Goal: Task Accomplishment & Management: Manage account settings

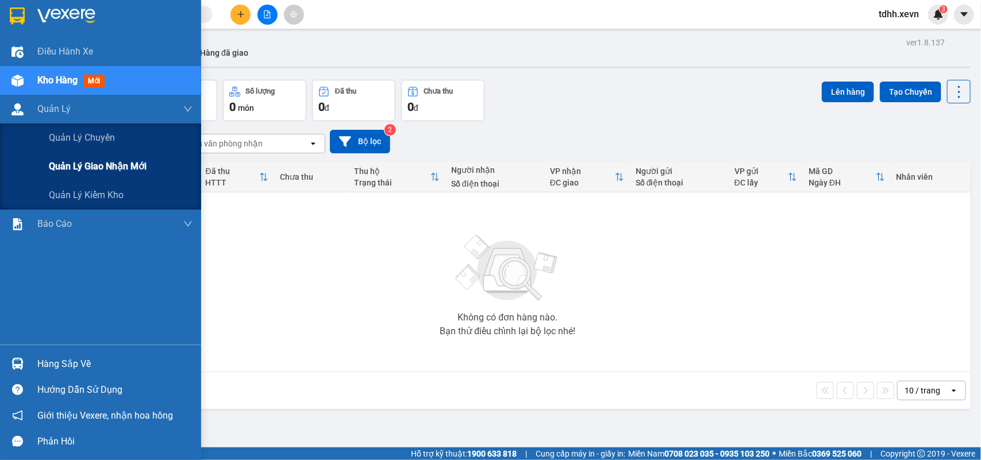
click at [96, 162] on span "Quản lý giao nhận mới" at bounding box center [98, 166] width 98 height 14
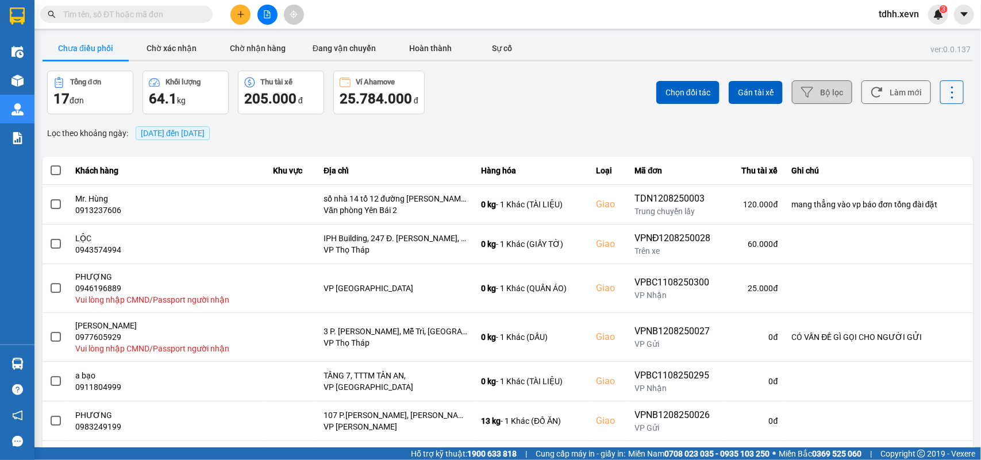
click at [815, 92] on button "Bộ lọc" at bounding box center [822, 92] width 60 height 24
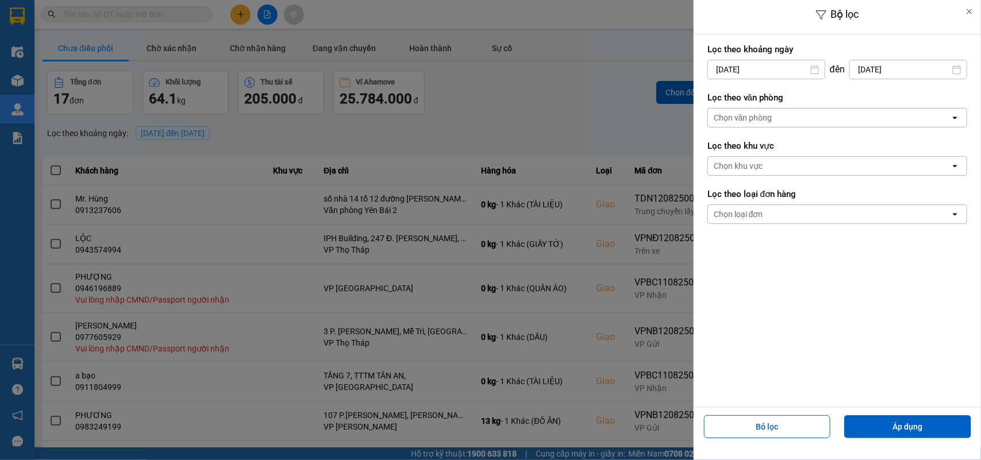
click at [765, 118] on div "Chọn văn phòng" at bounding box center [743, 117] width 59 height 11
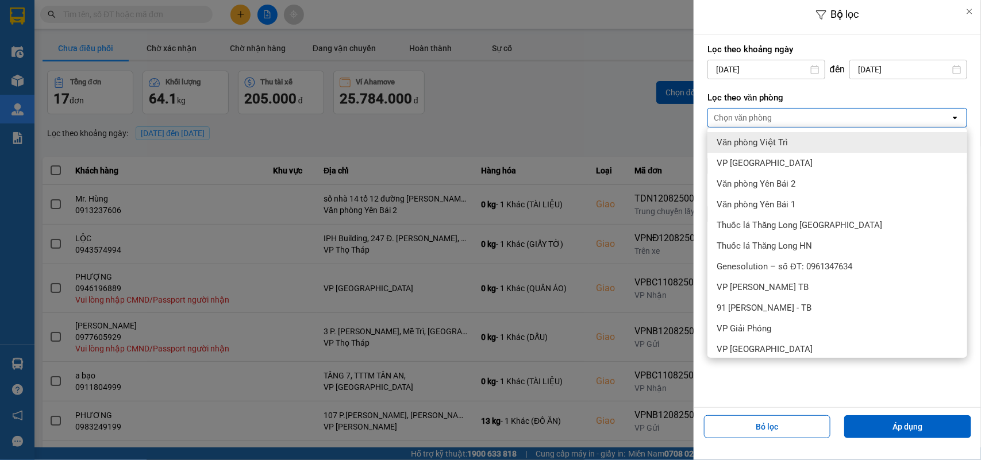
click at [780, 73] on input "[DATE]" at bounding box center [766, 69] width 117 height 18
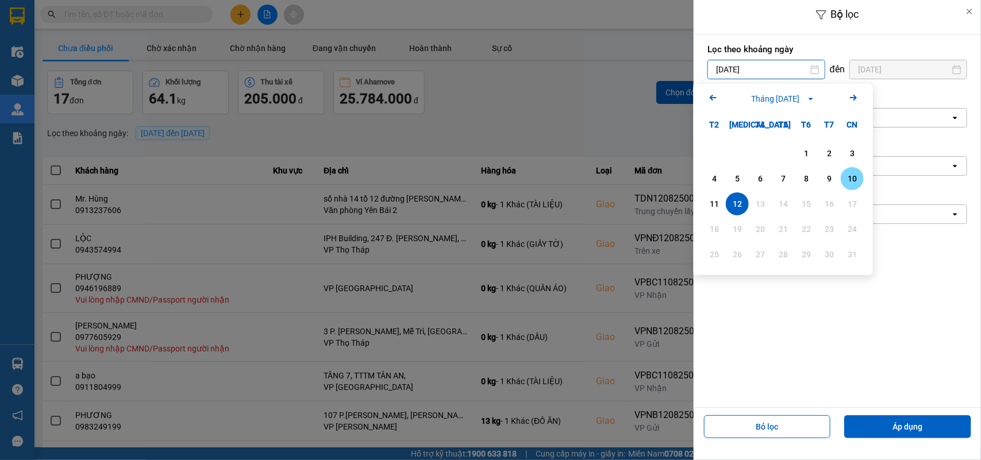
click at [849, 173] on div "10" at bounding box center [852, 179] width 16 height 14
type input "10/08/2025"
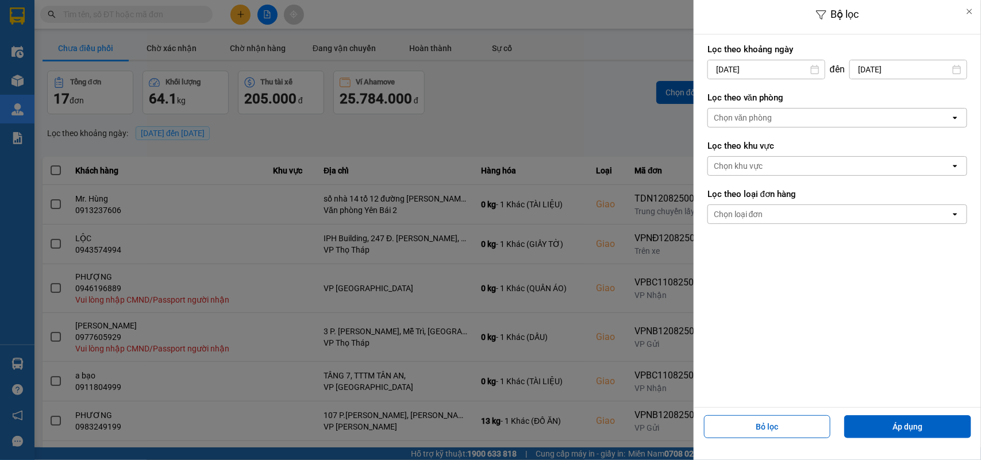
click at [740, 116] on div "Chọn văn phòng" at bounding box center [743, 117] width 59 height 11
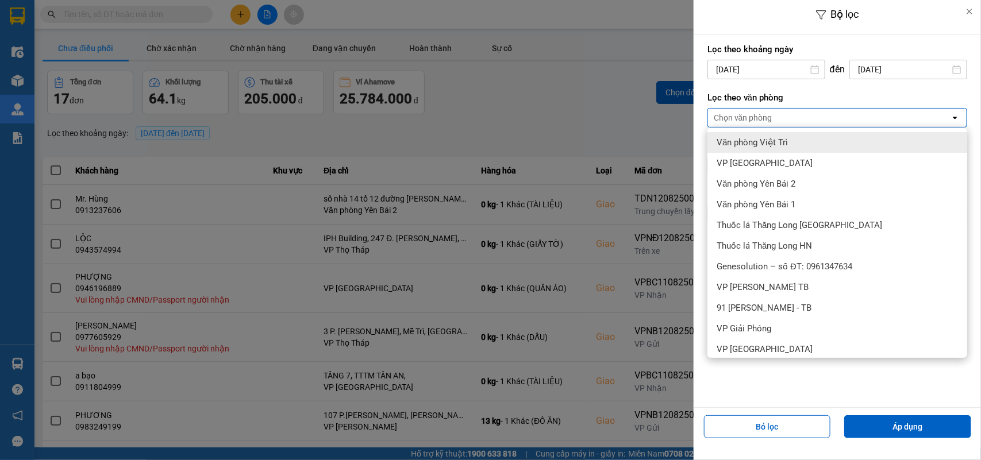
click at [730, 151] on div "Văn phòng Việt Trì" at bounding box center [837, 142] width 260 height 21
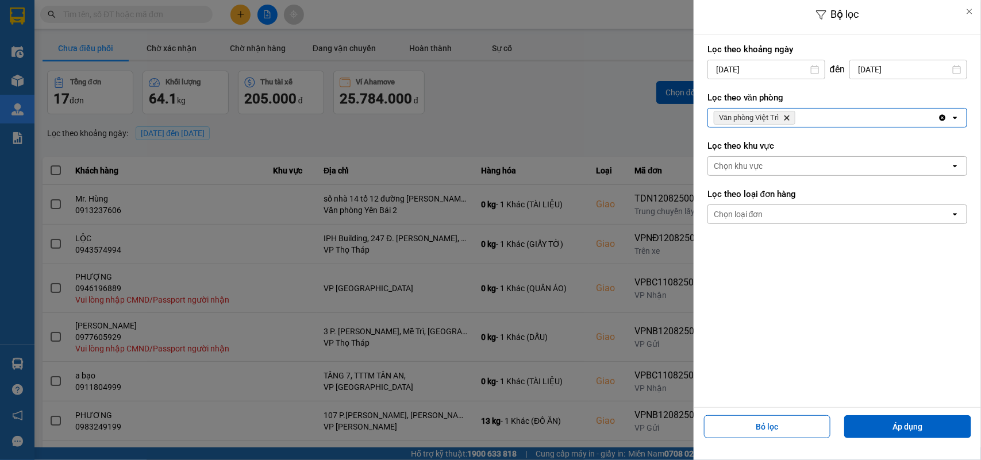
click at [819, 111] on div "Văn phòng Việt Trì Delete" at bounding box center [823, 118] width 230 height 18
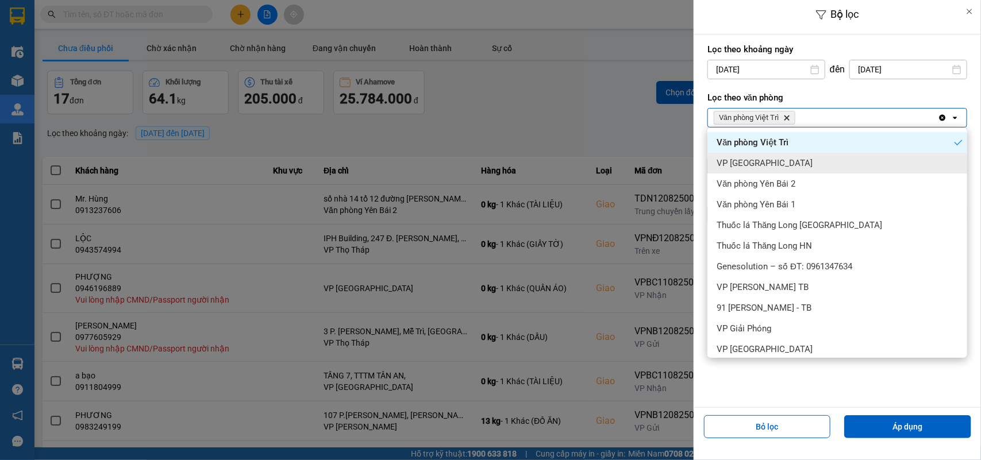
click at [751, 167] on span "VP [GEOGRAPHIC_DATA]" at bounding box center [765, 162] width 96 height 11
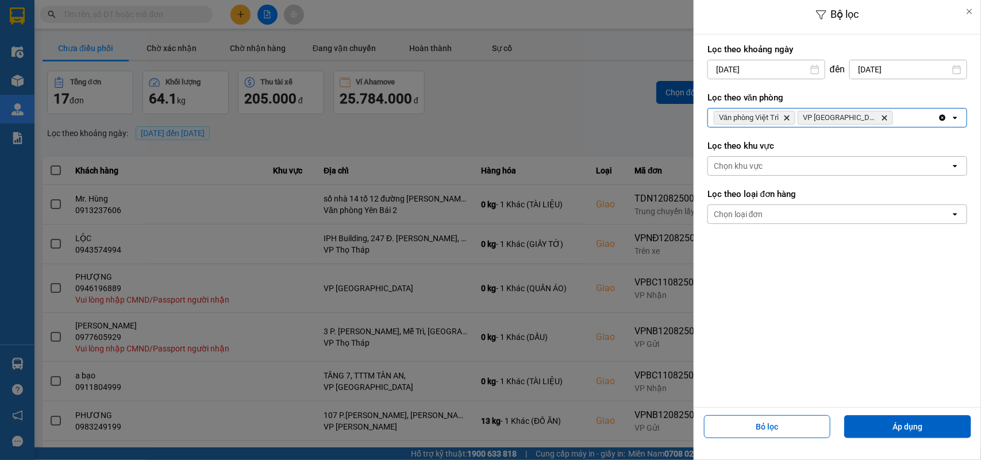
click at [869, 116] on div "Văn phòng Việt Trì Delete VP Ninh Bình Delete" at bounding box center [823, 118] width 230 height 18
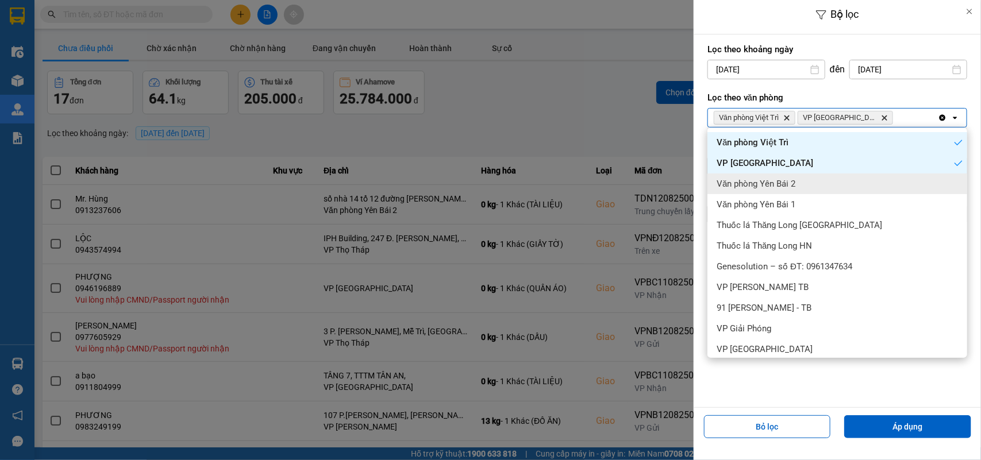
click at [784, 184] on span "Văn phòng Yên Bái 2" at bounding box center [756, 183] width 79 height 11
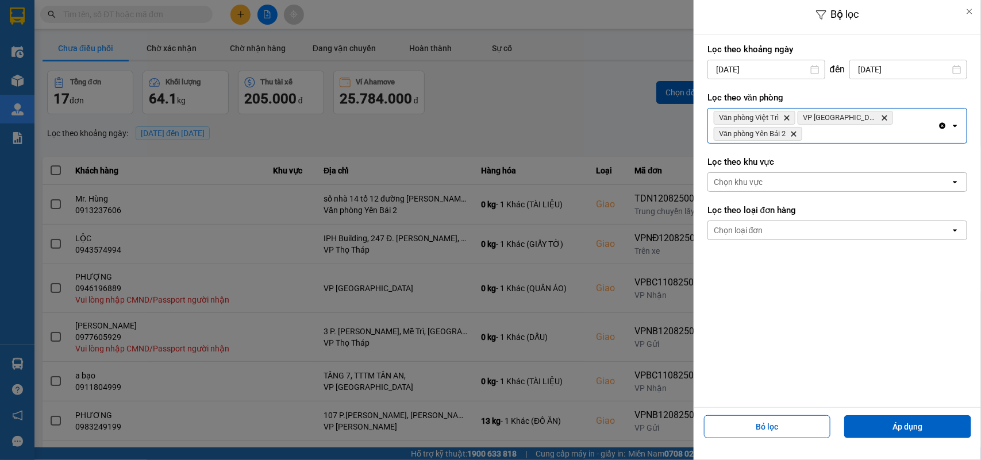
click at [822, 130] on div "Văn phòng Việt Trì Delete VP Ninh Bình Delete Văn phòng Yên Bái 2 Delete" at bounding box center [823, 126] width 230 height 34
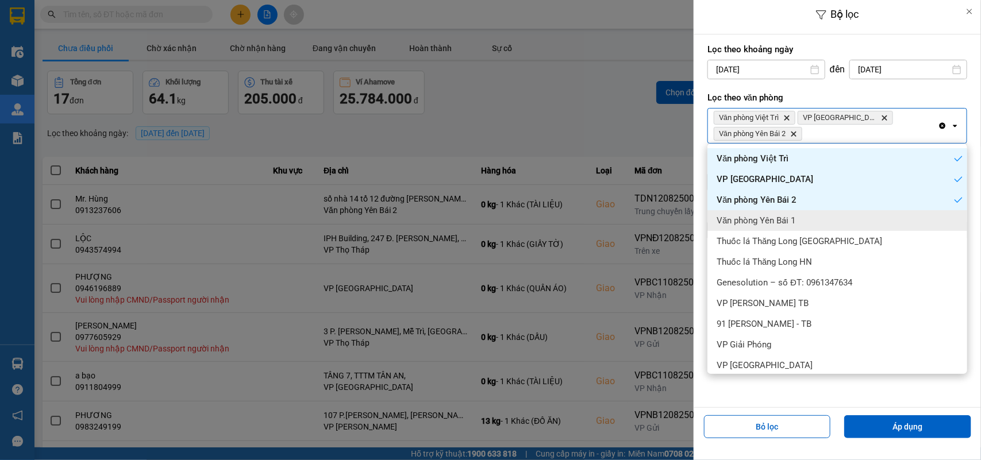
click at [772, 217] on span "Văn phòng Yên Bái 1" at bounding box center [756, 220] width 79 height 11
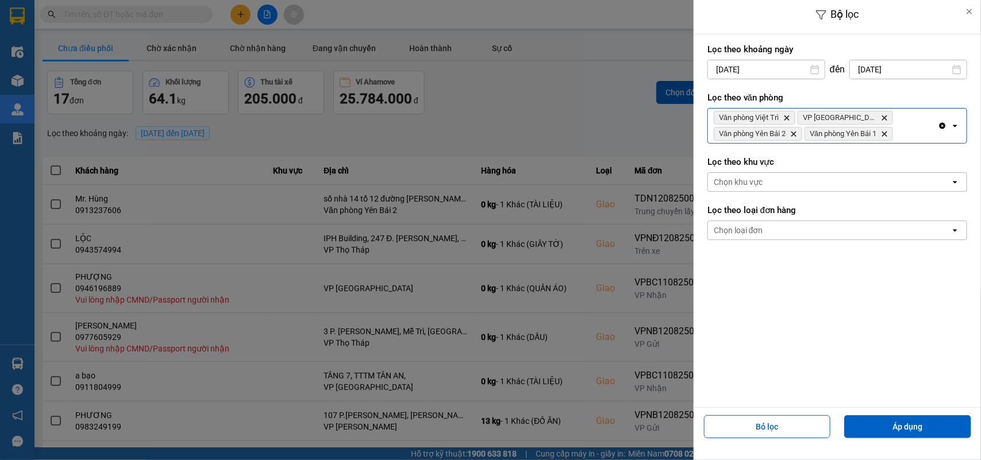
click at [905, 130] on div "Văn phòng Việt Trì Delete VP Ninh Bình Delete Văn phòng Yên Bái 2 Delete Văn ph…" at bounding box center [823, 126] width 230 height 34
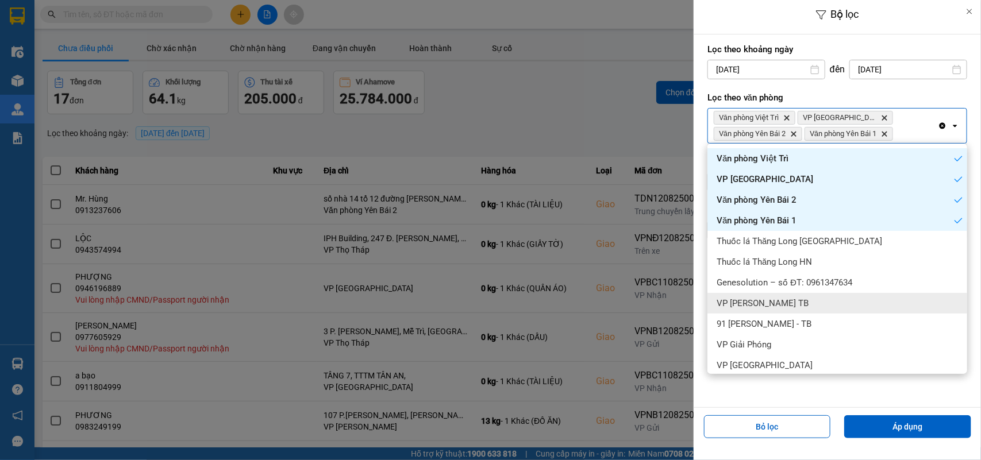
click at [777, 299] on div "VP [PERSON_NAME] TB" at bounding box center [837, 303] width 260 height 21
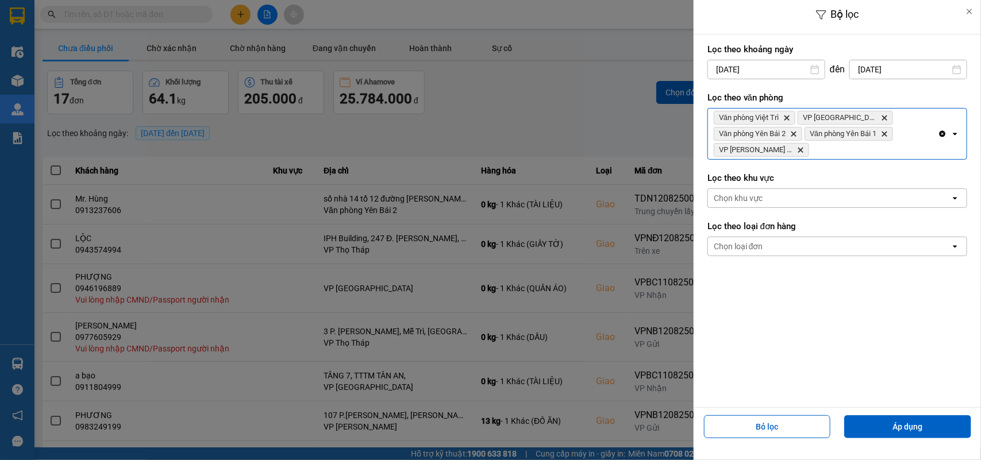
click at [825, 153] on div "Văn phòng Việt Trì Delete VP Ninh Bình Delete Văn phòng Yên Bái 2 Delete Văn ph…" at bounding box center [823, 134] width 230 height 51
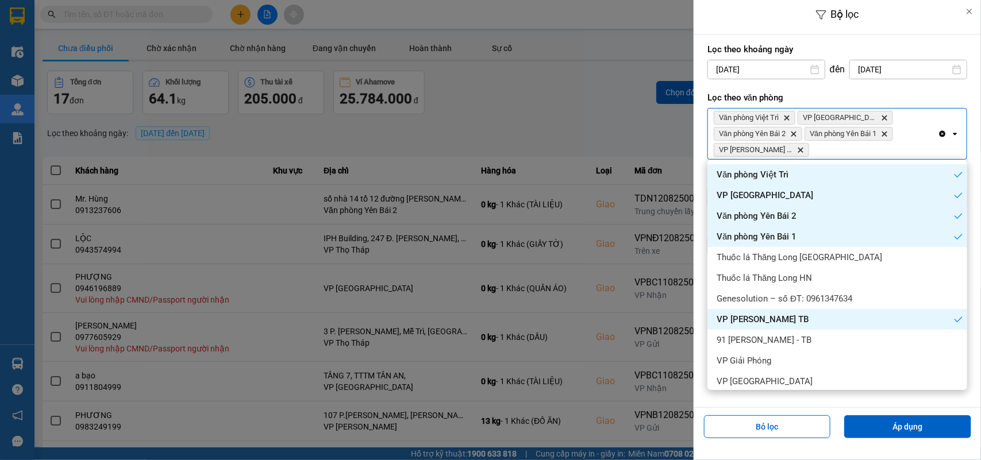
scroll to position [72, 0]
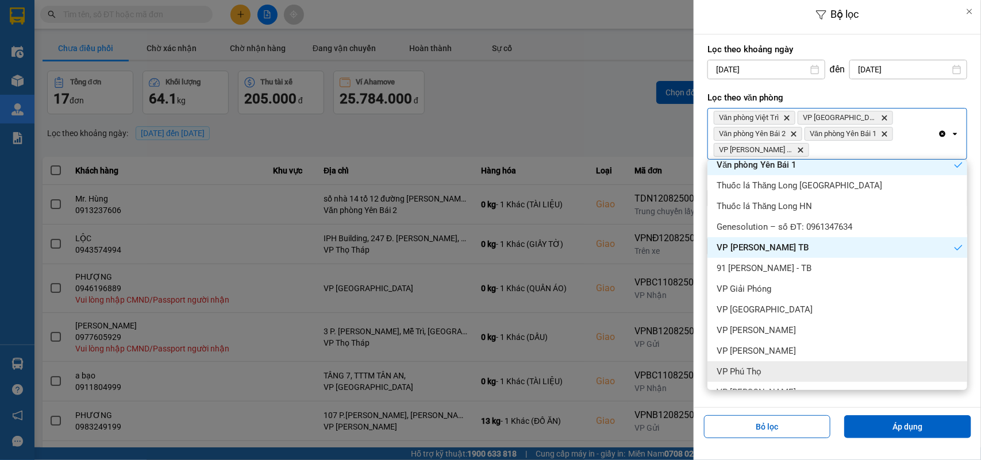
drag, startPoint x: 744, startPoint y: 365, endPoint x: 750, endPoint y: 353, distance: 13.6
click at [745, 364] on div "VP Phú Thọ" at bounding box center [837, 371] width 260 height 21
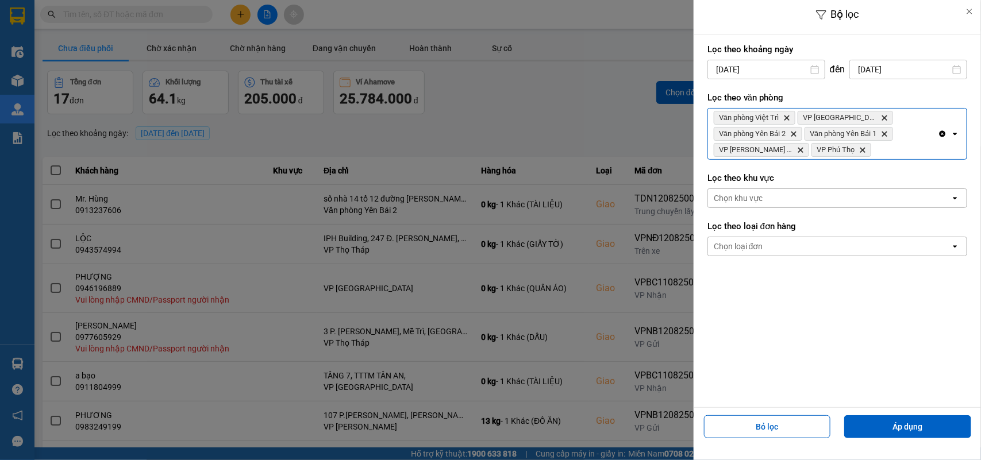
click at [858, 147] on div "Văn phòng Việt Trì Delete VP Ninh Bình Delete Văn phòng Yên Bái 2 Delete Văn ph…" at bounding box center [823, 134] width 230 height 51
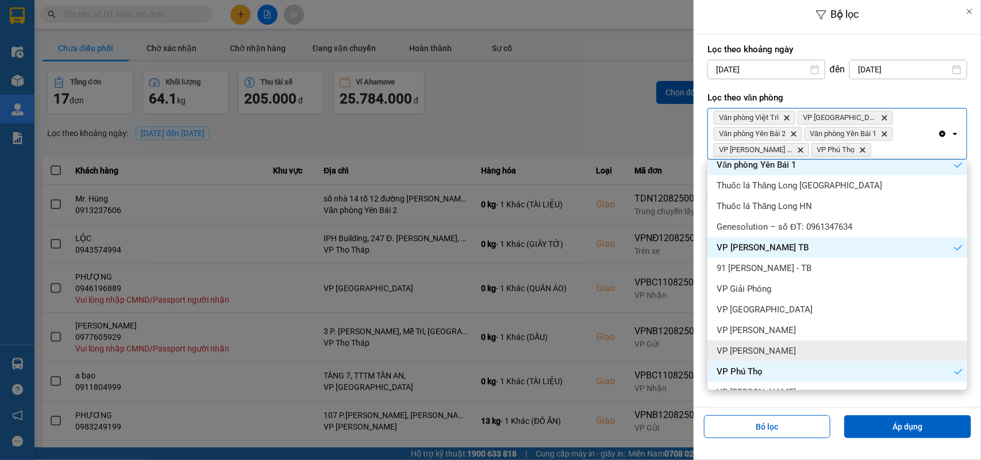
scroll to position [144, 0]
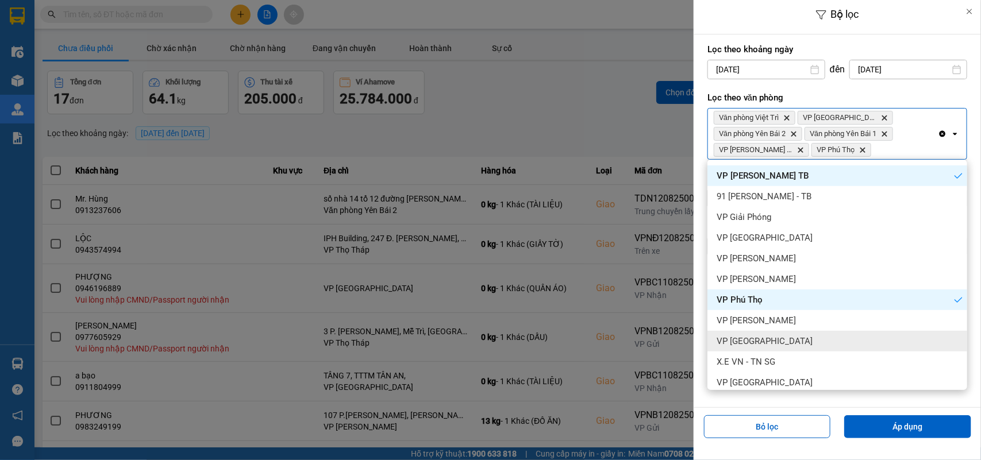
click at [765, 344] on span "VP [GEOGRAPHIC_DATA]" at bounding box center [765, 341] width 96 height 11
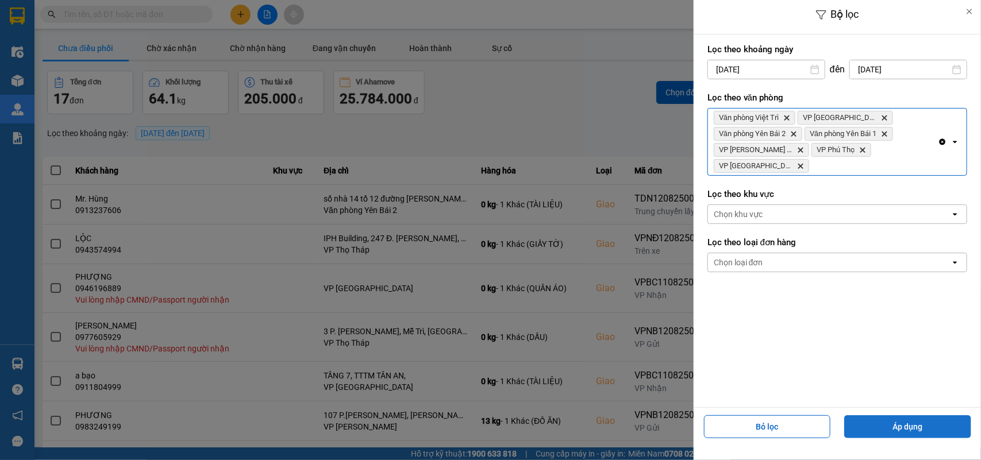
click at [869, 425] on button "Áp dụng" at bounding box center [907, 426] width 127 height 23
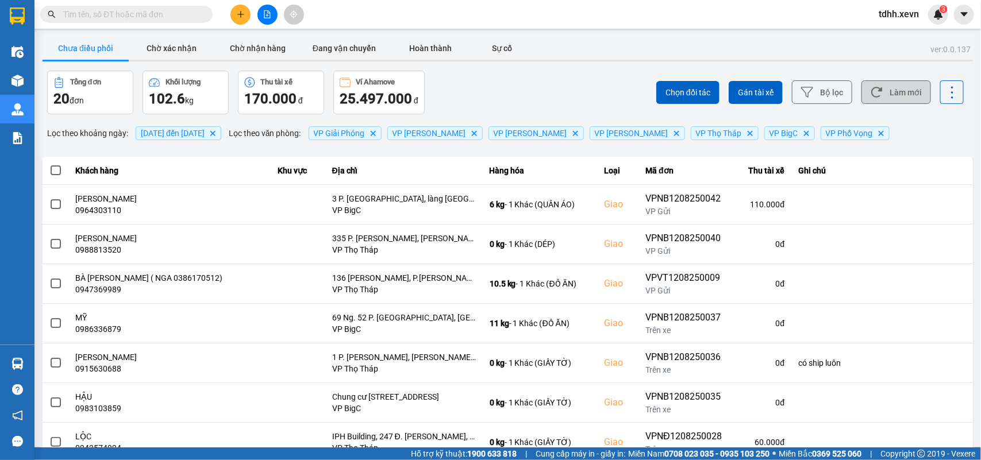
click at [902, 91] on button "Làm mới" at bounding box center [896, 92] width 70 height 24
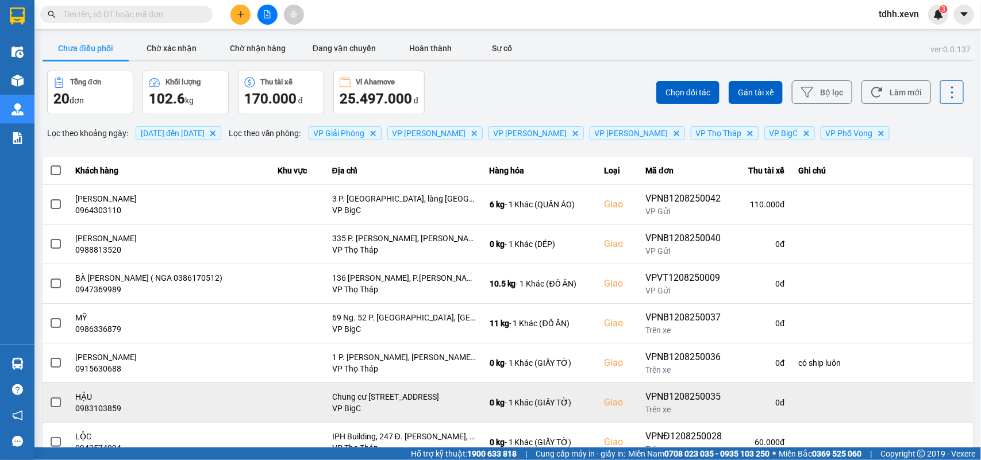
scroll to position [162, 0]
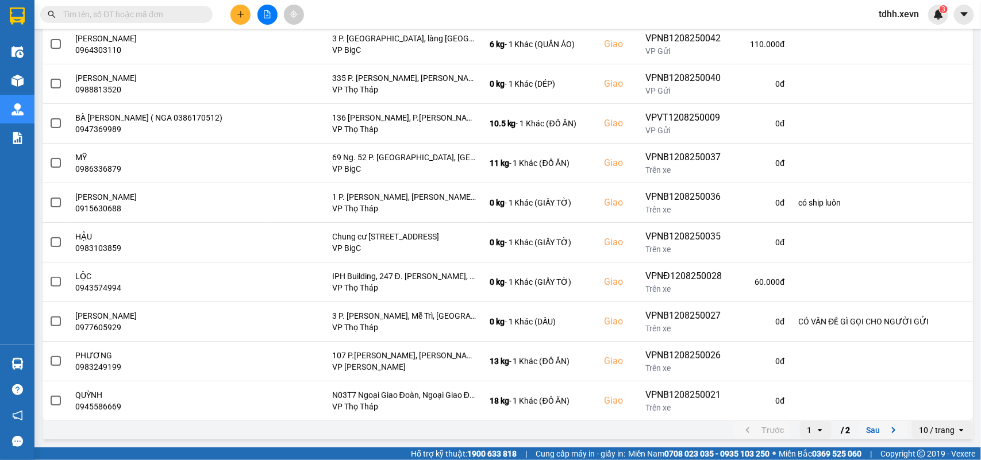
click at [887, 429] on icon "next page. current page 1 / 2" at bounding box center [894, 431] width 14 height 14
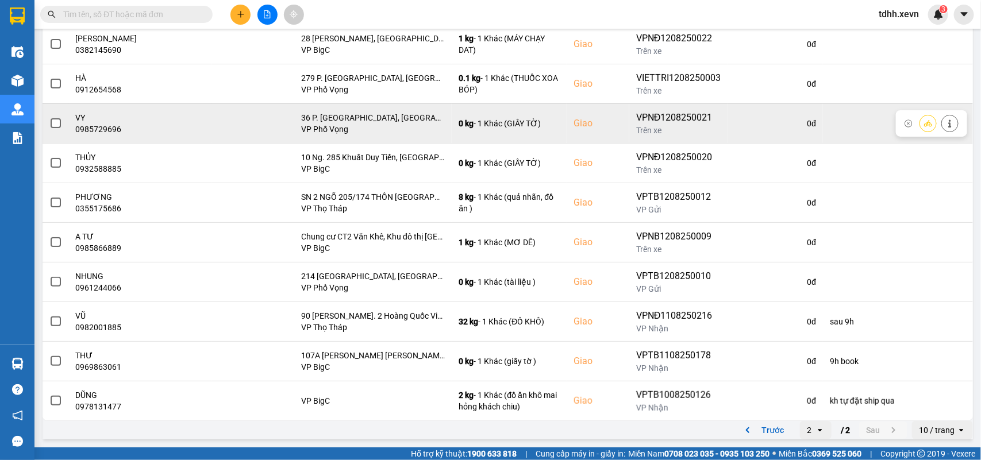
scroll to position [18, 0]
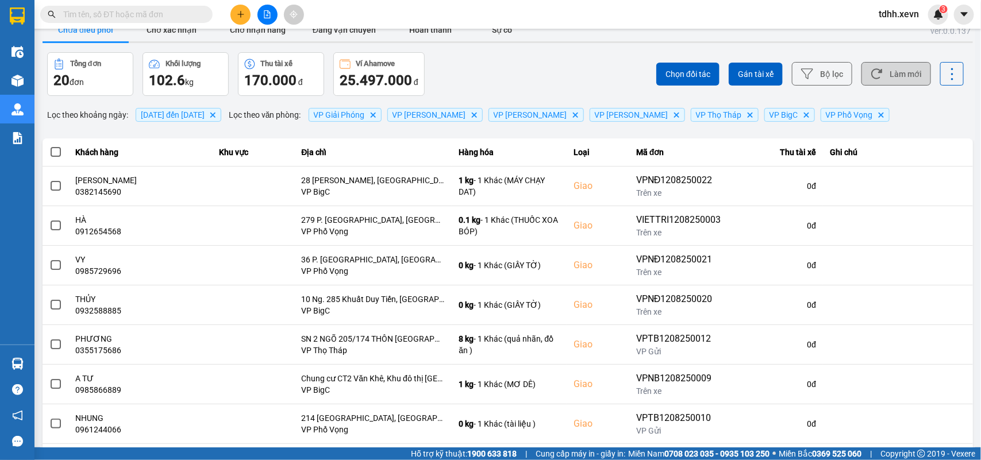
click at [889, 72] on button "Làm mới" at bounding box center [896, 74] width 70 height 24
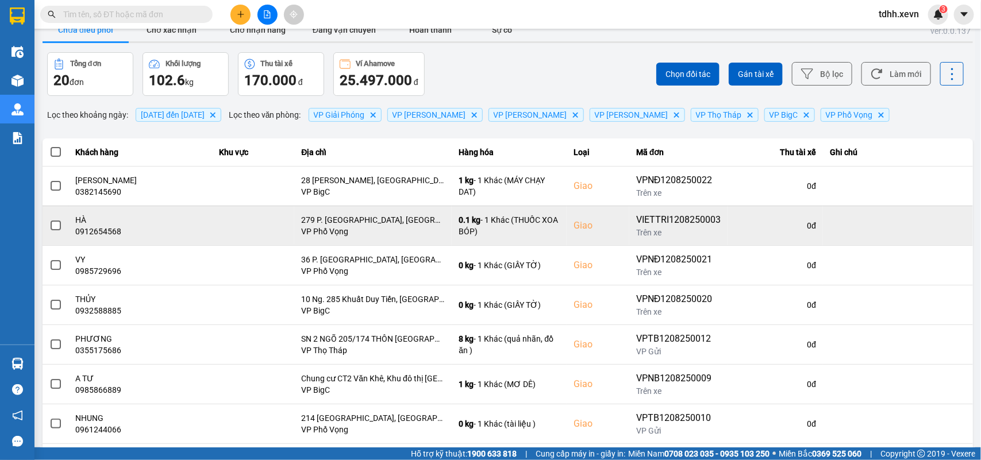
scroll to position [0, 0]
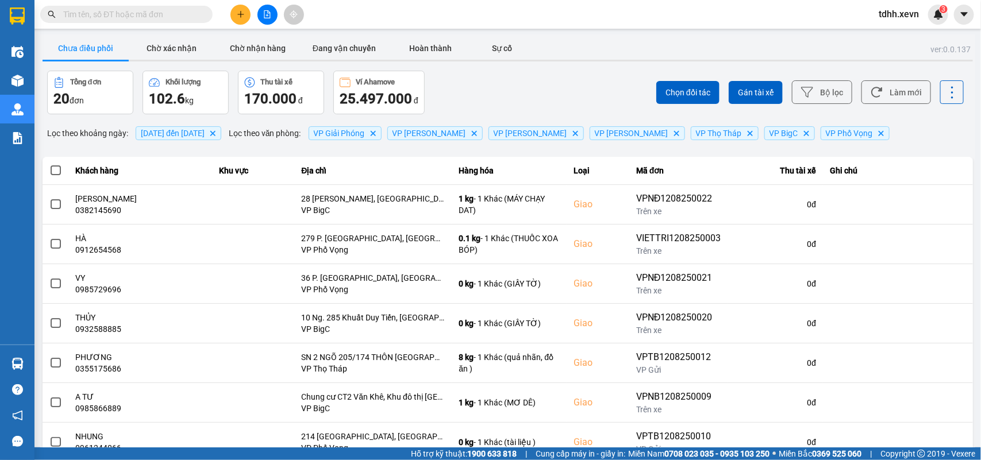
click at [891, 78] on div "Chọn đối tác Gán tài xế Bộ lọc Làm mới" at bounding box center [735, 93] width 459 height 44
click at [888, 90] on button "Làm mới" at bounding box center [896, 92] width 70 height 24
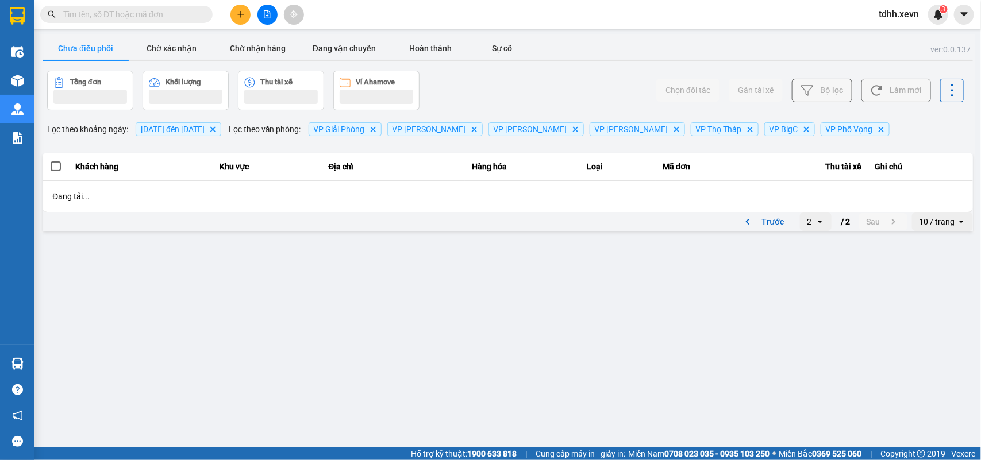
click at [888, 90] on button "Làm mới" at bounding box center [896, 91] width 70 height 24
click at [888, 95] on button "Làm mới" at bounding box center [896, 91] width 70 height 24
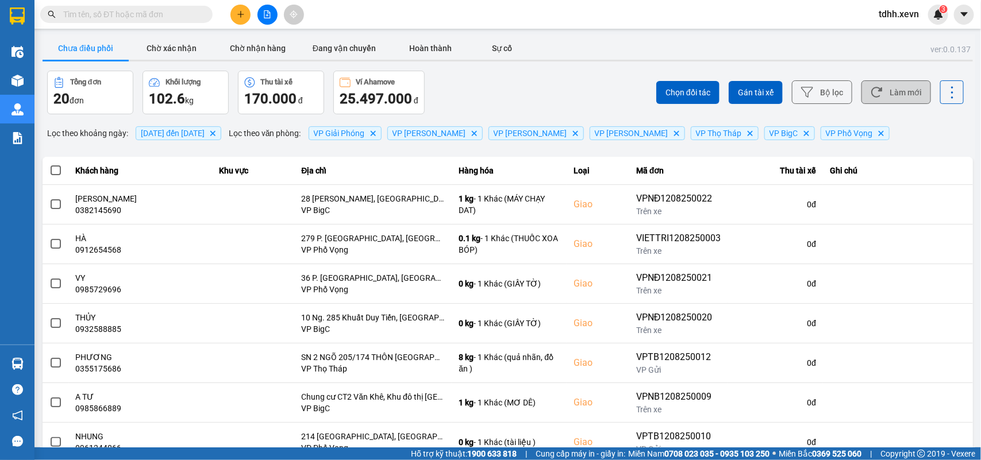
click at [888, 95] on button "Làm mới" at bounding box center [896, 92] width 70 height 24
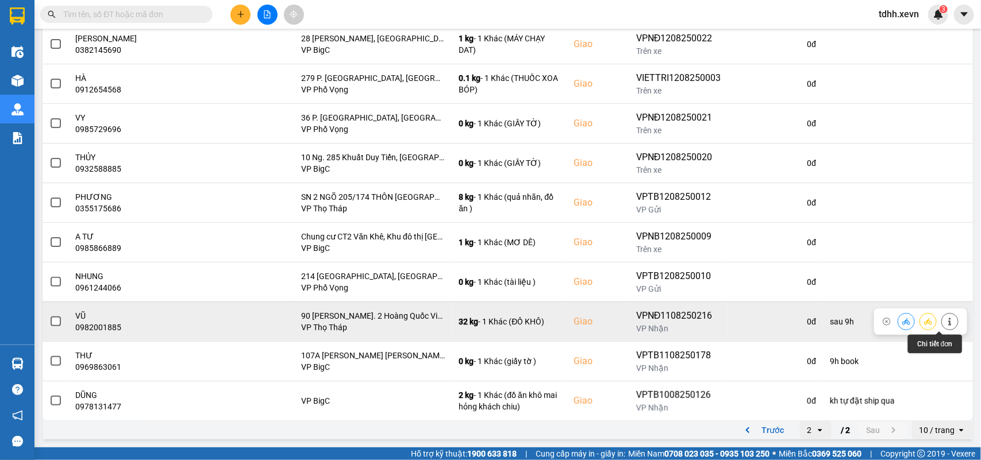
click at [942, 325] on button at bounding box center [950, 321] width 16 height 20
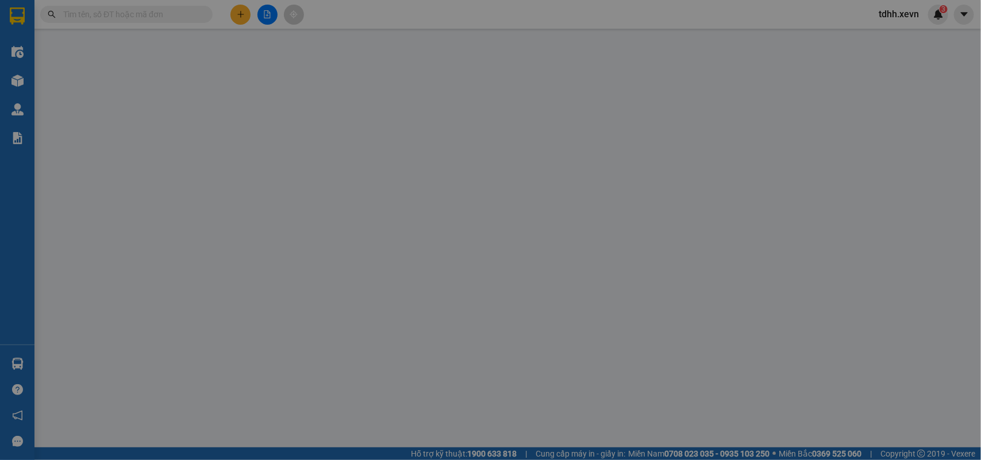
type input "0911027532"
type input "TRẦN TUẤN KHÔI"
type input "0982001885"
type input "VŨ"
checkbox input "true"
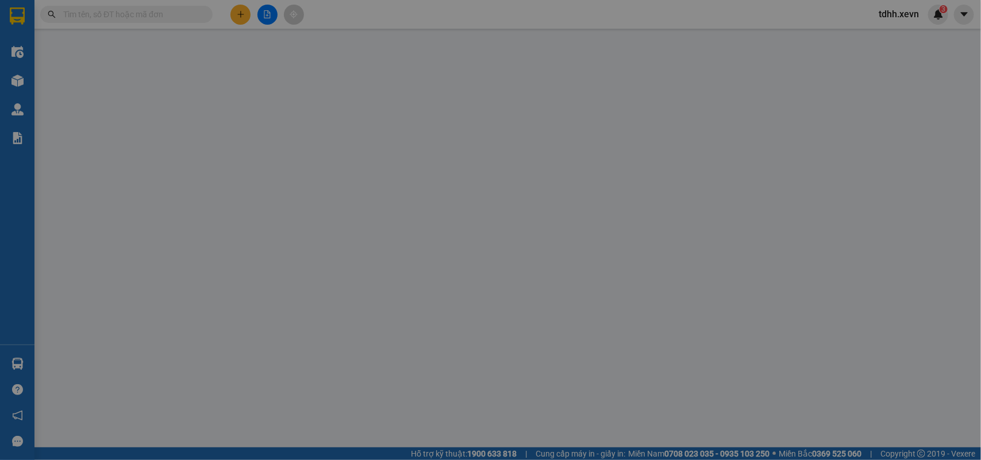
type input "90 Ng. 2 Hoàng Quốc Việt, Nghĩa Đô, Cầu Giấy, Hà Nội, Việt Nam"
type input "033081005604 PHẠM ĐỨC LONG"
type input "cần dây"
type input "120.000"
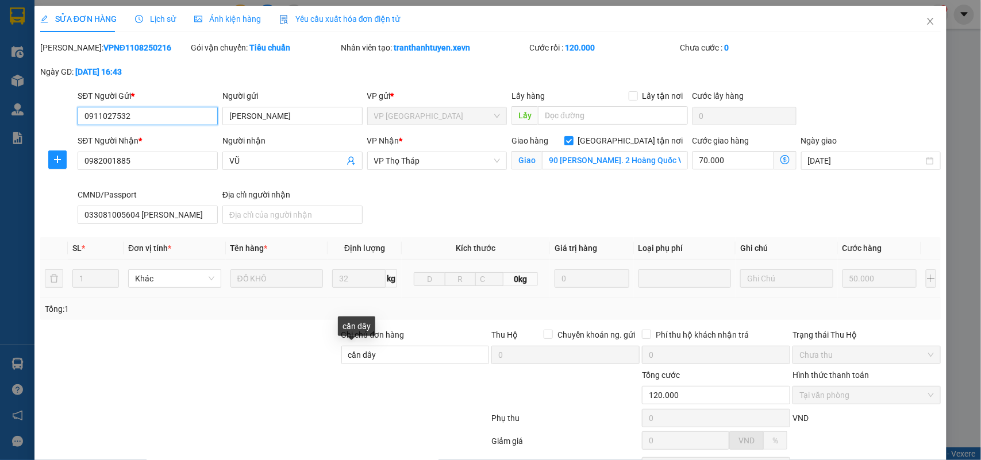
scroll to position [105, 0]
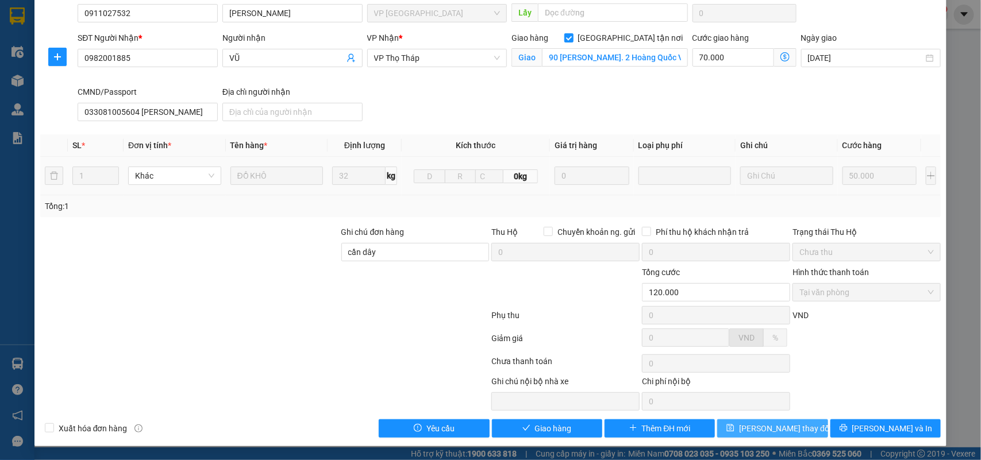
click at [753, 423] on span "[PERSON_NAME] thay đổi" at bounding box center [785, 428] width 92 height 13
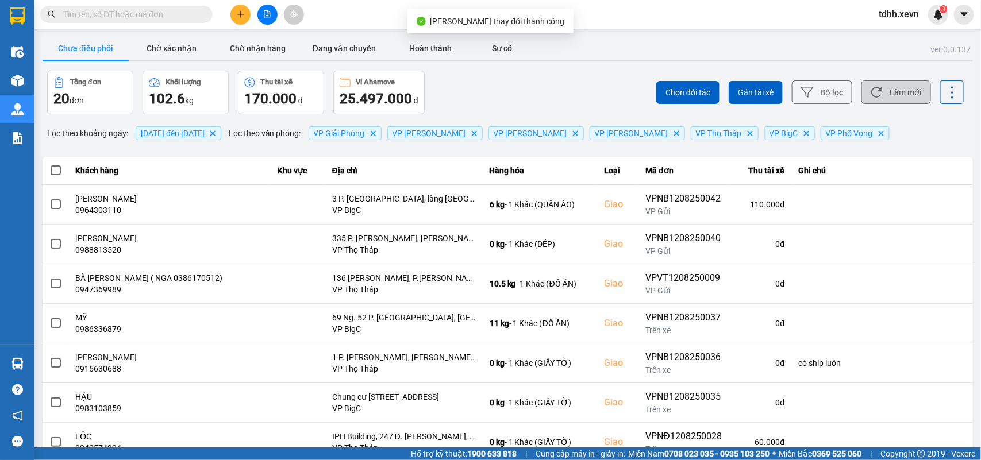
click at [908, 99] on button "Làm mới" at bounding box center [896, 92] width 70 height 24
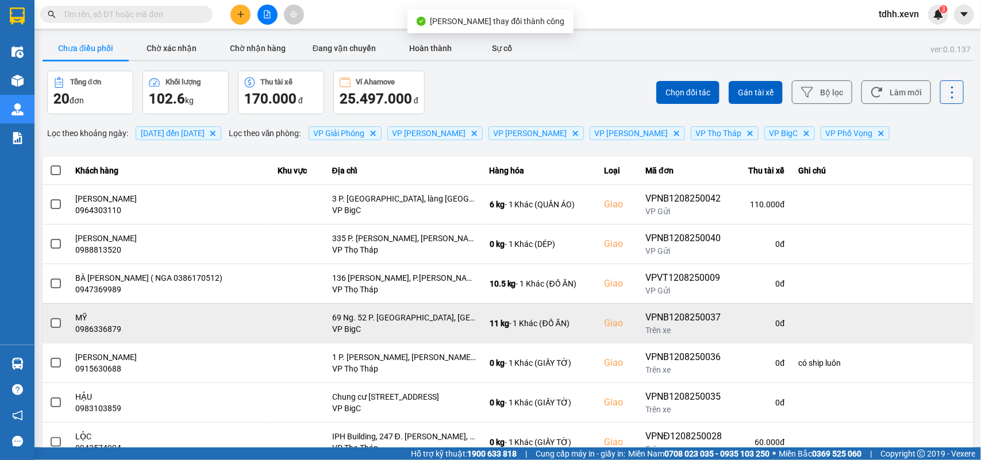
scroll to position [162, 0]
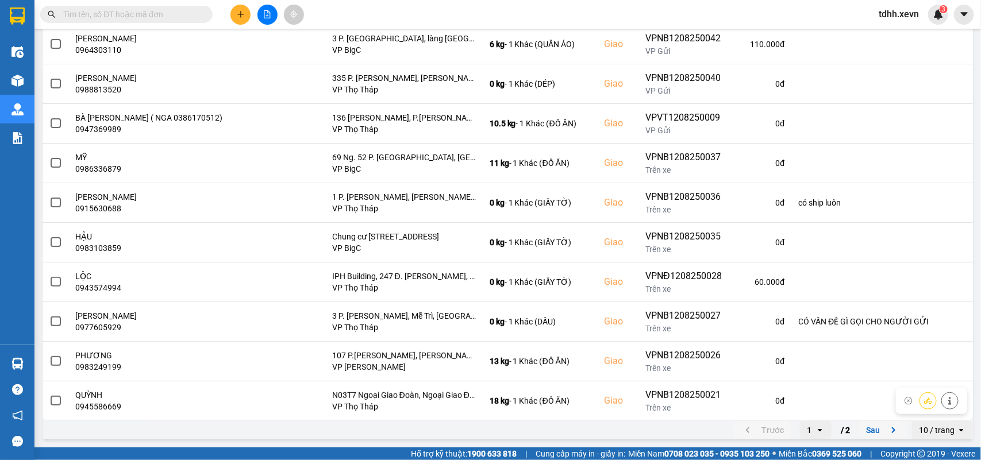
click at [887, 426] on icon "next page. current page 1 / 2" at bounding box center [894, 431] width 14 height 14
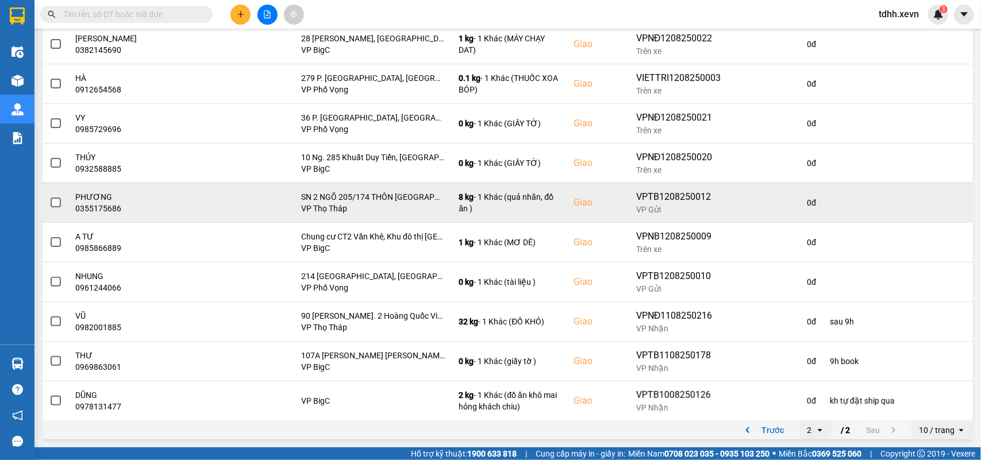
scroll to position [18, 0]
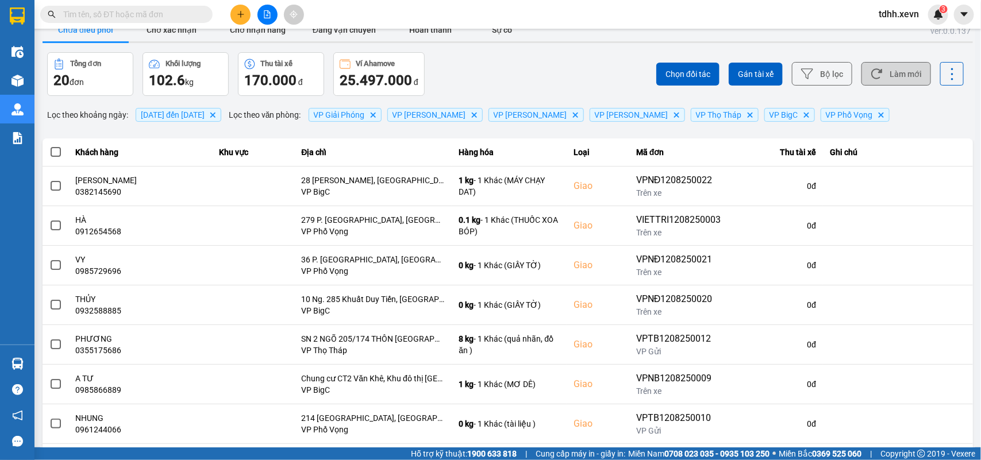
click at [891, 72] on button "Làm mới" at bounding box center [896, 74] width 70 height 24
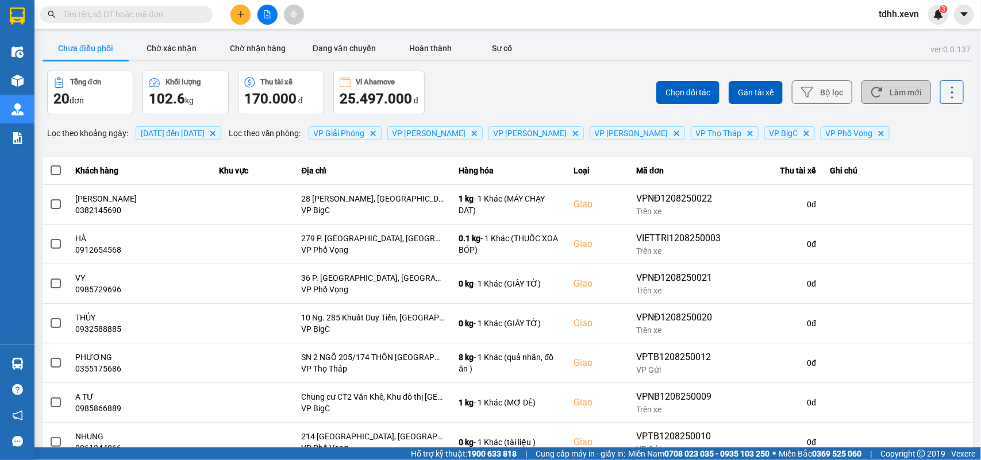
click at [879, 86] on button "Làm mới" at bounding box center [896, 92] width 70 height 24
click at [877, 89] on button "Làm mới" at bounding box center [896, 92] width 70 height 24
click at [877, 95] on button "Làm mới" at bounding box center [896, 92] width 70 height 24
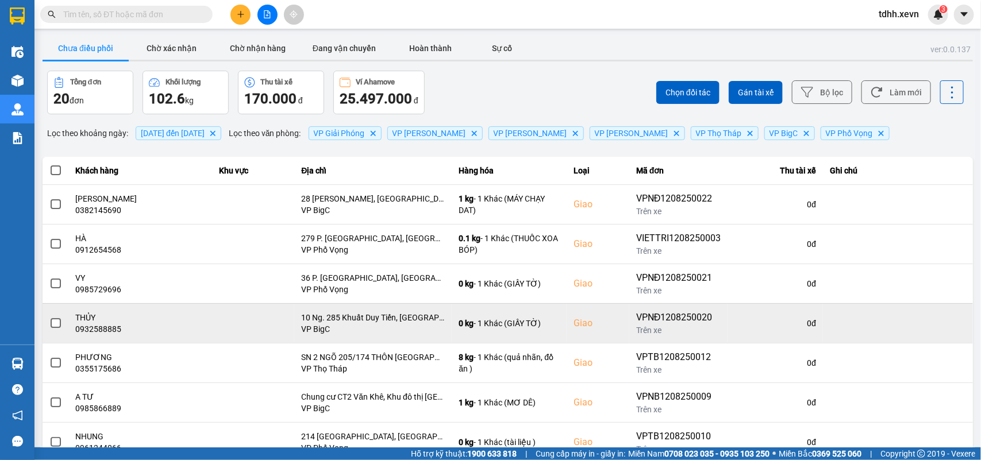
scroll to position [162, 0]
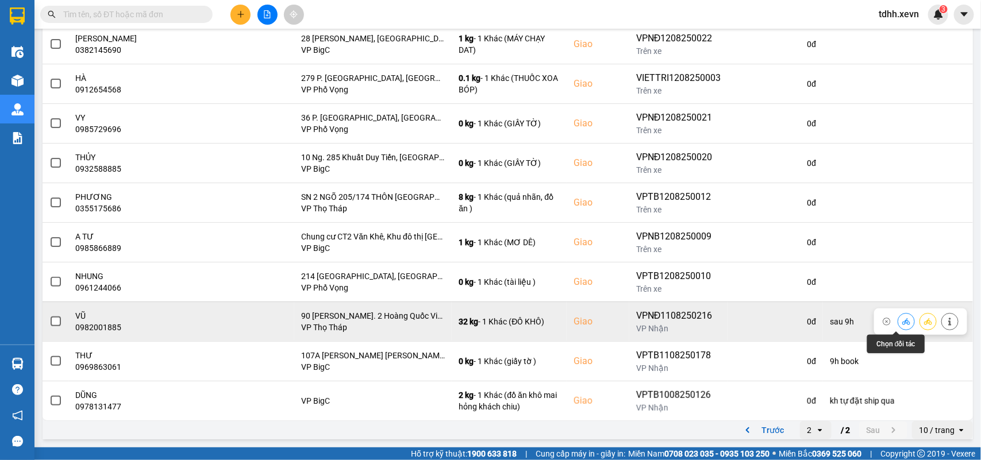
click at [902, 322] on icon at bounding box center [906, 322] width 8 height 8
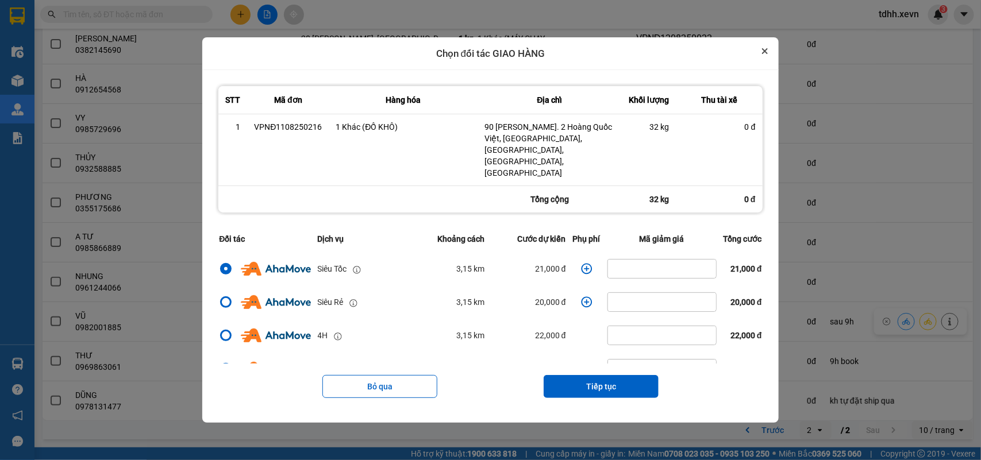
click at [767, 53] on icon "Close" at bounding box center [765, 51] width 5 height 5
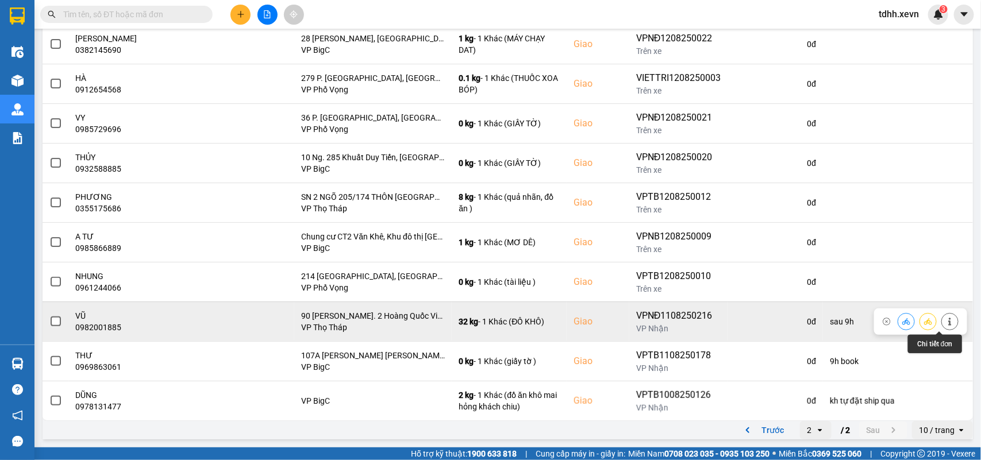
click at [942, 320] on button at bounding box center [950, 321] width 16 height 20
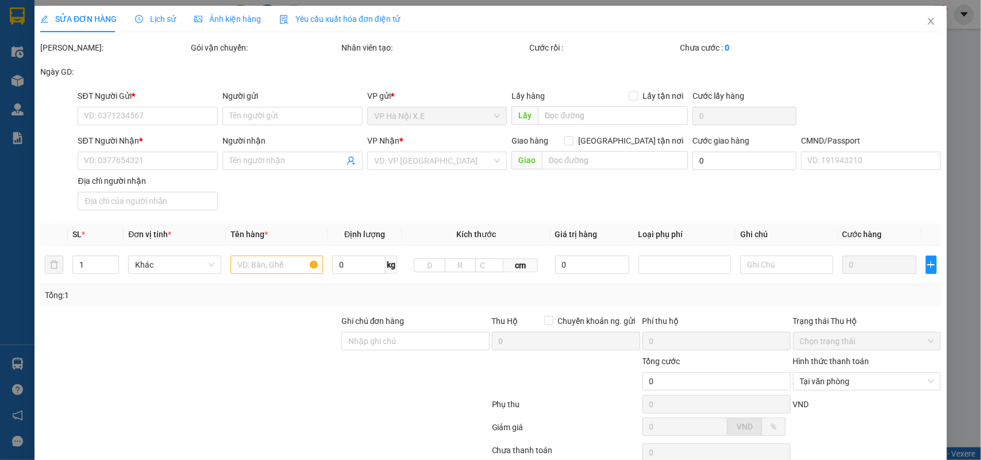
type input "0911027532"
type input "TRẦN TUẤN KHÔI"
type input "0982001885"
type input "VŨ"
checkbox input "true"
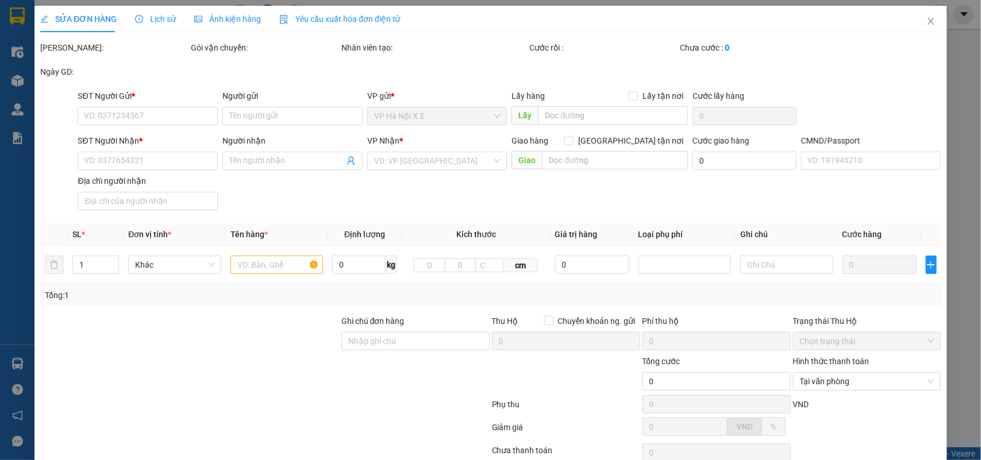
type input "90 Ng. 2 Hoàng Quốc Việt, Nghĩa Đô, Cầu Giấy, Hà Nội, Việt Nam"
type input "033081005604 PHẠM ĐỨC LONG"
type input "cần dây"
type input "120.000"
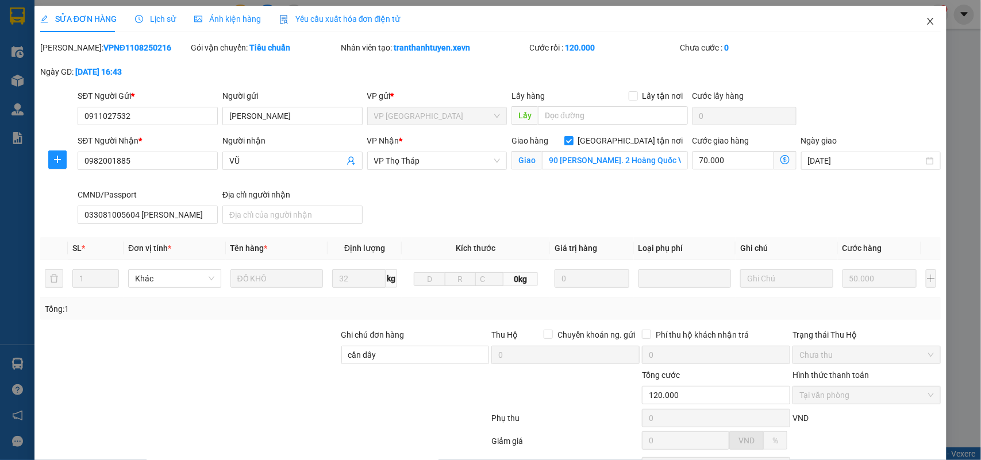
click at [926, 21] on icon "close" at bounding box center [930, 21] width 9 height 9
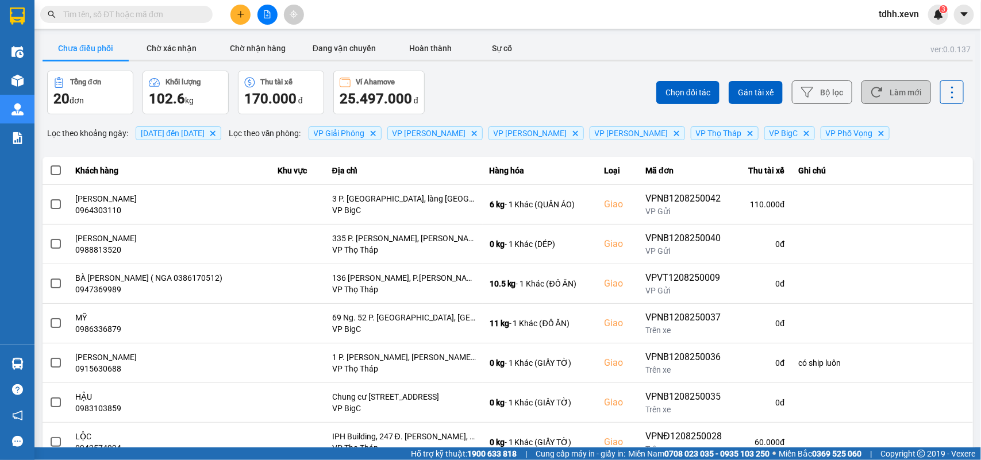
click at [886, 90] on button "Làm mới" at bounding box center [896, 92] width 70 height 24
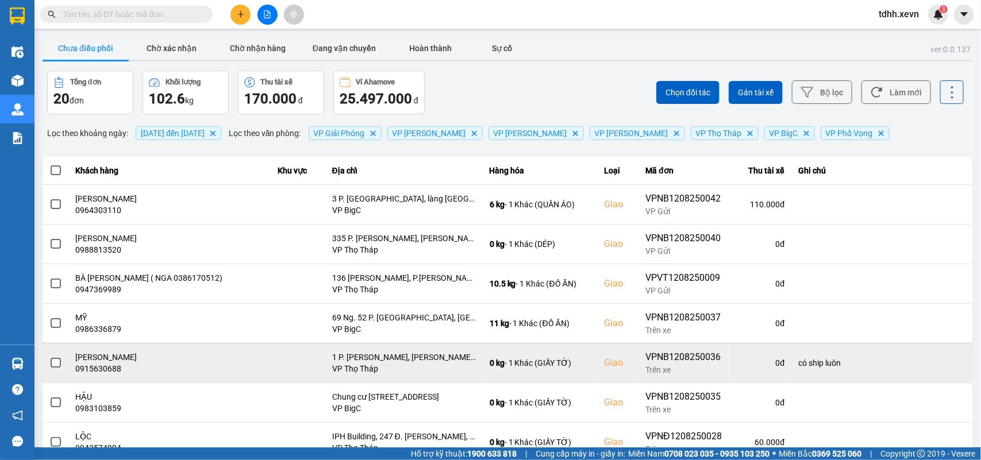
scroll to position [162, 0]
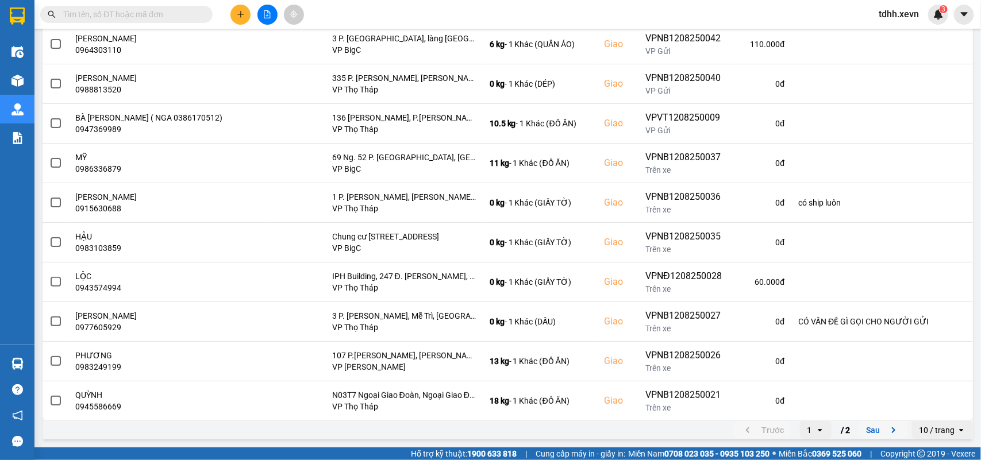
click at [887, 435] on icon "next page. current page 1 / 2" at bounding box center [894, 431] width 14 height 14
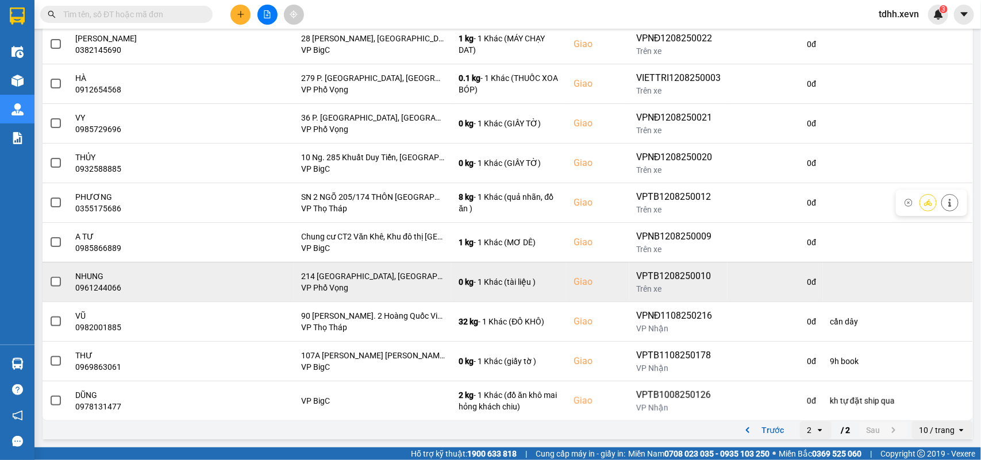
scroll to position [90, 0]
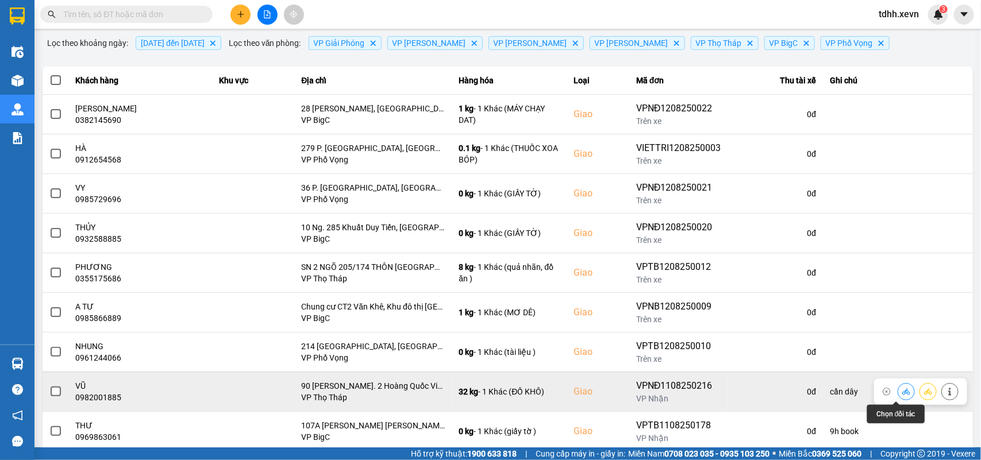
click at [902, 395] on icon at bounding box center [906, 391] width 8 height 6
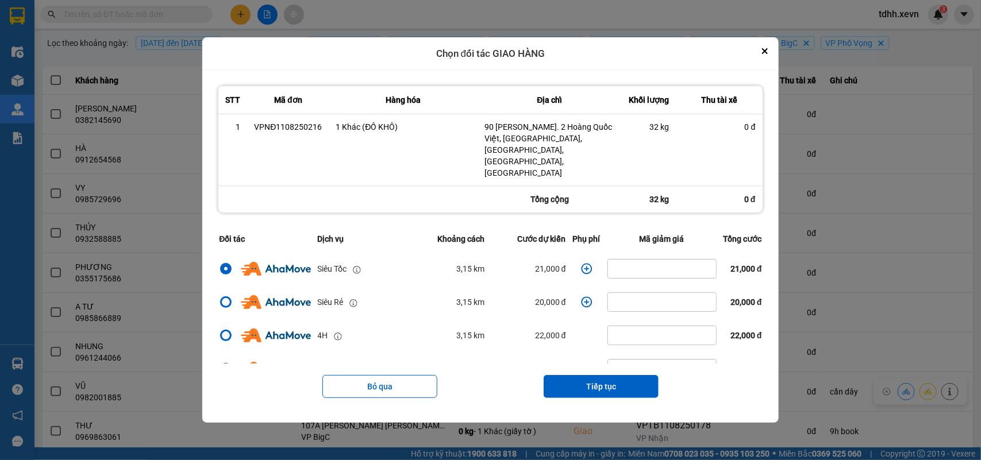
click at [581, 263] on icon "dialog" at bounding box center [586, 268] width 11 height 11
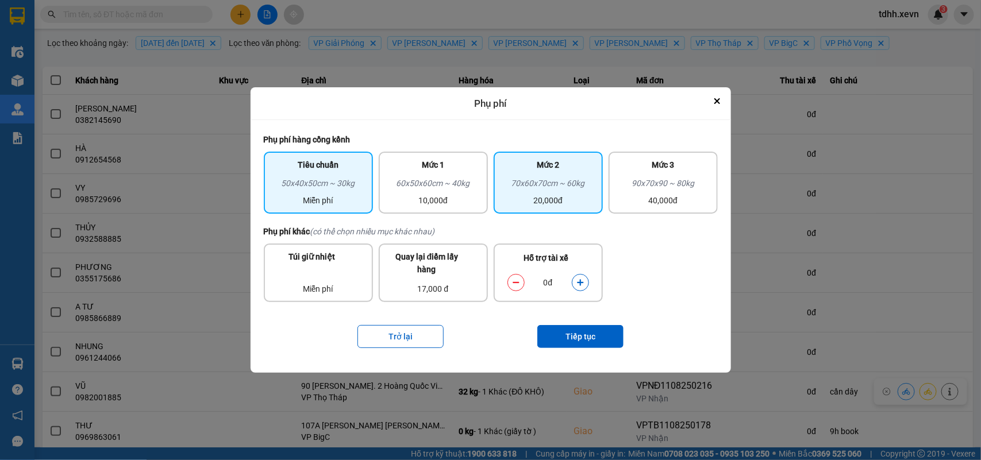
click at [510, 197] on div "20,000đ" at bounding box center [548, 200] width 95 height 13
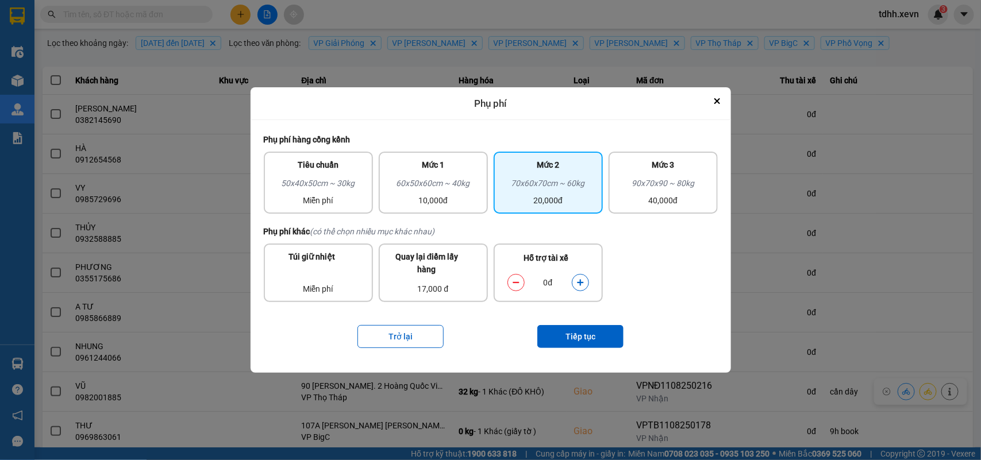
click at [578, 286] on icon "dialog" at bounding box center [580, 283] width 8 height 8
click at [556, 332] on button "Tiếp tục" at bounding box center [580, 336] width 86 height 23
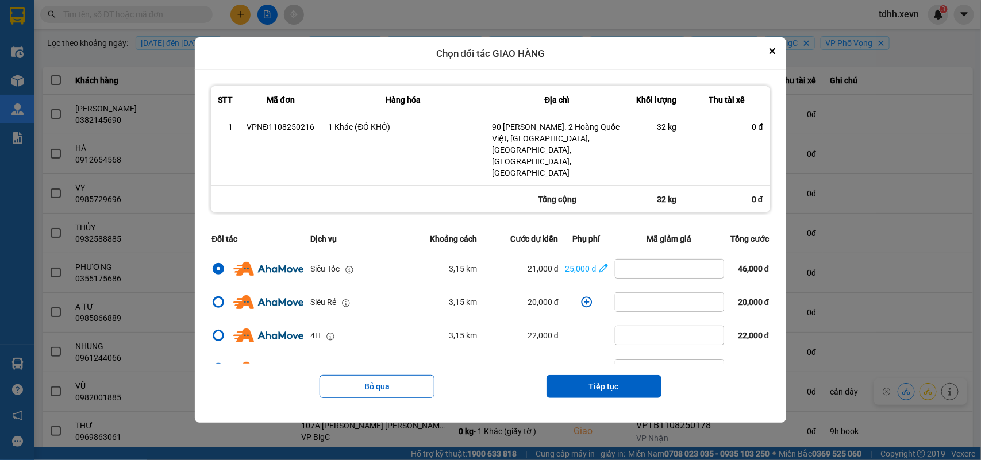
click at [578, 375] on button "Tiếp tục" at bounding box center [603, 386] width 115 height 23
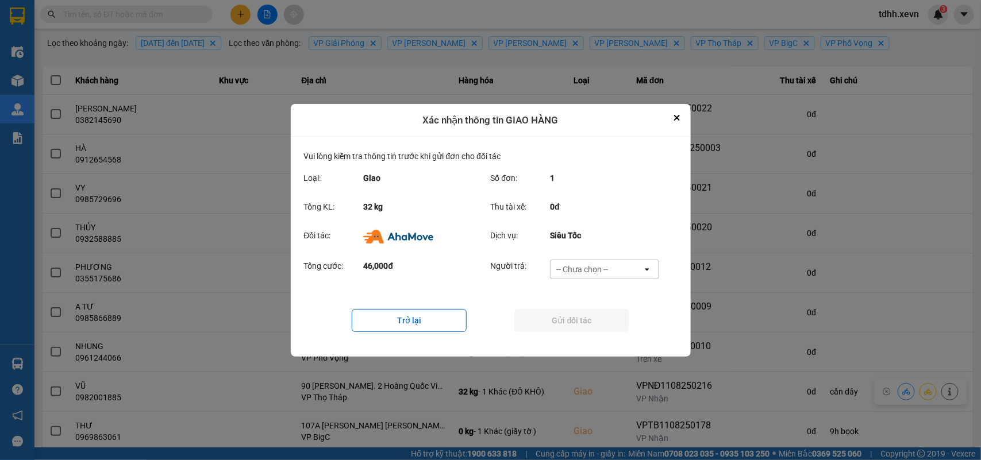
click at [610, 261] on div "-- Chưa chọn --" at bounding box center [597, 269] width 92 height 18
click at [579, 331] on span "Ví Ahamove" at bounding box center [582, 335] width 47 height 11
click at [582, 329] on button "Gửi đối tác" at bounding box center [571, 320] width 115 height 23
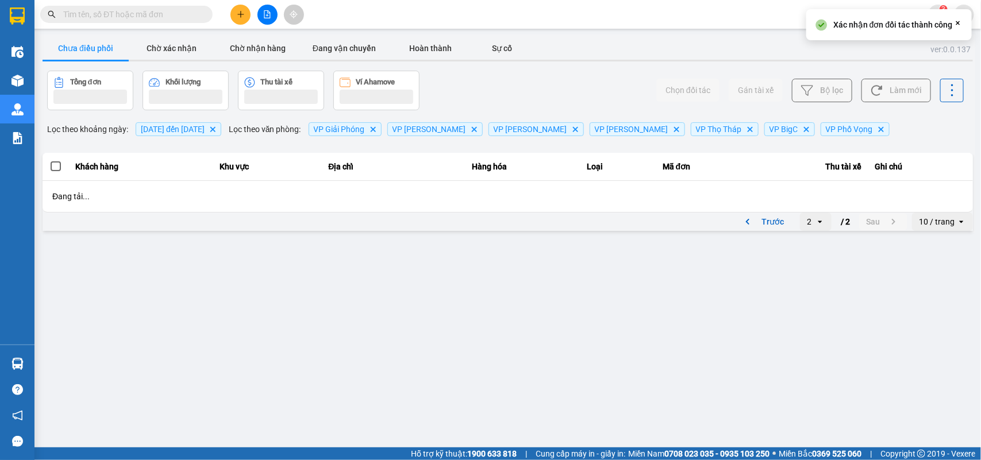
scroll to position [0, 0]
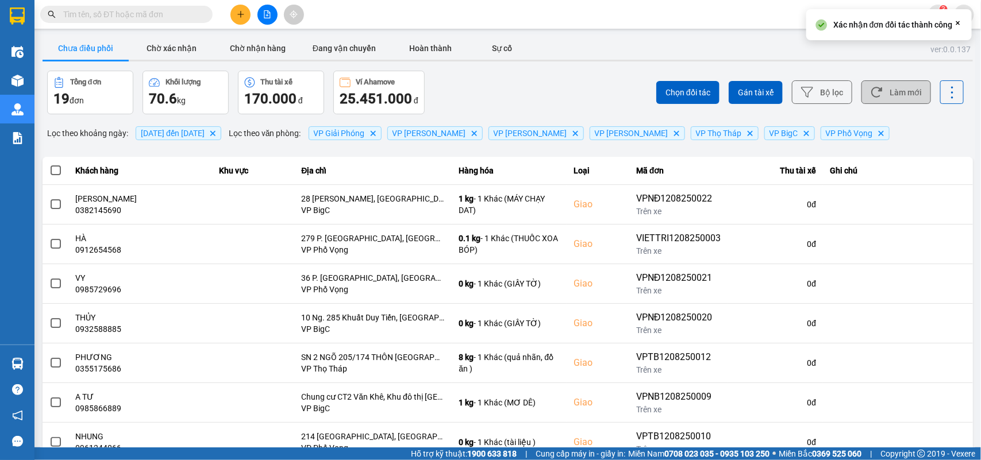
click at [887, 89] on button "Làm mới" at bounding box center [896, 92] width 70 height 24
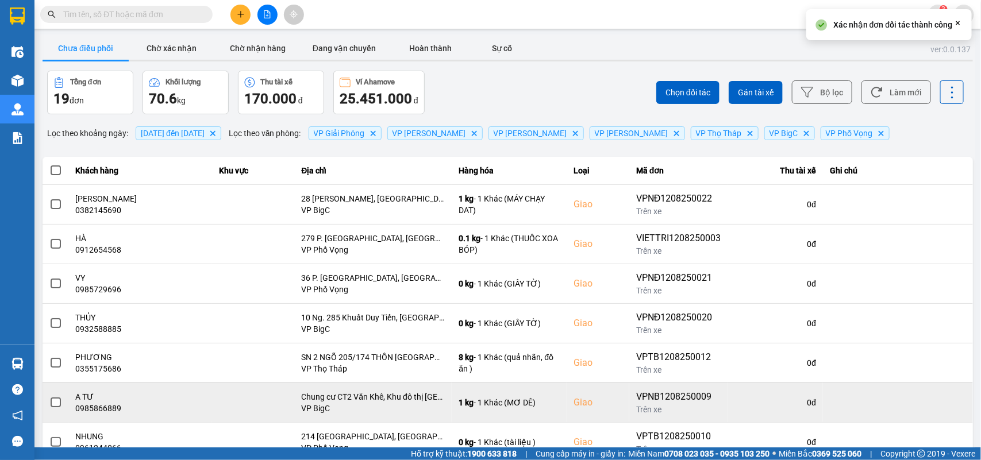
scroll to position [122, 0]
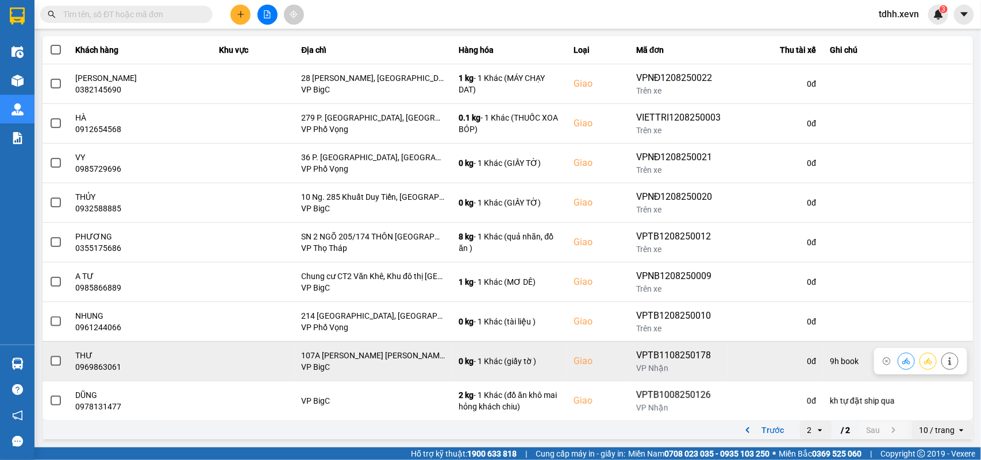
click at [102, 372] on div "0969863061" at bounding box center [141, 366] width 130 height 11
copy div "0969863061"
click at [111, 372] on td "THƯ 0969863061" at bounding box center [141, 361] width 144 height 40
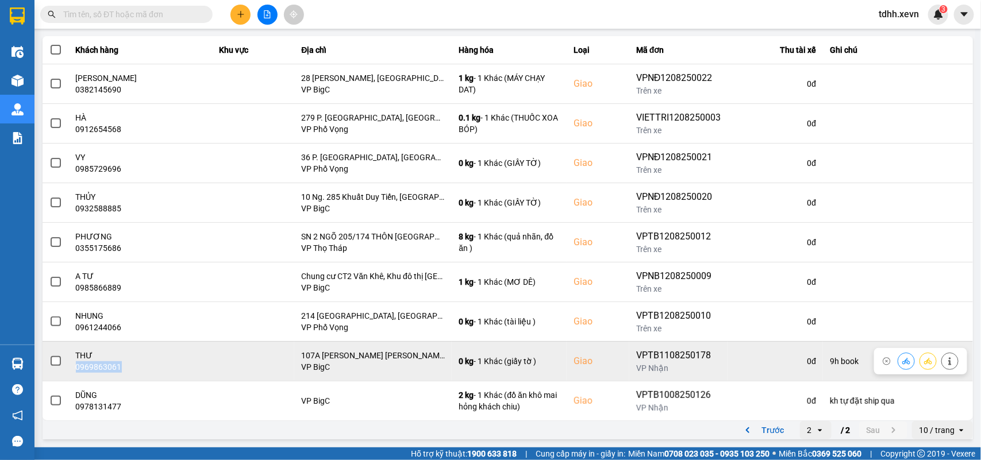
click at [111, 372] on td "THƯ 0969863061" at bounding box center [141, 361] width 144 height 40
click at [948, 361] on icon at bounding box center [949, 361] width 3 height 8
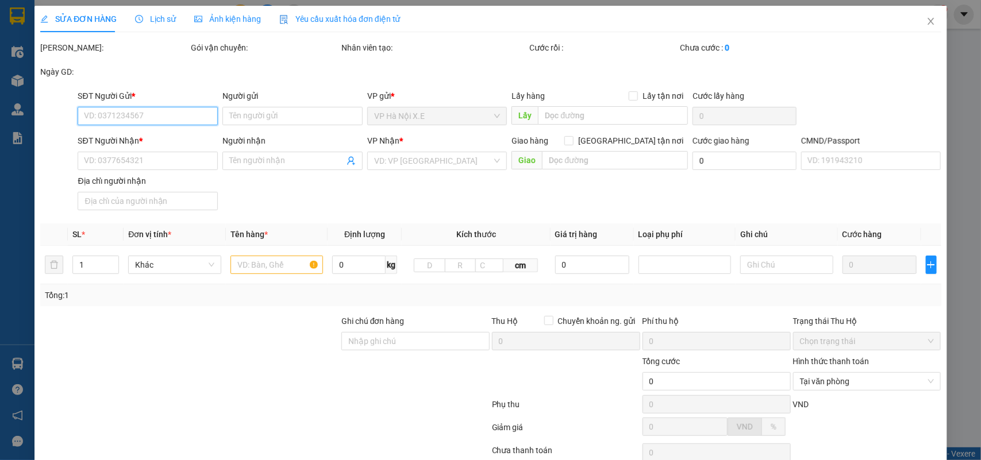
type input "0976346416"
type input "PHÚC"
type input "0969863061"
type input "THƯ"
checkbox input "true"
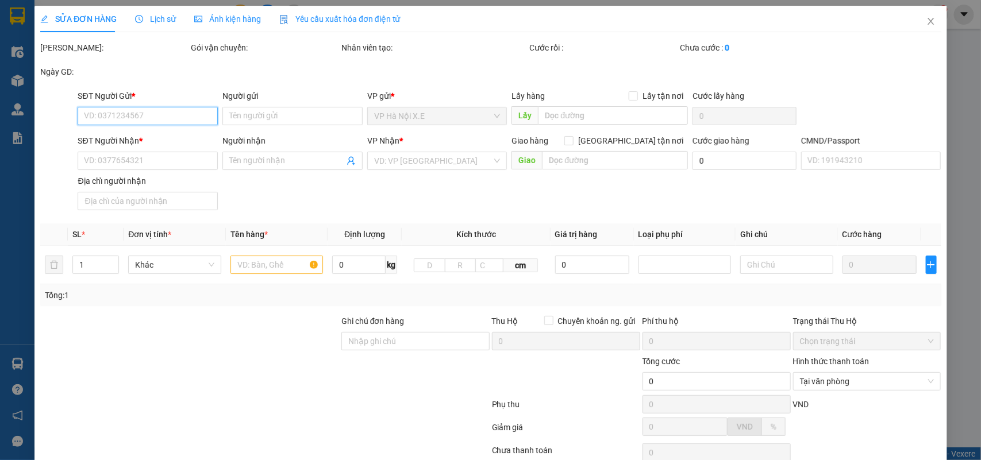
type input "107A Đ. Nguyễn Phong Sắc, Dịch Vọng Hậu, Cầu Giấy, Hà Nội, Việt Nam"
type input "001300021904"
type input "60.000"
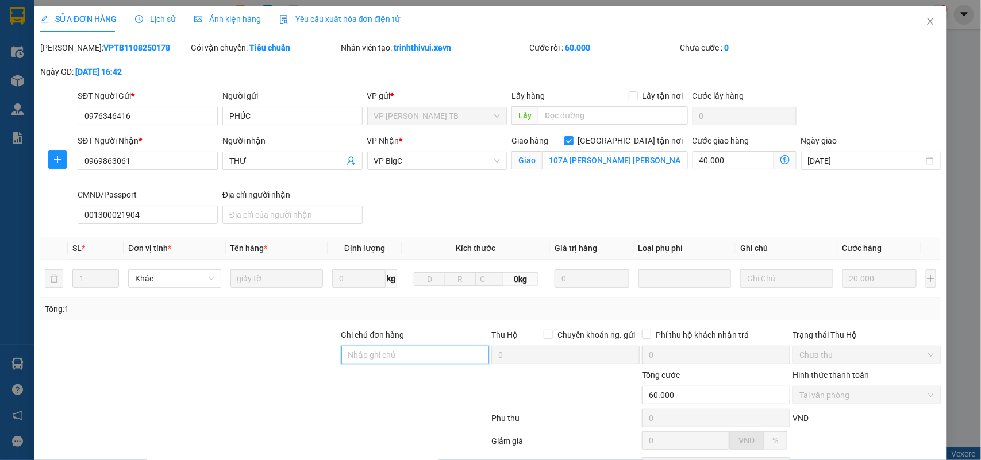
click at [388, 363] on input "Ghi chú đơn hàng" at bounding box center [415, 355] width 148 height 18
click at [356, 362] on input "Ghi chú đơn hàng" at bounding box center [415, 355] width 148 height 18
type input "KH CHƯA NGHE MÁY"
click at [926, 17] on icon "close" at bounding box center [930, 21] width 9 height 9
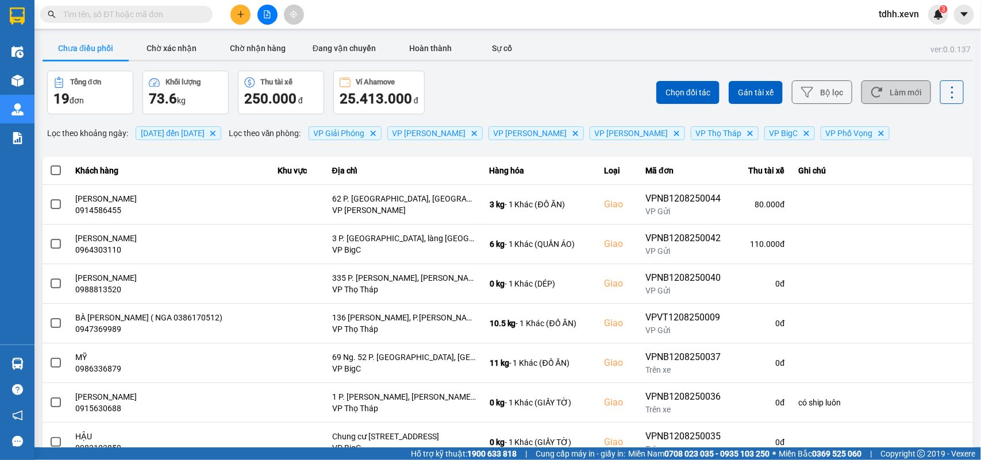
click at [888, 87] on button "Làm mới" at bounding box center [896, 92] width 70 height 24
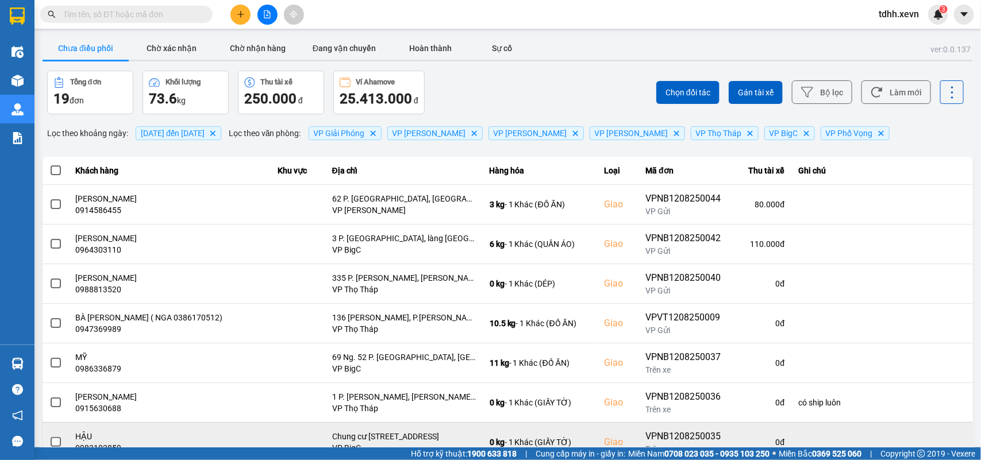
scroll to position [162, 0]
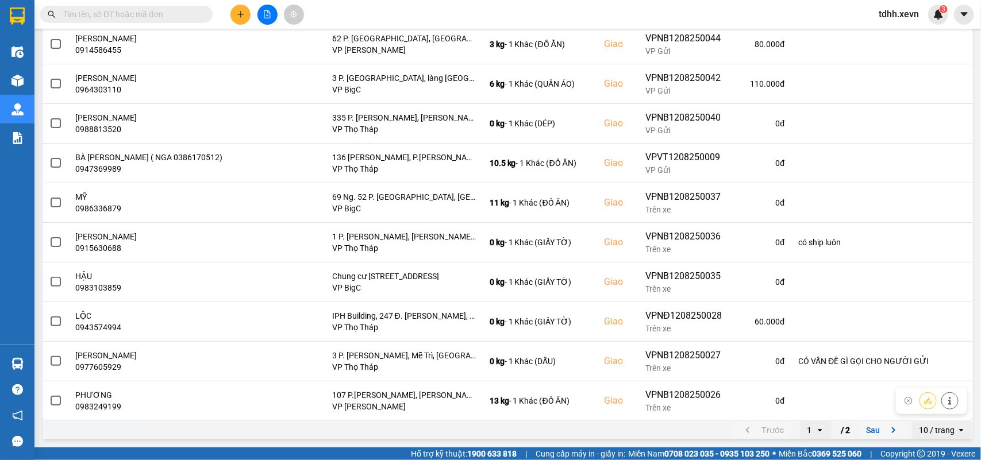
click at [877, 425] on button "Sau" at bounding box center [883, 430] width 48 height 17
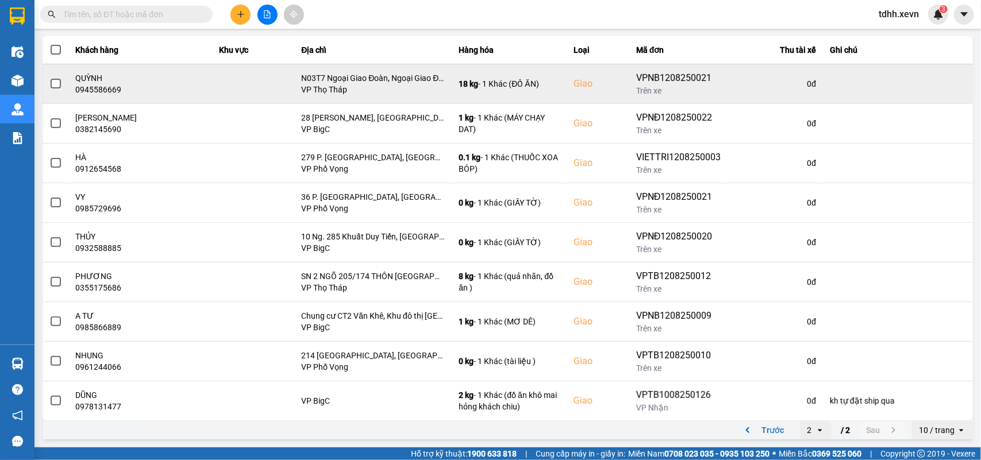
scroll to position [0, 0]
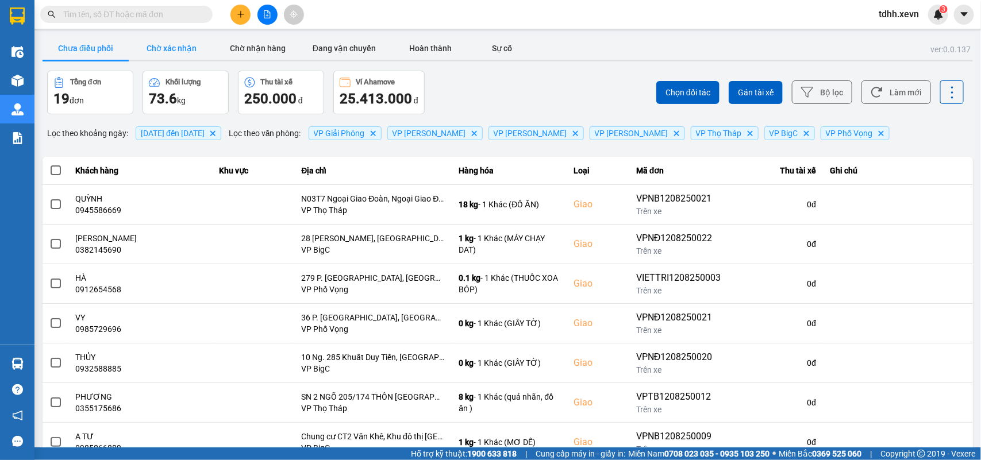
click at [171, 41] on button "Chờ xác nhận" at bounding box center [172, 48] width 86 height 23
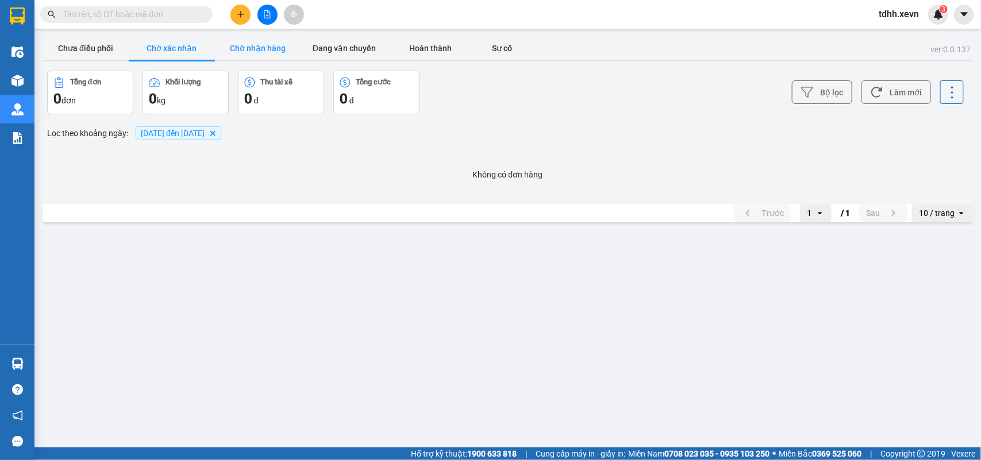
click at [246, 46] on button "Chờ nhận hàng" at bounding box center [258, 48] width 86 height 23
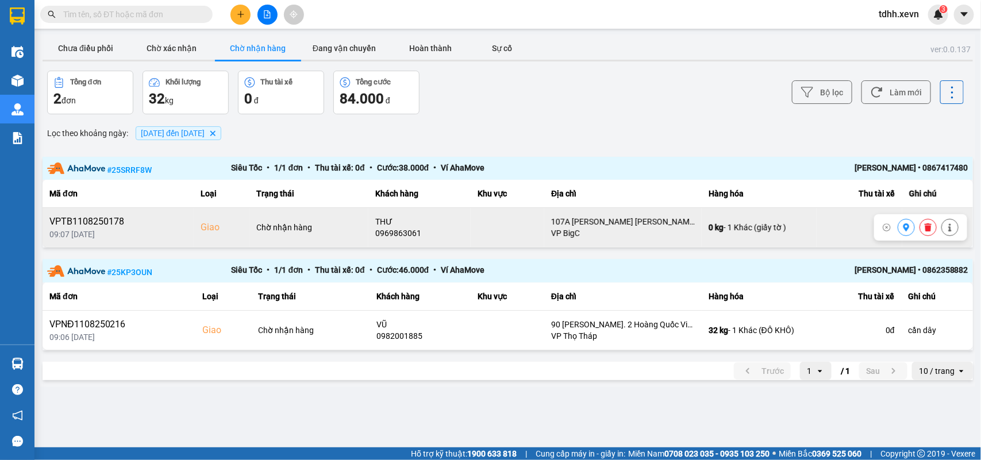
click at [924, 230] on icon at bounding box center [928, 228] width 8 height 8
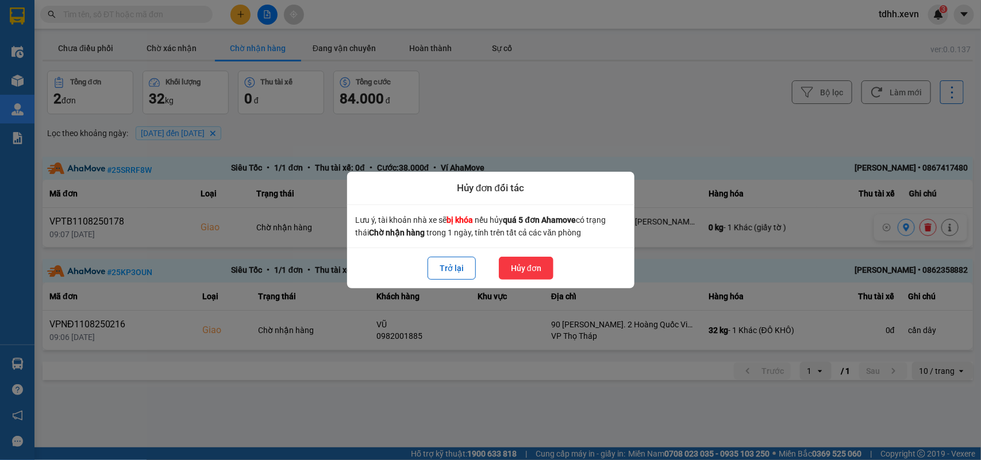
click at [509, 270] on button "Hủy đơn" at bounding box center [526, 268] width 55 height 23
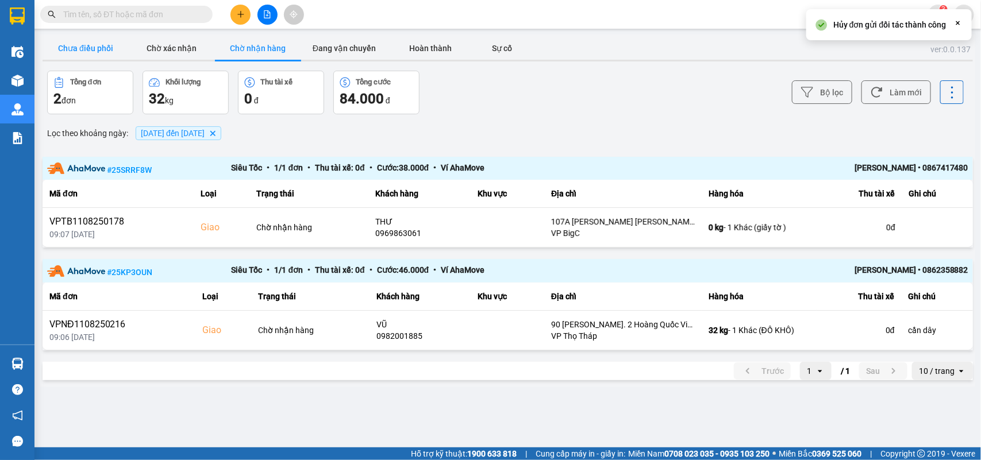
click at [73, 49] on button "Chưa điều phối" at bounding box center [86, 48] width 86 height 23
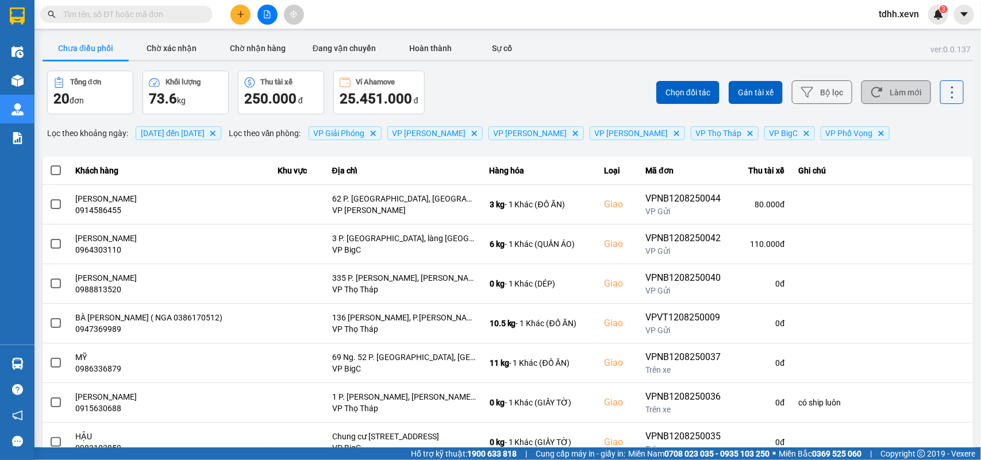
click at [900, 103] on button "Làm mới" at bounding box center [896, 92] width 70 height 24
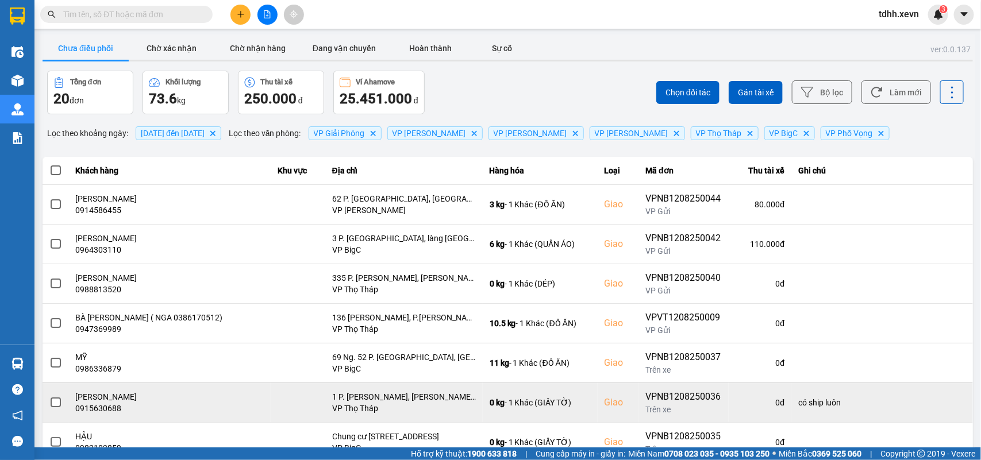
scroll to position [162, 0]
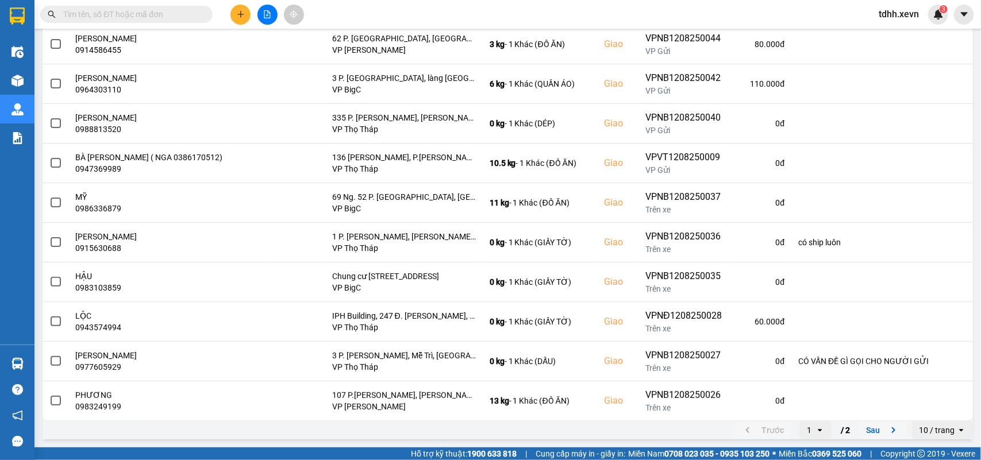
click at [871, 430] on button "Sau" at bounding box center [883, 430] width 48 height 17
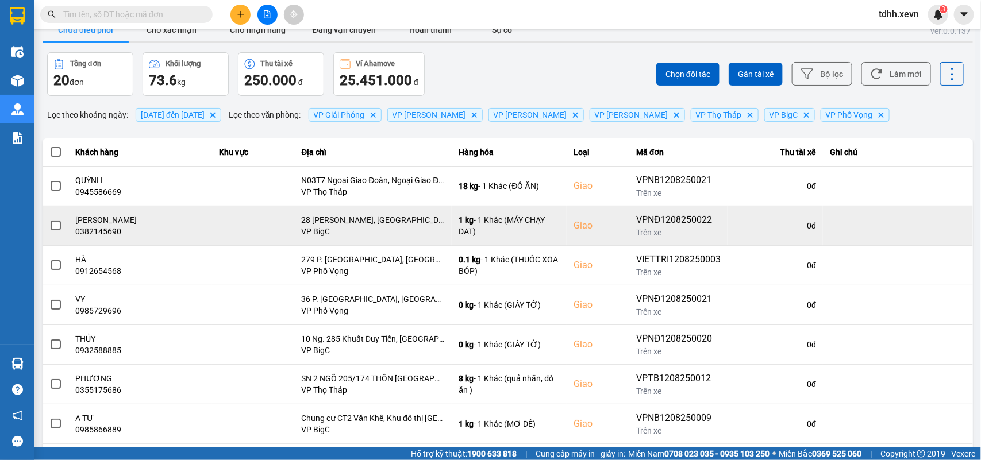
scroll to position [0, 0]
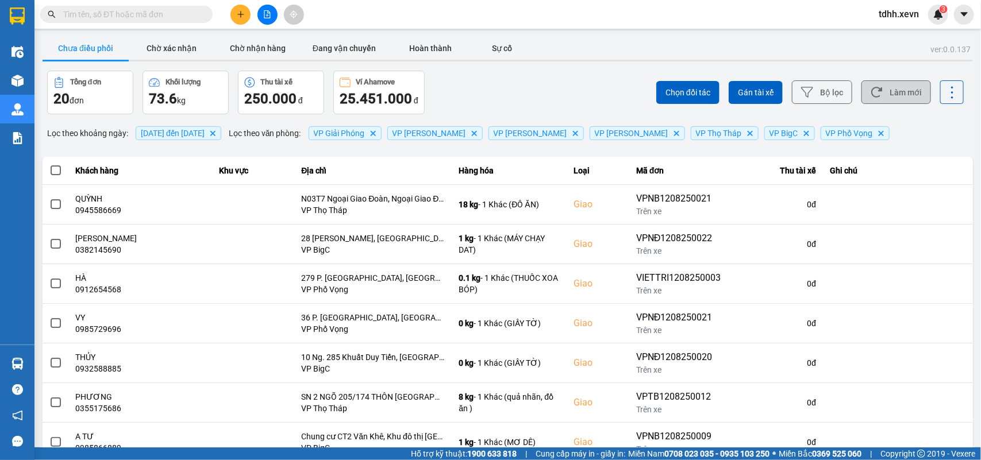
click at [899, 101] on button "Làm mới" at bounding box center [896, 92] width 70 height 24
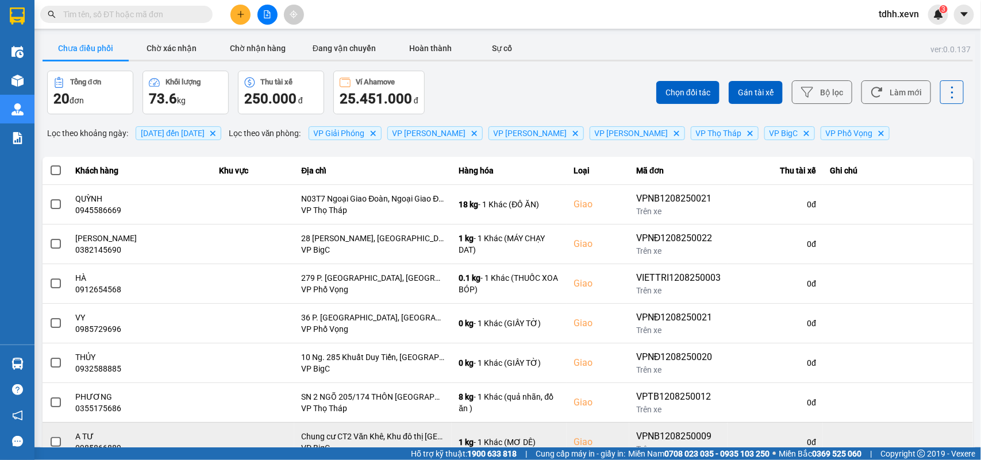
scroll to position [162, 0]
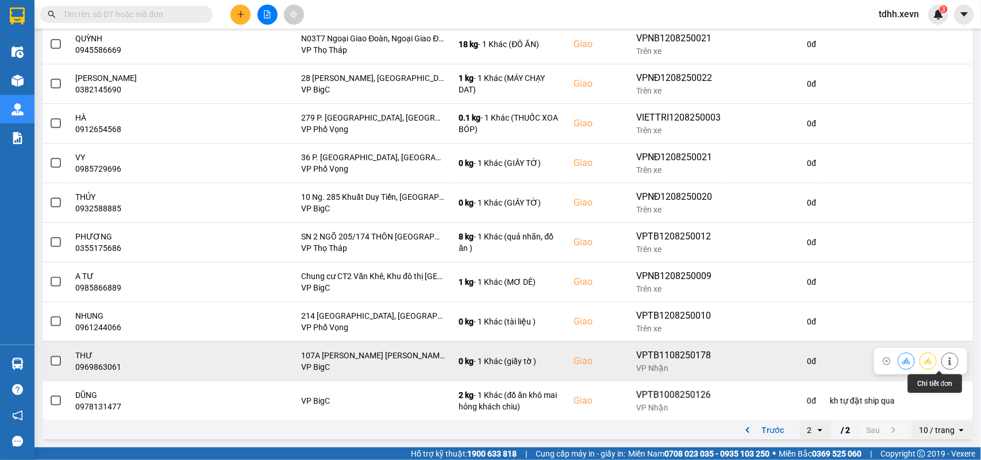
click at [946, 362] on icon at bounding box center [950, 361] width 8 height 8
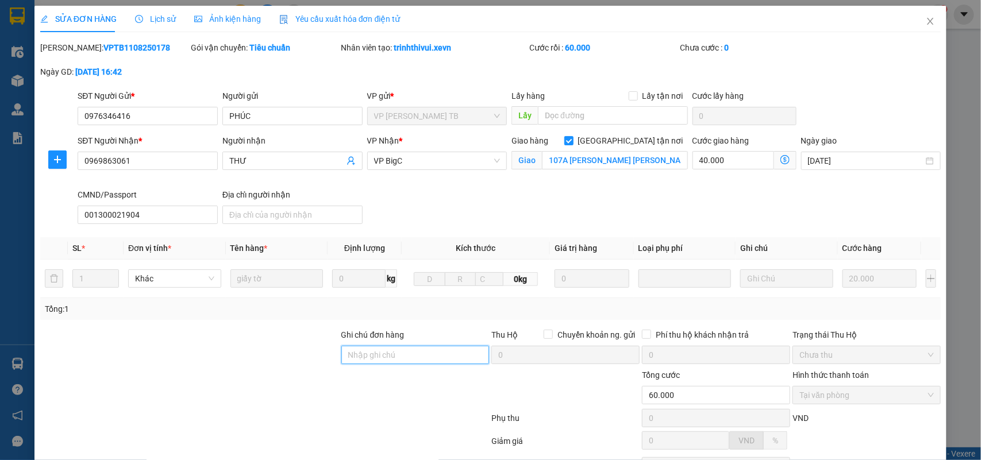
click at [366, 364] on input "Ghi chú đơn hàng" at bounding box center [415, 355] width 148 height 18
type input "KH CHƯA NGHE MÁY"
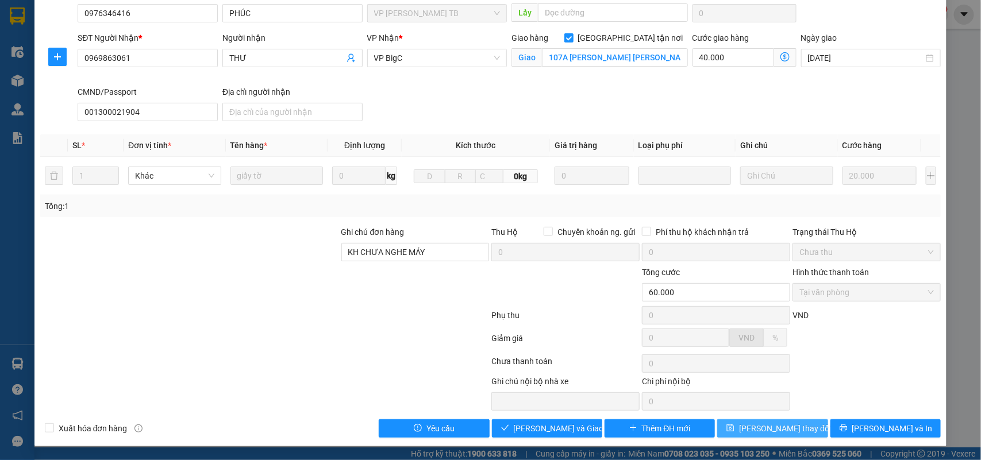
click at [779, 426] on span "Lưu thay đổi" at bounding box center [785, 428] width 92 height 13
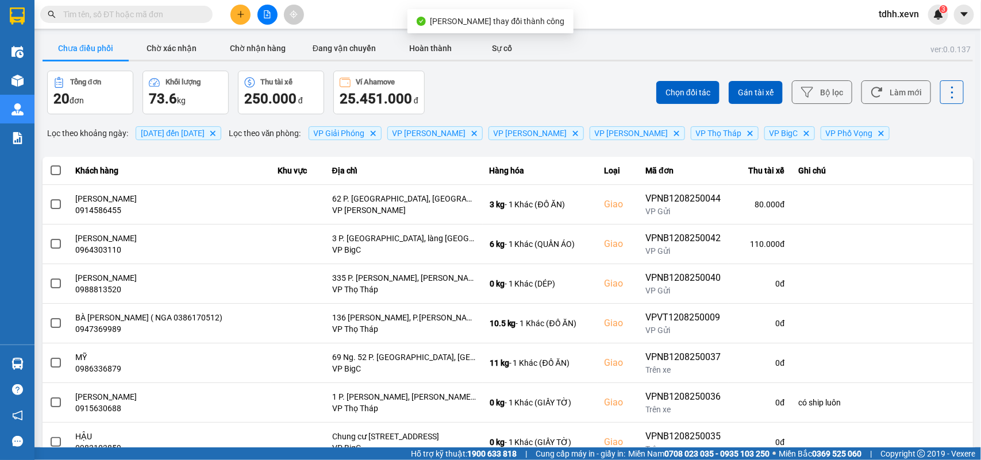
drag, startPoint x: 892, startPoint y: 84, endPoint x: 843, endPoint y: 94, distance: 50.3
click at [892, 84] on button "Làm mới" at bounding box center [896, 92] width 70 height 24
click at [880, 95] on button "Làm mới" at bounding box center [896, 92] width 70 height 24
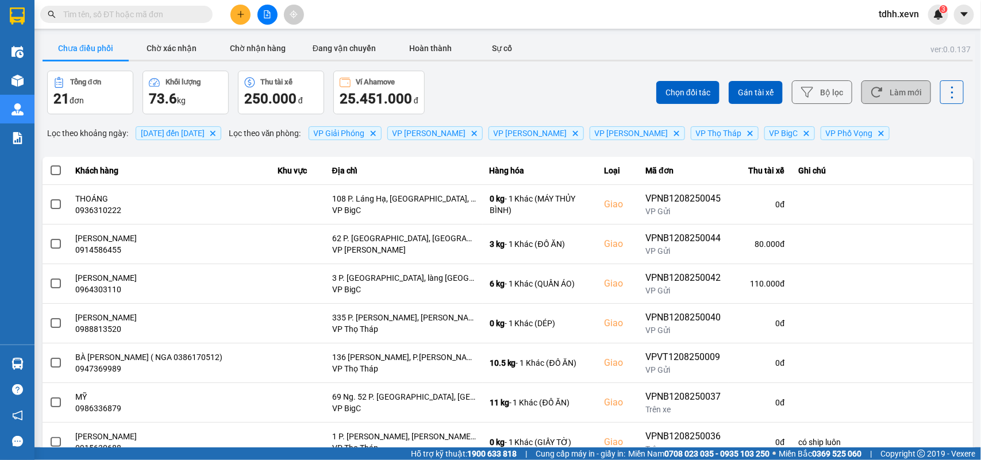
click at [888, 93] on button "Làm mới" at bounding box center [896, 92] width 70 height 24
click at [895, 94] on button "Làm mới" at bounding box center [896, 92] width 70 height 24
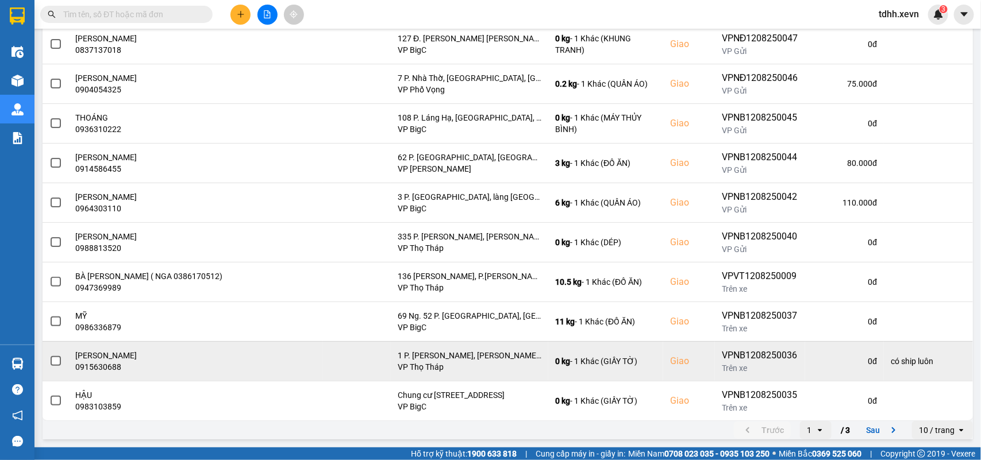
scroll to position [18, 0]
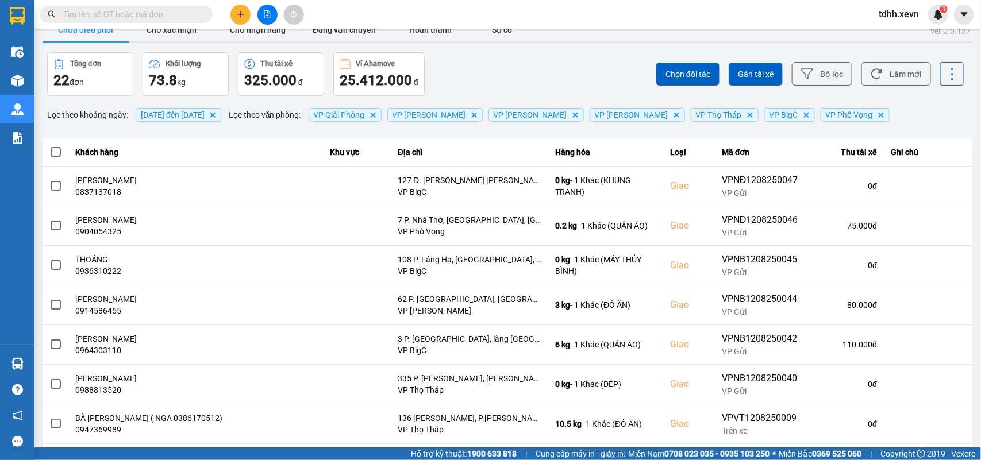
click at [894, 72] on button "Làm mới" at bounding box center [896, 74] width 70 height 24
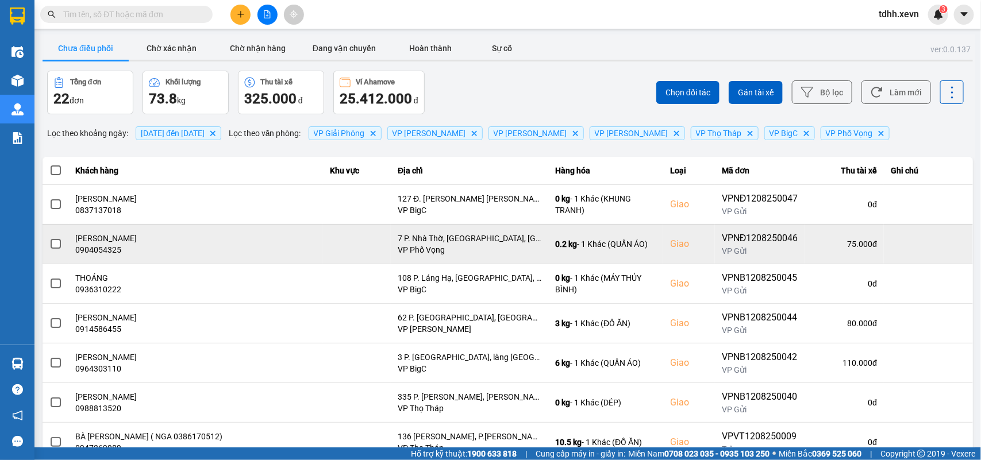
scroll to position [162, 0]
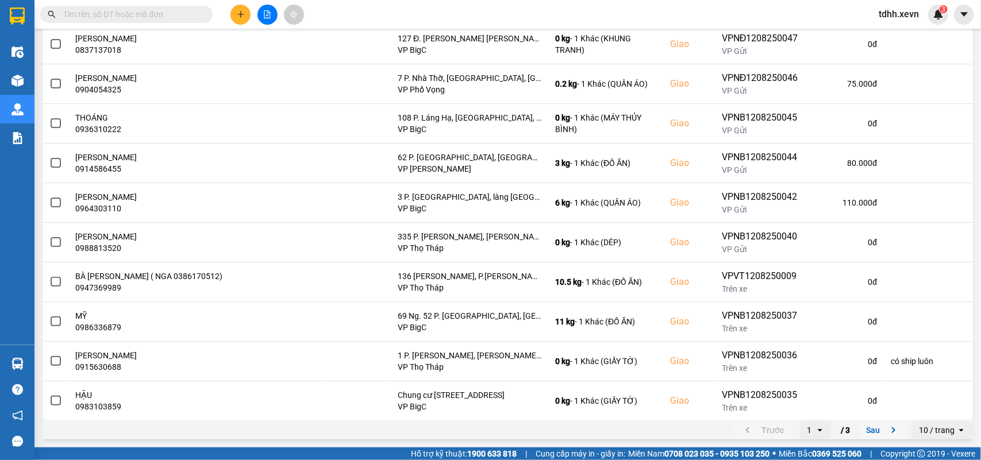
click at [887, 429] on icon "next page. current page 1 / 3" at bounding box center [894, 431] width 14 height 14
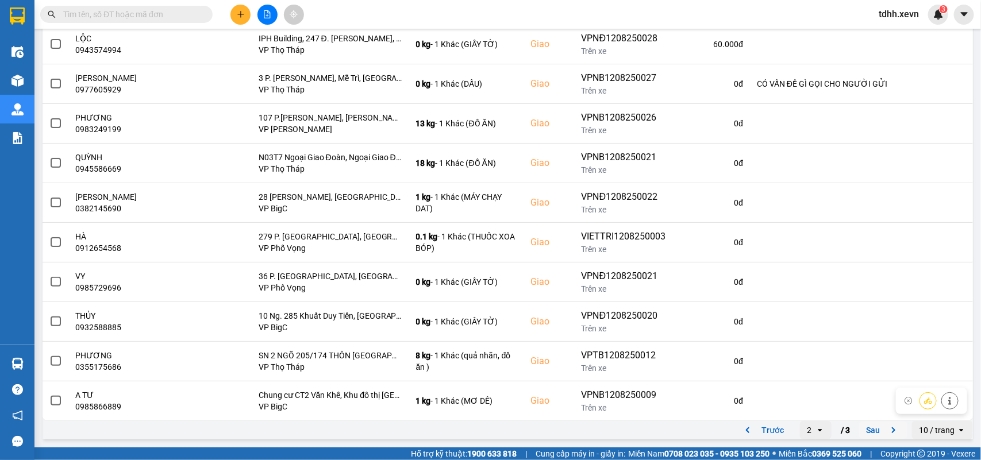
click at [887, 427] on icon "next page. current page 2 / 3" at bounding box center [894, 431] width 14 height 14
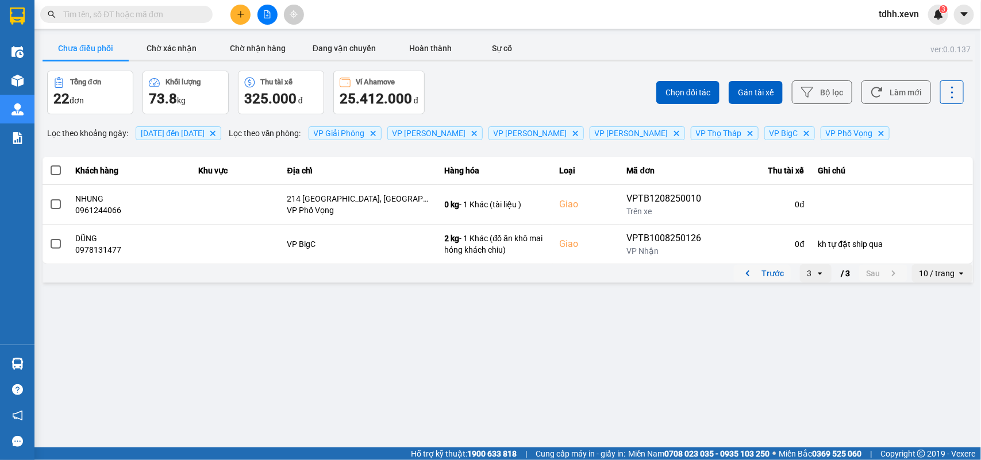
click at [748, 276] on icon "previous page. current page 3 / 3" at bounding box center [748, 274] width 14 height 14
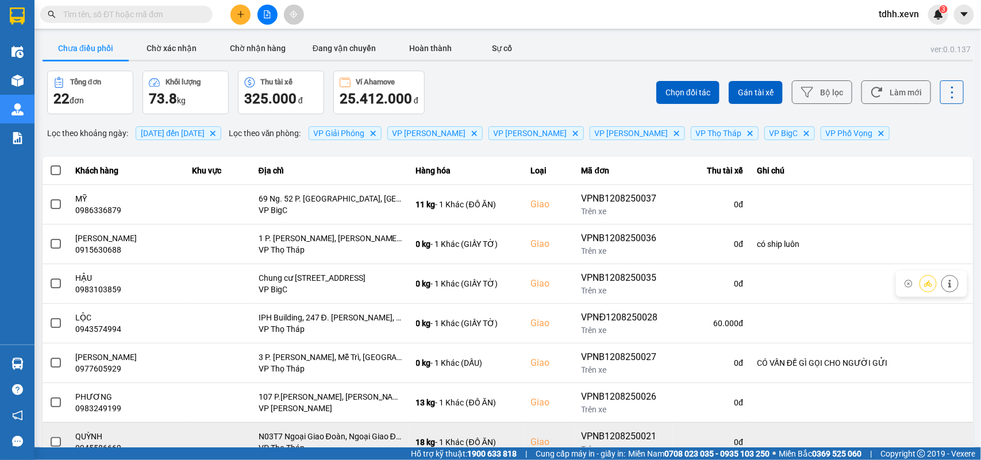
scroll to position [162, 0]
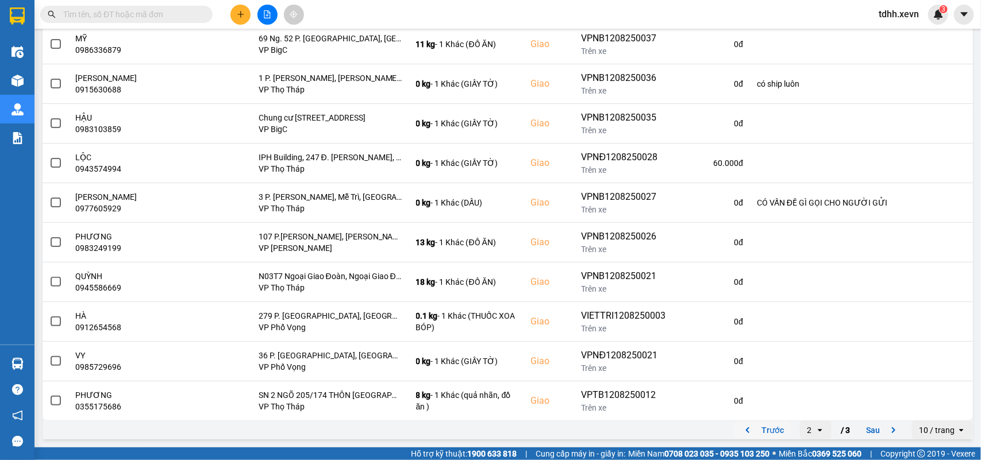
click at [741, 432] on icon "previous page. current page 2 / 3" at bounding box center [748, 431] width 14 height 14
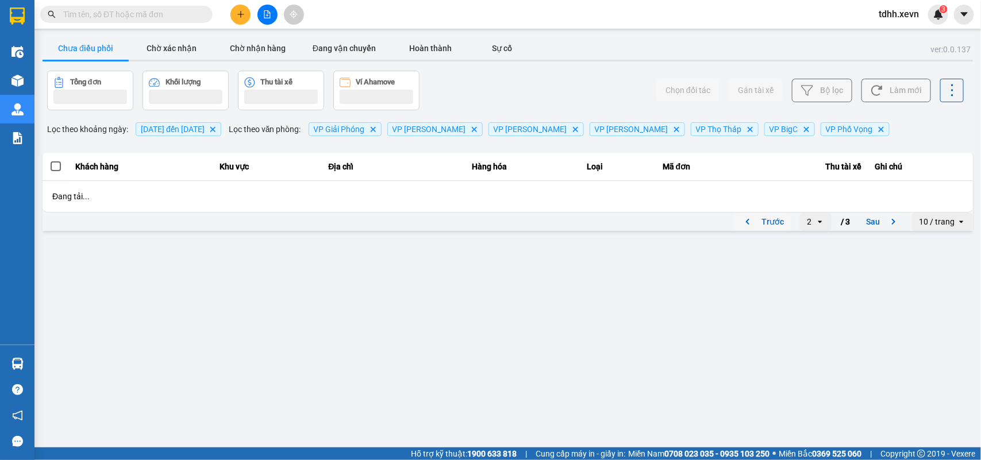
scroll to position [0, 0]
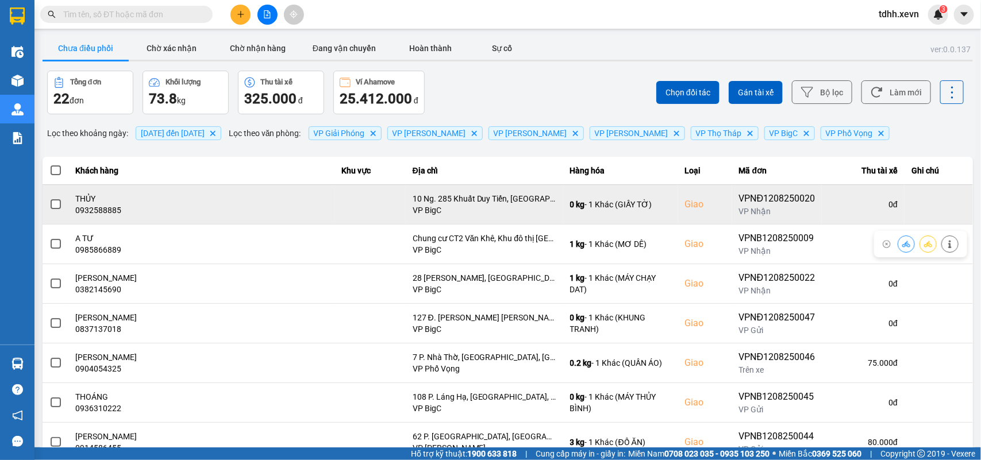
click at [97, 213] on div "0932588885" at bounding box center [202, 210] width 252 height 11
click at [89, 211] on div "0932588885" at bounding box center [202, 210] width 252 height 11
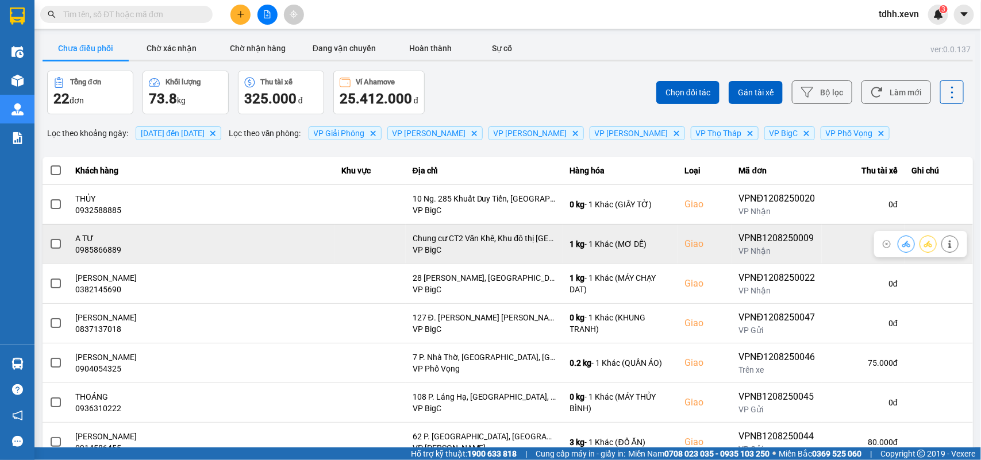
click at [99, 253] on div "0985866889" at bounding box center [202, 249] width 252 height 11
copy div "0985866889"
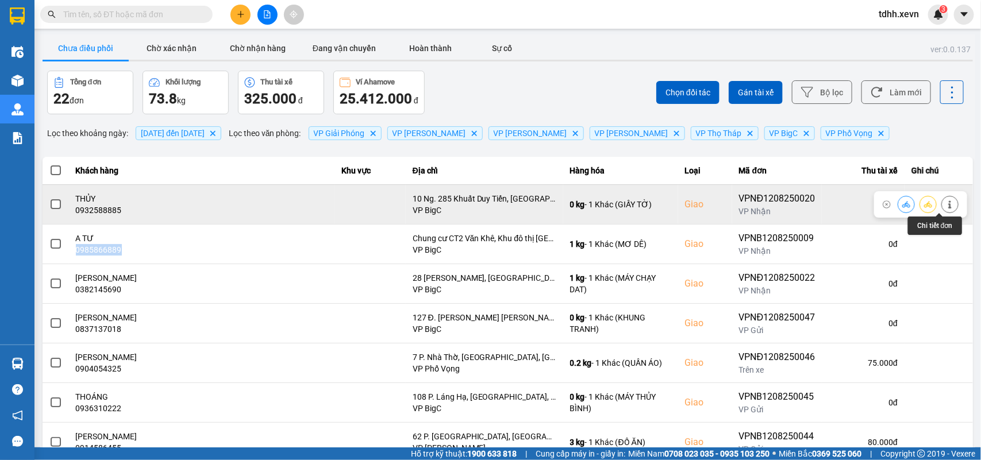
click at [942, 203] on button at bounding box center [950, 204] width 16 height 20
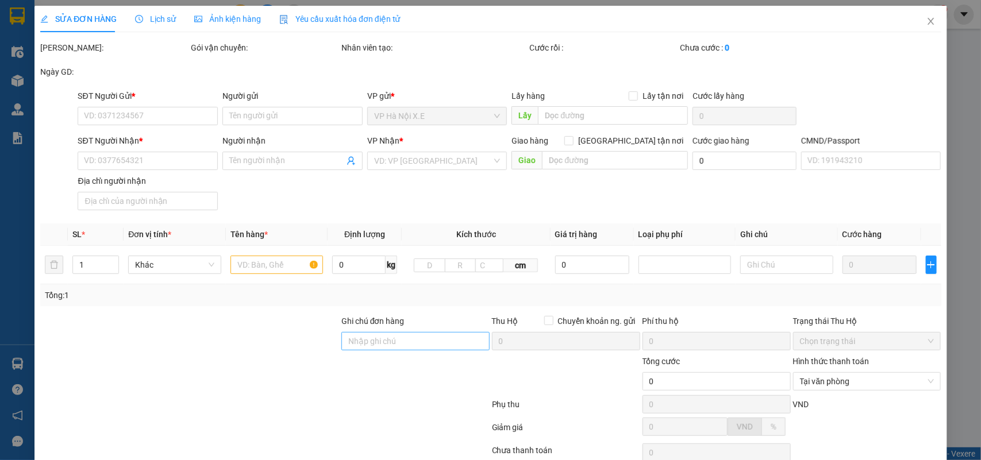
type input "0979480371"
type input "ĐOÀN DUY ĐĂNG"
type input "0932588885"
type input "THỦY"
checkbox input "true"
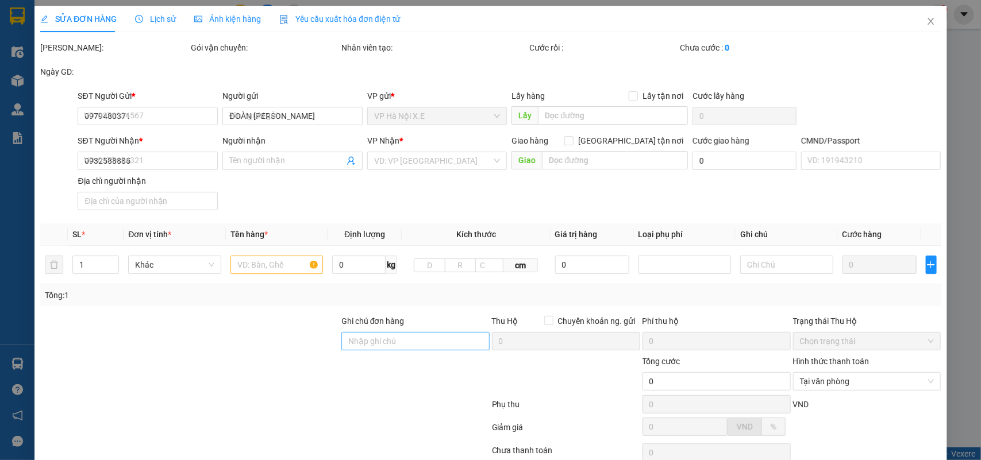
type input "10 Ng. 285 Khuất Duy Tiến, Trung Hoà, Cầu Giấy, Hà Nội, Việt Nam"
type input "thuỷ"
type input "70.000"
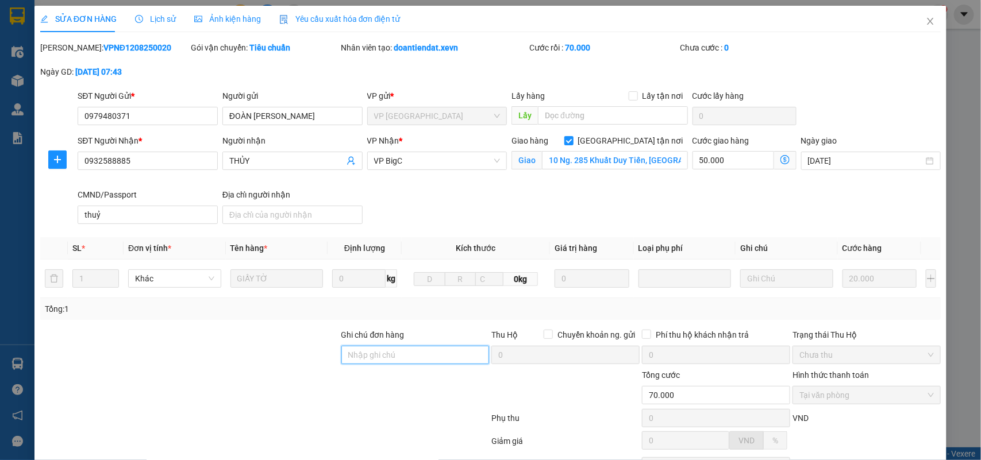
click at [397, 360] on input "Ghi chú đơn hàng" at bounding box center [415, 355] width 148 height 18
type input "KH CHƯA NGHE MÁY"
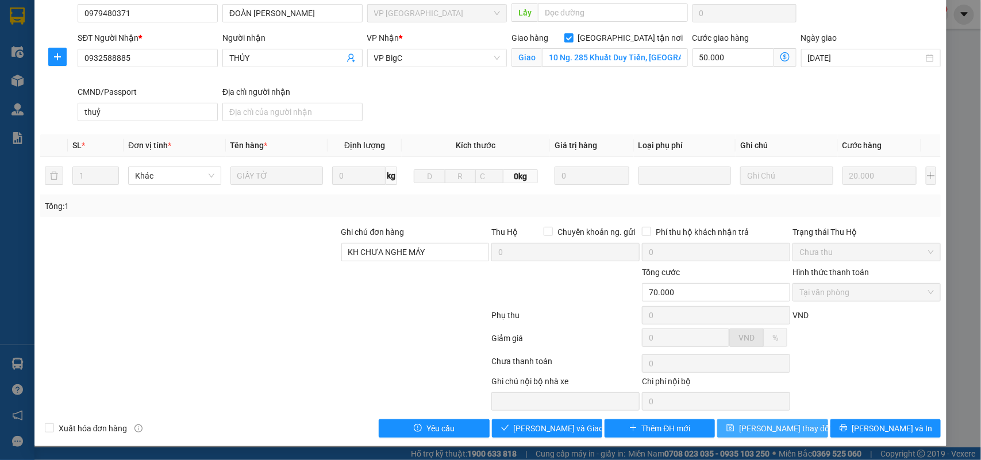
click at [780, 426] on span "Lưu thay đổi" at bounding box center [785, 428] width 92 height 13
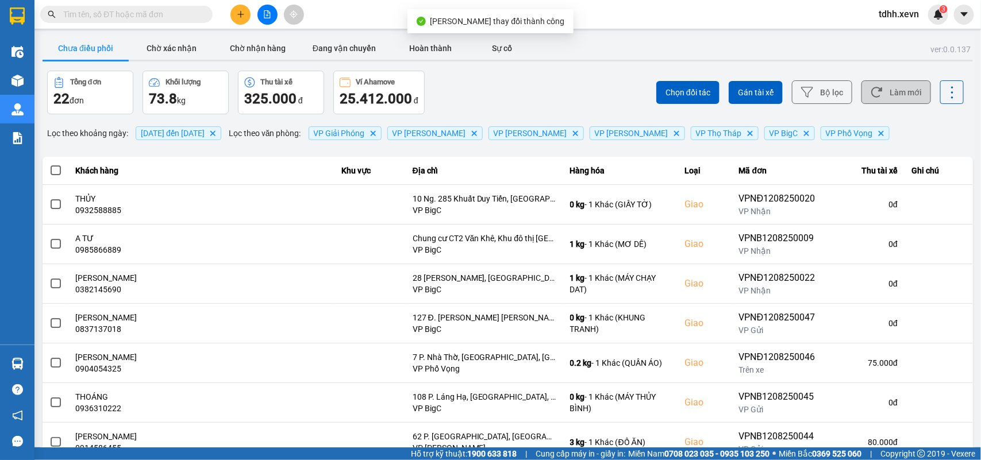
click at [886, 91] on button "Làm mới" at bounding box center [896, 92] width 70 height 24
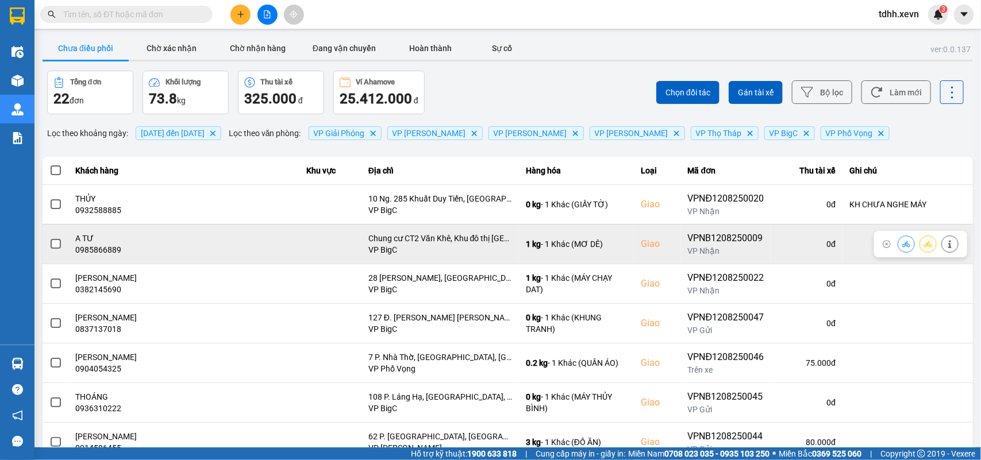
click at [902, 245] on icon at bounding box center [906, 244] width 8 height 8
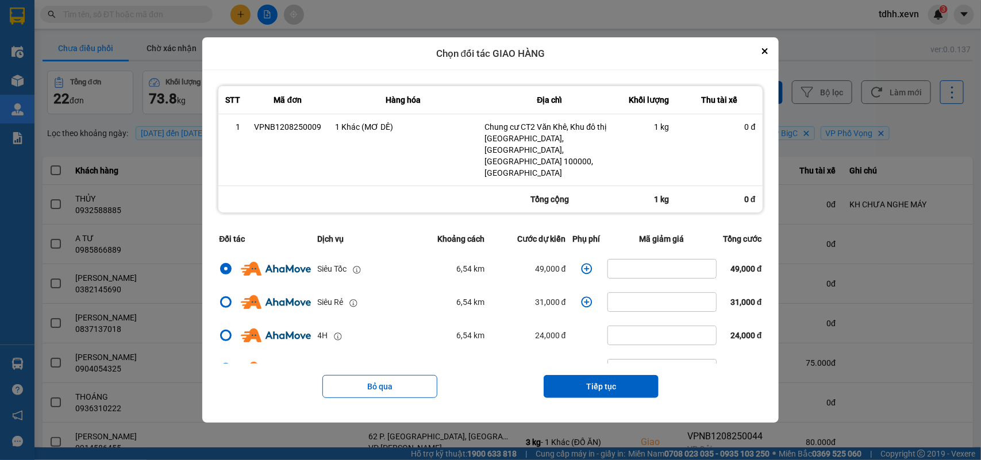
click at [581, 264] on icon "dialog" at bounding box center [586, 269] width 11 height 11
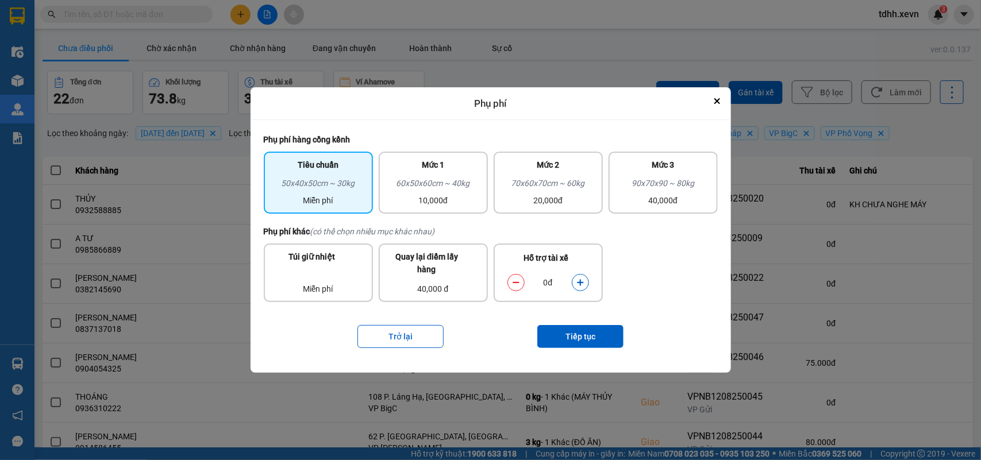
click at [576, 283] on button "dialog" at bounding box center [580, 283] width 16 height 20
click at [579, 326] on button "Tiếp tục" at bounding box center [580, 336] width 86 height 23
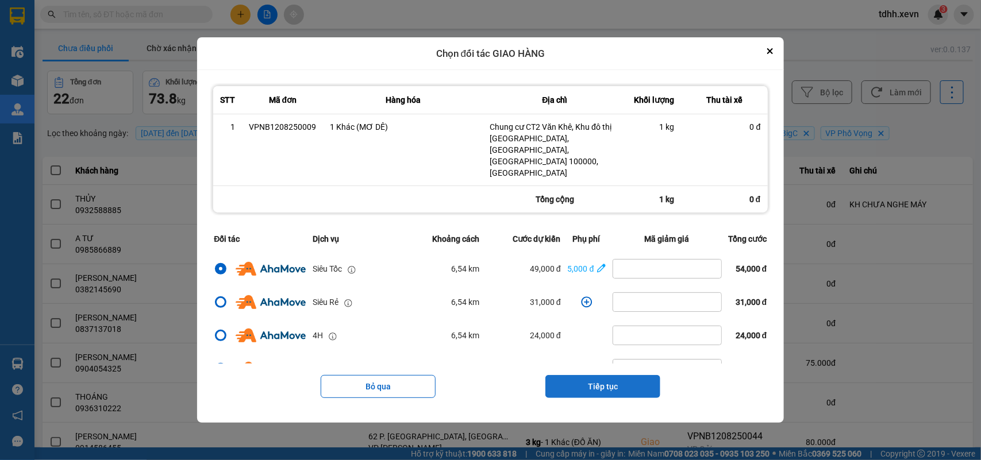
click at [603, 377] on button "Tiếp tục" at bounding box center [602, 386] width 115 height 23
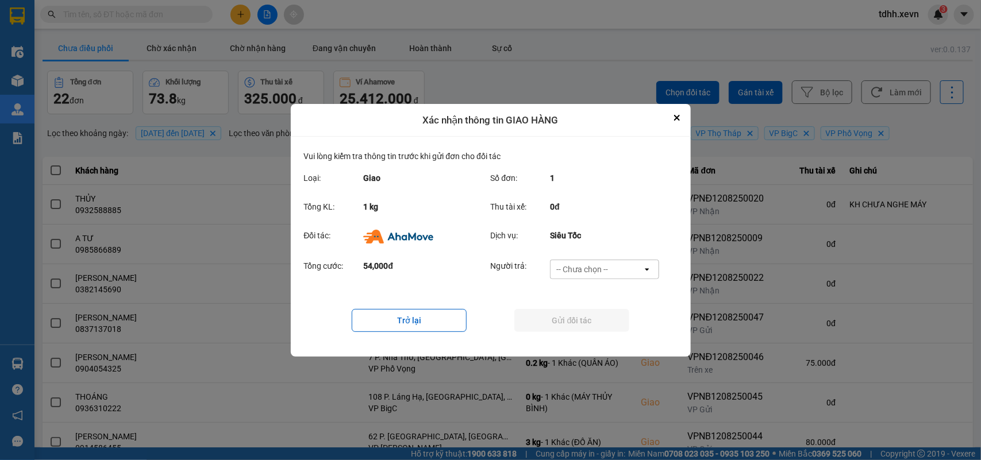
drag, startPoint x: 612, startPoint y: 263, endPoint x: 606, endPoint y: 278, distance: 16.0
click at [611, 263] on div "-- Chưa chọn --" at bounding box center [597, 269] width 92 height 18
click at [589, 331] on span "Ví Ahamove" at bounding box center [582, 334] width 47 height 11
click at [590, 332] on button "Gửi đối tác" at bounding box center [571, 320] width 115 height 23
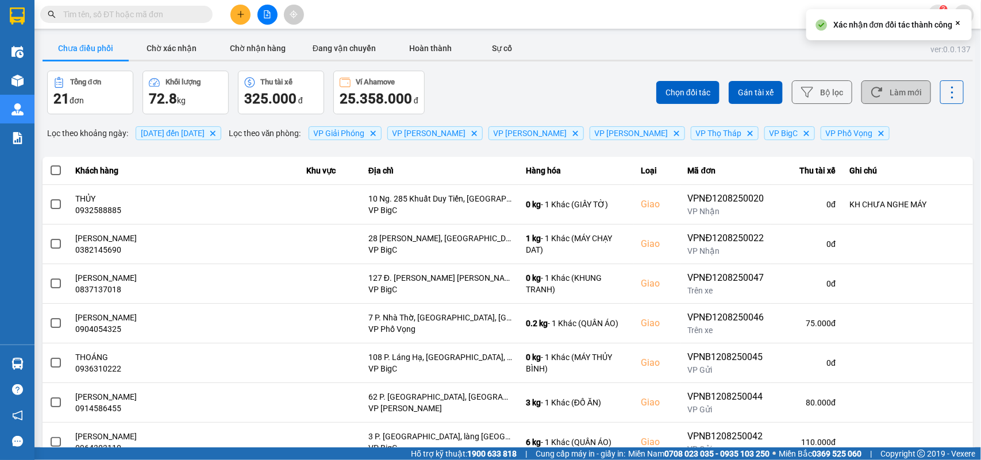
click at [886, 93] on button "Làm mới" at bounding box center [896, 92] width 70 height 24
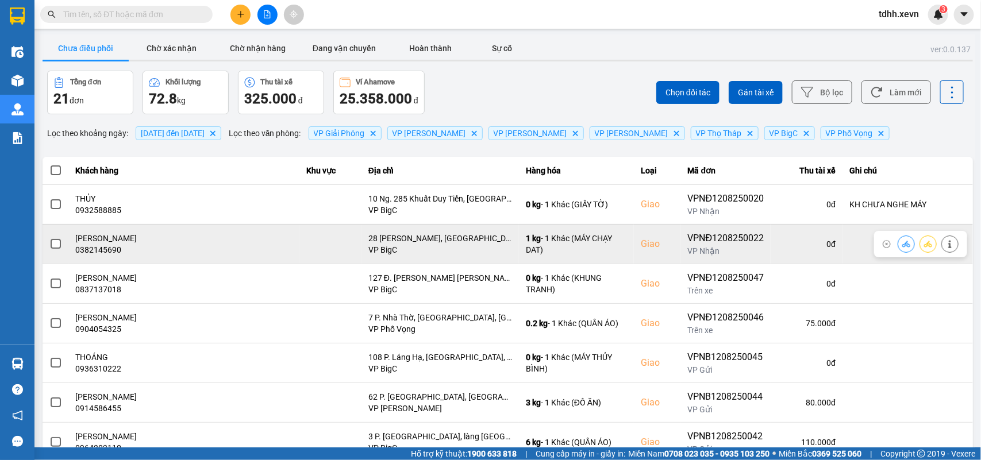
click at [91, 251] on div "0382145690" at bounding box center [184, 249] width 217 height 11
copy div "0382145690"
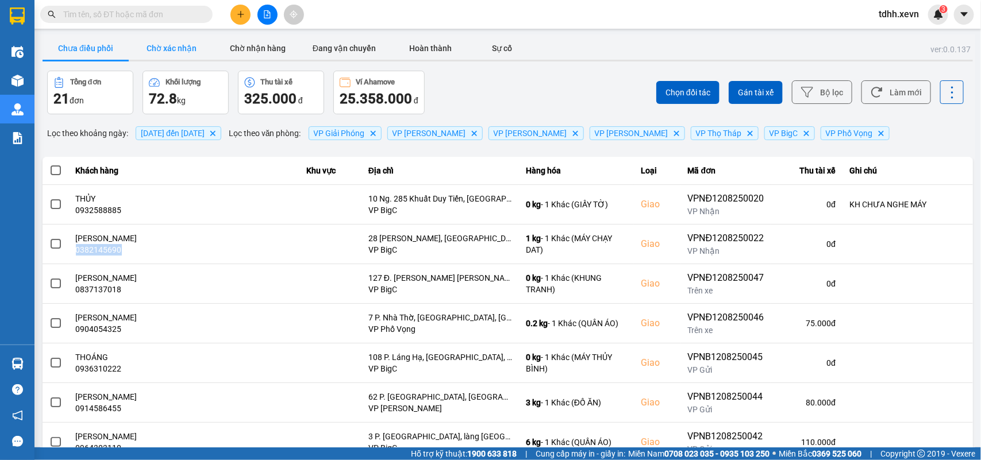
click at [182, 47] on button "Chờ xác nhận" at bounding box center [172, 48] width 86 height 23
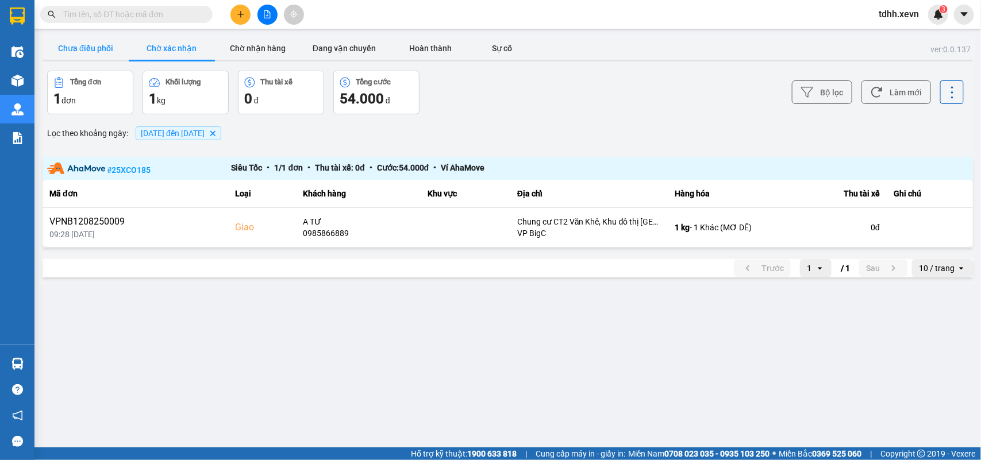
click at [91, 44] on button "Chưa điều phối" at bounding box center [86, 48] width 86 height 23
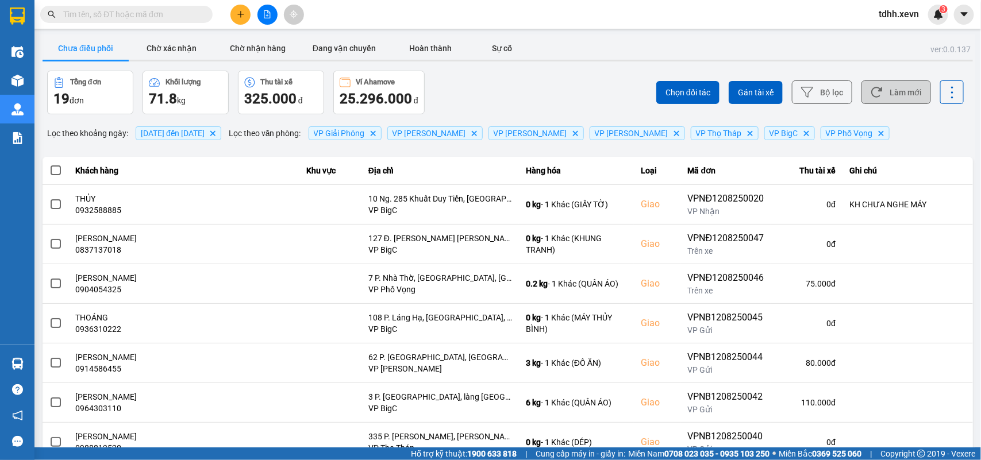
click at [875, 96] on button "Làm mới" at bounding box center [896, 92] width 70 height 24
click at [876, 96] on button "Làm mới" at bounding box center [896, 92] width 70 height 24
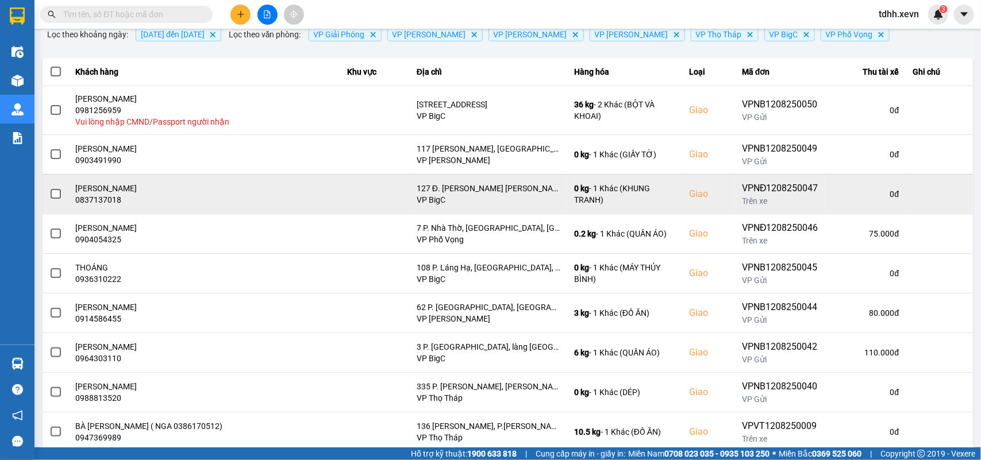
scroll to position [27, 0]
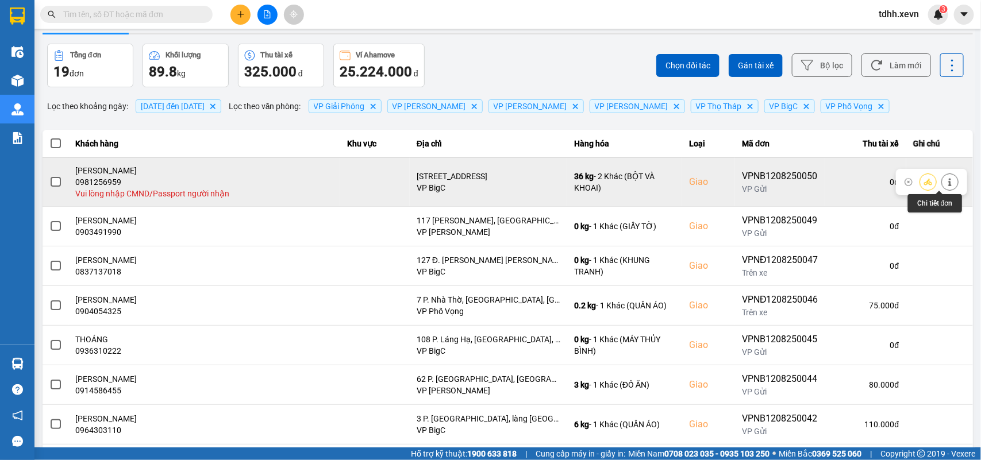
click at [946, 181] on icon at bounding box center [950, 182] width 8 height 8
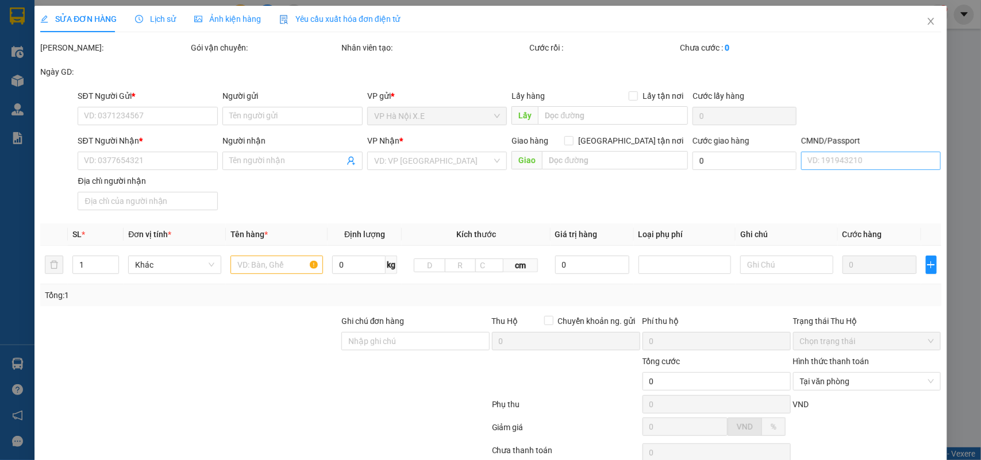
type input "0914393308"
type input "C TRƯƠNG THỊ HẰNG"
type input "0981256959"
type input "TRƯƠNG VĂN NGHĨA"
checkbox input "true"
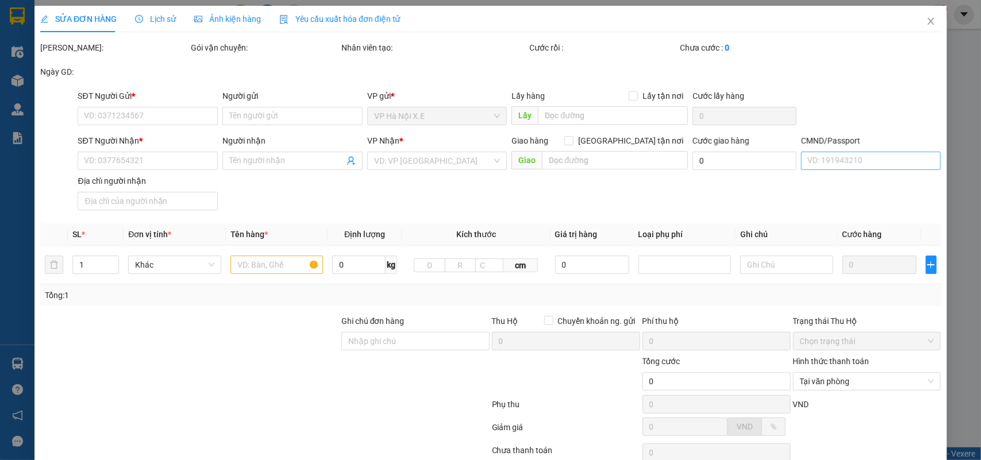
type input "Terra Hà Đông, XQF4+5R5, Khu đô thị An Hưng, Hà Đông, Hà Nội, Việt Nam"
type input "180.000"
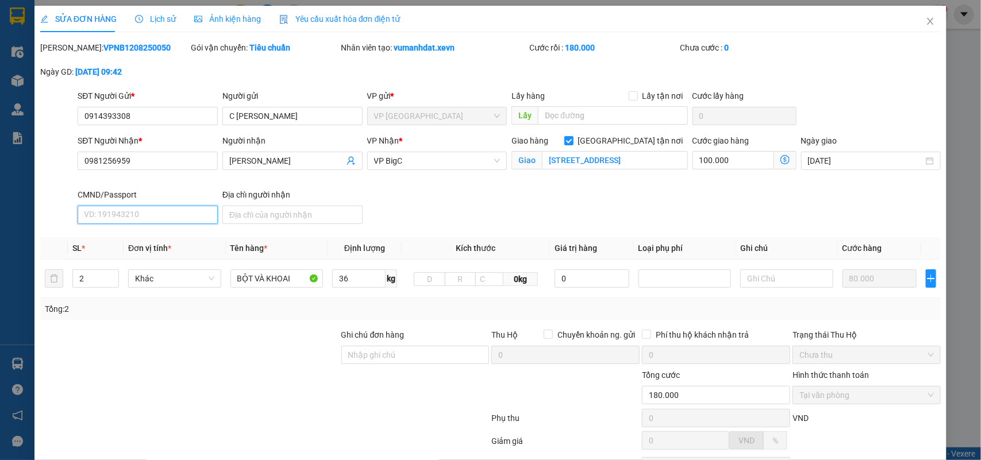
click at [164, 210] on input "CMND/Passport" at bounding box center [148, 215] width 140 height 18
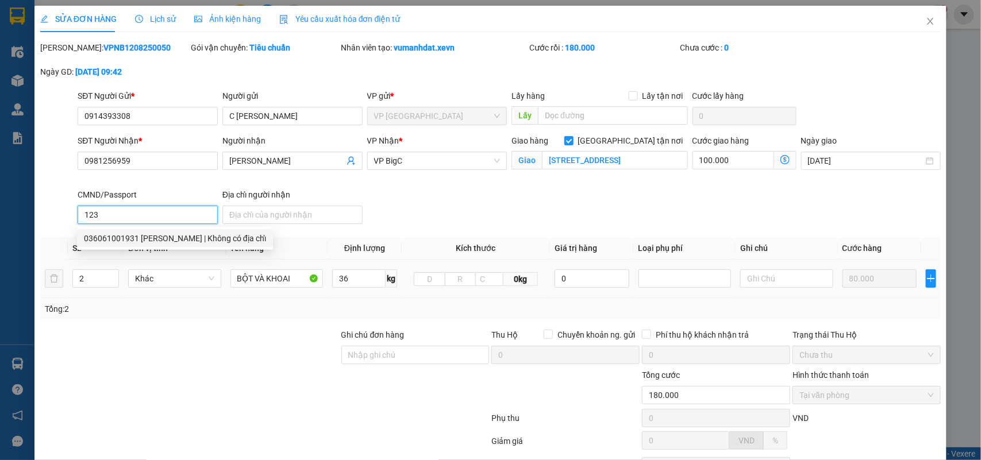
scroll to position [105, 0]
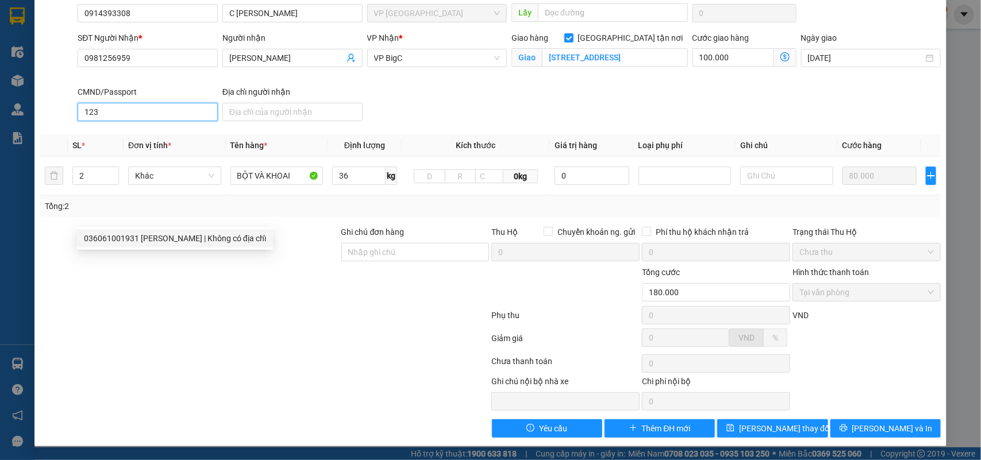
type input "123"
click at [783, 438] on div "SỬA ĐƠN HÀNG Lịch sử Ảnh kiện hàng Yêu cầu xuất hóa đơn điện tử Total Paid Fee …" at bounding box center [490, 175] width 913 height 544
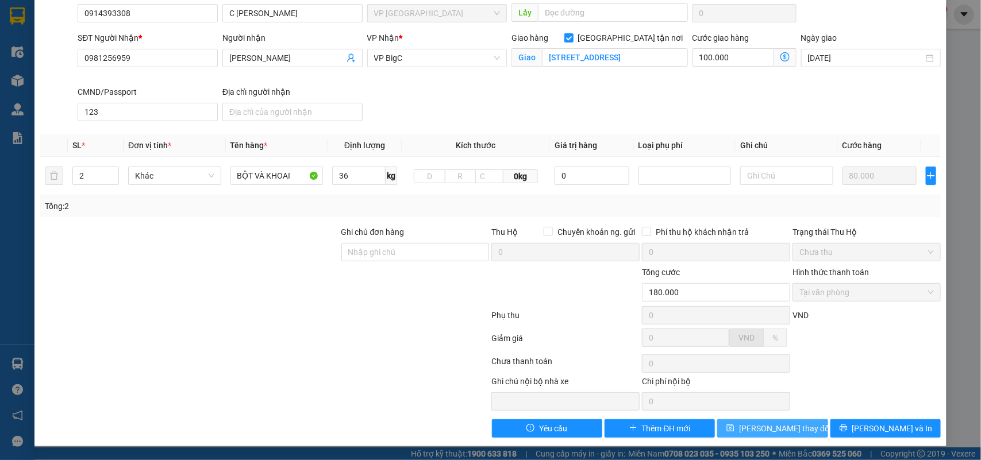
click at [794, 431] on button "Lưu thay đổi" at bounding box center [772, 428] width 110 height 18
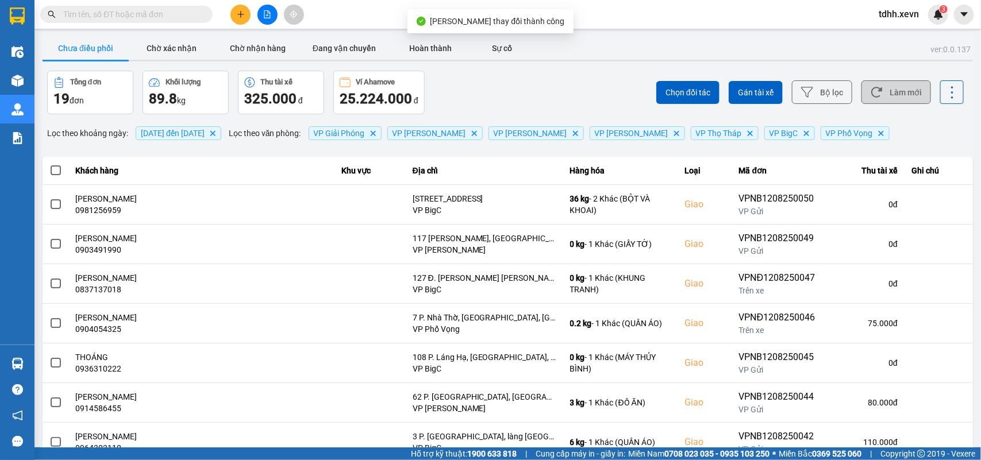
click at [886, 90] on button "Làm mới" at bounding box center [896, 92] width 70 height 24
click at [871, 93] on icon at bounding box center [877, 92] width 12 height 12
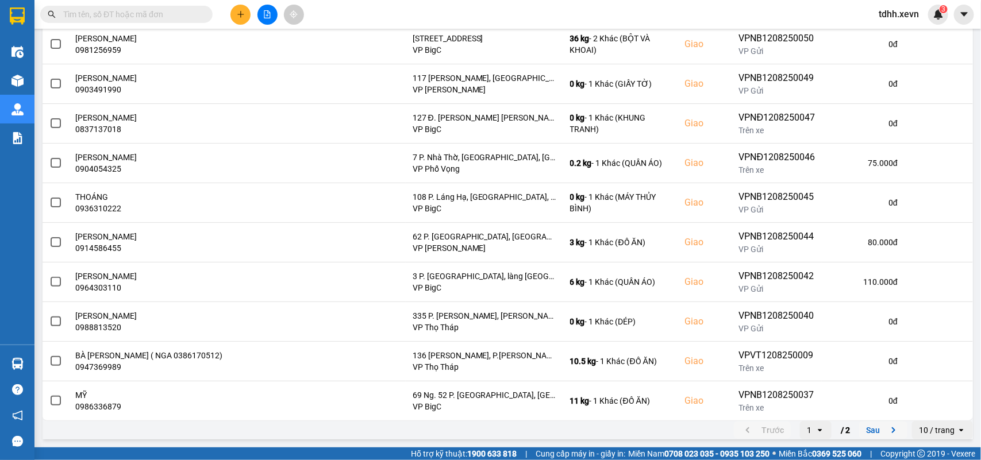
click at [887, 432] on icon "next page. current page 1 / 2" at bounding box center [894, 431] width 14 height 14
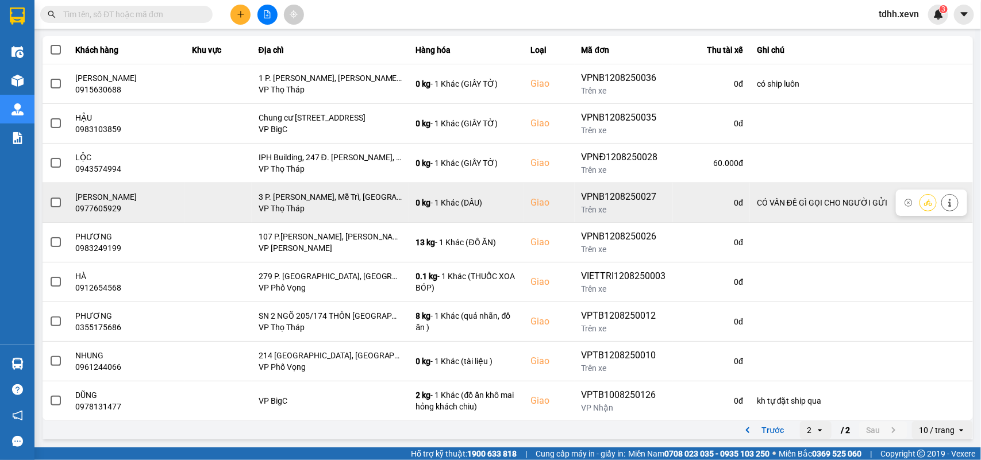
scroll to position [0, 0]
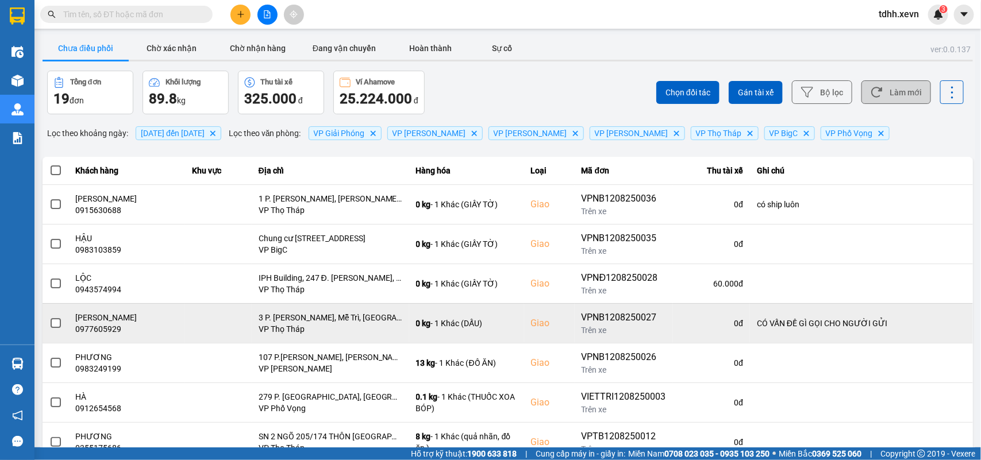
click at [875, 84] on button "Làm mới" at bounding box center [896, 92] width 70 height 24
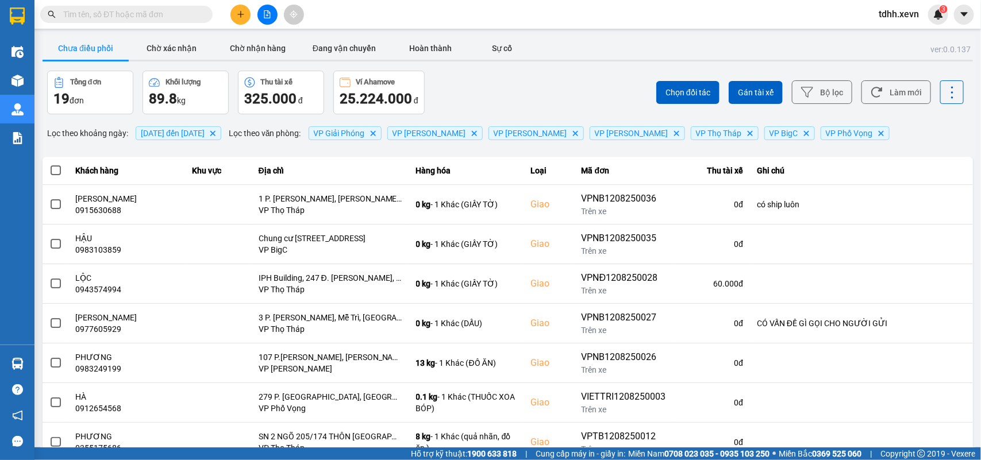
click at [872, 97] on icon at bounding box center [877, 92] width 12 height 12
click at [876, 92] on button "Làm mới" at bounding box center [896, 92] width 70 height 24
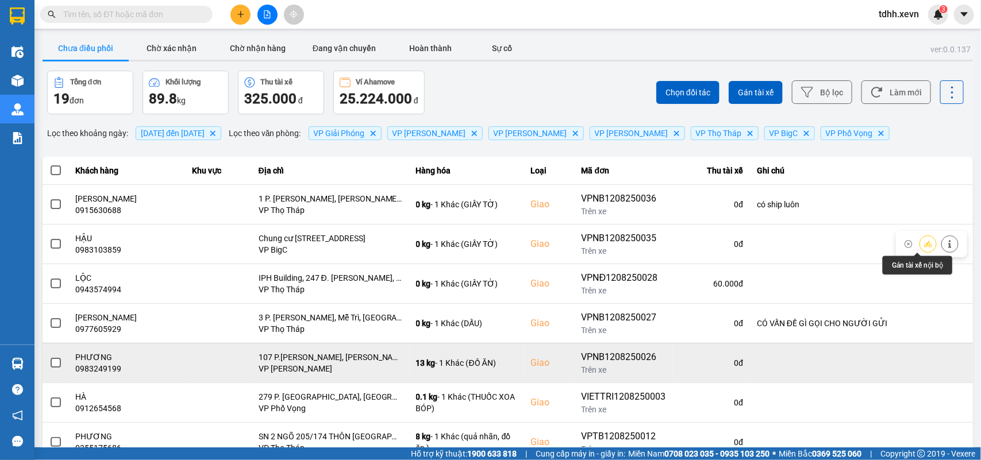
scroll to position [122, 0]
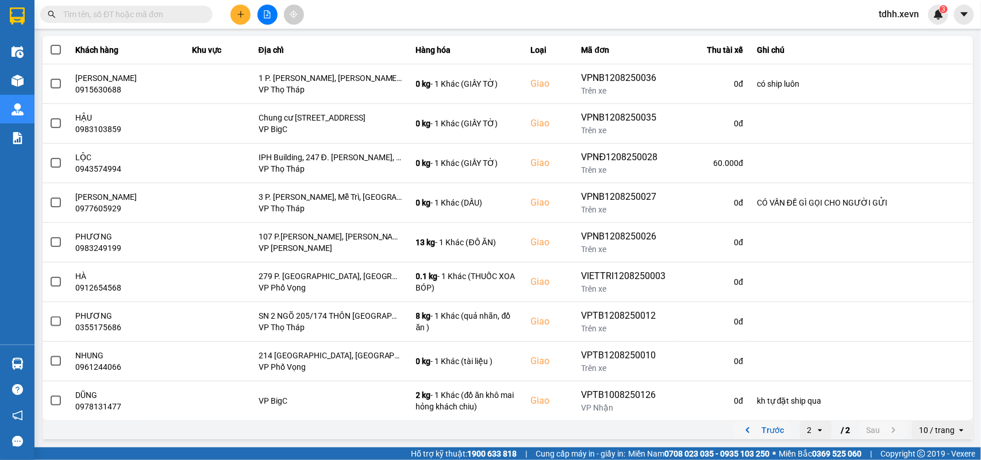
click at [741, 431] on icon "previous page. current page 2 / 2" at bounding box center [748, 431] width 14 height 14
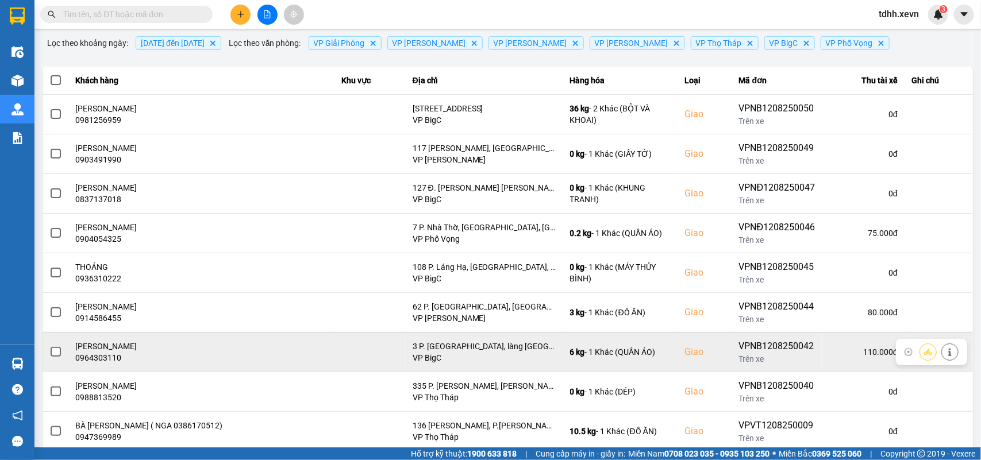
scroll to position [0, 0]
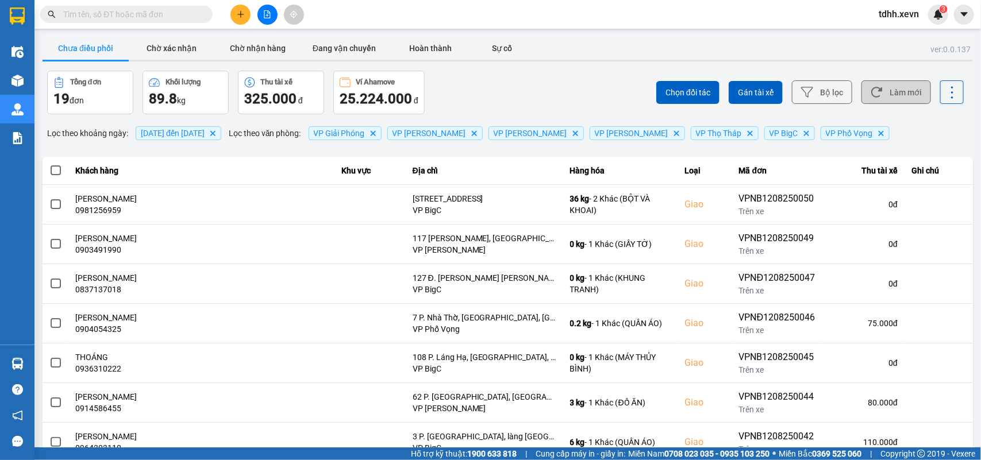
click at [884, 88] on button "Làm mới" at bounding box center [896, 92] width 70 height 24
click at [901, 91] on button "Làm mới" at bounding box center [896, 92] width 70 height 24
click at [880, 101] on button "Làm mới" at bounding box center [896, 92] width 70 height 24
click at [899, 101] on button "Làm mới" at bounding box center [896, 92] width 70 height 24
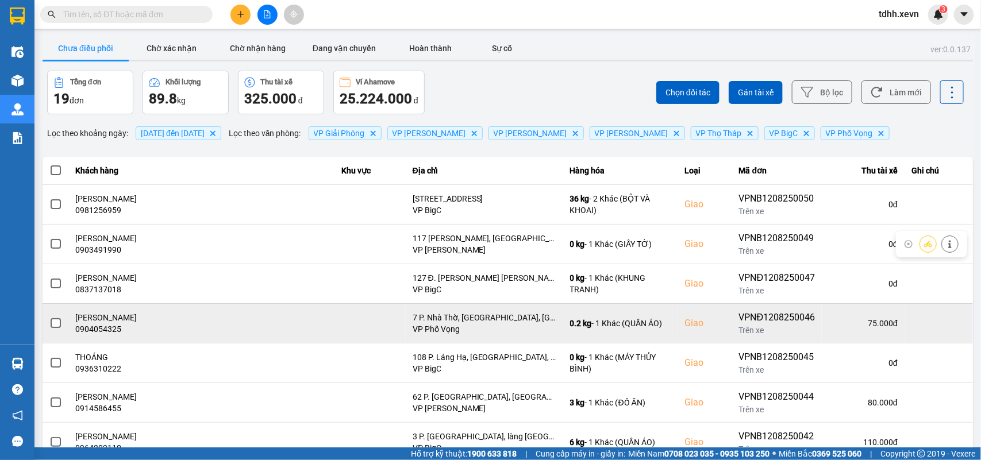
scroll to position [162, 0]
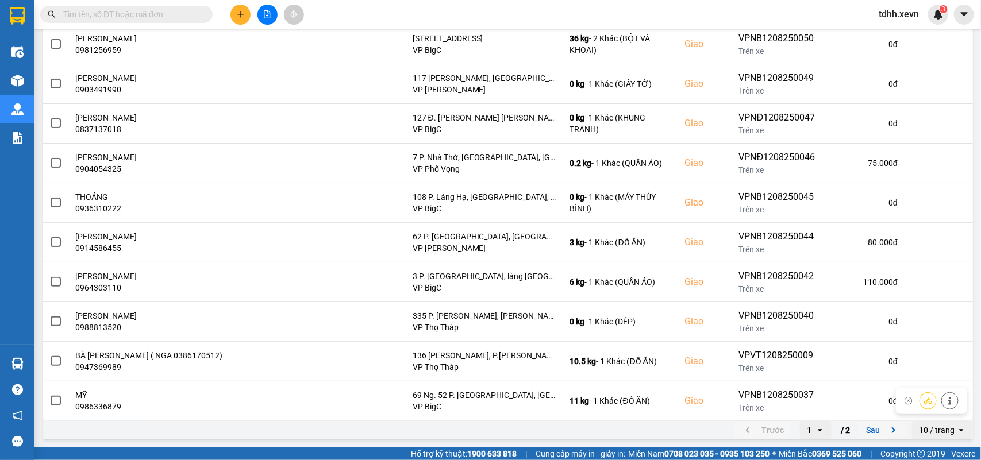
click at [887, 430] on icon "next page. current page 1 / 2" at bounding box center [894, 431] width 14 height 14
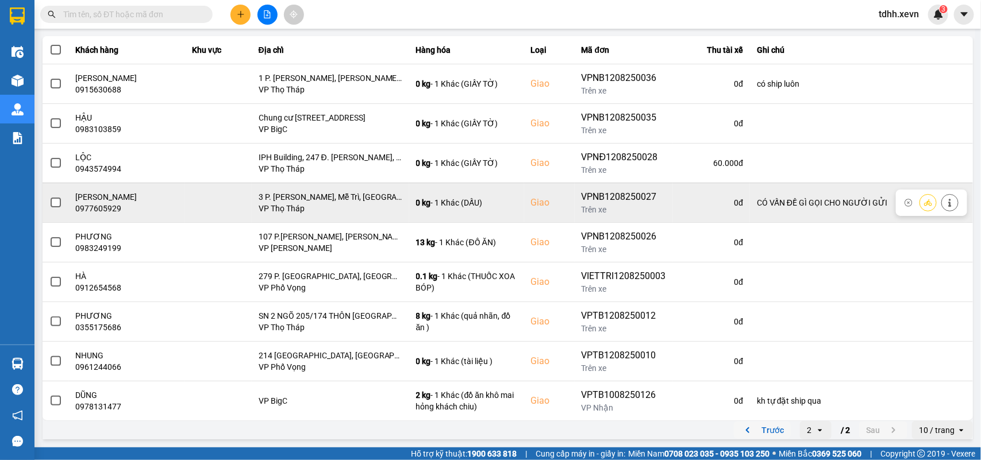
scroll to position [0, 0]
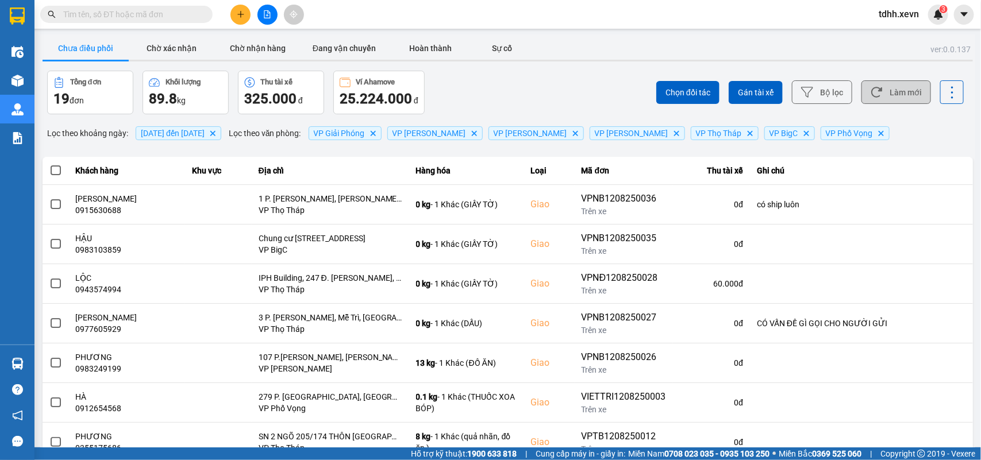
drag, startPoint x: 896, startPoint y: 96, endPoint x: 850, endPoint y: 96, distance: 46.0
click at [895, 96] on button "Làm mới" at bounding box center [896, 92] width 70 height 24
click at [888, 87] on button "Làm mới" at bounding box center [896, 92] width 70 height 24
click at [892, 95] on button "Làm mới" at bounding box center [896, 92] width 70 height 24
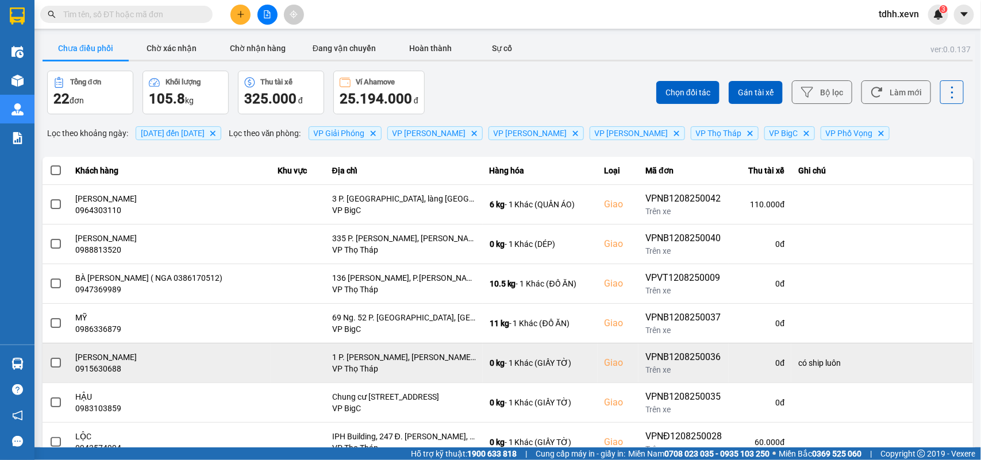
scroll to position [162, 0]
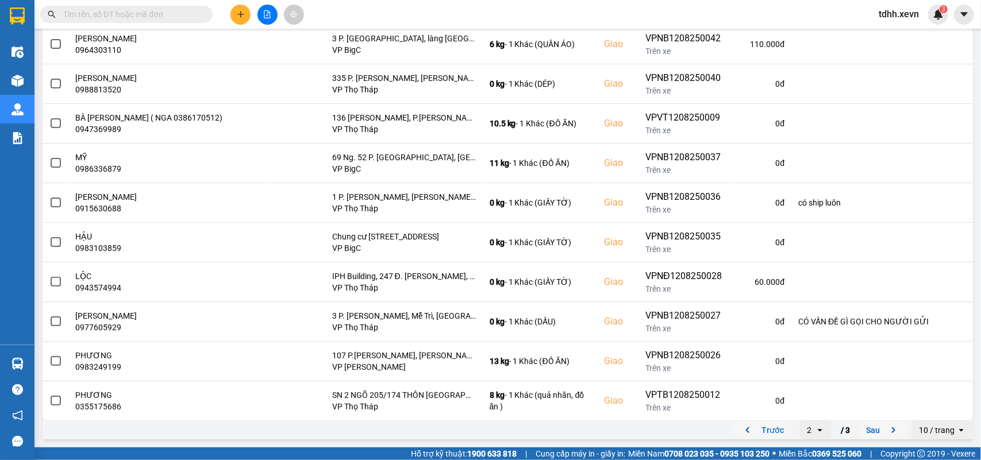
click at [741, 429] on icon "previous page. current page 2 / 3" at bounding box center [748, 431] width 14 height 14
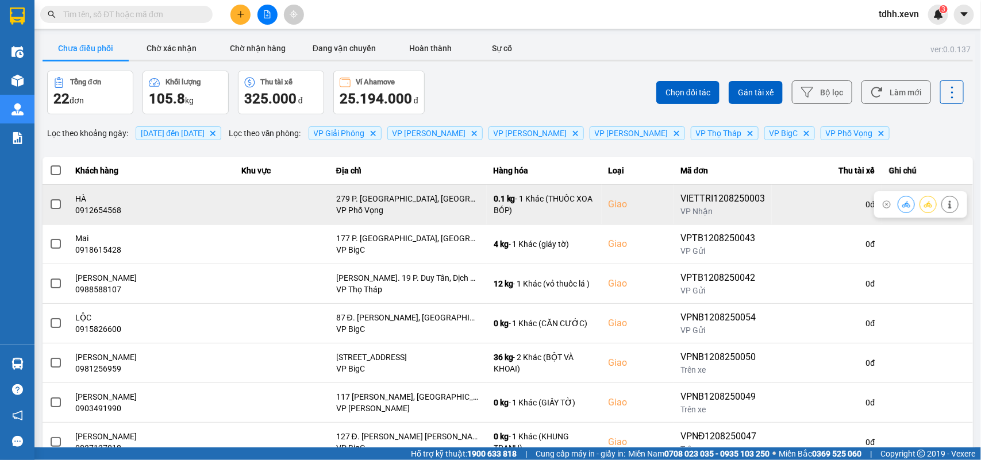
click at [103, 213] on div "0912654568" at bounding box center [152, 210] width 152 height 11
click at [105, 211] on div "0912654568" at bounding box center [152, 210] width 152 height 11
click at [112, 209] on div "0912654568" at bounding box center [152, 210] width 152 height 11
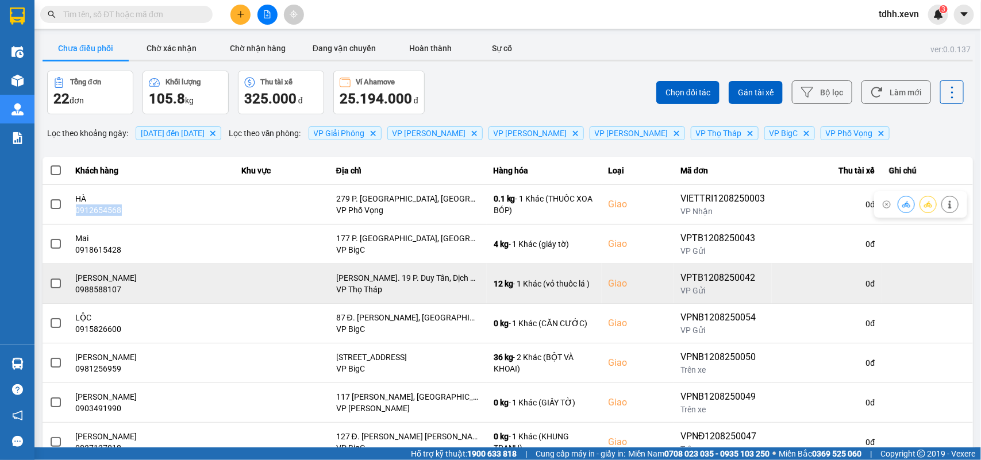
copy div "0912654568"
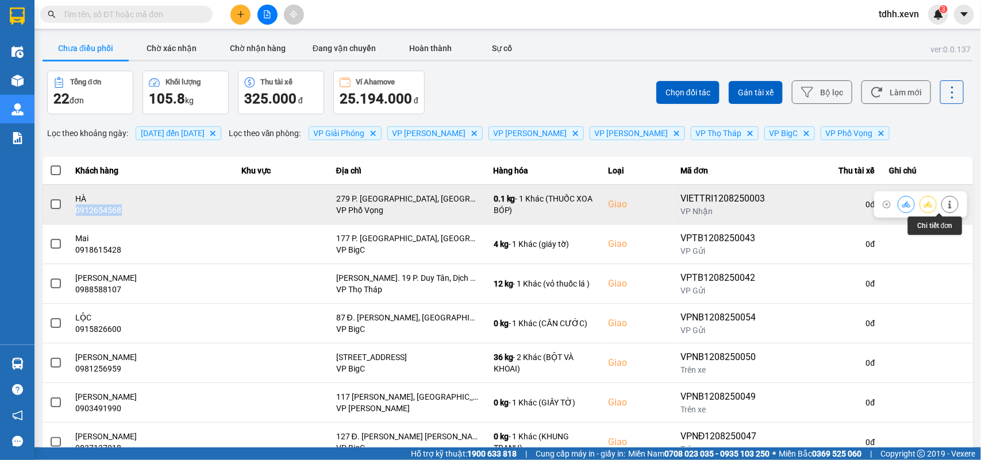
click at [942, 204] on button at bounding box center [950, 204] width 16 height 20
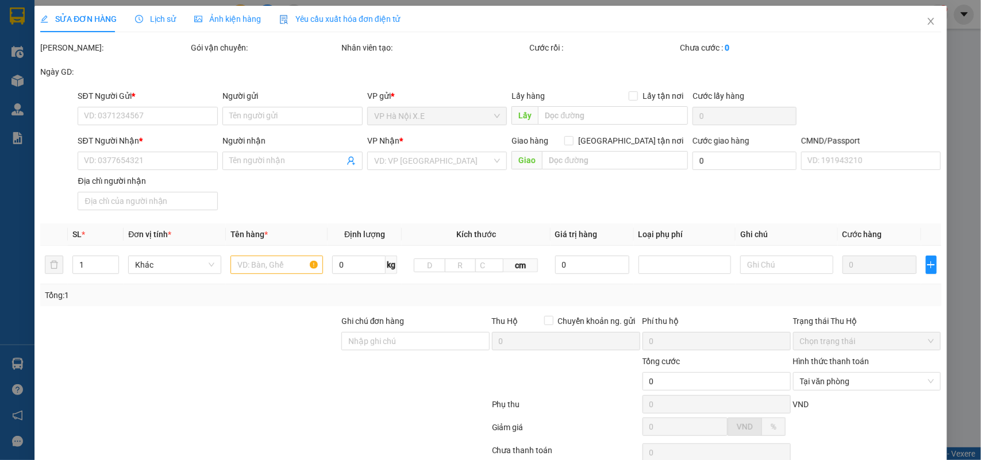
type input "0964127989"
type input "CÔ NHÀN"
type input "0912654568"
type input "HÀ"
checkbox input "true"
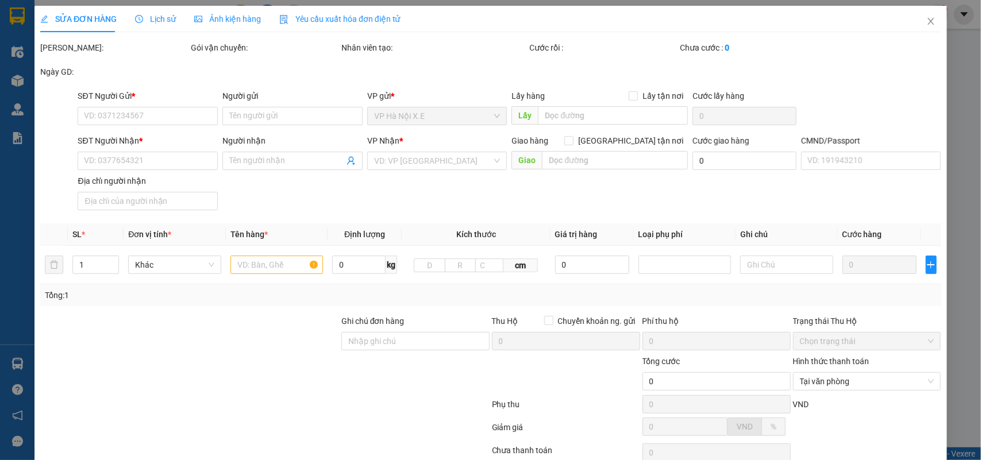
type input "279 P. Bạch Mai, Bạch Mai, Hai Bà Trưng, Hà Nội, Việt Nam"
type input "123"
type input "65.000"
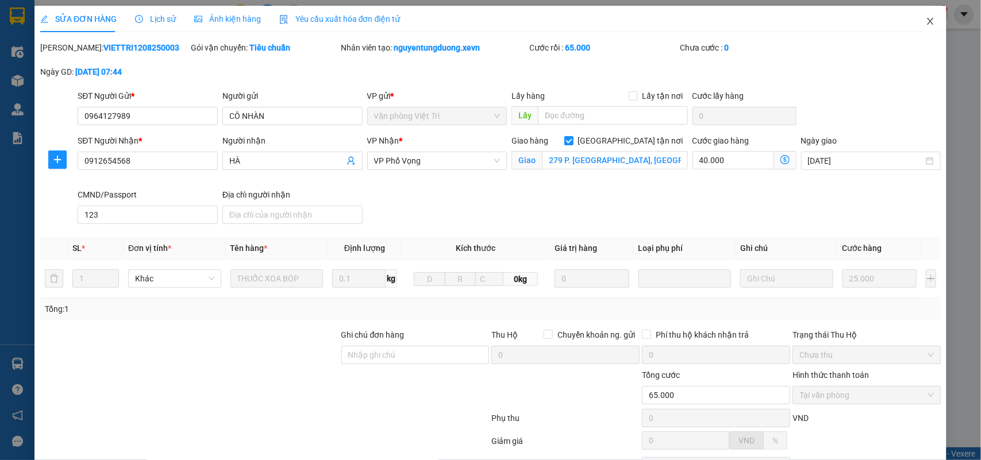
click at [918, 10] on span "Close" at bounding box center [930, 22] width 32 height 32
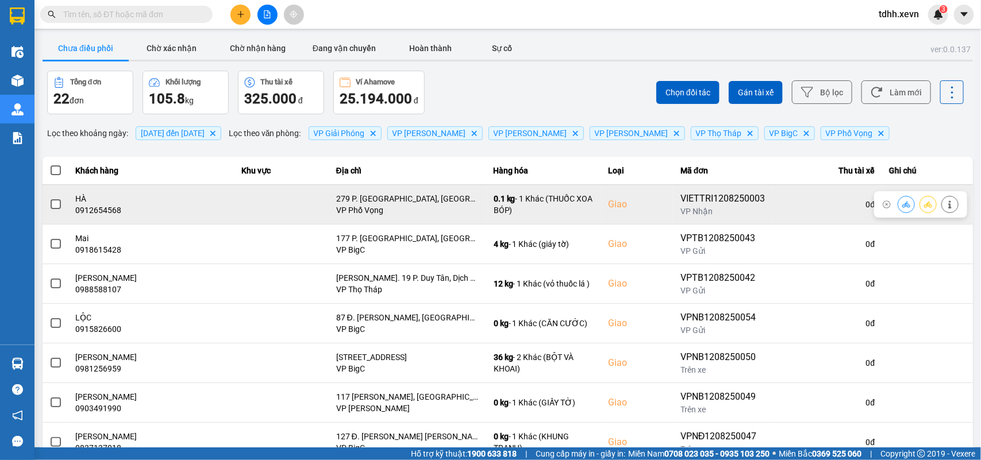
click at [949, 200] on div at bounding box center [920, 204] width 93 height 26
click at [942, 199] on button at bounding box center [950, 204] width 16 height 20
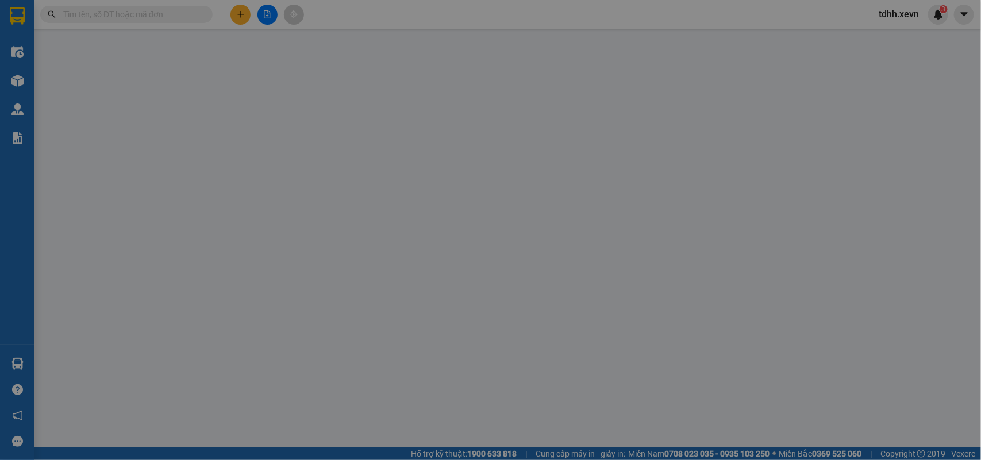
type input "0964127989"
type input "CÔ NHÀN"
type input "0912654568"
type input "HÀ"
checkbox input "true"
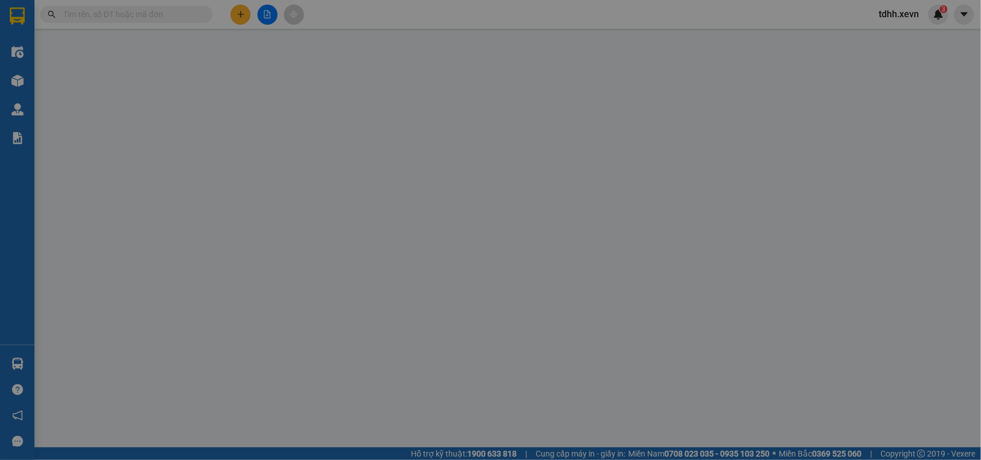
type input "279 P. Bạch Mai, Bạch Mai, Hai Bà Trưng, Hà Nội, Việt Nam"
type input "123"
type input "65.000"
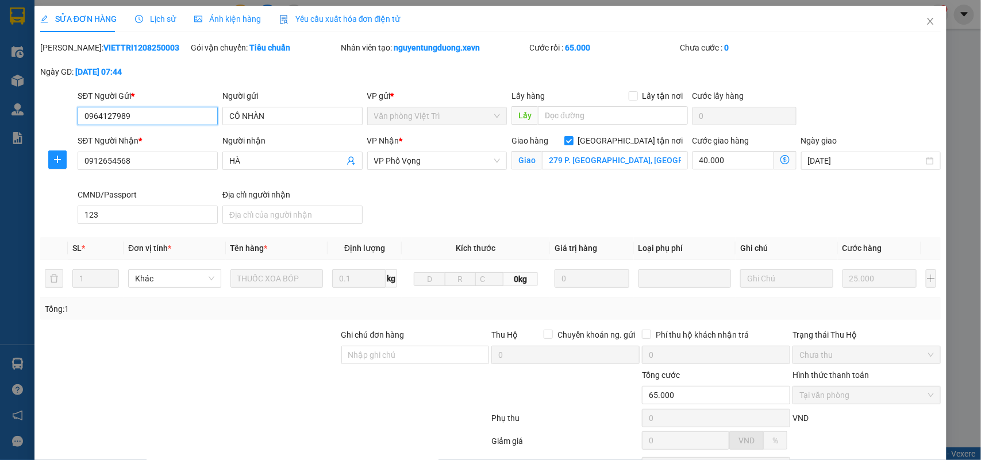
click at [124, 109] on input "0964127989" at bounding box center [148, 116] width 140 height 18
click at [124, 110] on input "0964127989" at bounding box center [148, 116] width 140 height 18
click at [926, 26] on icon "close" at bounding box center [930, 21] width 9 height 9
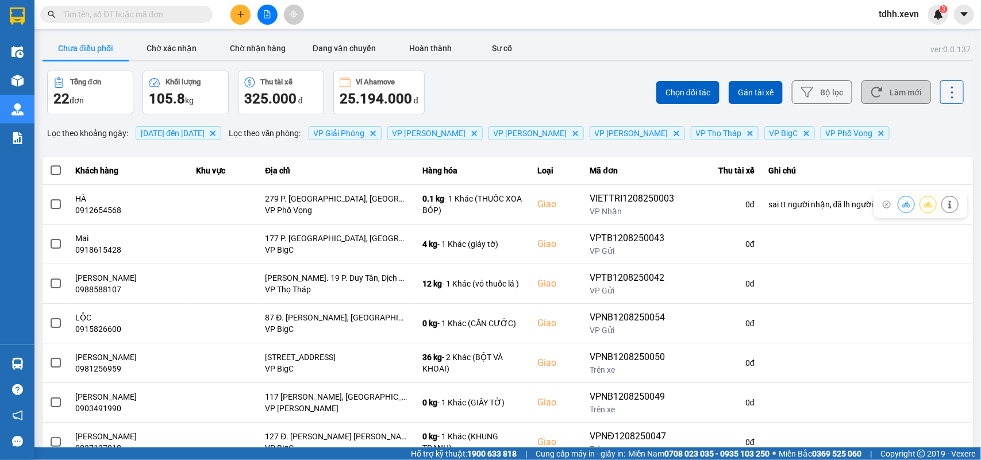
click at [898, 90] on button "Làm mới" at bounding box center [896, 92] width 70 height 24
click at [890, 84] on button "Làm mới" at bounding box center [896, 92] width 70 height 24
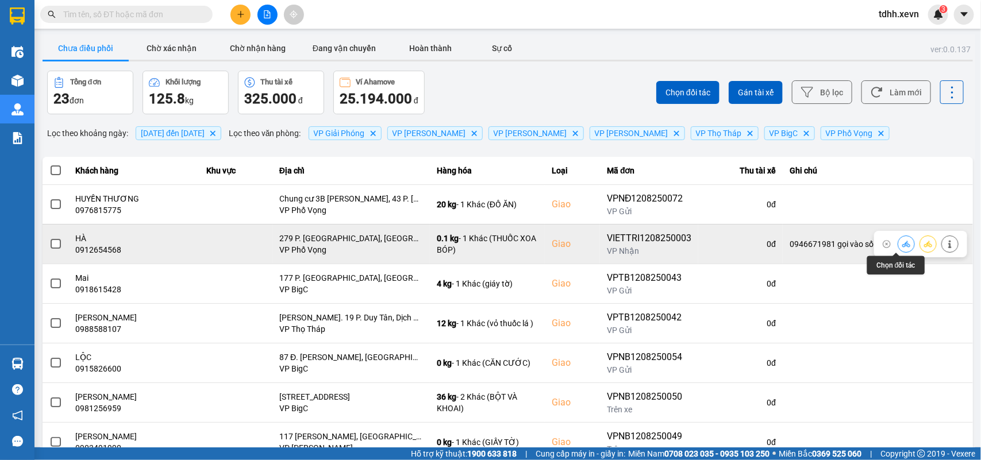
click at [902, 245] on icon at bounding box center [906, 244] width 8 height 8
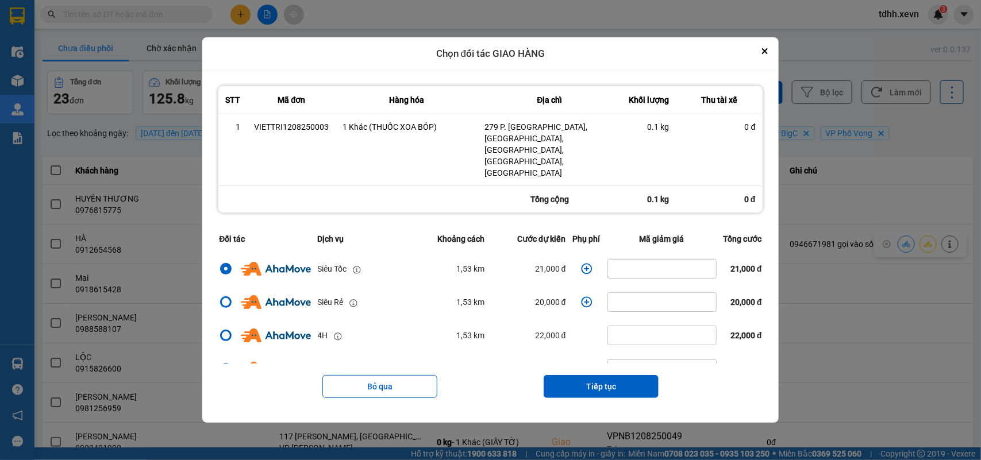
click at [582, 263] on icon "dialog" at bounding box center [586, 268] width 11 height 11
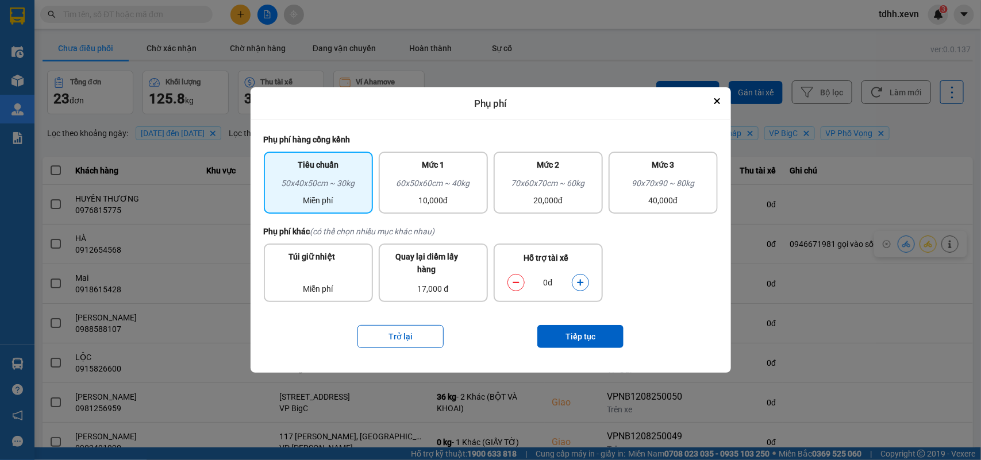
click at [579, 285] on icon "dialog" at bounding box center [580, 283] width 8 height 8
click at [579, 337] on button "Tiếp tục" at bounding box center [580, 336] width 86 height 23
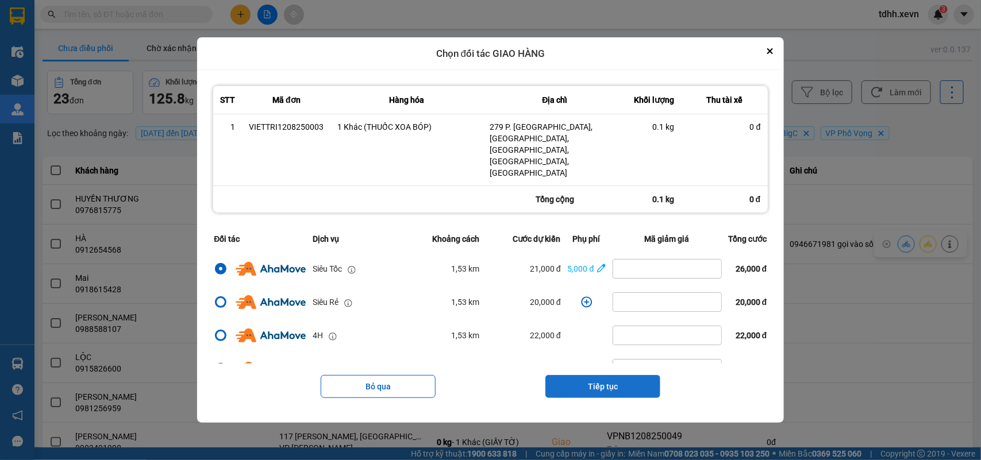
click at [613, 375] on button "Tiếp tục" at bounding box center [602, 386] width 115 height 23
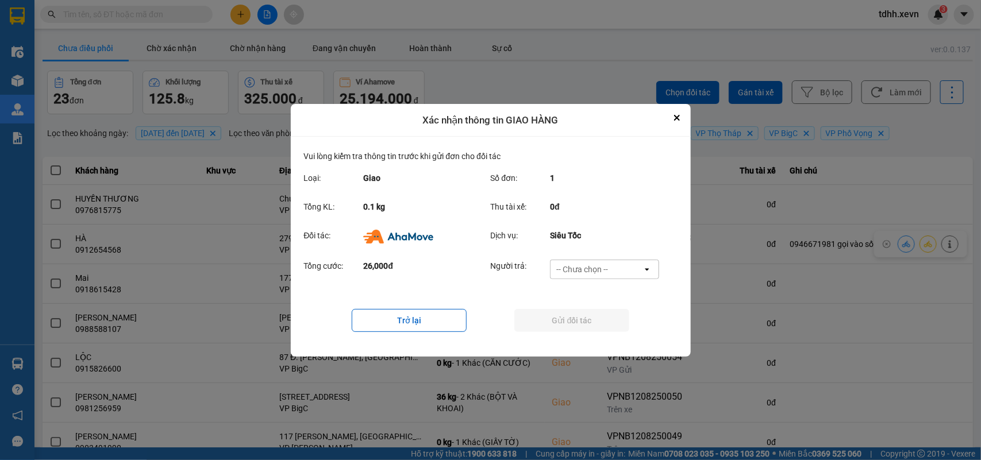
drag, startPoint x: 633, startPoint y: 264, endPoint x: 621, endPoint y: 274, distance: 15.1
click at [630, 263] on div "-- Chưa chọn --" at bounding box center [597, 269] width 92 height 18
click at [595, 329] on span "Ví Ahamove" at bounding box center [582, 334] width 47 height 11
click at [595, 329] on button "Gửi đối tác" at bounding box center [571, 320] width 115 height 23
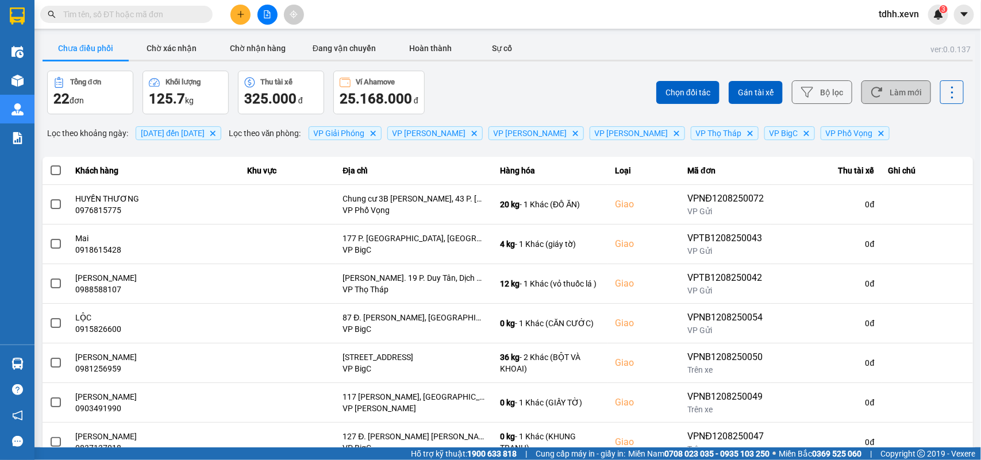
click at [872, 88] on icon at bounding box center [877, 92] width 12 height 12
click at [881, 88] on button "Làm mới" at bounding box center [896, 92] width 70 height 24
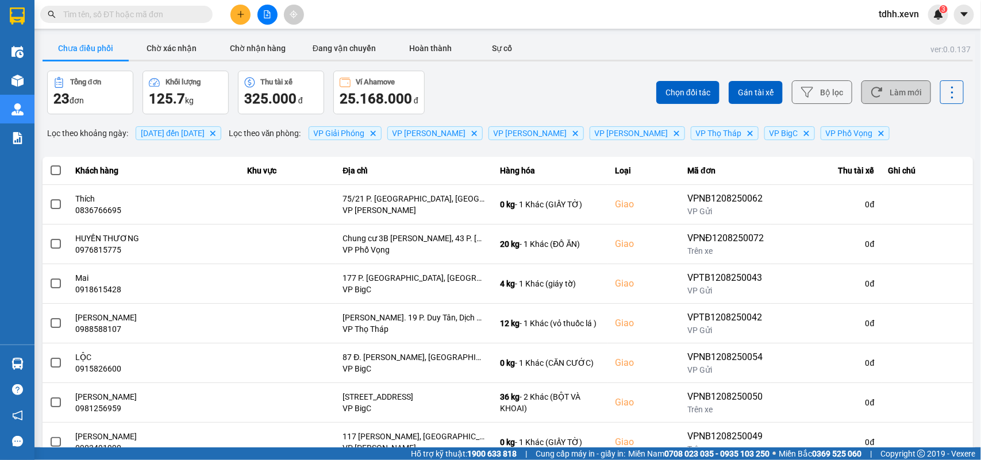
click at [882, 95] on button "Làm mới" at bounding box center [896, 92] width 70 height 24
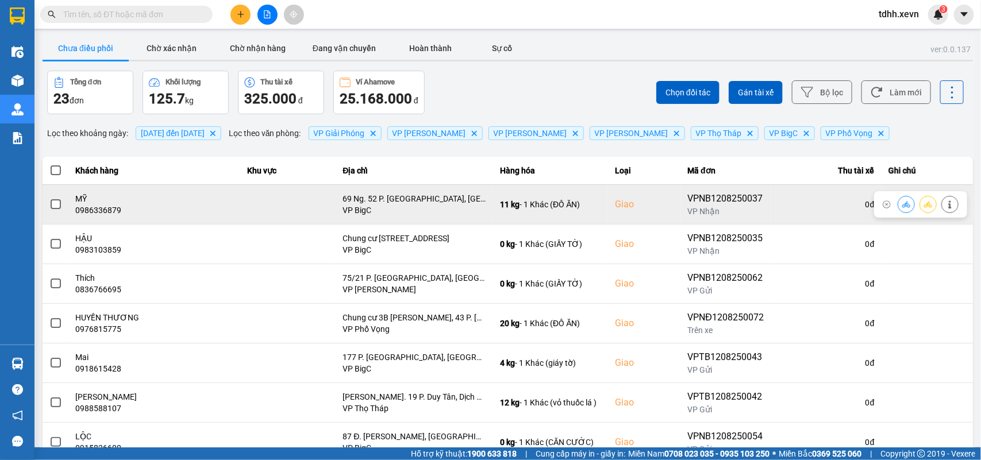
click at [92, 214] on div "0986336879" at bounding box center [155, 210] width 158 height 11
copy div "0986336879"
click at [946, 202] on icon at bounding box center [950, 205] width 8 height 8
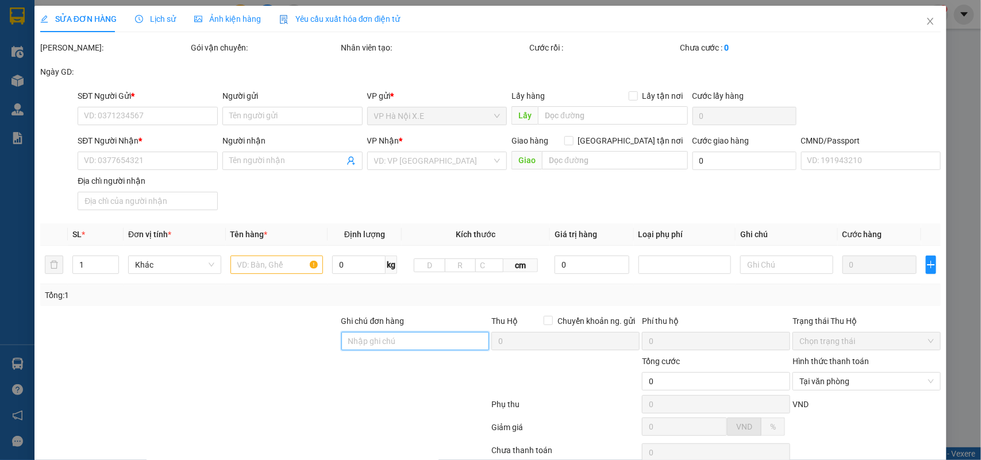
click at [371, 344] on input "Ghi chú đơn hàng" at bounding box center [415, 341] width 148 height 18
type input "cần dây"
type input "0385131393"
type input "chị Dung"
type input "0986336879"
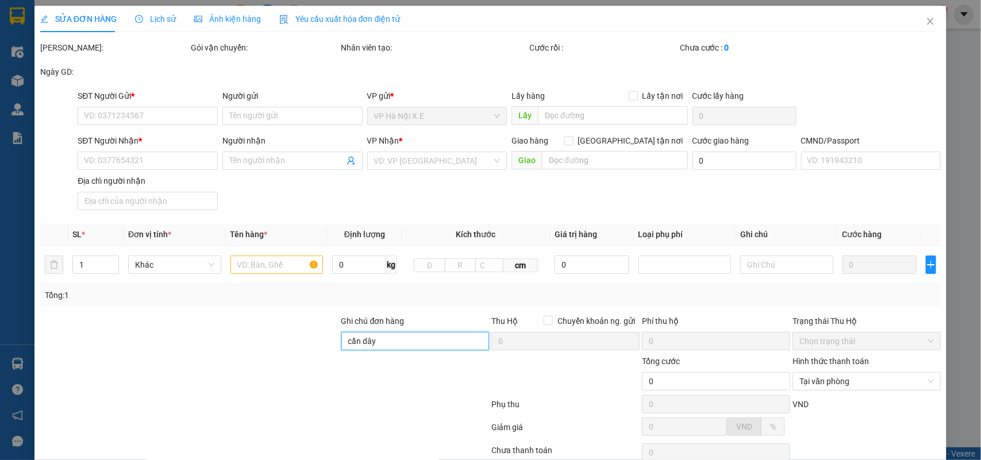
type input "MỸ"
checkbox input "true"
type input "69 Ng. 52 P. Quan Nhân, Trung Hoà, Cầu Giấy, Hà Nội, Việt Nam"
type input "026183000699"
type input "95.000"
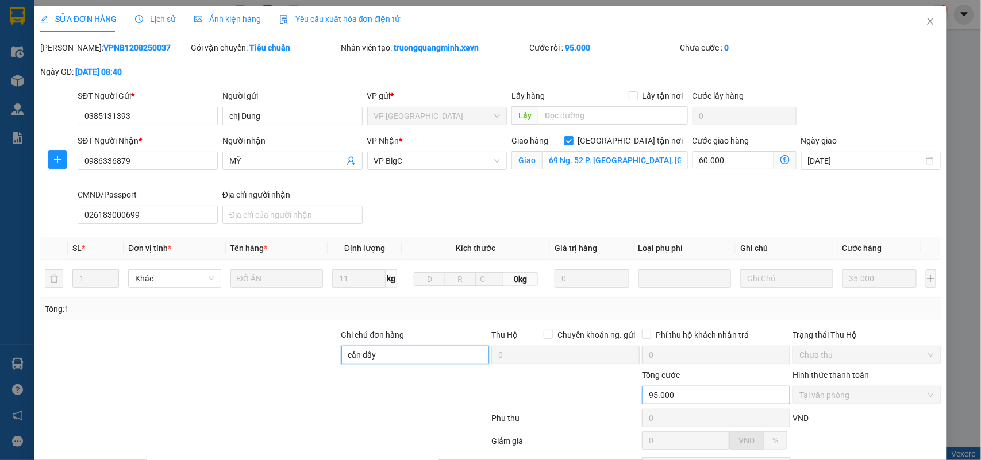
scroll to position [105, 0]
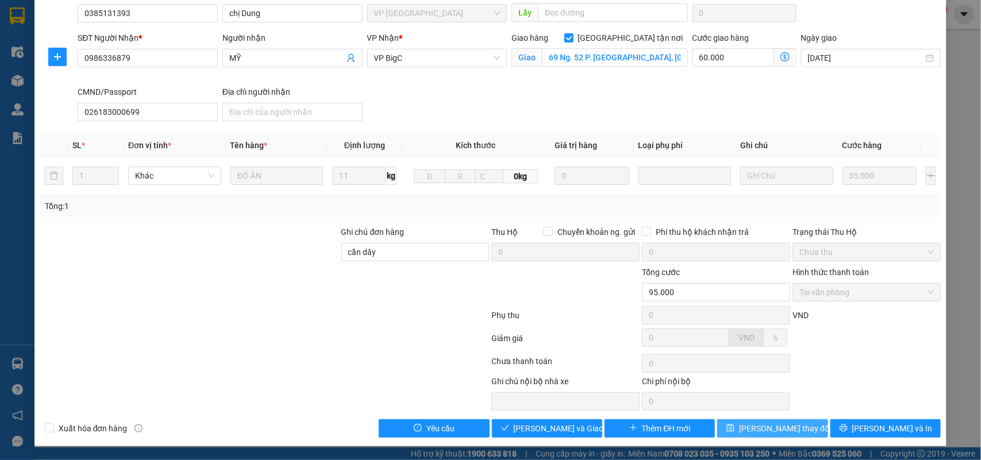
click at [764, 430] on span "Lưu thay đổi" at bounding box center [785, 428] width 92 height 13
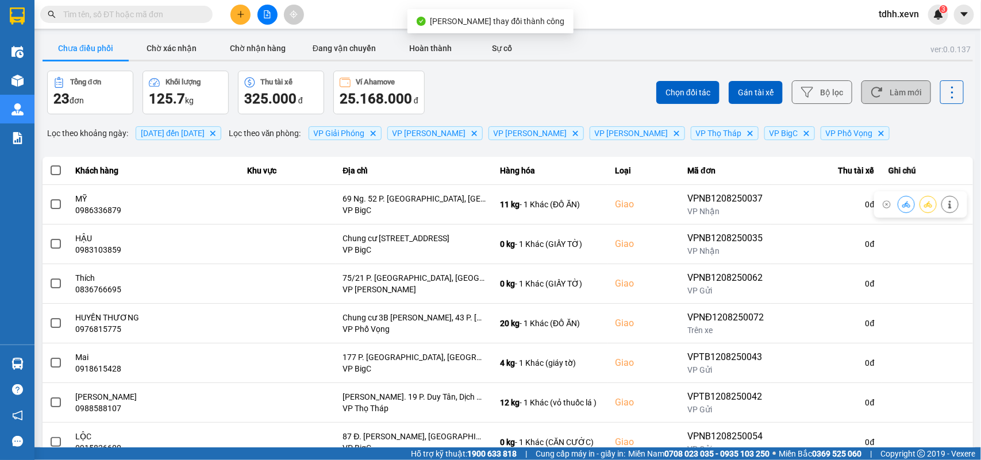
click at [891, 94] on button "Làm mới" at bounding box center [896, 92] width 70 height 24
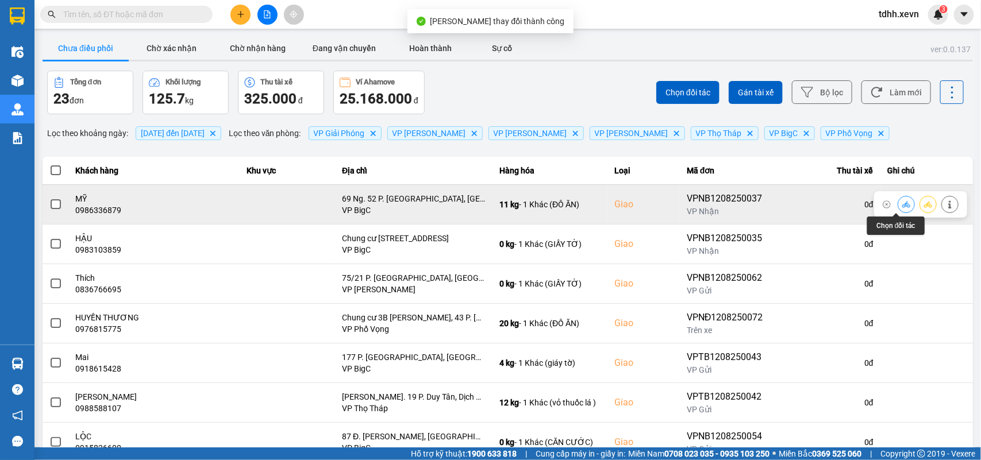
click at [902, 203] on icon at bounding box center [906, 205] width 8 height 8
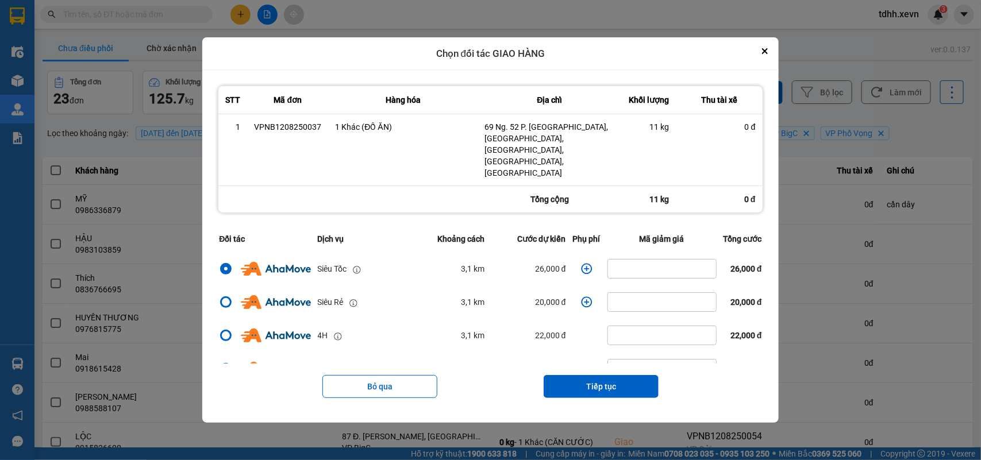
click at [581, 264] on icon "dialog" at bounding box center [586, 269] width 11 height 11
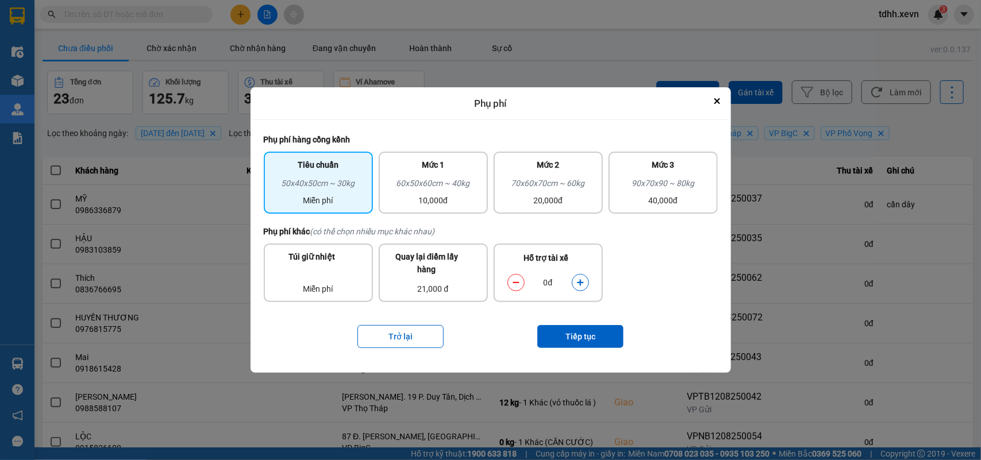
click at [582, 283] on icon "dialog" at bounding box center [580, 283] width 6 height 6
click at [579, 332] on button "Tiếp tục" at bounding box center [580, 336] width 86 height 23
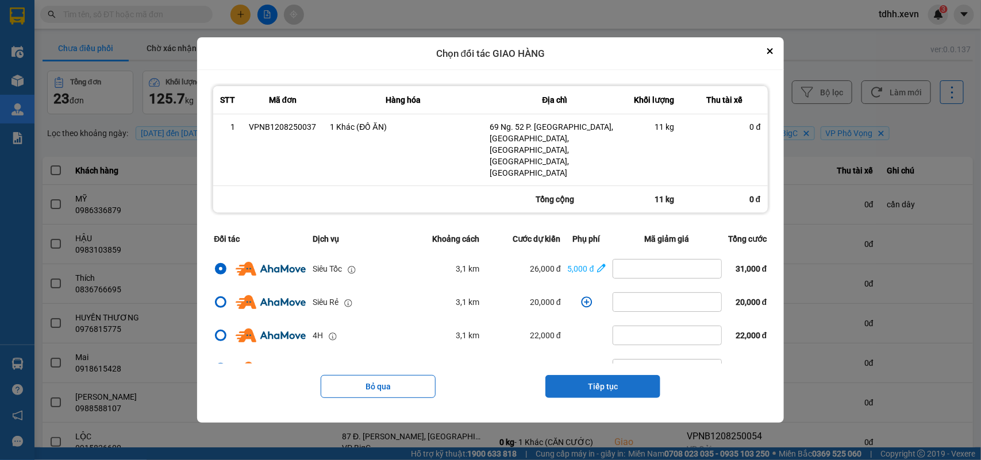
click at [622, 375] on button "Tiếp tục" at bounding box center [602, 386] width 115 height 23
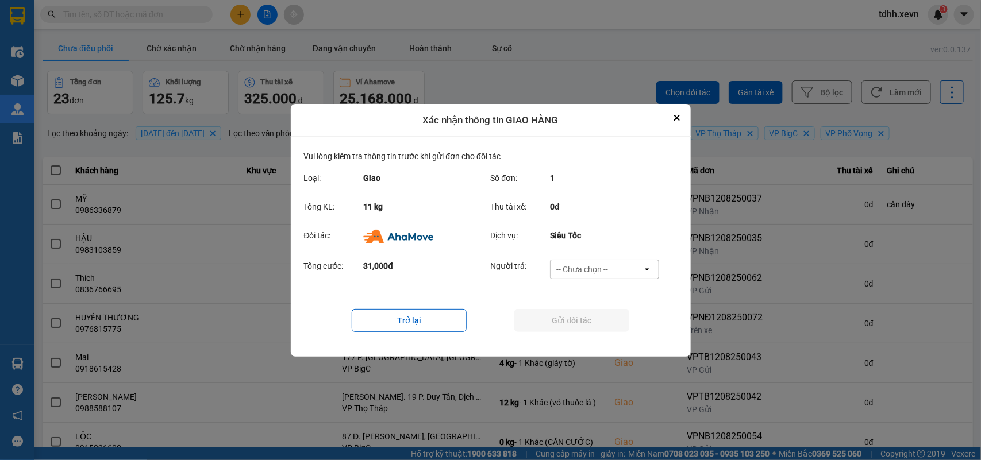
click at [623, 266] on div "-- Chưa chọn --" at bounding box center [597, 269] width 92 height 18
click at [587, 339] on span "Ví Ahamove" at bounding box center [582, 334] width 47 height 11
click at [592, 324] on button "Gửi đối tác" at bounding box center [571, 320] width 115 height 23
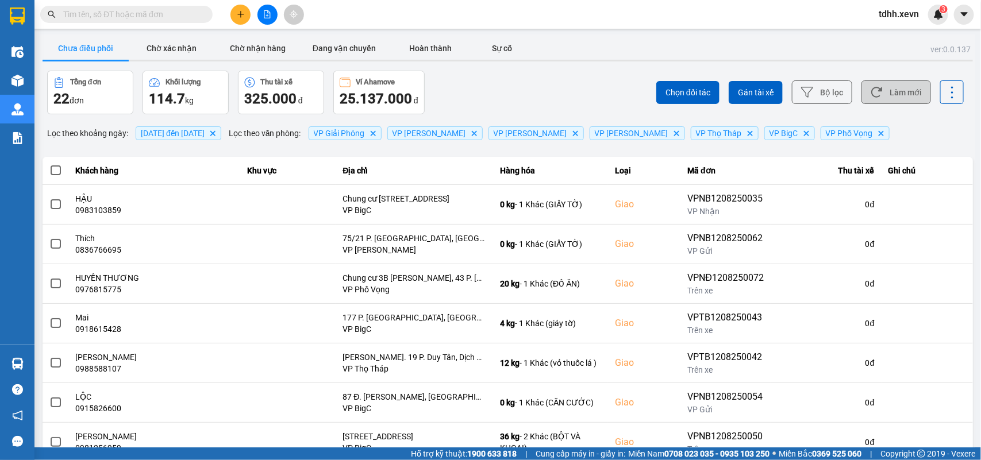
click at [875, 90] on button "Làm mới" at bounding box center [896, 92] width 70 height 24
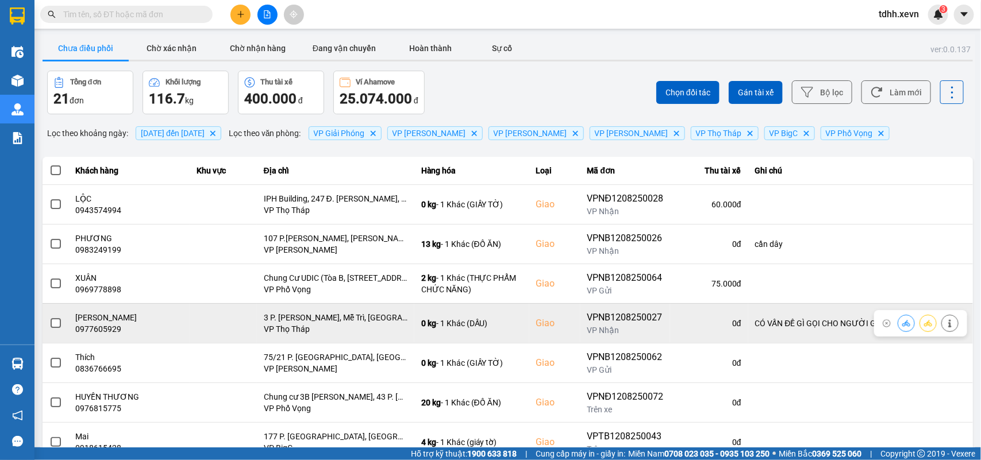
click at [898, 324] on button at bounding box center [906, 323] width 16 height 20
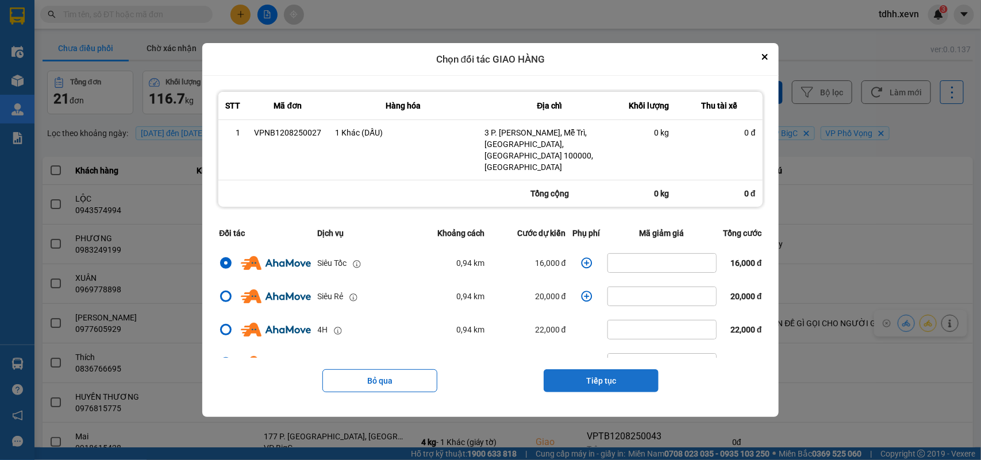
click at [583, 369] on button "Tiếp tục" at bounding box center [601, 380] width 115 height 23
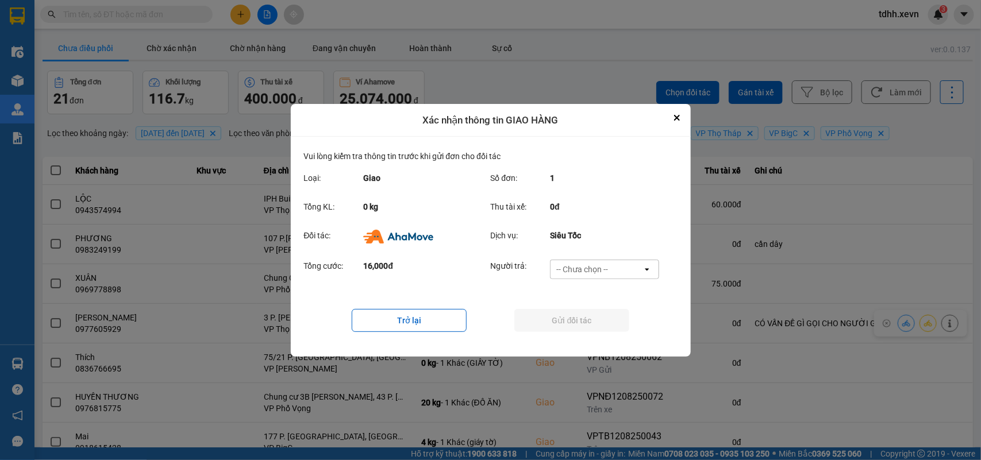
click at [616, 264] on div "-- Chưa chọn --" at bounding box center [597, 269] width 92 height 18
drag, startPoint x: 593, startPoint y: 334, endPoint x: 598, endPoint y: 326, distance: 9.3
click at [595, 334] on span "Ví Ahamove" at bounding box center [582, 334] width 47 height 11
click at [598, 326] on button "Gửi đối tác" at bounding box center [571, 320] width 115 height 23
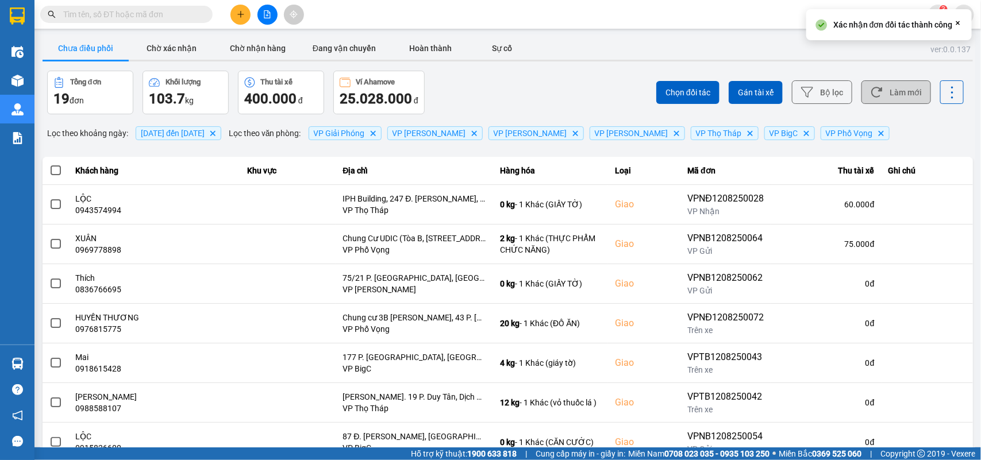
click at [885, 93] on button "Làm mới" at bounding box center [896, 92] width 70 height 24
click at [894, 101] on button "Làm mới" at bounding box center [896, 92] width 70 height 24
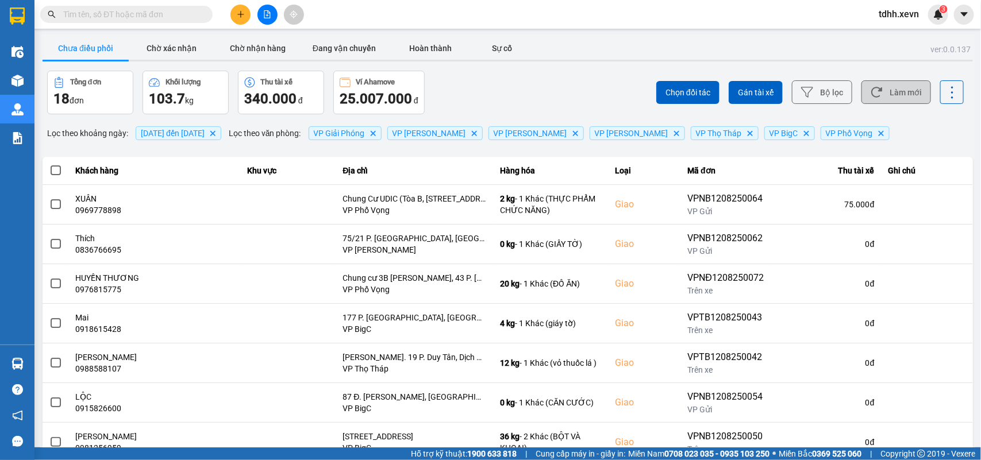
click at [888, 98] on button "Làm mới" at bounding box center [896, 92] width 70 height 24
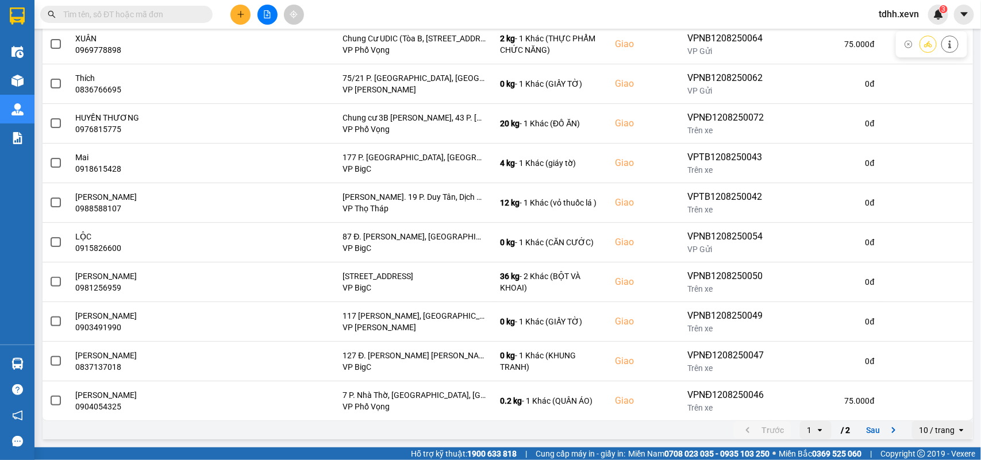
click at [124, 13] on input "text" at bounding box center [131, 14] width 136 height 13
paste input "0977921769"
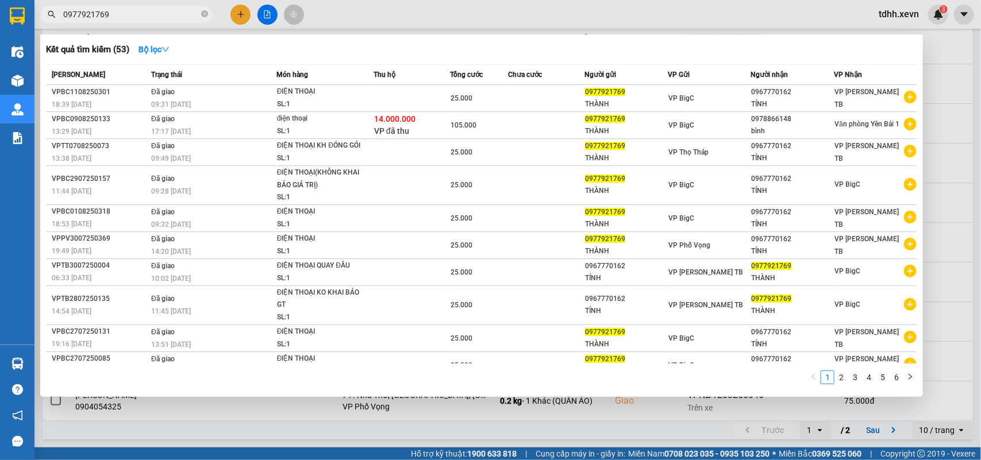
drag, startPoint x: 116, startPoint y: 13, endPoint x: 17, endPoint y: 0, distance: 99.1
click at [6, 3] on section "Kết quả tìm kiếm ( 53 ) Bộ lọc Mã ĐH Trạng thái Món hàng Thu hộ Tổng cước Chưa …" at bounding box center [490, 230] width 981 height 460
paste input "11345208"
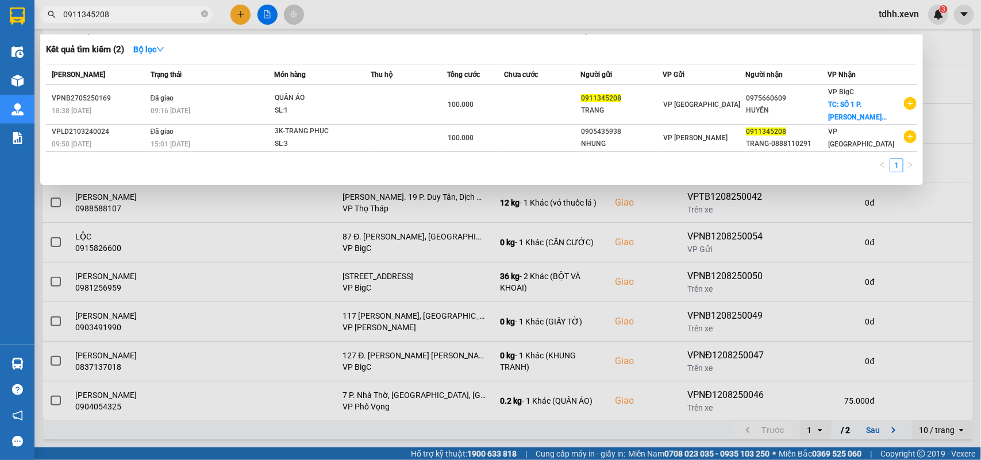
drag, startPoint x: 128, startPoint y: 16, endPoint x: 48, endPoint y: 20, distance: 80.6
click at [48, 20] on span "0911345208" at bounding box center [126, 14] width 172 height 17
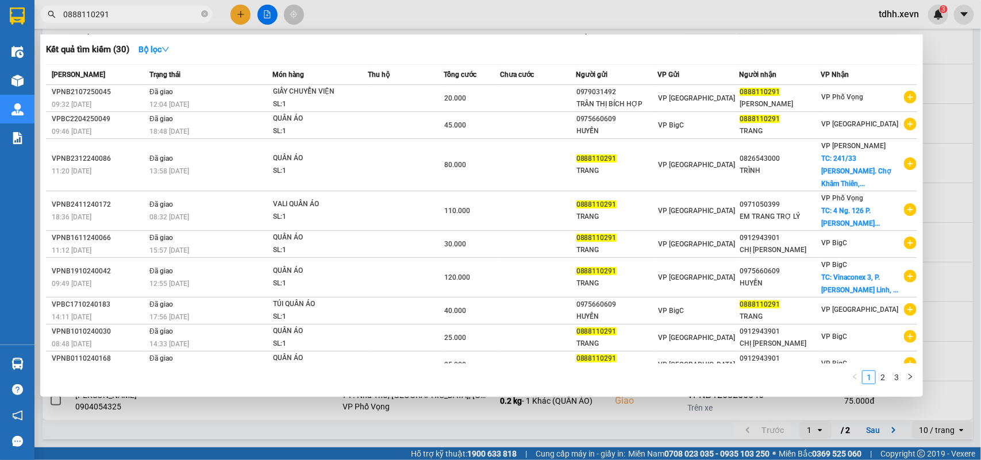
type input "0888110291"
click at [942, 90] on div at bounding box center [490, 230] width 981 height 460
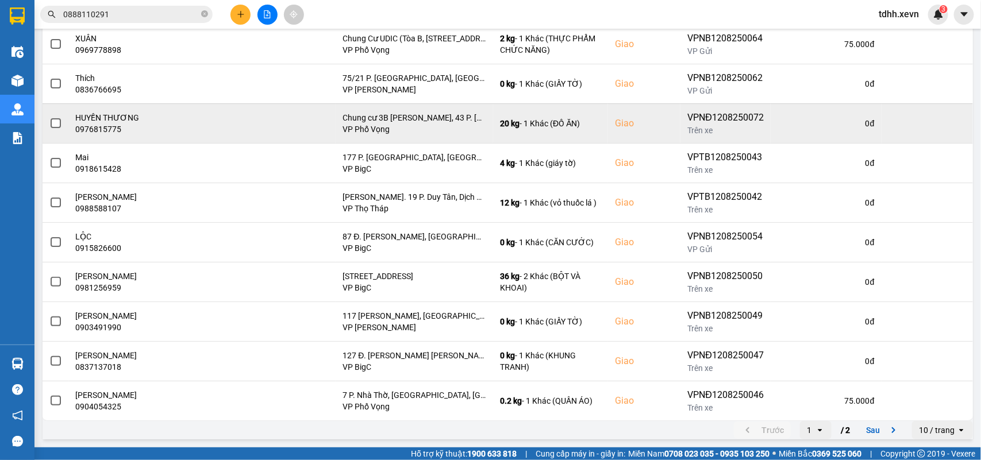
scroll to position [0, 0]
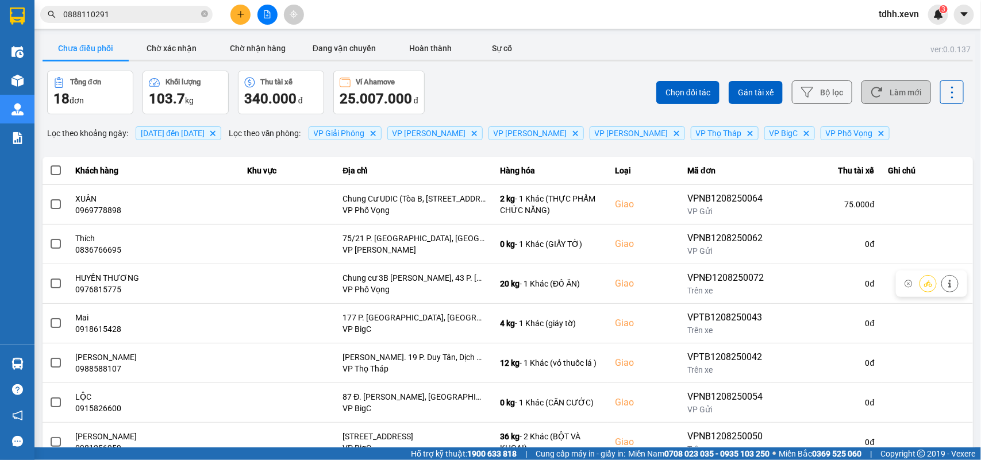
click at [895, 85] on button "Làm mới" at bounding box center [896, 92] width 70 height 24
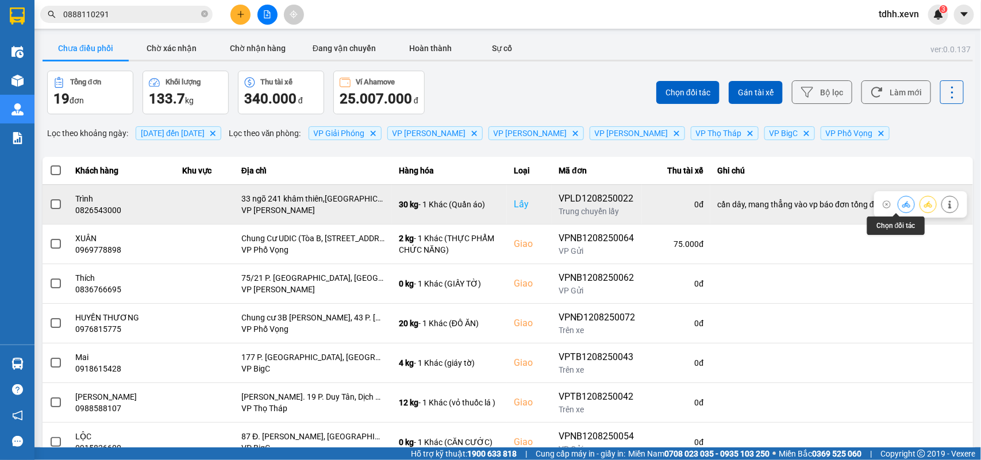
click at [902, 204] on icon at bounding box center [906, 205] width 8 height 8
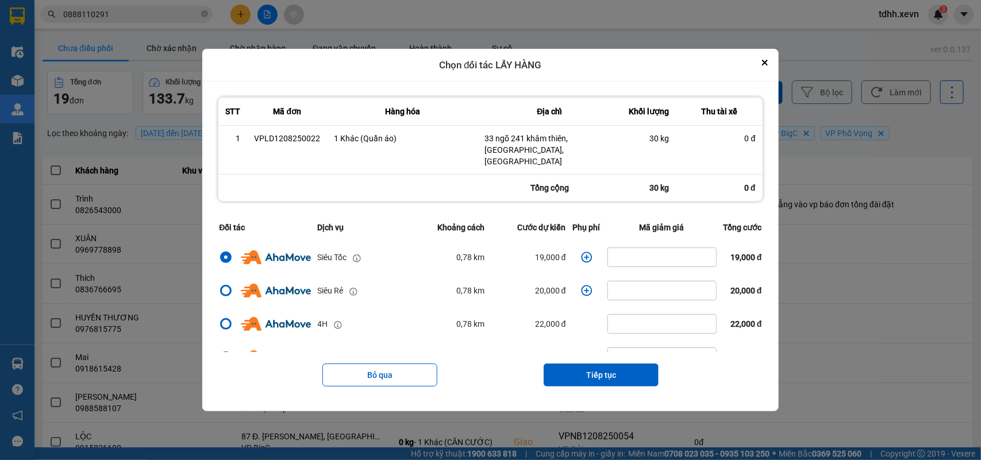
click at [582, 254] on icon "dialog" at bounding box center [586, 257] width 11 height 11
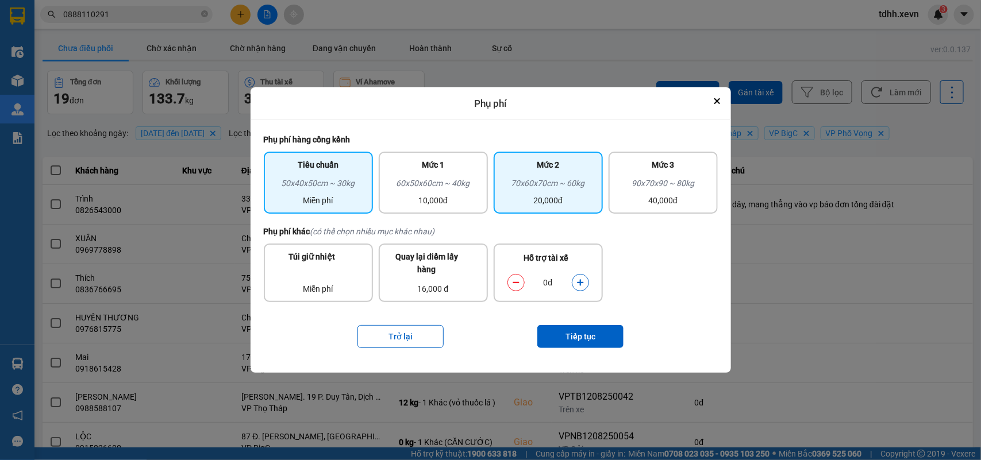
click at [559, 187] on div "70x60x70cm ~ 60kg" at bounding box center [548, 185] width 95 height 17
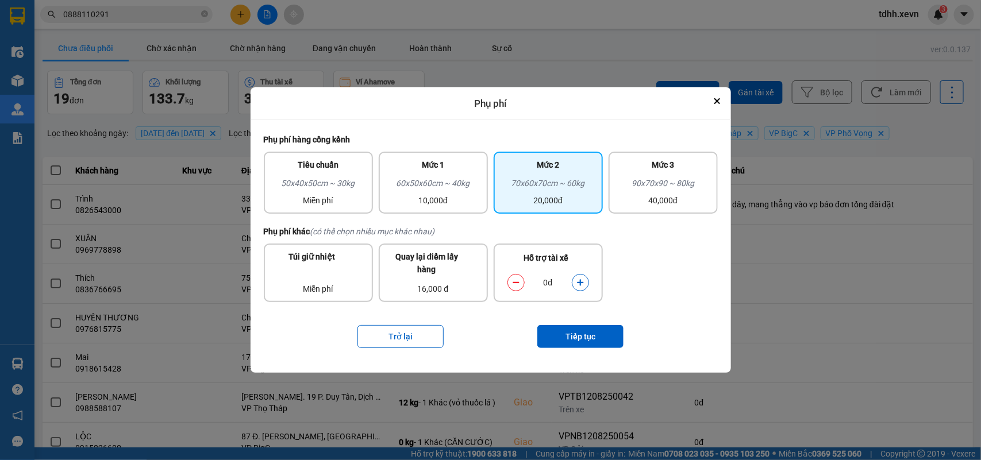
click at [580, 286] on button "dialog" at bounding box center [580, 283] width 16 height 20
drag, startPoint x: 510, startPoint y: 276, endPoint x: 514, endPoint y: 280, distance: 6.1
click at [509, 276] on button "dialog" at bounding box center [516, 283] width 16 height 20
click at [582, 331] on button "Tiếp tục" at bounding box center [580, 336] width 86 height 23
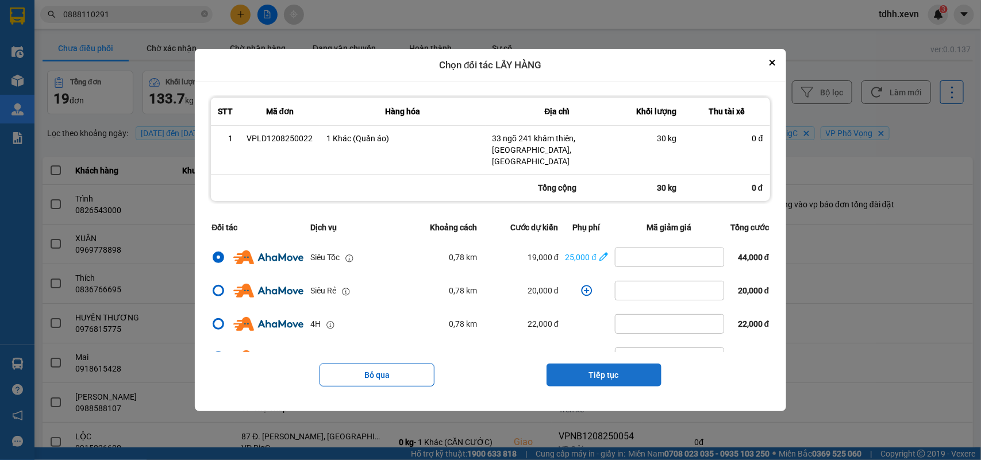
click at [598, 375] on button "Tiếp tục" at bounding box center [603, 375] width 115 height 23
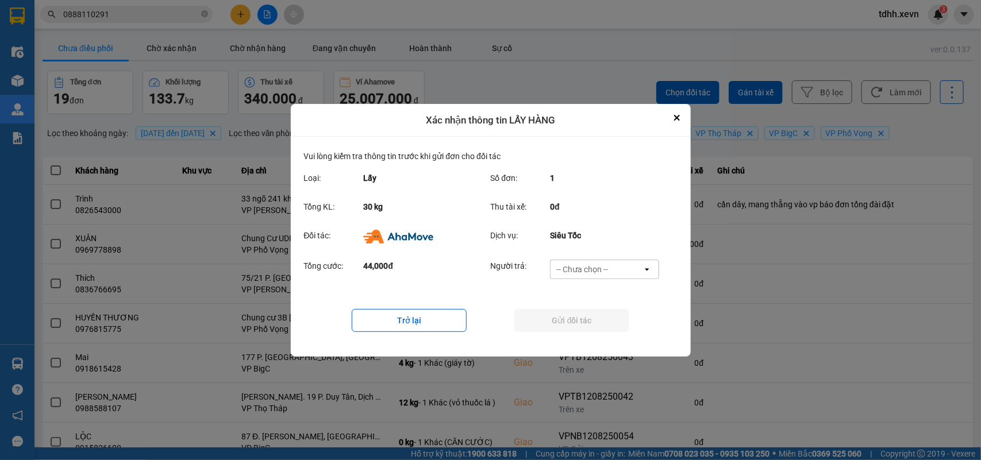
click at [613, 265] on div "-- Chưa chọn --" at bounding box center [597, 269] width 92 height 18
click at [587, 330] on span "Ví Ahamove" at bounding box center [582, 334] width 47 height 11
click at [589, 328] on button "Gửi đối tác" at bounding box center [571, 320] width 115 height 23
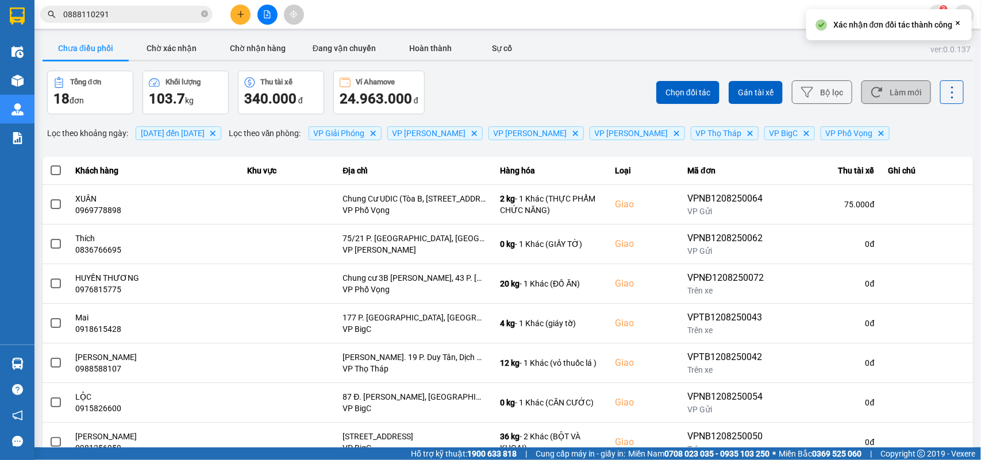
drag, startPoint x: 888, startPoint y: 95, endPoint x: 659, endPoint y: 43, distance: 234.5
click at [888, 93] on button "Làm mới" at bounding box center [896, 92] width 70 height 24
drag, startPoint x: 170, startPoint y: 55, endPoint x: 158, endPoint y: 76, distance: 24.4
click at [170, 55] on button "Chờ xác nhận" at bounding box center [172, 48] width 86 height 23
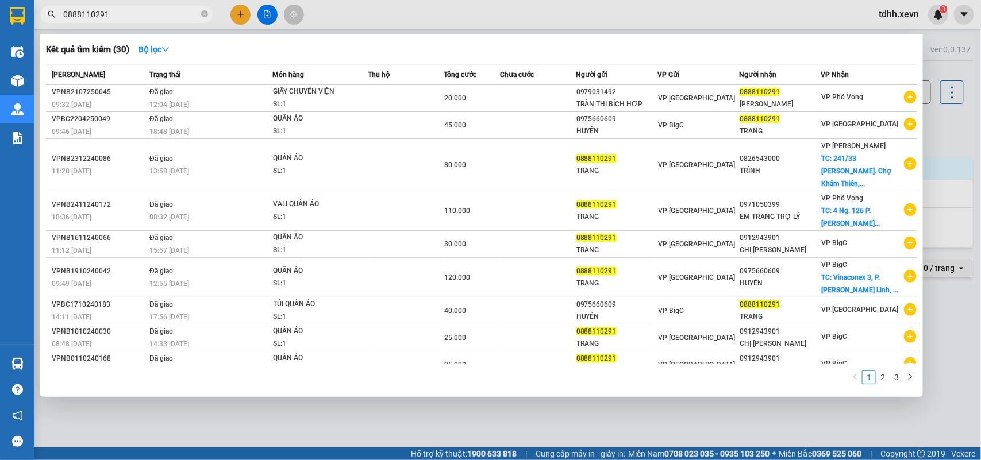
drag, startPoint x: 105, startPoint y: 12, endPoint x: 23, endPoint y: 22, distance: 82.2
click at [23, 22] on section "Kết quả tìm kiếm ( 30 ) Bộ lọc Mã ĐH Trạng thái Món hàng Thu hộ Tổng cước Chưa …" at bounding box center [490, 230] width 981 height 460
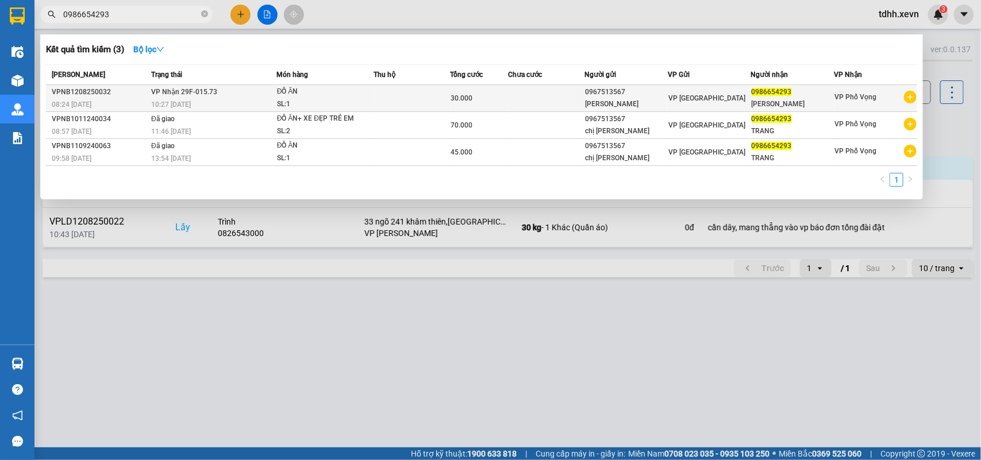
type input "0986654293"
click at [538, 102] on td at bounding box center [546, 98] width 77 height 27
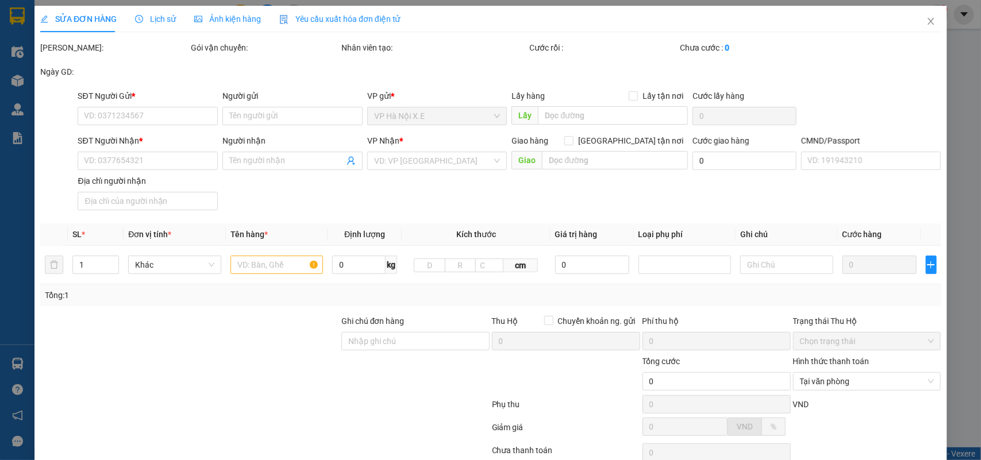
type input "0967513567"
type input "PHAN THỊ NGỌC LAN"
type input "0986654293"
type input "PHAN KIM TRANG"
type input "ĐẠO 0826717333"
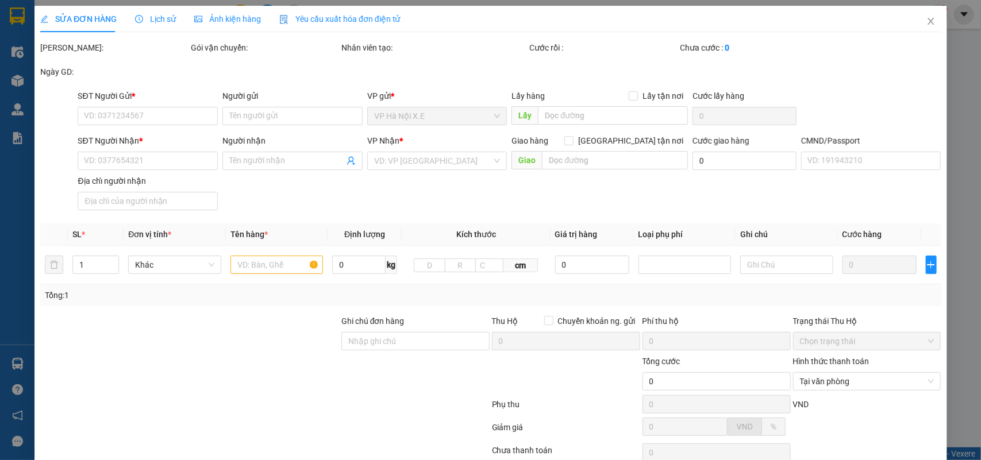
type input "30.000"
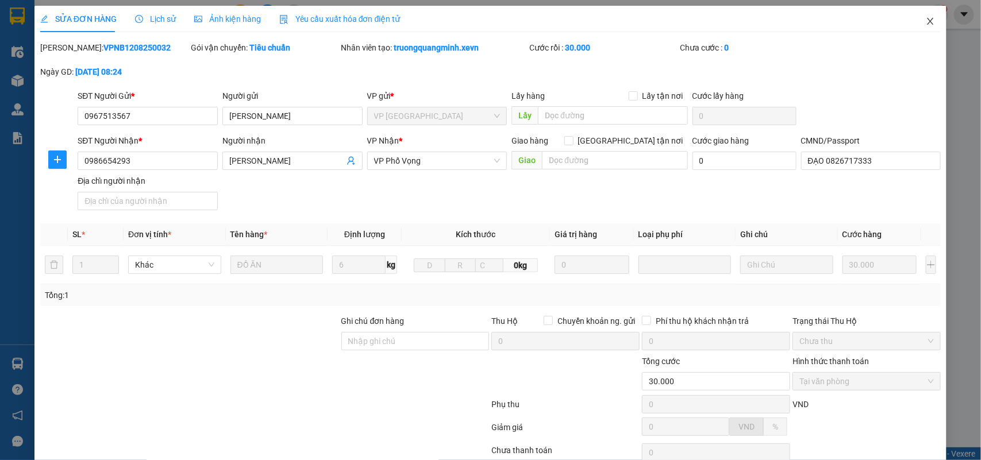
click at [926, 17] on icon "close" at bounding box center [930, 21] width 9 height 9
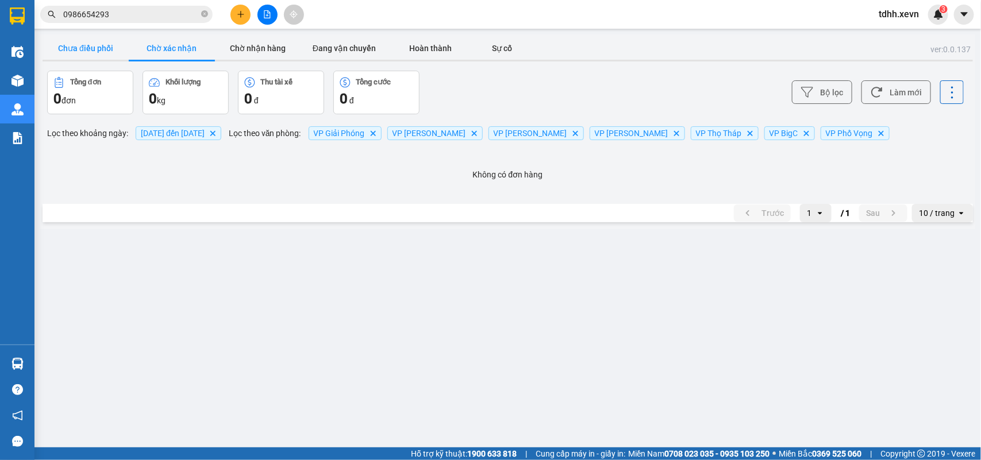
click at [75, 44] on button "Chưa điều phối" at bounding box center [86, 48] width 86 height 23
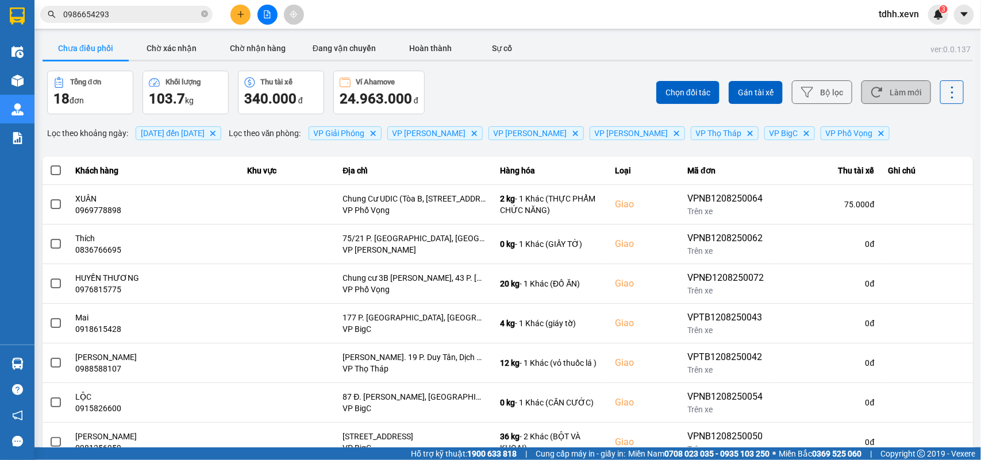
click at [886, 90] on button "Làm mới" at bounding box center [896, 92] width 70 height 24
click at [871, 93] on icon at bounding box center [877, 92] width 12 height 12
click at [892, 85] on button "Làm mới" at bounding box center [896, 92] width 70 height 24
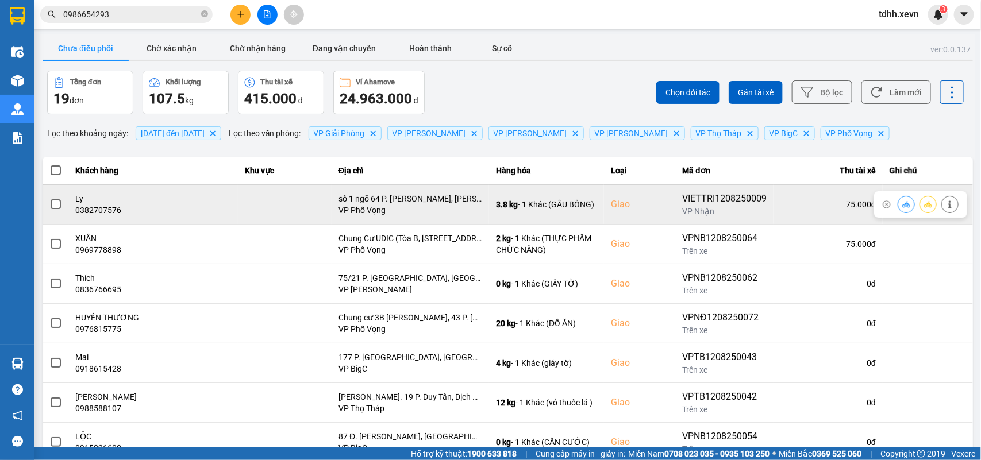
click at [902, 201] on icon at bounding box center [906, 205] width 8 height 8
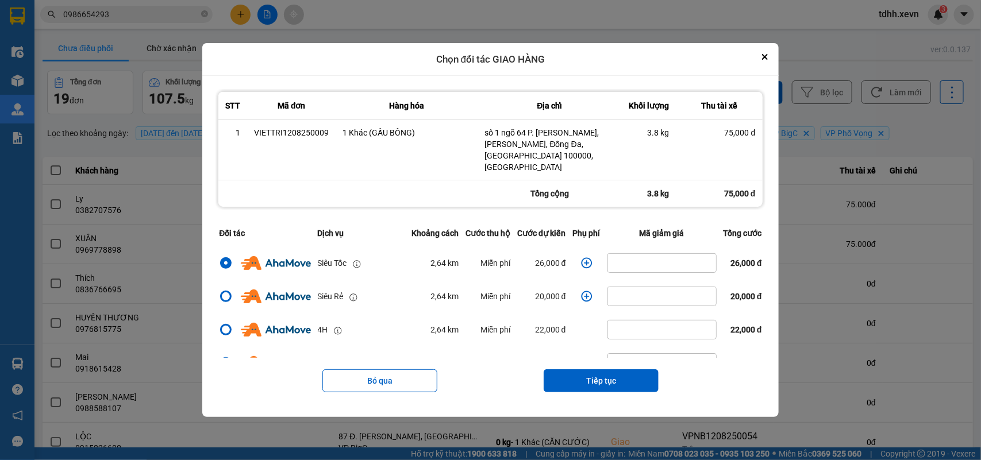
click at [586, 258] on icon "dialog" at bounding box center [586, 263] width 11 height 11
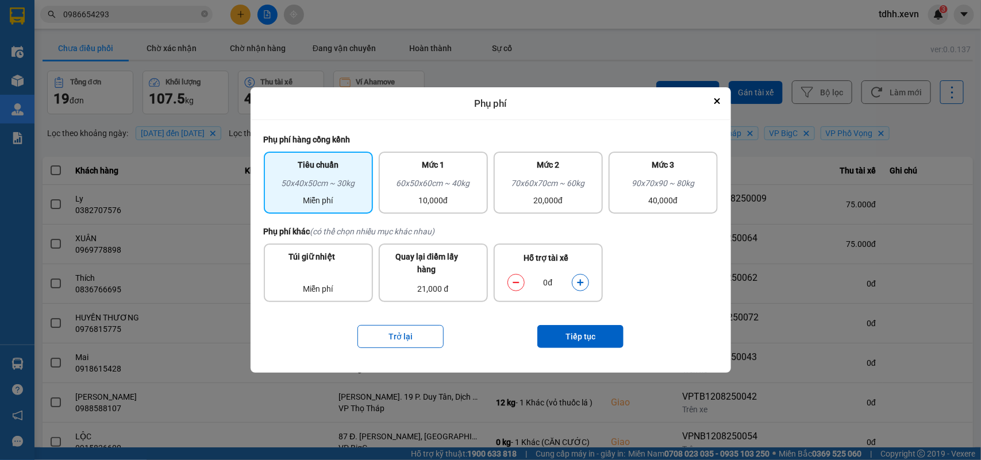
click at [582, 279] on icon "dialog" at bounding box center [580, 283] width 8 height 8
click at [573, 334] on button "Tiếp tục" at bounding box center [580, 336] width 86 height 23
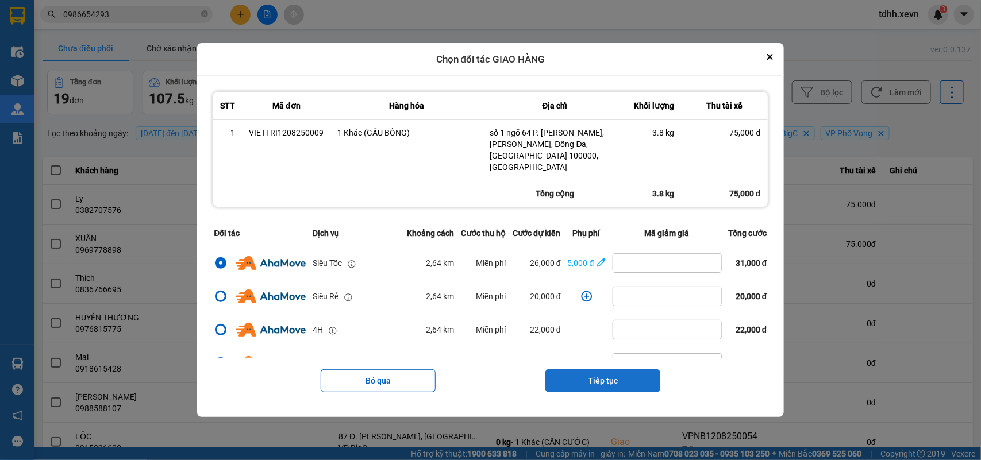
click at [603, 378] on button "Tiếp tục" at bounding box center [602, 380] width 115 height 23
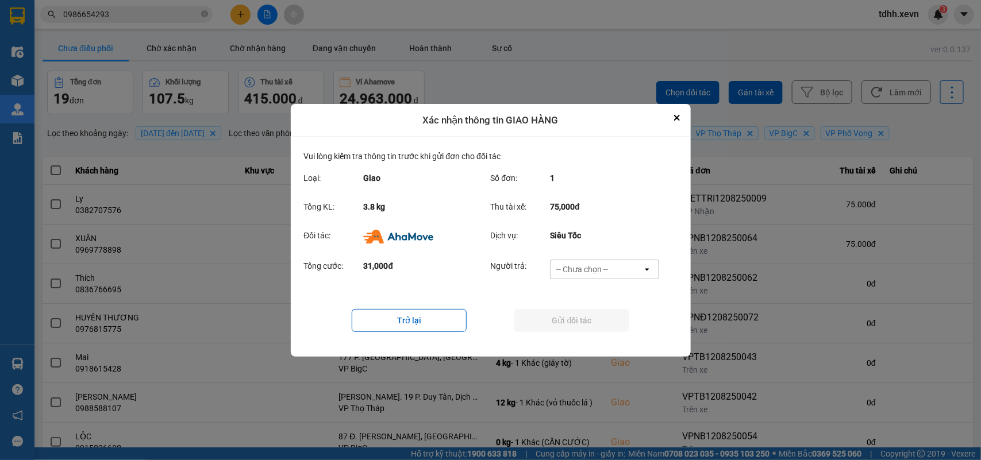
click at [618, 270] on div "-- Chưa chọn --" at bounding box center [597, 269] width 92 height 18
drag, startPoint x: 588, startPoint y: 337, endPoint x: 594, endPoint y: 326, distance: 12.3
click at [590, 337] on span "Ví Ahamove" at bounding box center [582, 334] width 47 height 11
click at [595, 322] on button "Gửi đối tác" at bounding box center [571, 320] width 115 height 23
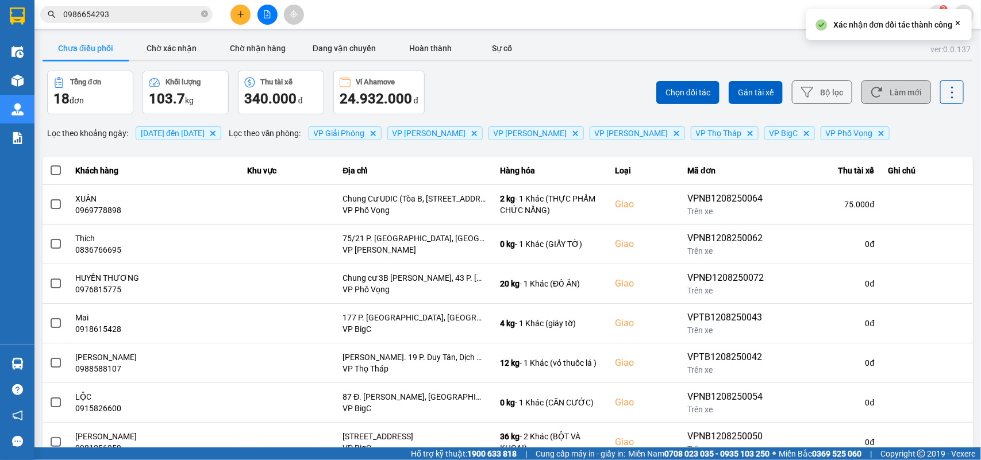
click at [898, 86] on button "Làm mới" at bounding box center [896, 92] width 70 height 24
click at [190, 49] on button "Chờ xác nhận" at bounding box center [172, 48] width 86 height 23
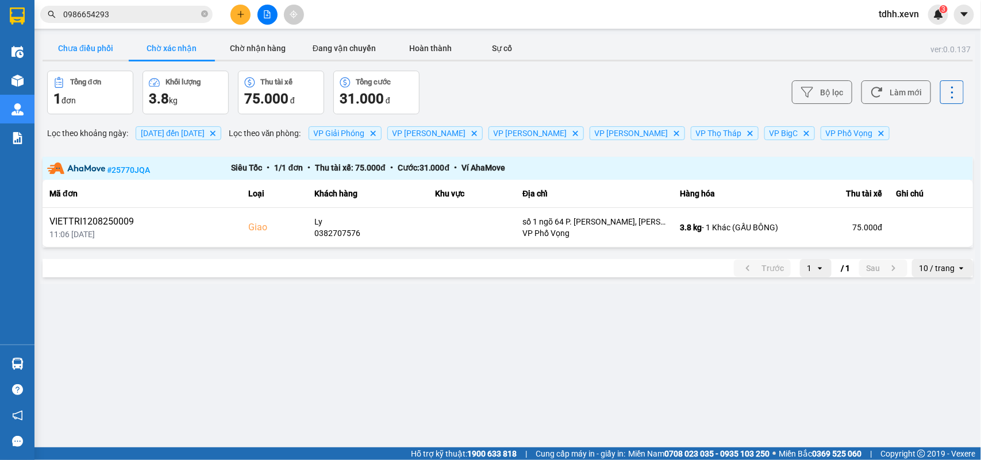
click at [93, 55] on button "Chưa điều phối" at bounding box center [86, 48] width 86 height 23
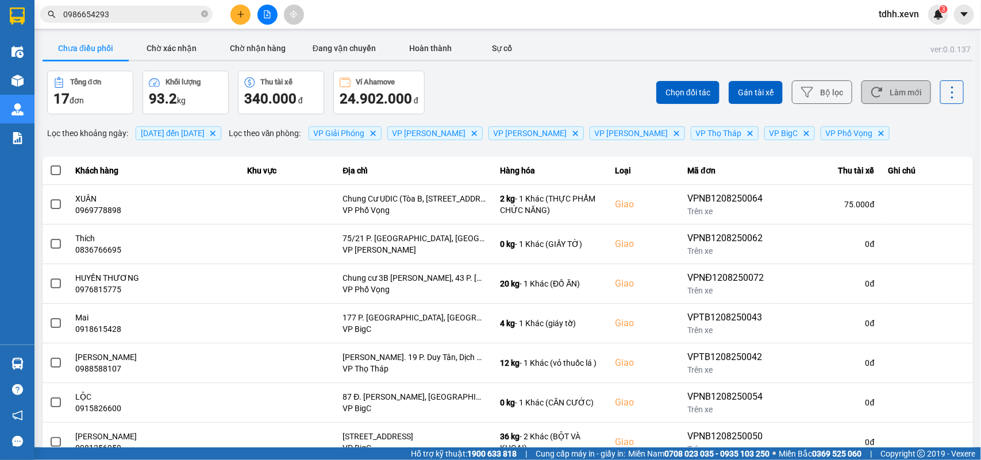
click at [897, 92] on button "Làm mới" at bounding box center [896, 92] width 70 height 24
click at [886, 97] on button "Làm mới" at bounding box center [896, 92] width 70 height 24
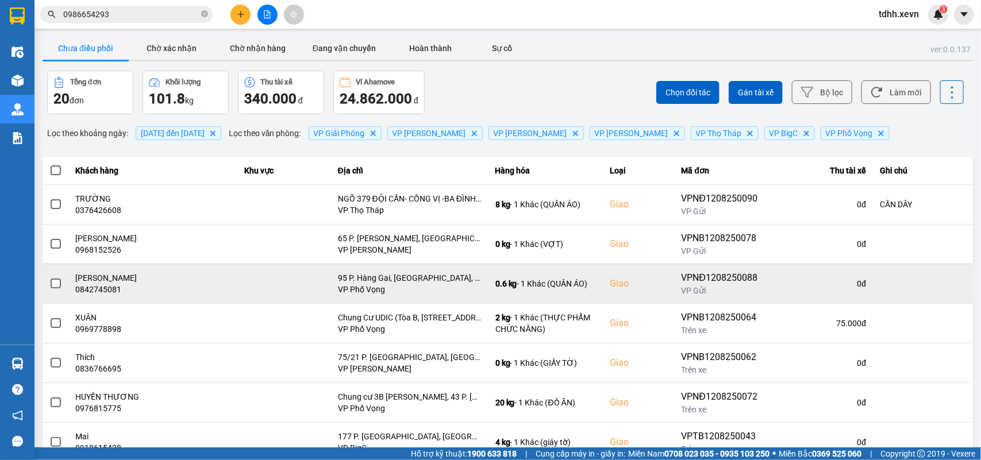
scroll to position [162, 0]
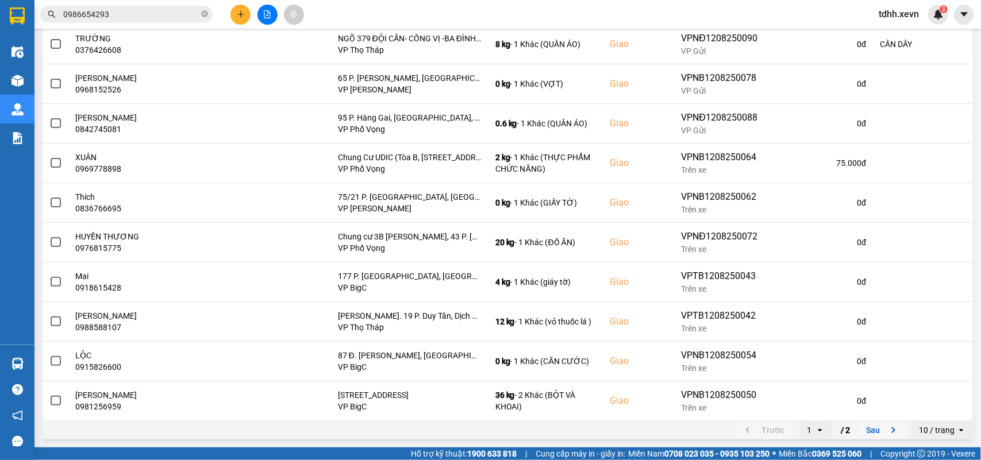
click at [892, 429] on icon "next page. current page 1 / 2" at bounding box center [893, 431] width 3 height 6
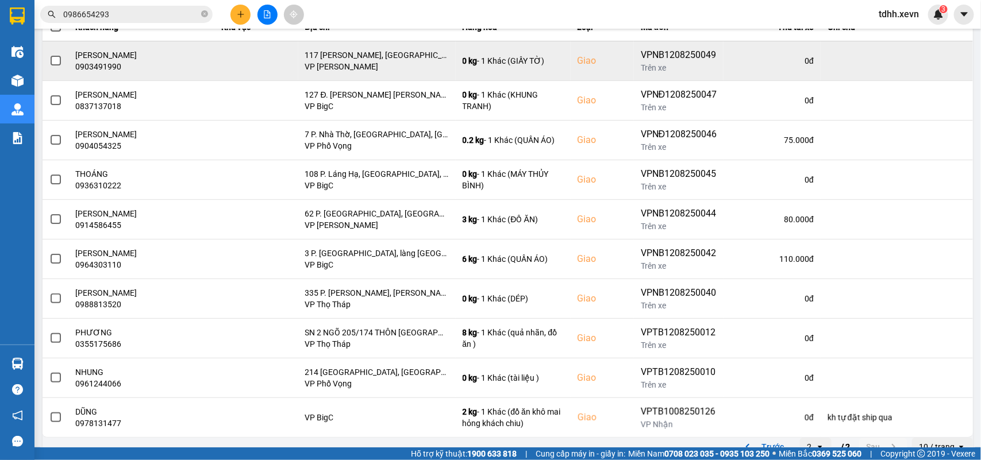
scroll to position [0, 0]
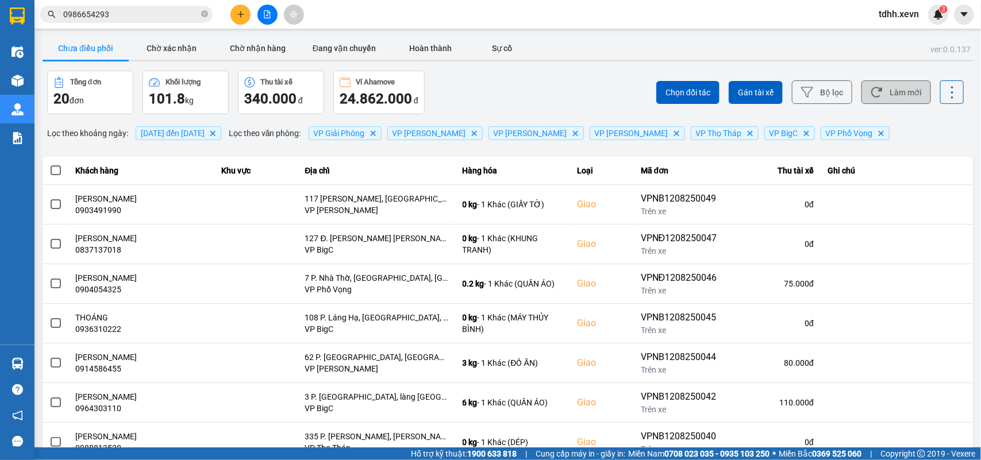
click at [881, 95] on button "Làm mới" at bounding box center [896, 92] width 70 height 24
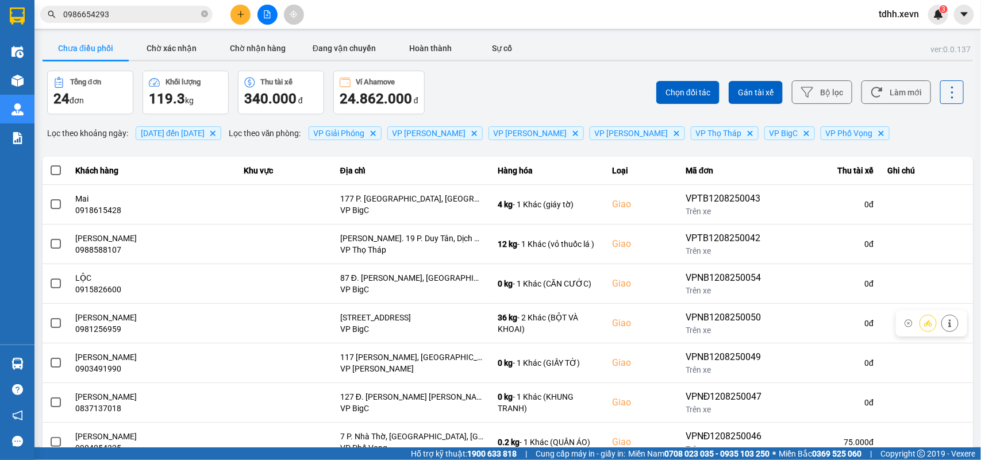
scroll to position [162, 0]
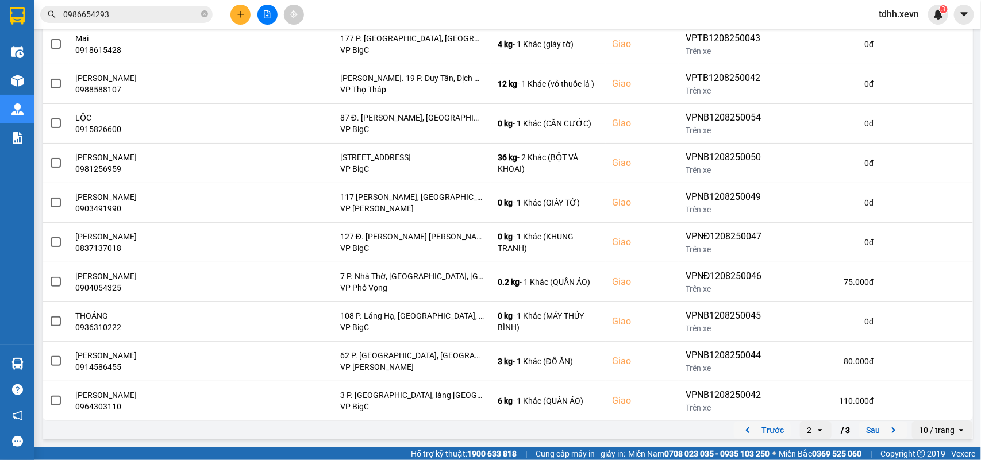
click at [744, 437] on button "Trước" at bounding box center [762, 430] width 57 height 17
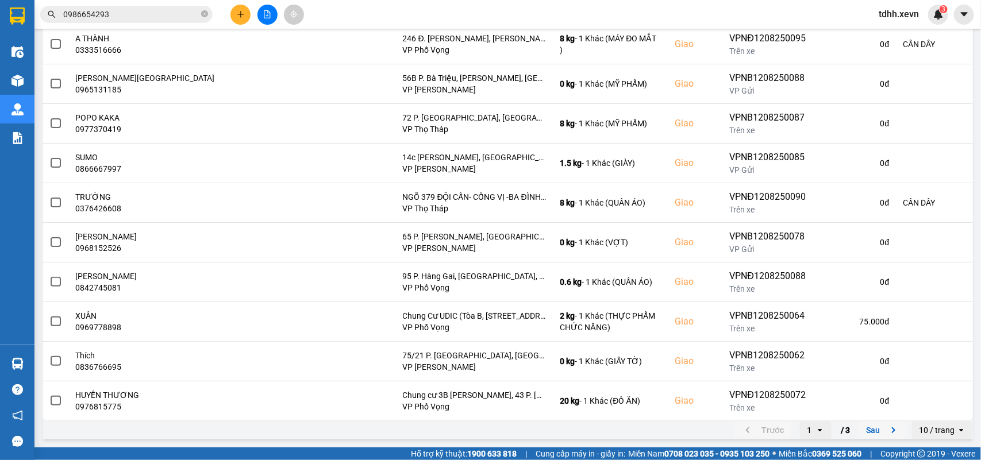
scroll to position [0, 0]
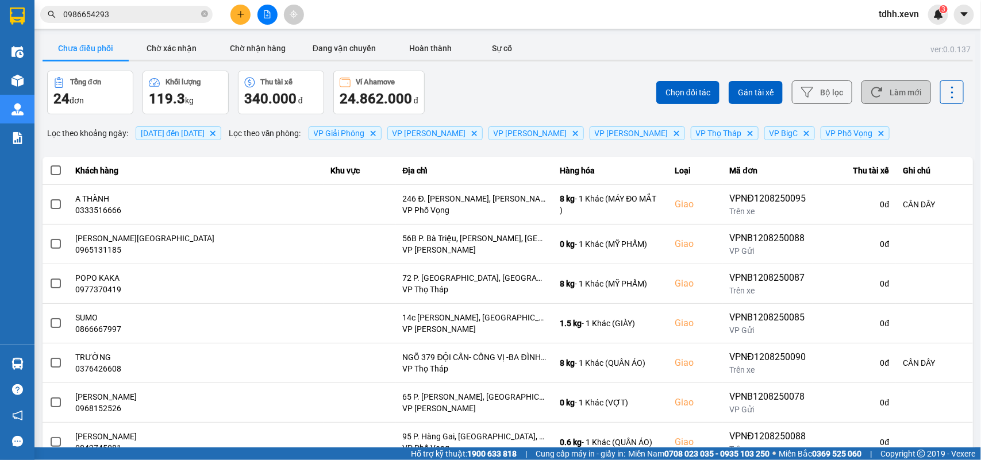
click at [892, 93] on button "Làm mới" at bounding box center [896, 92] width 70 height 24
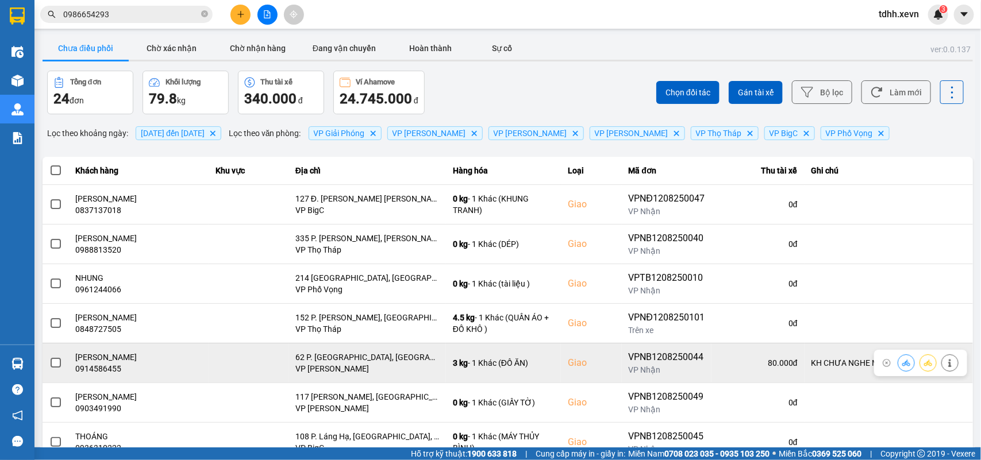
click at [944, 367] on button at bounding box center [950, 363] width 16 height 20
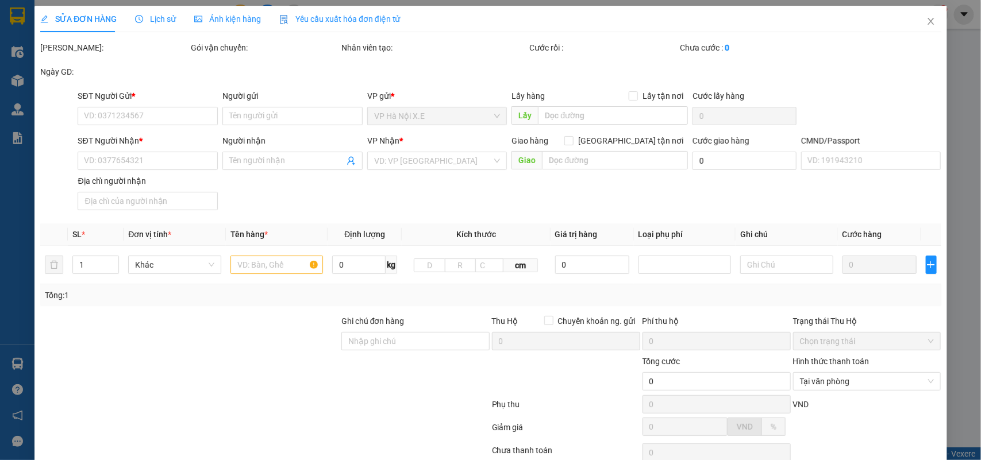
type input "0976057656"
type input "CHỊ NG THỊ KIM THO"
type input "0914586455"
type input "NGUYỄN TIẾN DŨNG"
checkbox input "true"
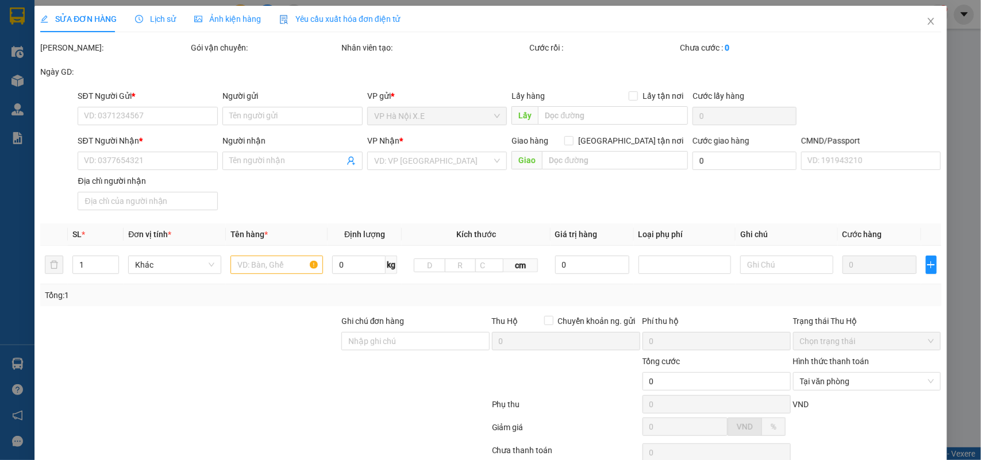
type input "62 P. Trần Phú, Điện Biên, Ba Đình, Hà Nội, Việt Nam"
type input "037060013161 TRỊNH ĐÌNH TOÀN"
type input "KH CHƯA NGHE MÁY"
type input "80.000"
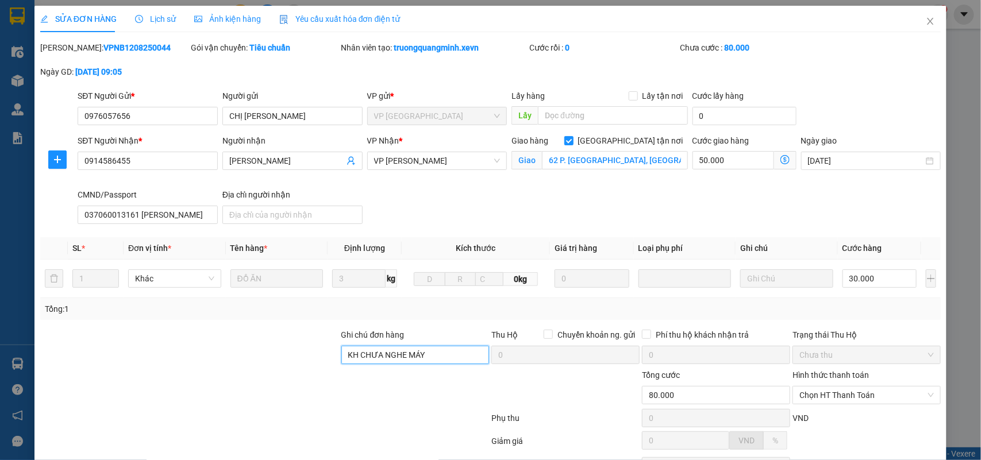
click at [371, 358] on input "KH CHƯA NGHE MÁY" at bounding box center [415, 355] width 148 height 18
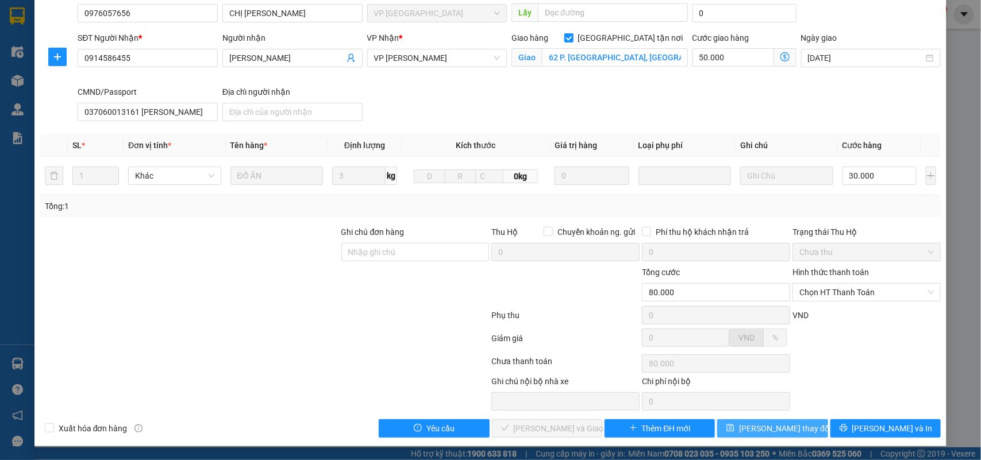
click at [770, 427] on span "Lưu thay đổi" at bounding box center [785, 428] width 92 height 13
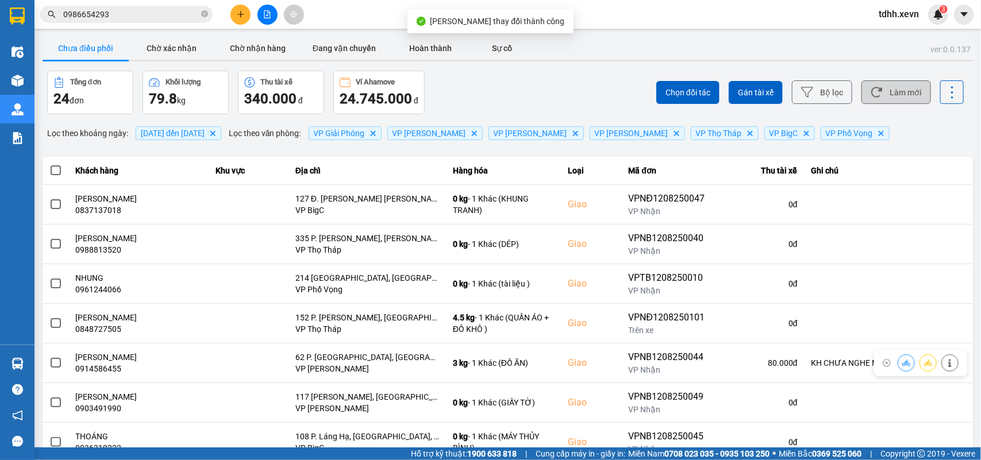
click at [895, 95] on button "Làm mới" at bounding box center [896, 92] width 70 height 24
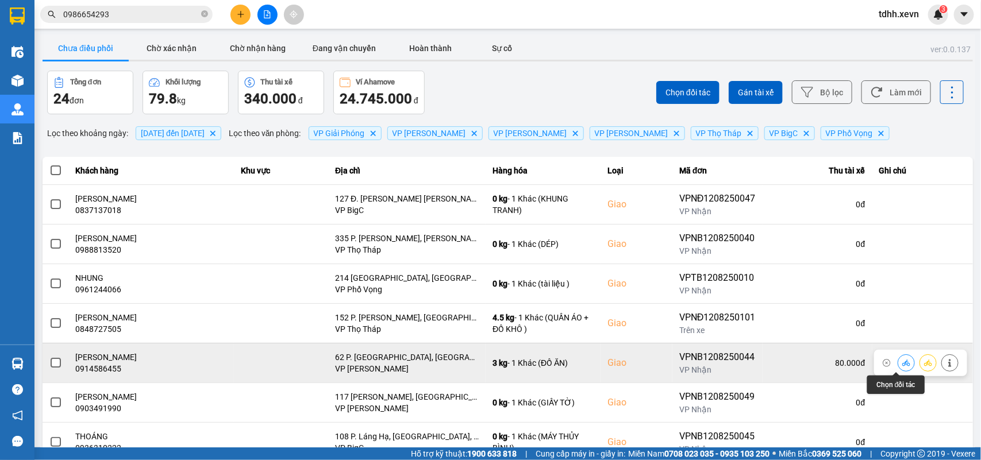
click at [902, 365] on icon at bounding box center [906, 363] width 8 height 8
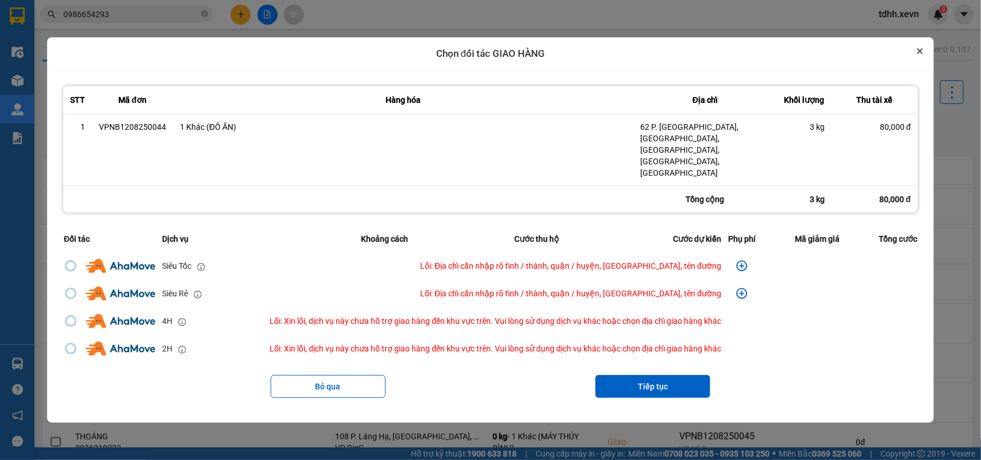
click at [927, 58] on button "Close" at bounding box center [920, 51] width 14 height 14
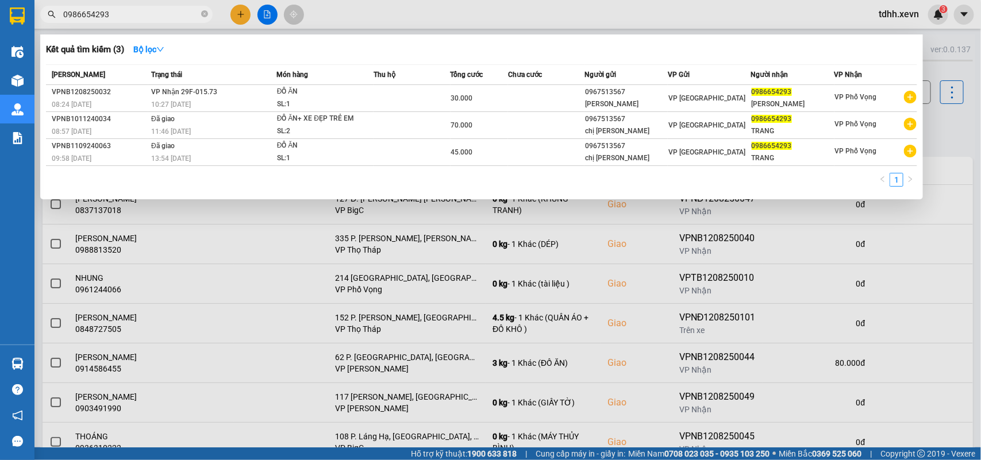
drag, startPoint x: 128, startPoint y: 12, endPoint x: 41, endPoint y: 24, distance: 88.2
click at [42, 22] on div "0986654293" at bounding box center [112, 14] width 224 height 17
paste input "2441568"
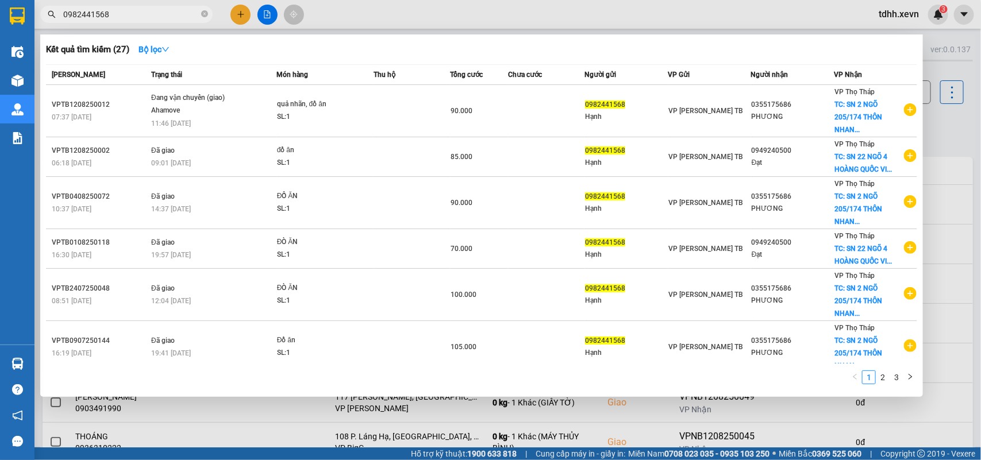
type input "0982441568"
click at [936, 120] on div at bounding box center [490, 230] width 981 height 460
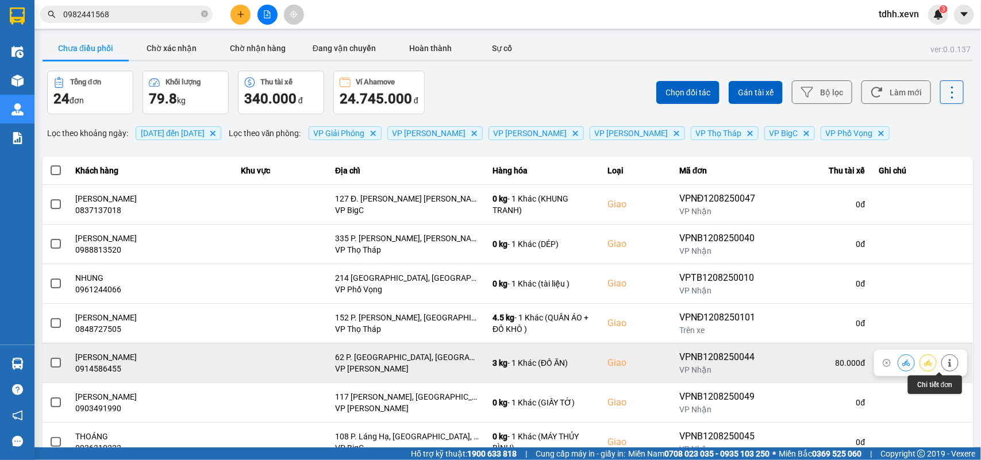
click at [946, 360] on icon at bounding box center [950, 363] width 8 height 8
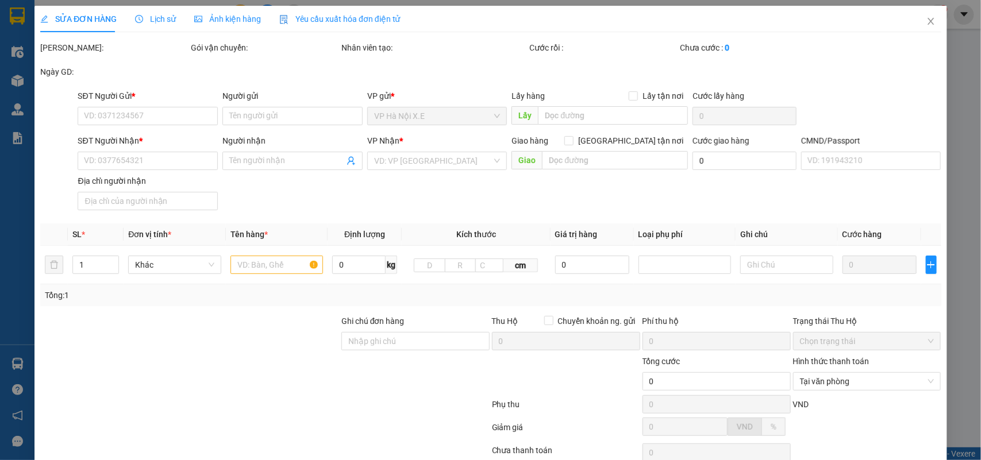
type input "0976057656"
type input "CHỊ NG THỊ KIM THO"
type input "0914586455"
type input "NGUYỄN TIẾN DŨNG"
checkbox input "true"
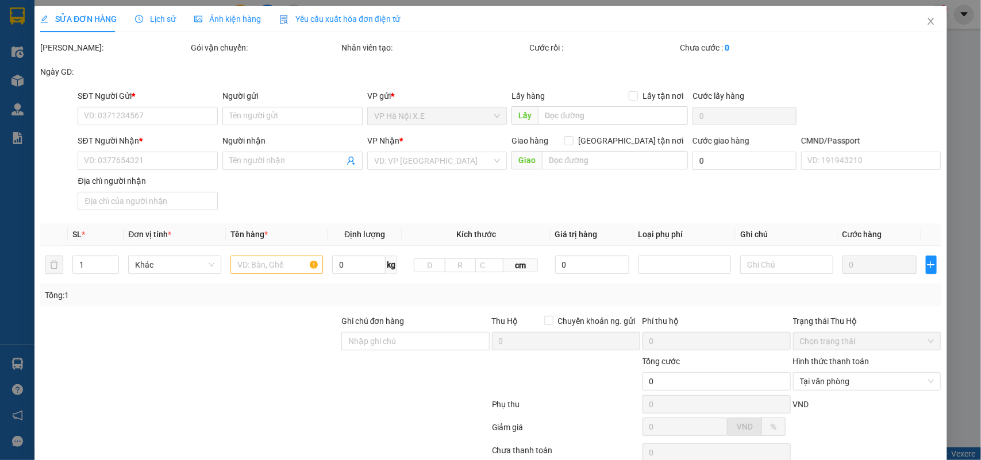
type input "62 P. Trần Phú, Điện Biên, Ba Đình, Hà Nội, Việt Nam"
type input "037060013161 TRỊNH ĐÌNH TOÀN"
type input "80.000"
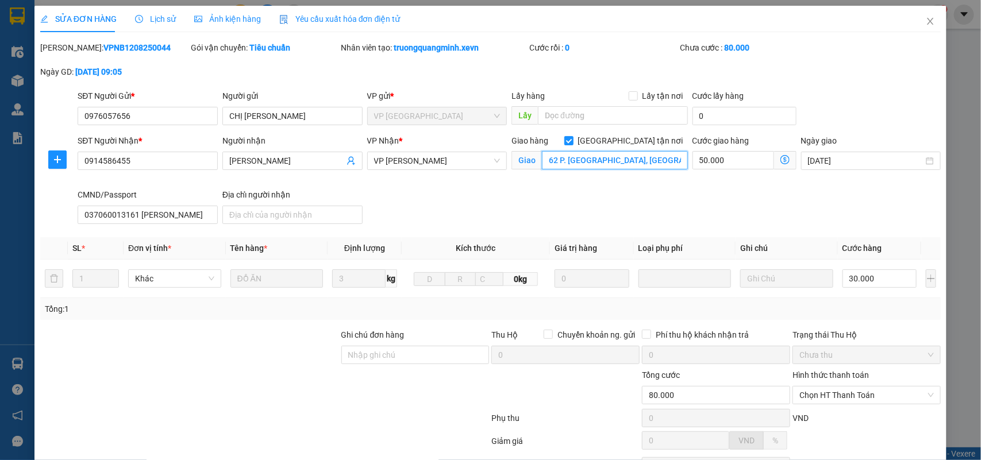
click at [570, 163] on input "62 P. Trần Phú, Điện Biên, Ba Đình, Hà Nội, Việt Nam" at bounding box center [615, 160] width 146 height 18
click at [602, 159] on input "62 P. Trần Phú, Điện Biên, Ba Đình, Hà Nội, Việt Nam" at bounding box center [615, 160] width 146 height 18
paste input "Ba Đình, Hà Nội, Vietn"
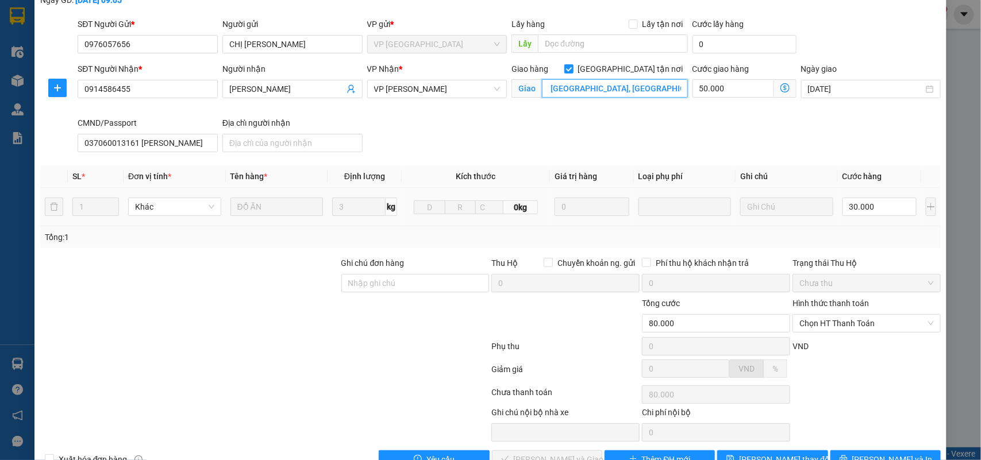
scroll to position [105, 0]
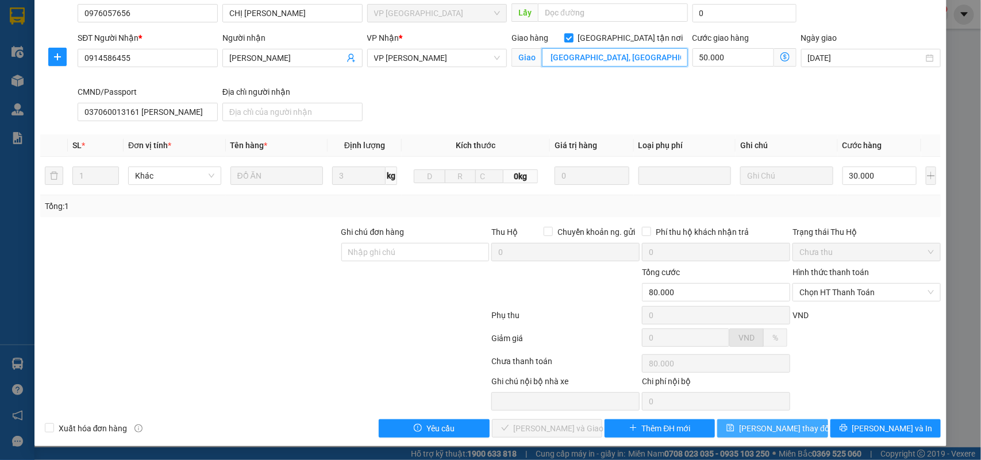
type input "62 P. Trần Phú, Ba Đình, Hà Nội, Vietnam"
click at [795, 429] on button "Lưu thay đổi" at bounding box center [772, 428] width 110 height 18
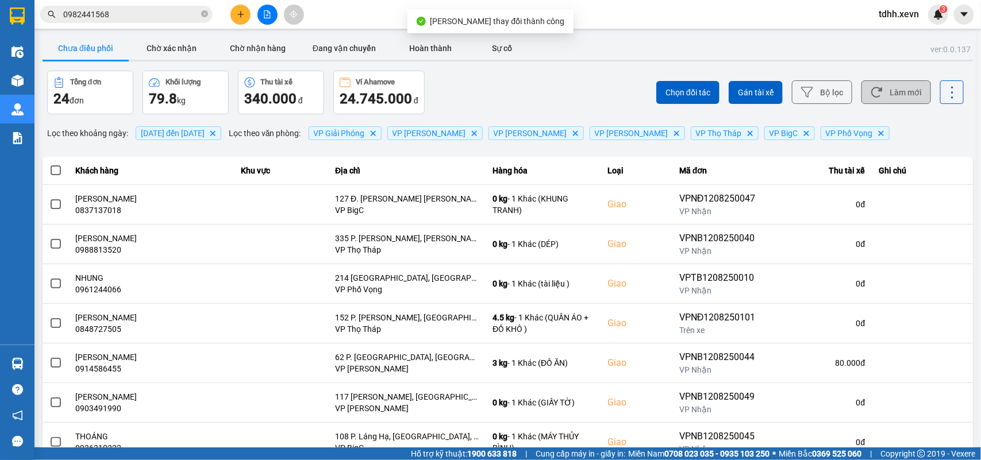
click at [883, 89] on button "Làm mới" at bounding box center [896, 92] width 70 height 24
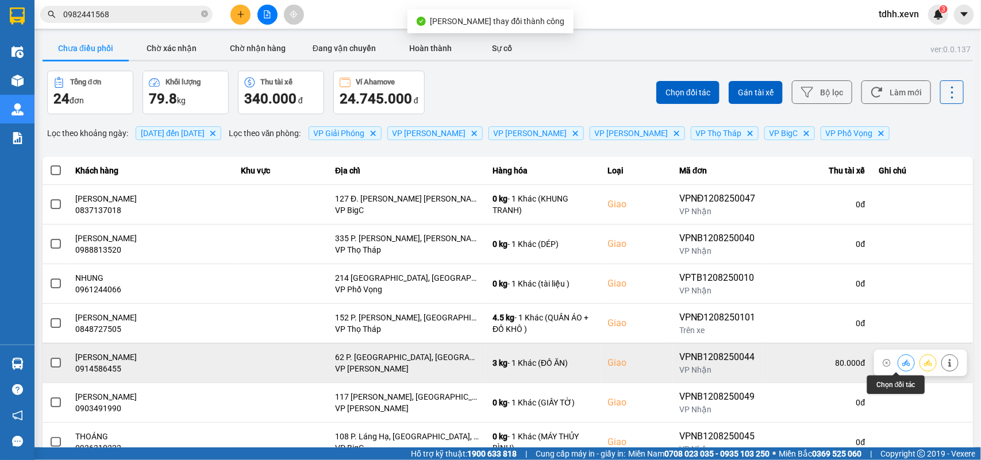
click at [902, 363] on icon at bounding box center [906, 363] width 8 height 8
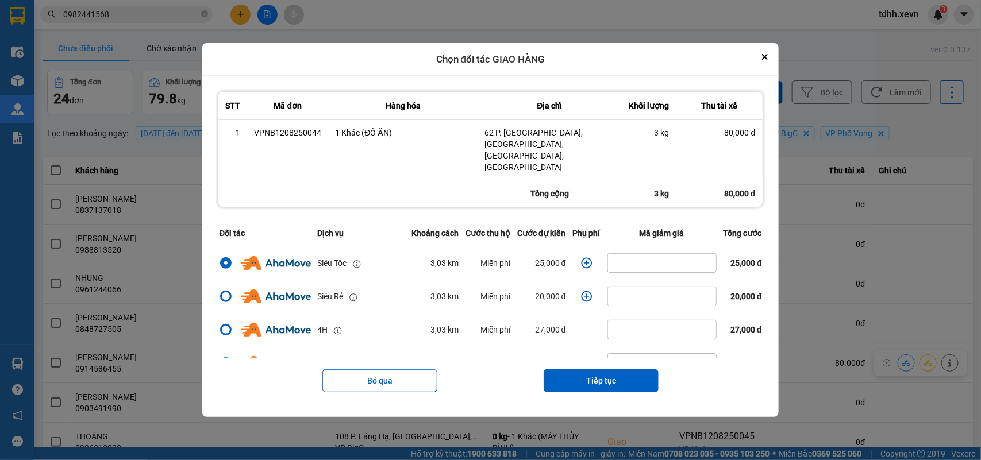
click at [581, 258] on icon "dialog" at bounding box center [586, 263] width 11 height 11
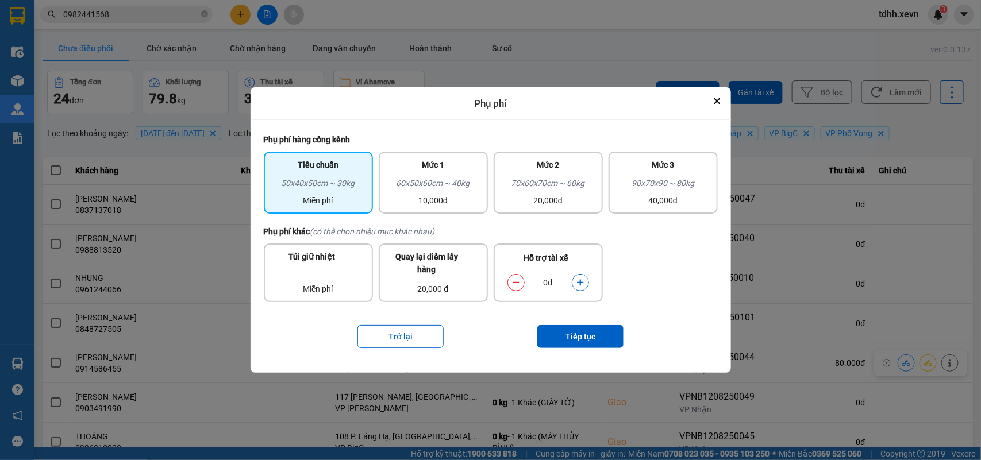
click at [582, 283] on icon "dialog" at bounding box center [580, 283] width 6 height 6
click at [571, 336] on button "Tiếp tục" at bounding box center [580, 336] width 86 height 23
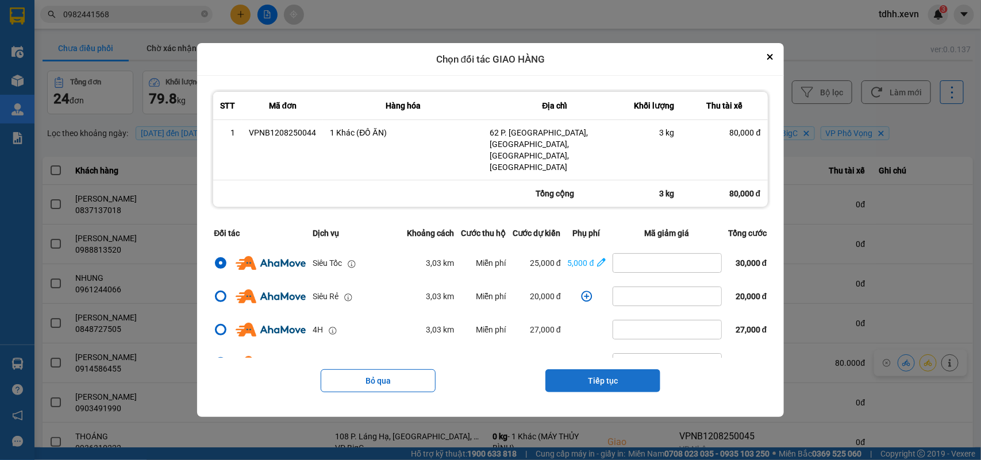
click at [617, 371] on button "Tiếp tục" at bounding box center [602, 380] width 115 height 23
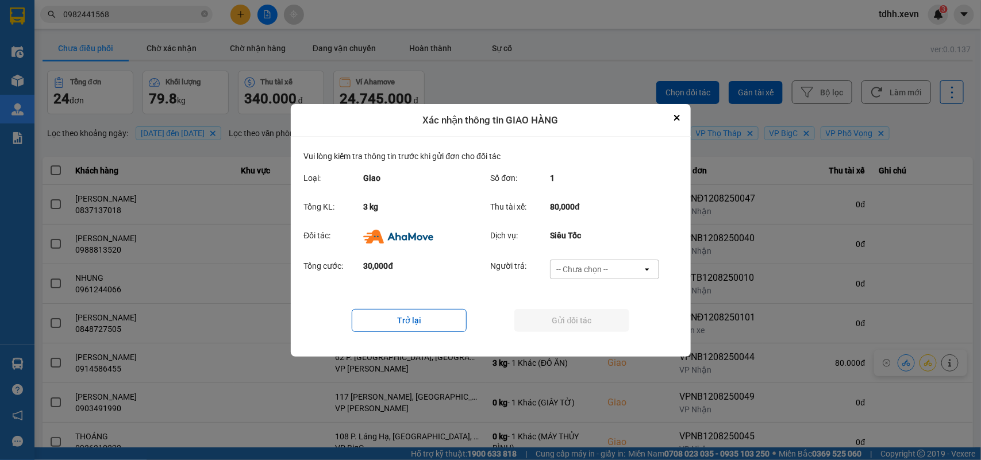
click at [615, 269] on div "-- Chưa chọn --" at bounding box center [597, 269] width 92 height 18
click at [594, 328] on div "Ví Ahamove" at bounding box center [604, 335] width 109 height 21
click at [594, 328] on button "Gửi đối tác" at bounding box center [571, 320] width 115 height 23
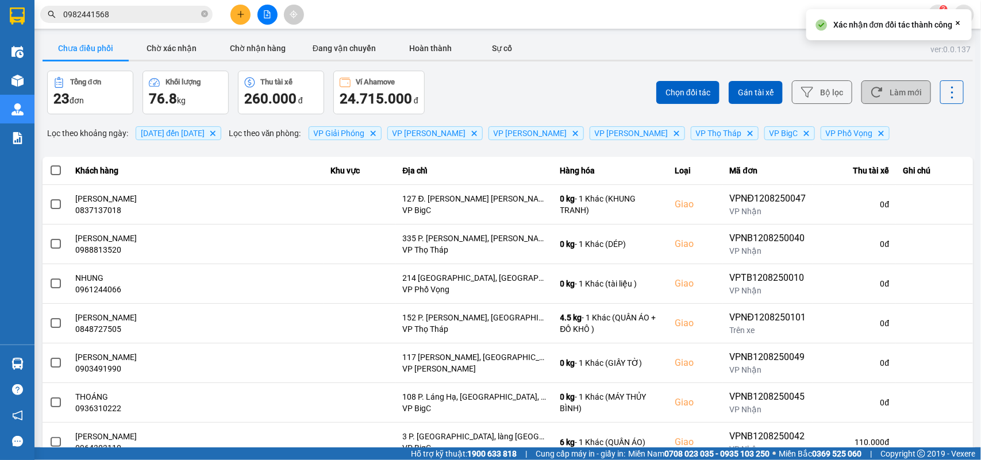
click at [871, 98] on icon at bounding box center [877, 92] width 12 height 12
click at [164, 47] on button "Chờ xác nhận" at bounding box center [172, 48] width 86 height 23
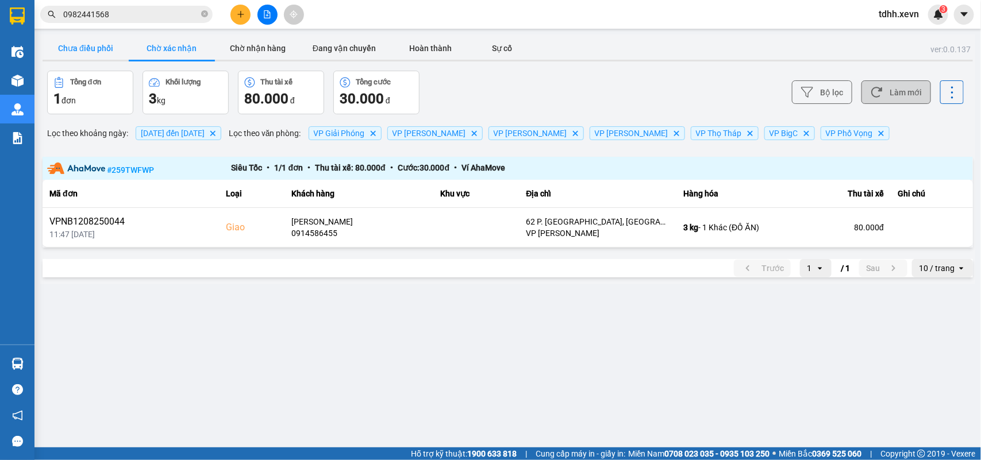
click at [90, 49] on button "Chưa điều phối" at bounding box center [86, 48] width 86 height 23
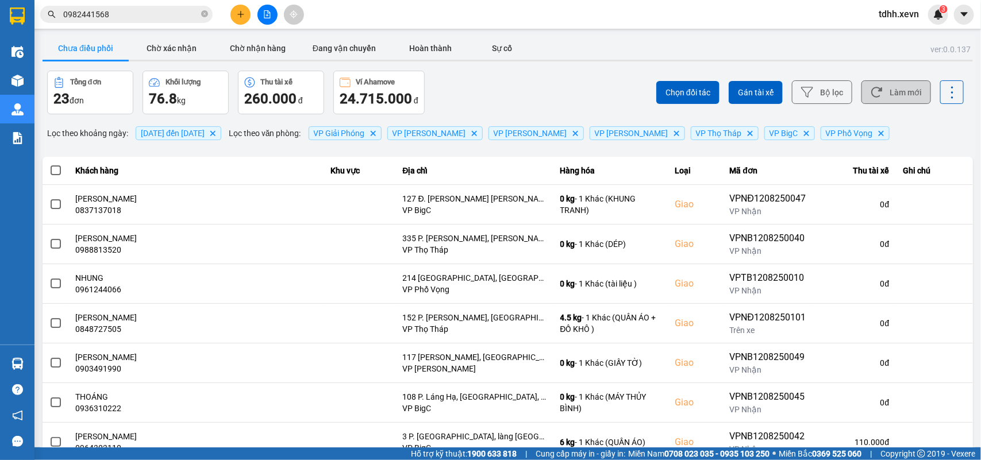
click at [889, 91] on button "Làm mới" at bounding box center [896, 92] width 70 height 24
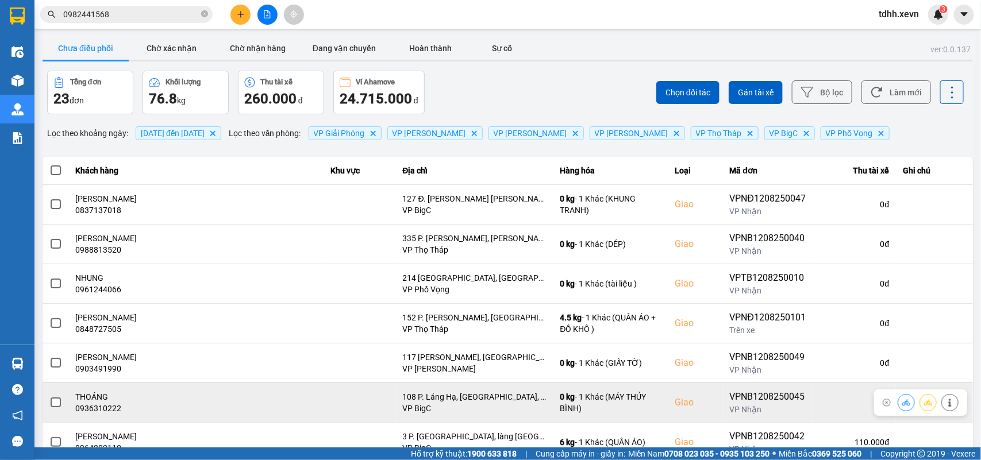
scroll to position [144, 0]
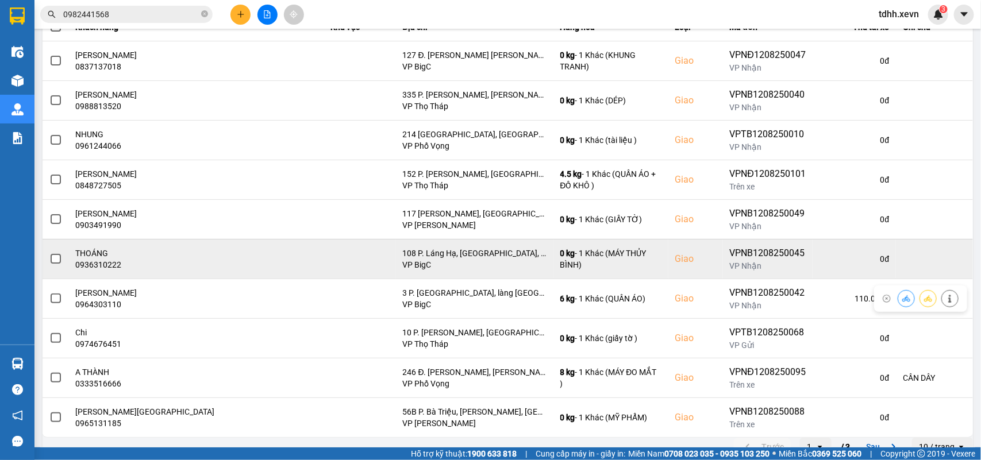
click at [115, 271] on td "THOÁNG 0936310222" at bounding box center [196, 259] width 255 height 40
click at [114, 271] on td "THOÁNG 0936310222" at bounding box center [196, 259] width 255 height 40
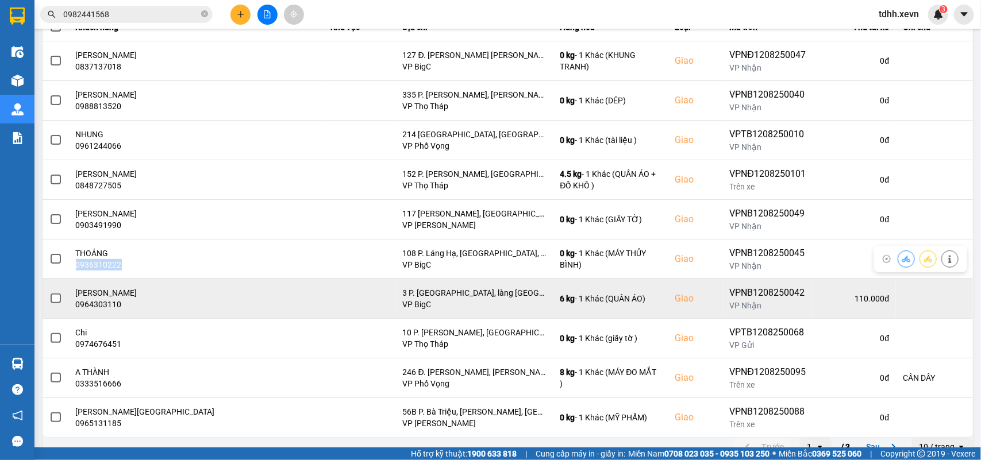
copy div "0936310222"
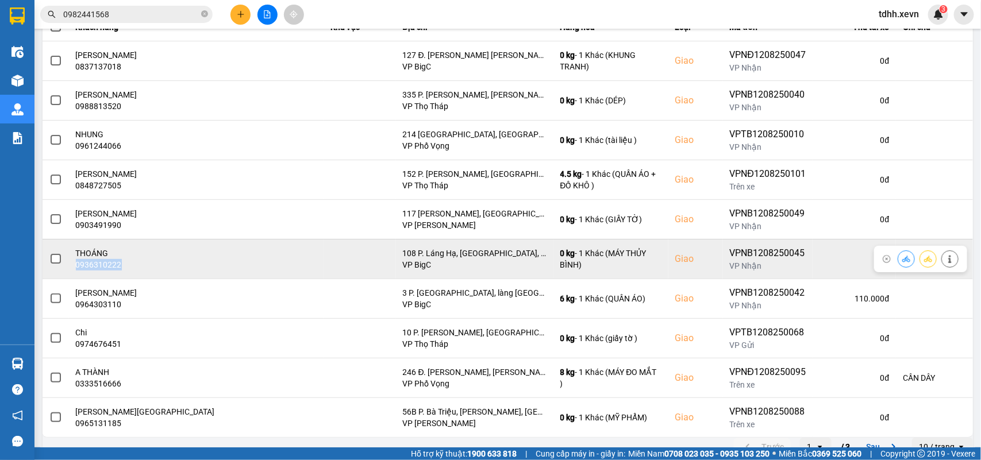
click at [946, 261] on icon at bounding box center [950, 259] width 8 height 8
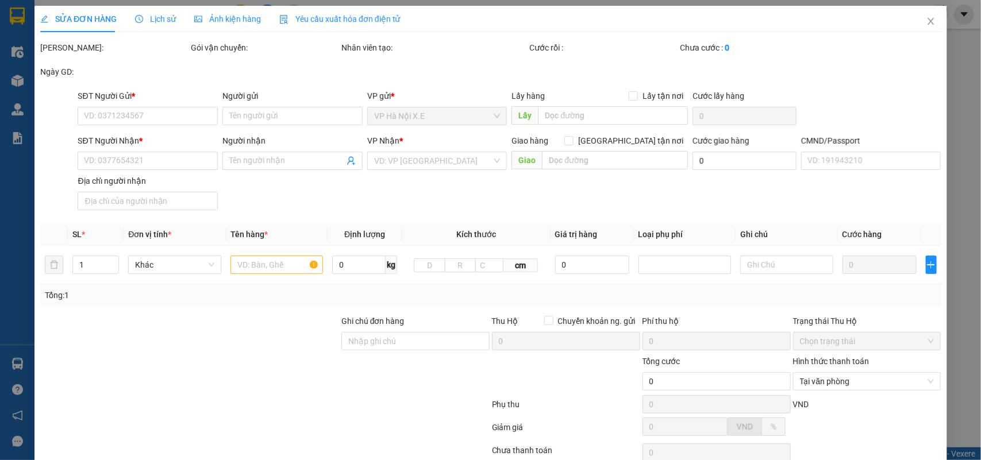
type input "0345888865"
type input "NGUYỄN HỒNG GIANG"
type input "0936310222"
type input "THOÁNG"
checkbox input "true"
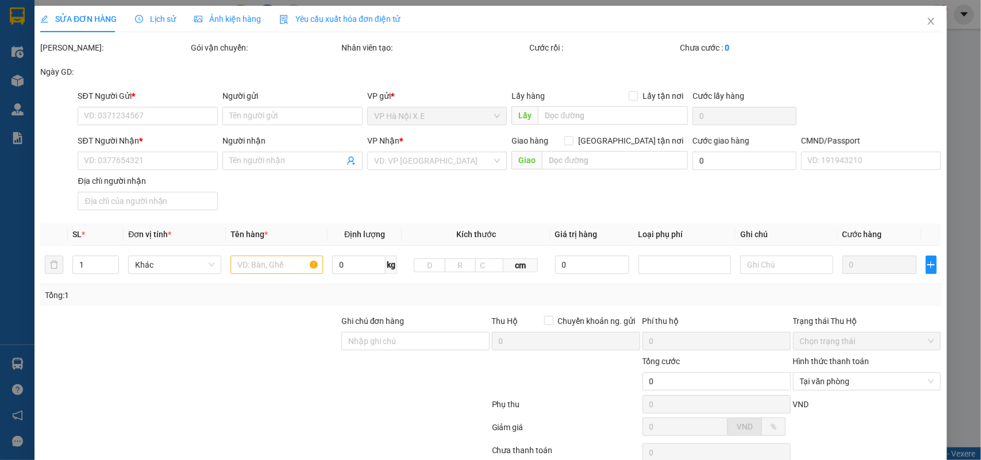
type input "108 P. Láng Hạ, Láng Hạ, Đống Đa, Hà Nội, Việt Nam"
type input "030078007083 đinh văn thu 1978"
type input "75.000"
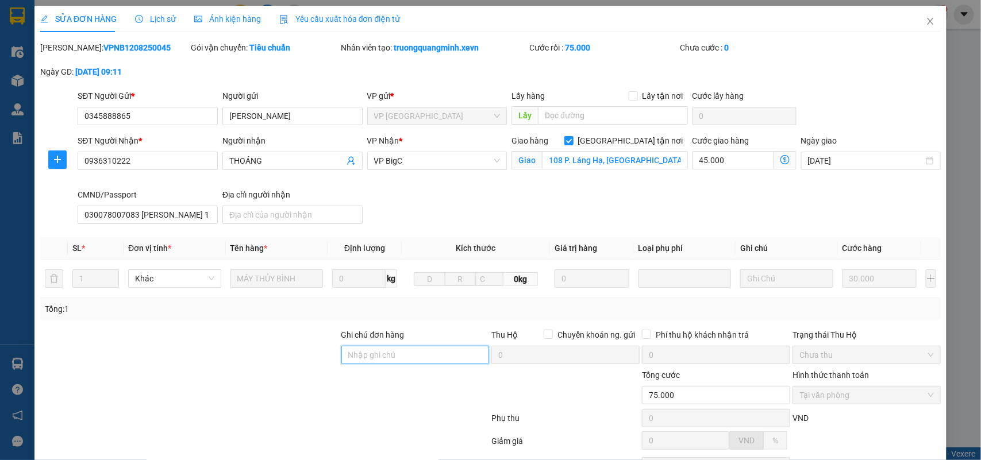
click at [400, 360] on input "Ghi chú đơn hàng" at bounding box center [415, 355] width 148 height 18
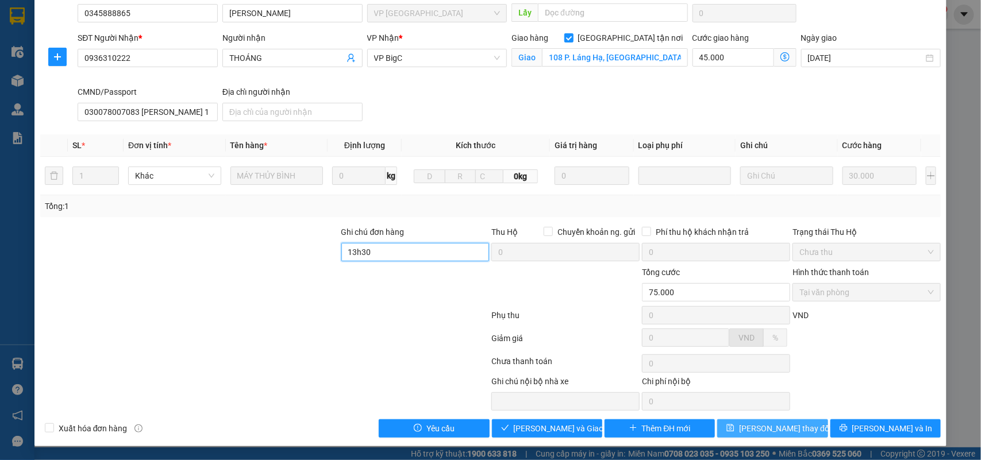
type input "13h30"
click at [775, 426] on span "Lưu thay đổi" at bounding box center [785, 428] width 92 height 13
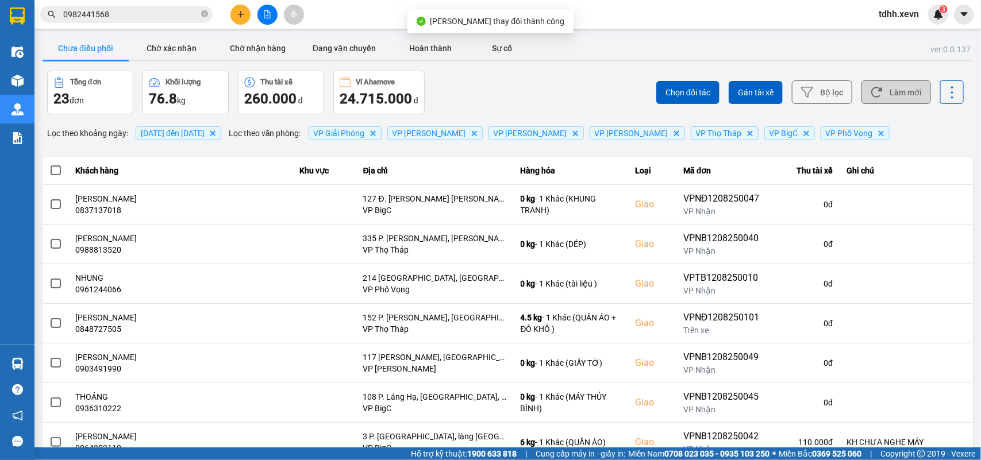
click at [882, 89] on button "Làm mới" at bounding box center [896, 92] width 70 height 24
click at [885, 95] on button "Làm mới" at bounding box center [896, 92] width 70 height 24
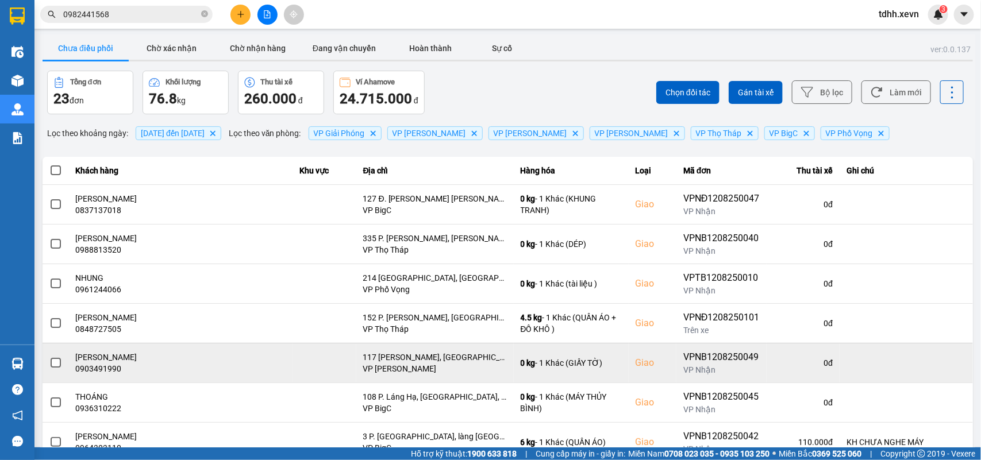
scroll to position [162, 0]
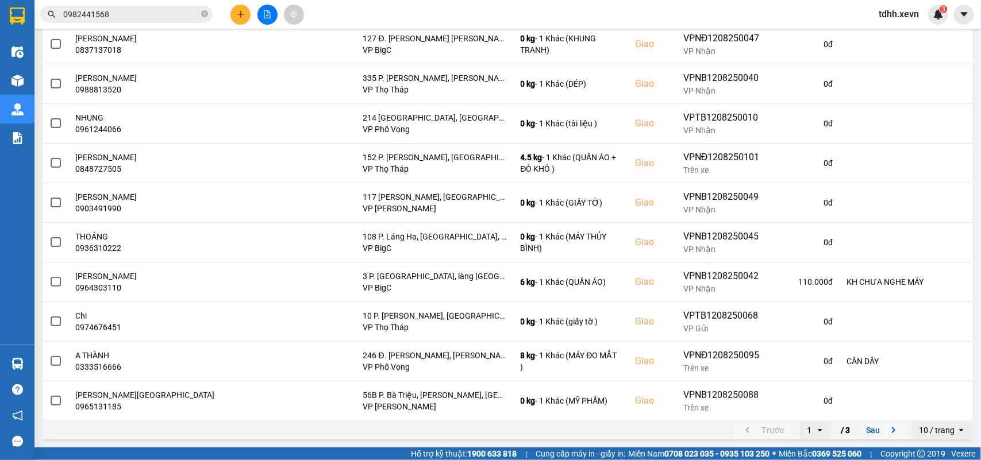
click at [887, 426] on icon "next page. current page 1 / 3" at bounding box center [894, 431] width 14 height 14
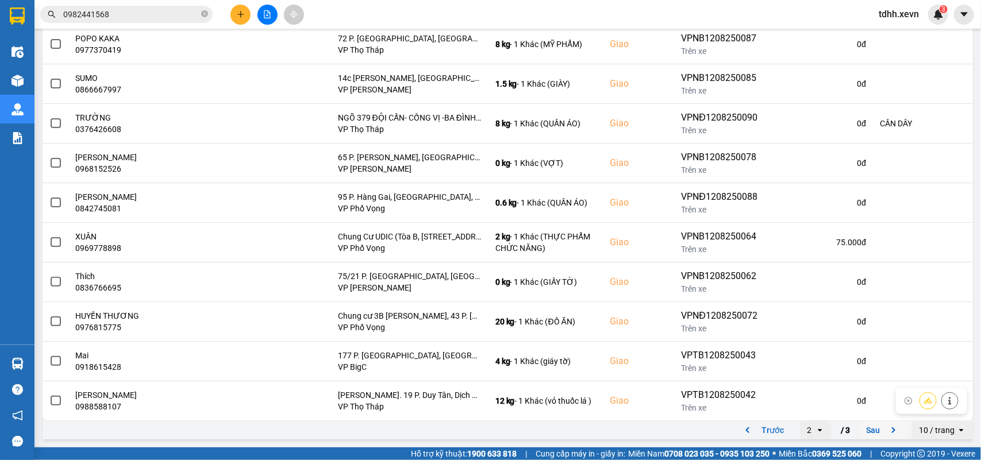
click at [887, 428] on icon "next page. current page 2 / 3" at bounding box center [894, 431] width 14 height 14
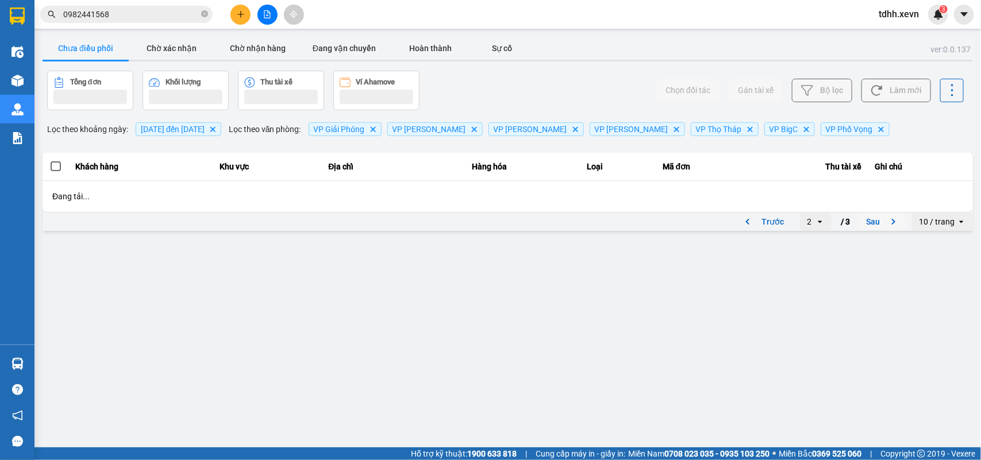
scroll to position [0, 0]
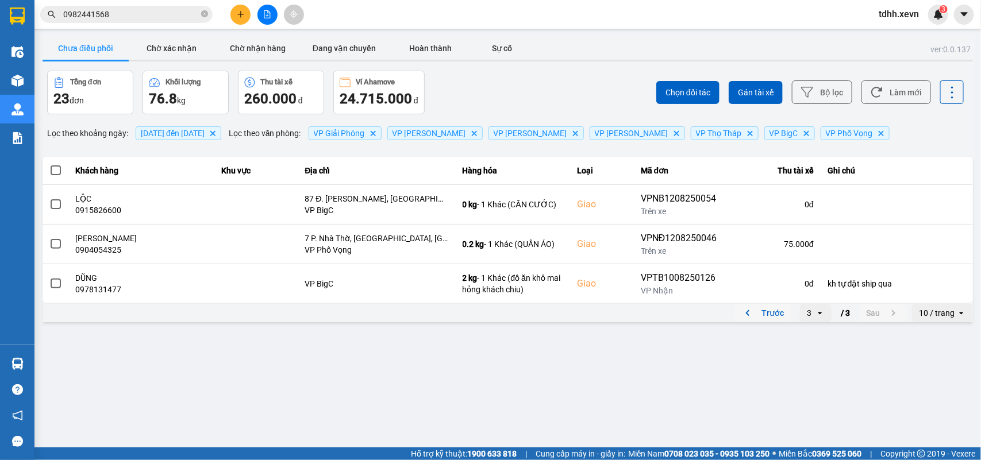
click at [750, 314] on icon "previous page. current page 3 / 3" at bounding box center [748, 313] width 14 height 14
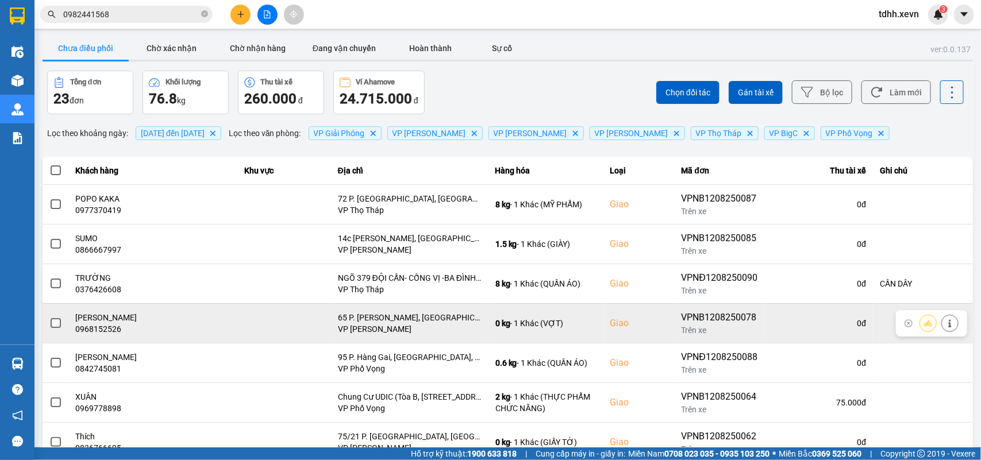
scroll to position [162, 0]
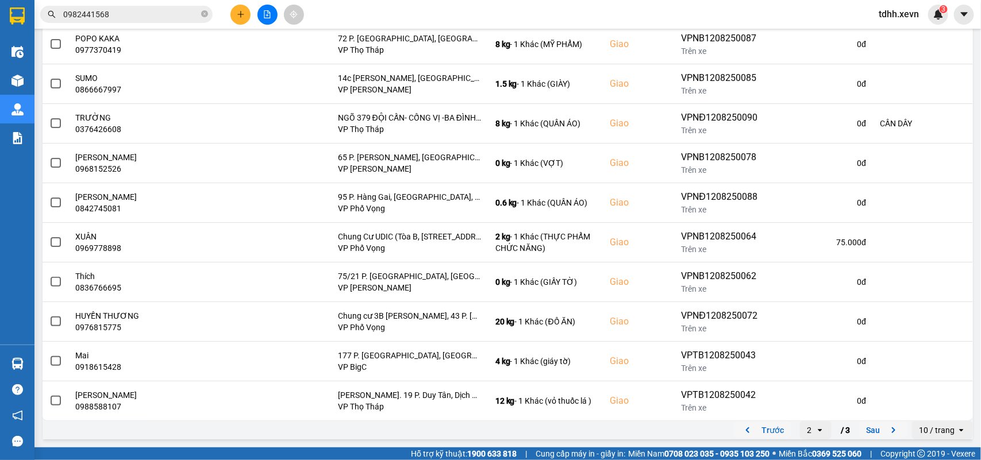
click at [741, 430] on icon "previous page. current page 2 / 3" at bounding box center [748, 431] width 14 height 14
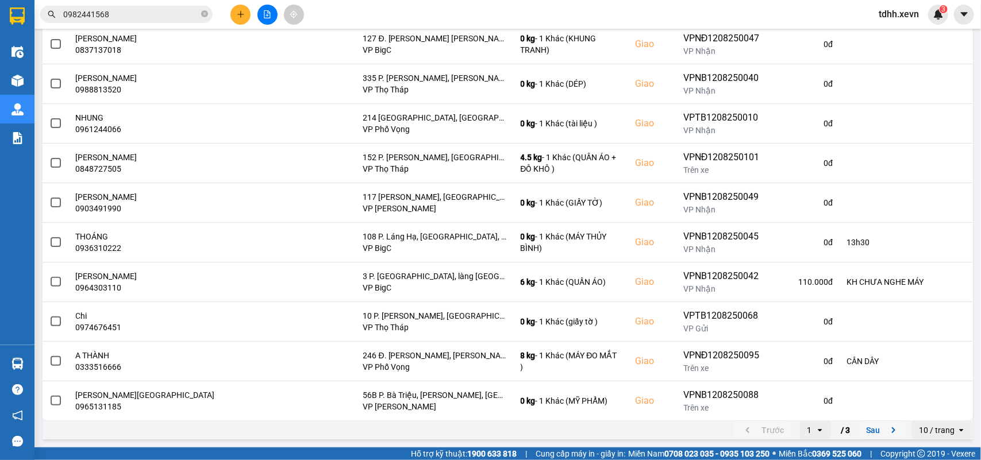
scroll to position [0, 0]
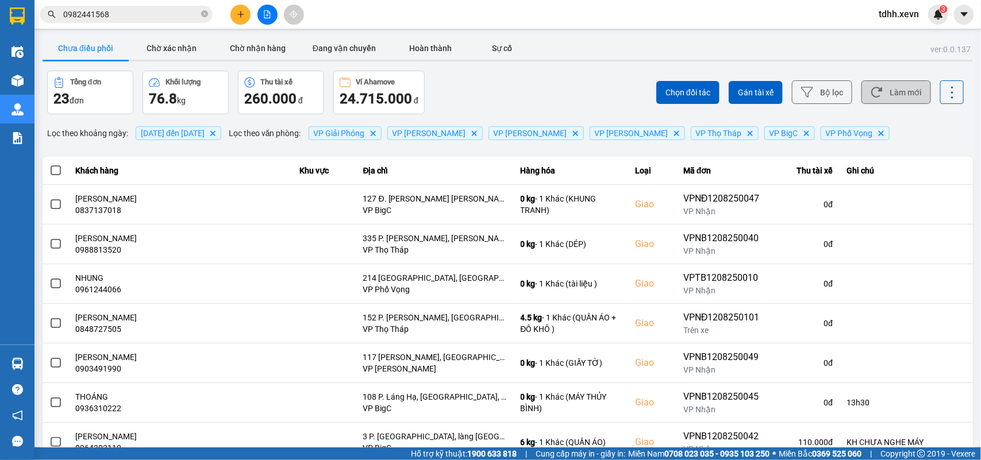
click at [906, 90] on button "Làm mới" at bounding box center [896, 92] width 70 height 24
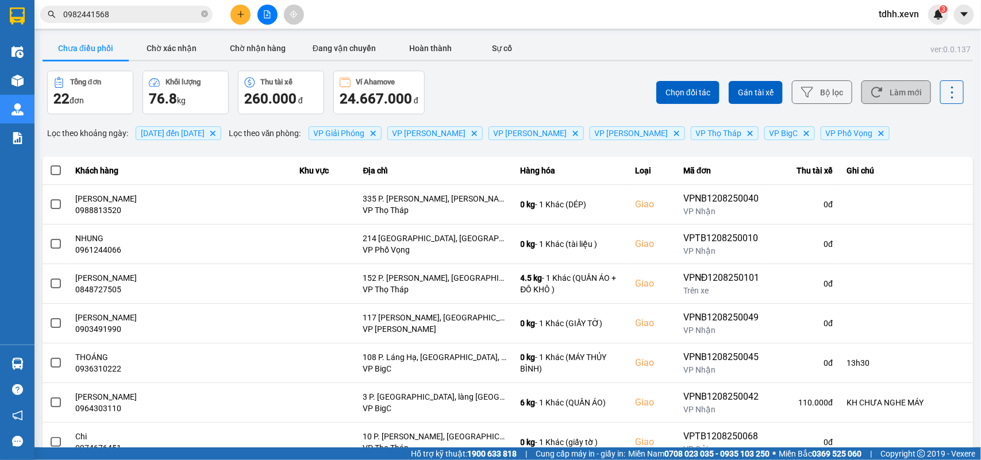
click at [882, 90] on button "Làm mới" at bounding box center [896, 92] width 70 height 24
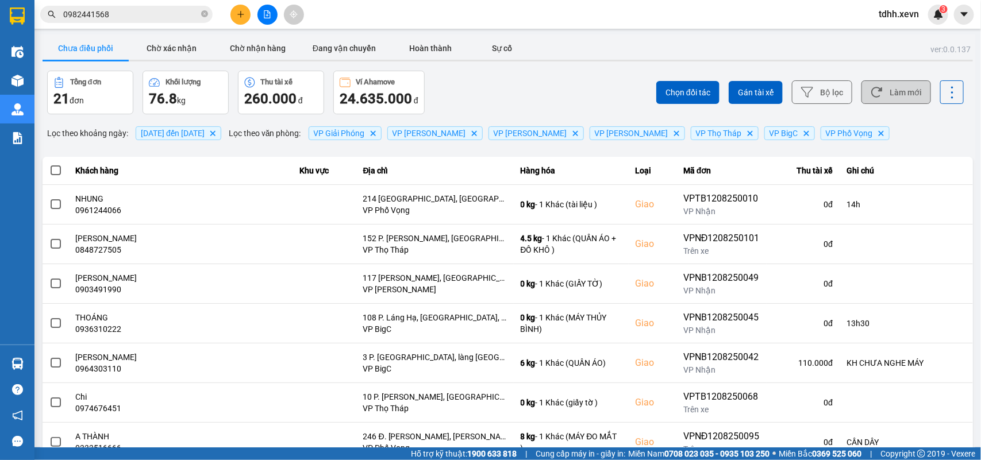
click at [880, 94] on button "Làm mới" at bounding box center [896, 92] width 70 height 24
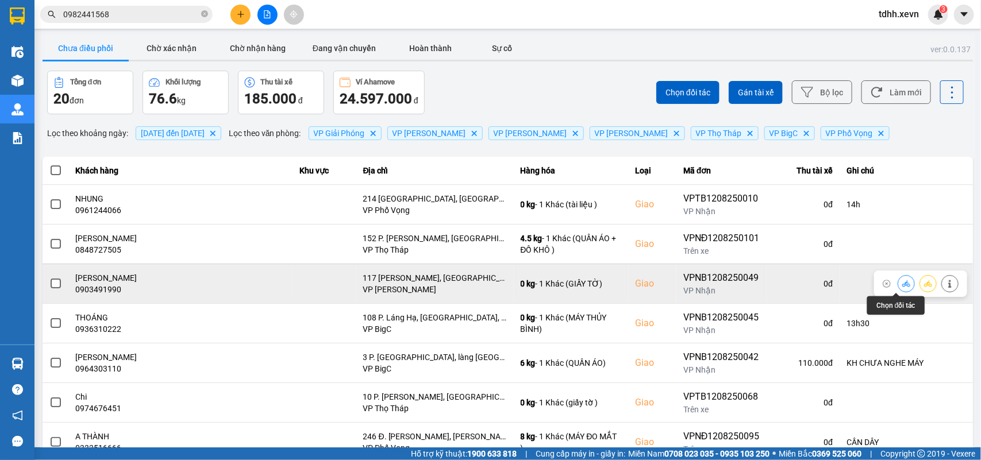
click at [902, 286] on icon at bounding box center [906, 284] width 8 height 8
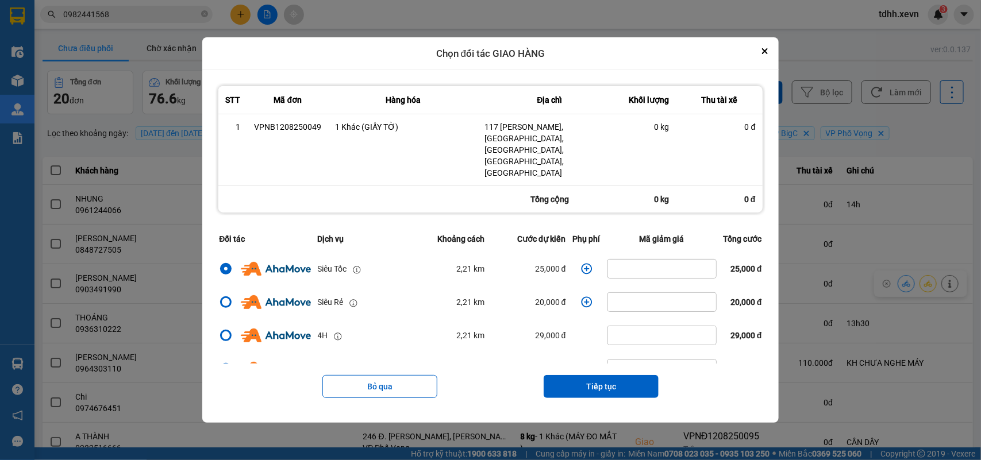
click at [581, 264] on icon "dialog" at bounding box center [586, 269] width 11 height 11
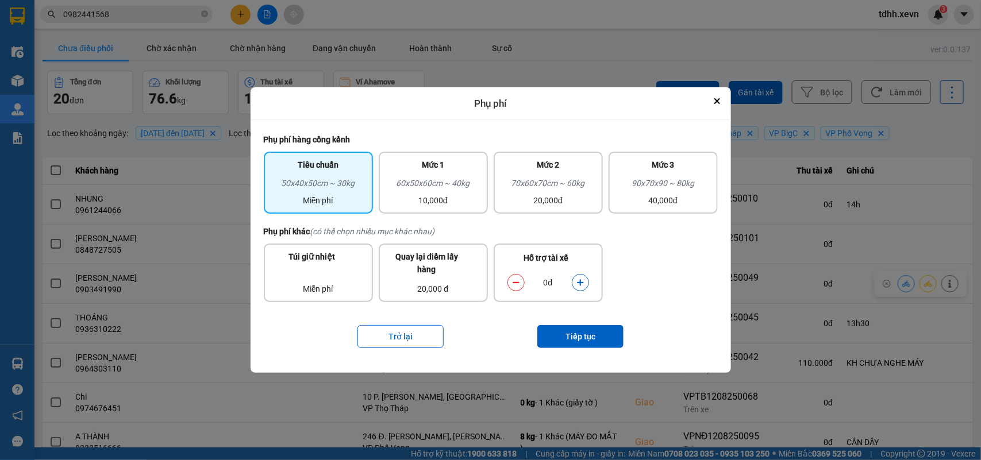
click at [579, 280] on icon "dialog" at bounding box center [580, 283] width 8 height 8
click at [569, 333] on button "Tiếp tục" at bounding box center [580, 336] width 86 height 23
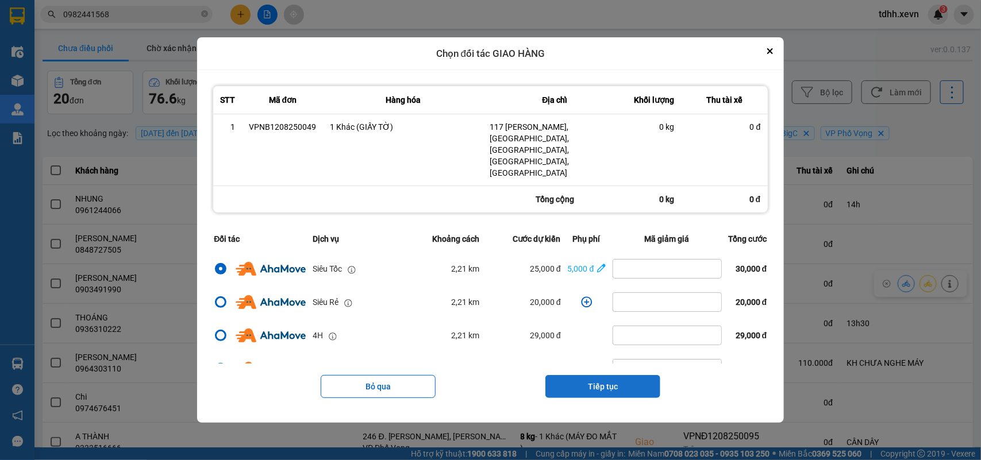
click at [598, 375] on button "Tiếp tục" at bounding box center [602, 386] width 115 height 23
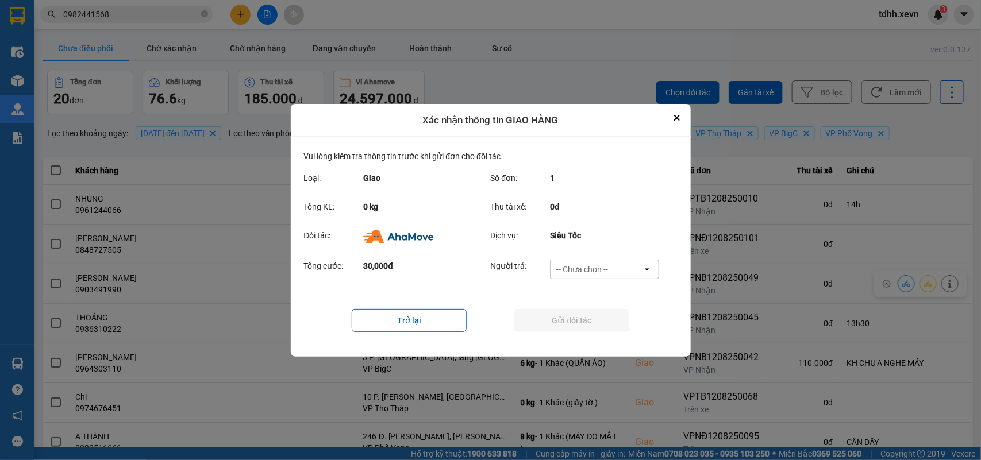
drag, startPoint x: 629, startPoint y: 261, endPoint x: 618, endPoint y: 276, distance: 18.5
click at [628, 261] on div "-- Chưa chọn --" at bounding box center [597, 269] width 92 height 18
click at [588, 332] on span "Ví Ahamove" at bounding box center [582, 334] width 47 height 11
click at [592, 329] on button "Gửi đối tác" at bounding box center [571, 320] width 115 height 23
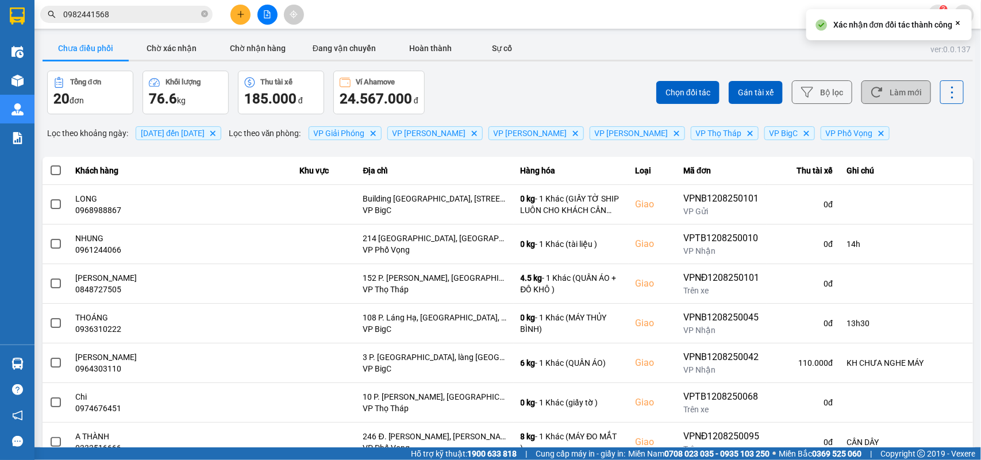
drag, startPoint x: 892, startPoint y: 94, endPoint x: 886, endPoint y: 94, distance: 6.3
click at [891, 94] on button "Làm mới" at bounding box center [896, 92] width 70 height 24
click at [883, 98] on button "Làm mới" at bounding box center [896, 92] width 70 height 24
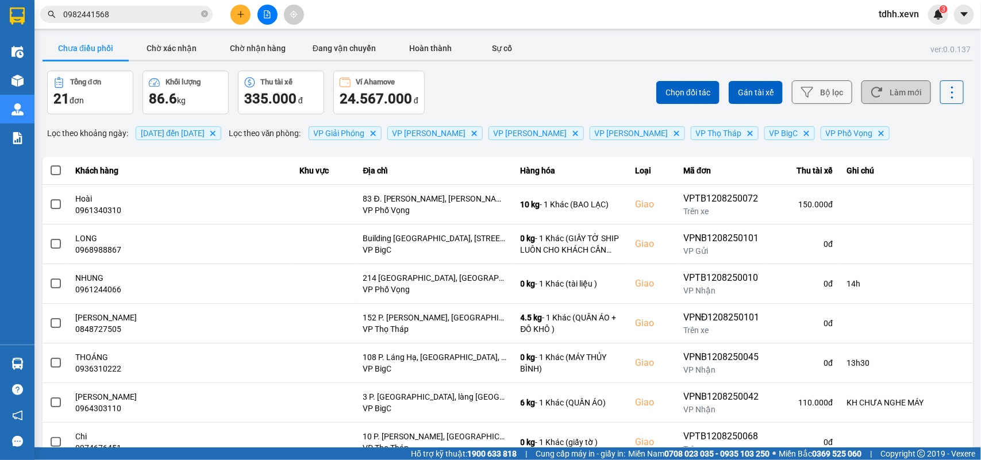
click at [880, 92] on button "Làm mới" at bounding box center [896, 92] width 70 height 24
click at [904, 101] on button "Làm mới" at bounding box center [896, 92] width 70 height 24
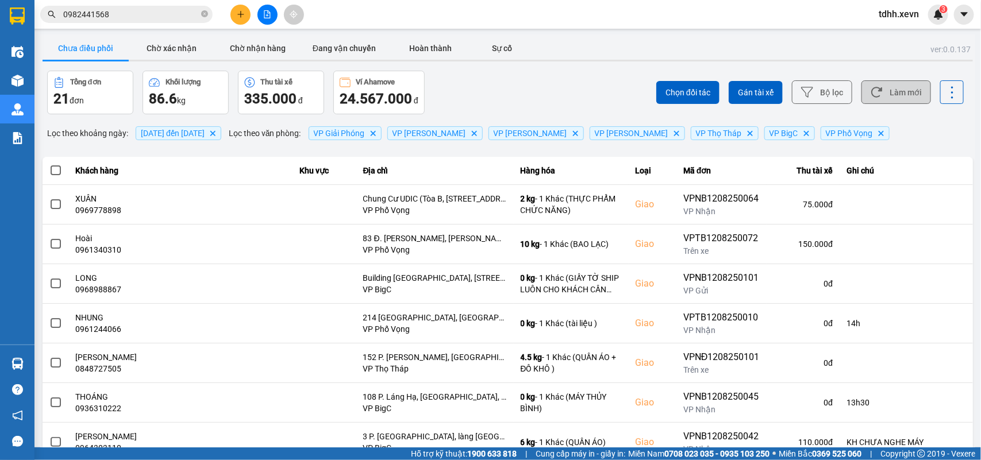
click at [896, 86] on button "Làm mới" at bounding box center [896, 92] width 70 height 24
click at [883, 93] on button "Làm mới" at bounding box center [896, 92] width 70 height 24
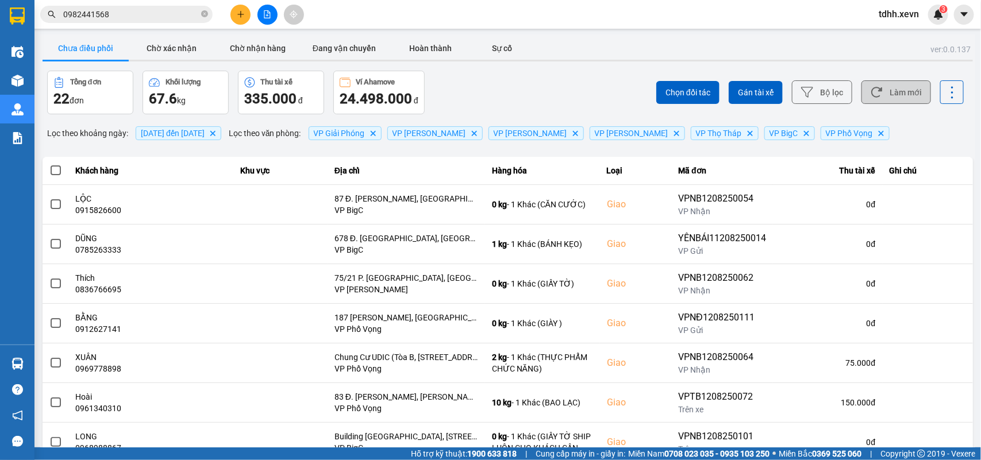
click at [908, 93] on button "Làm mới" at bounding box center [896, 92] width 70 height 24
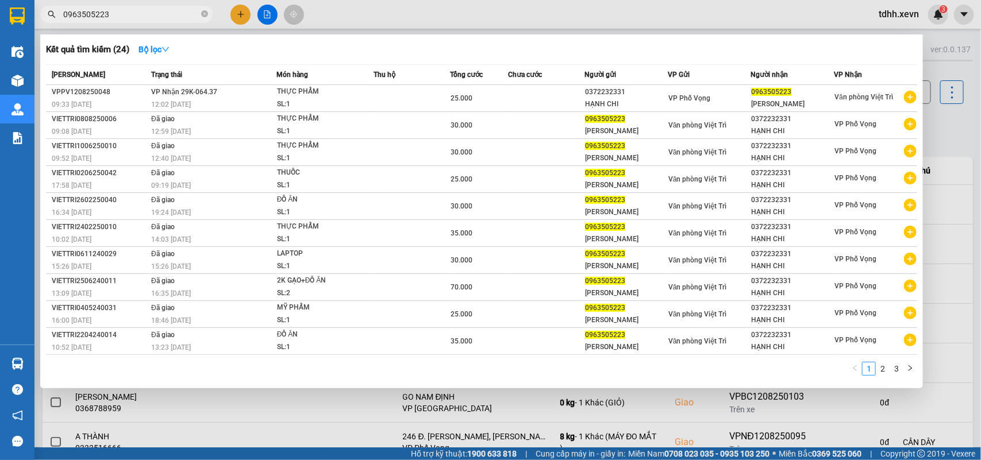
click at [945, 136] on div at bounding box center [490, 230] width 981 height 460
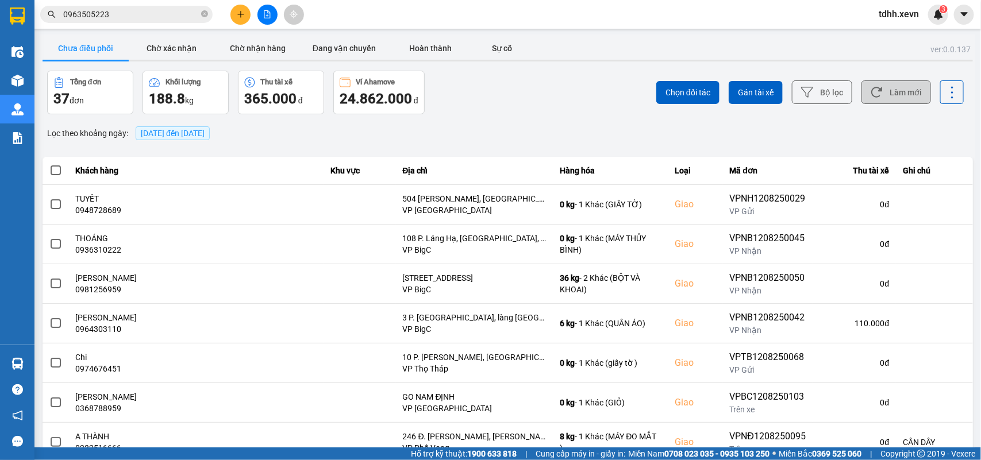
click at [894, 99] on button "Làm mới" at bounding box center [896, 92] width 70 height 24
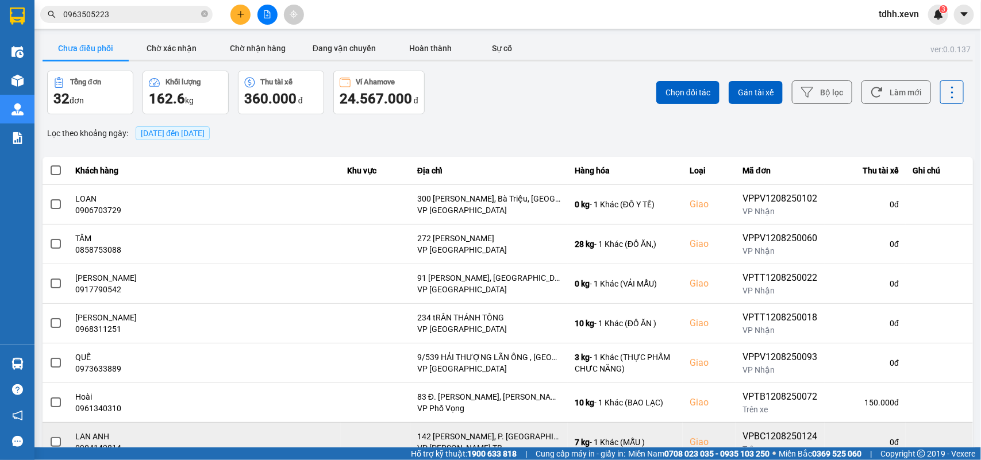
scroll to position [171, 0]
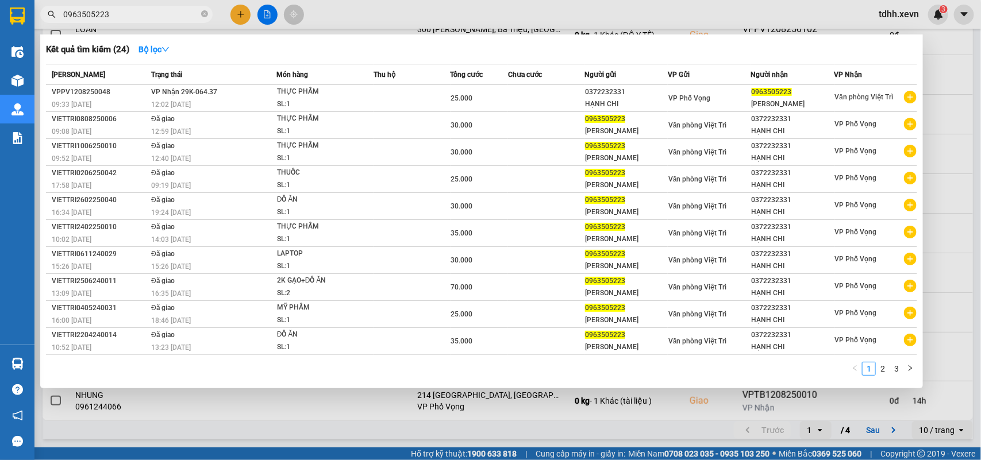
drag, startPoint x: 106, startPoint y: 16, endPoint x: 24, endPoint y: 19, distance: 82.8
click at [24, 19] on section "Kết quả tìm kiếm ( 24 ) Bộ lọc Mã ĐH Trạng thái Món hàng Thu hộ Tổng cước Chưa …" at bounding box center [490, 230] width 981 height 460
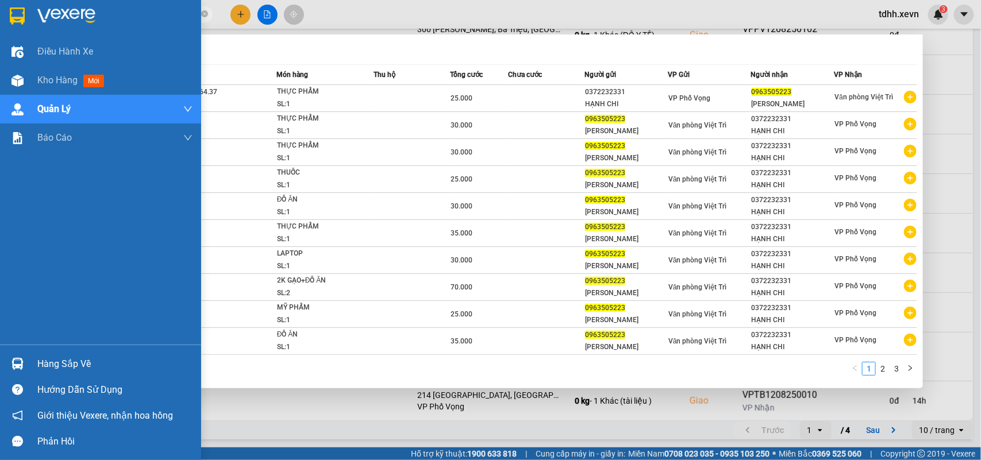
paste input "396981991"
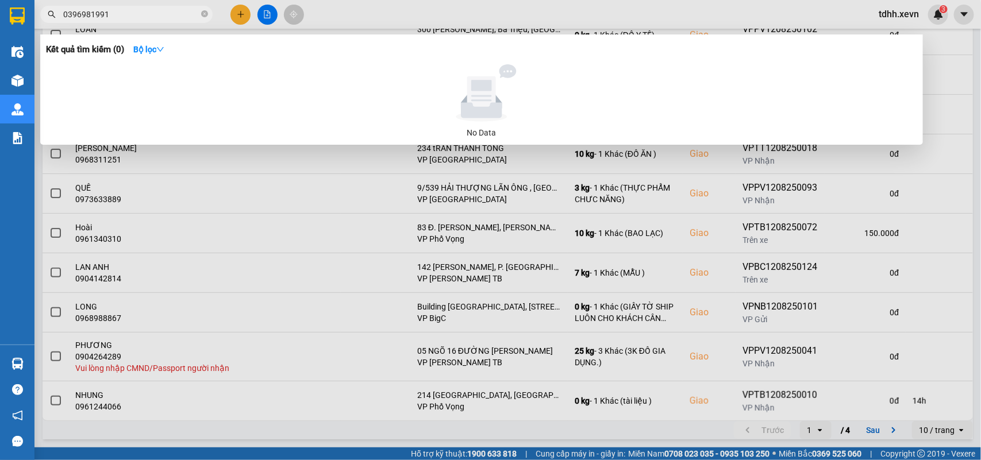
drag, startPoint x: 133, startPoint y: 19, endPoint x: 45, endPoint y: 44, distance: 92.0
click at [45, 25] on div "Kết quả tìm kiếm ( 0 ) Bộ lọc No Data 0396981991" at bounding box center [112, 15] width 224 height 20
paste input "878350363"
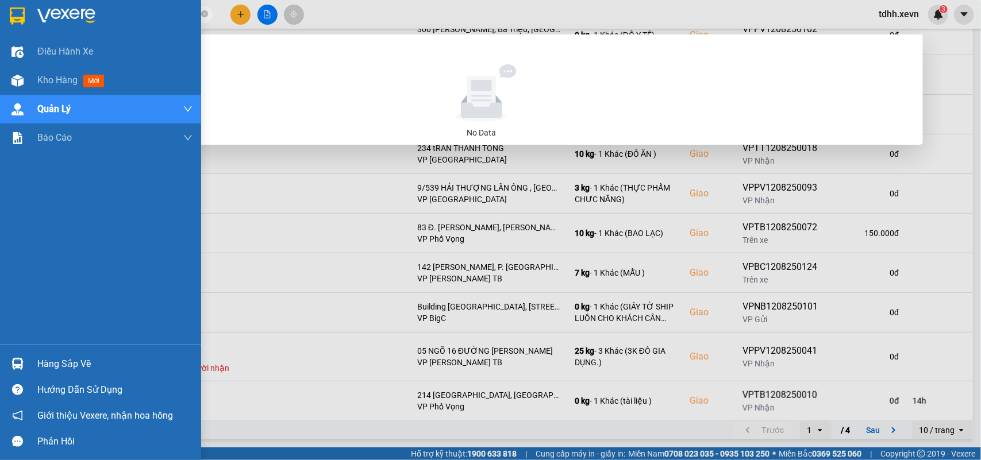
drag, startPoint x: 118, startPoint y: 14, endPoint x: 32, endPoint y: 32, distance: 87.3
click at [32, 32] on section "Kết quả tìm kiếm ( 0 ) Bộ lọc No Data 0878350363 tdhh.xevn 3 Điều hành xe Kho h…" at bounding box center [490, 230] width 981 height 460
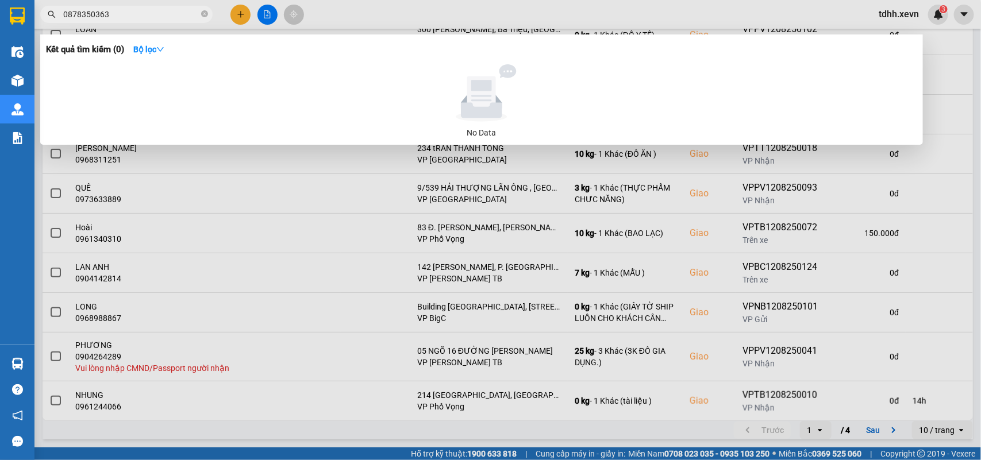
click at [80, 13] on input "0878350363" at bounding box center [131, 14] width 136 height 13
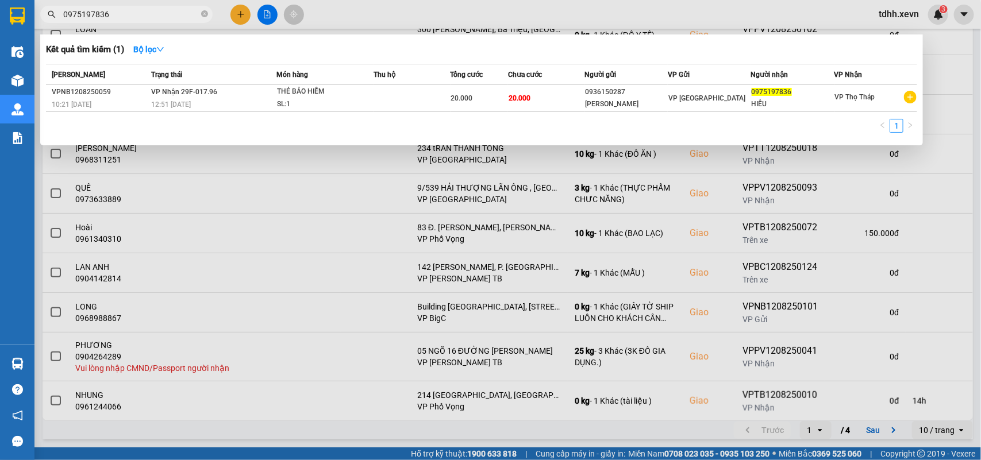
drag, startPoint x: 105, startPoint y: 14, endPoint x: 47, endPoint y: 21, distance: 57.9
click at [47, 21] on span "0975197836" at bounding box center [126, 14] width 172 height 17
paste input "376336948"
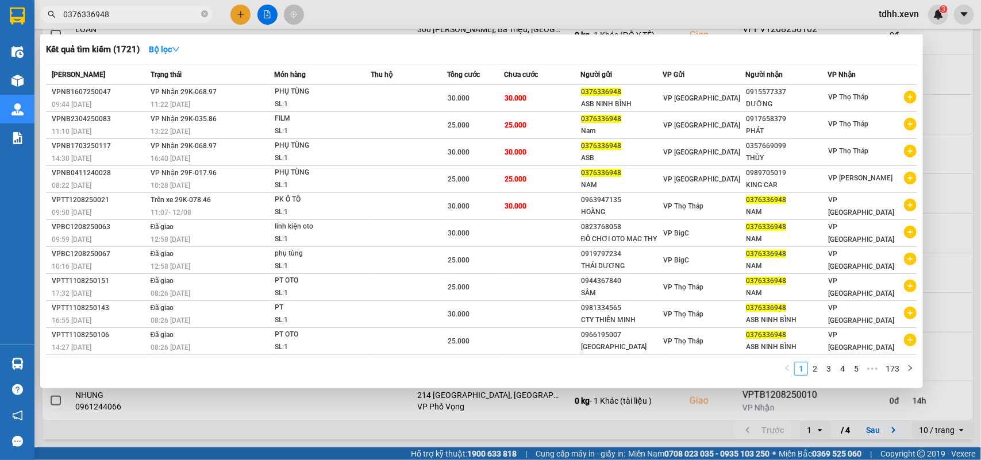
drag, startPoint x: 110, startPoint y: 10, endPoint x: 41, endPoint y: 21, distance: 69.2
click at [41, 21] on div "0376336948" at bounding box center [112, 14] width 224 height 17
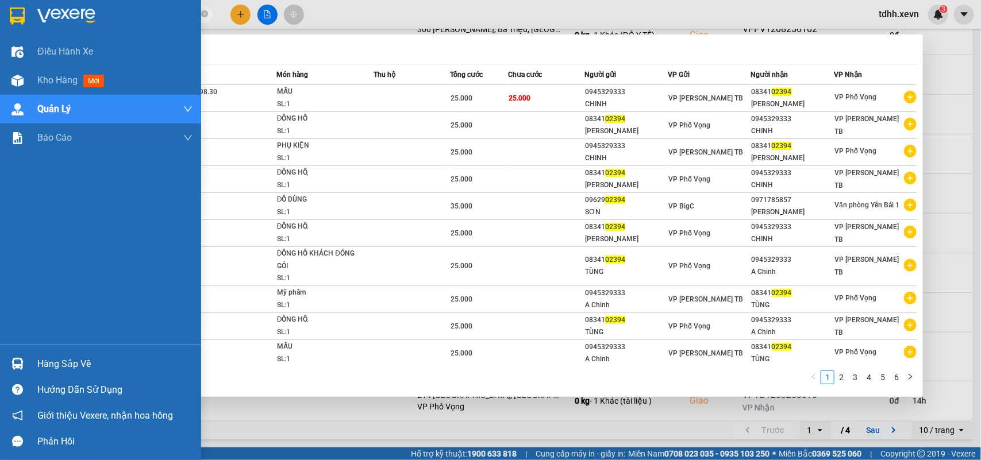
drag, startPoint x: 91, startPoint y: 17, endPoint x: 12, endPoint y: 34, distance: 80.6
click at [12, 34] on section "Kết quả tìm kiếm ( 52 ) Bộ lọc Mã ĐH Trạng thái Món hàng Thu hộ Tổng cước Chưa …" at bounding box center [490, 230] width 981 height 460
paste input "914940456"
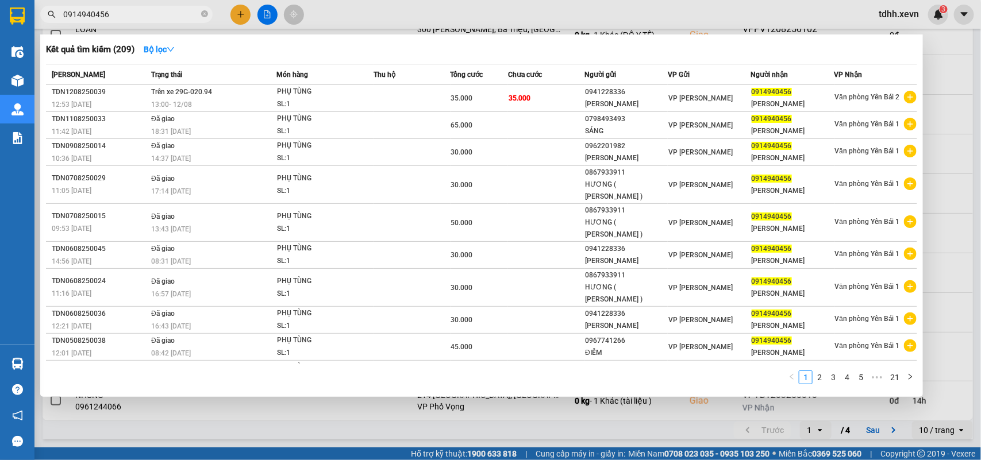
drag, startPoint x: 109, startPoint y: 16, endPoint x: 27, endPoint y: 33, distance: 83.8
click at [27, 33] on section "Kết quả tìm kiếm ( 209 ) Bộ lọc Mã ĐH Trạng thái Món hàng Thu hộ Tổng cước Chưa…" at bounding box center [490, 230] width 981 height 460
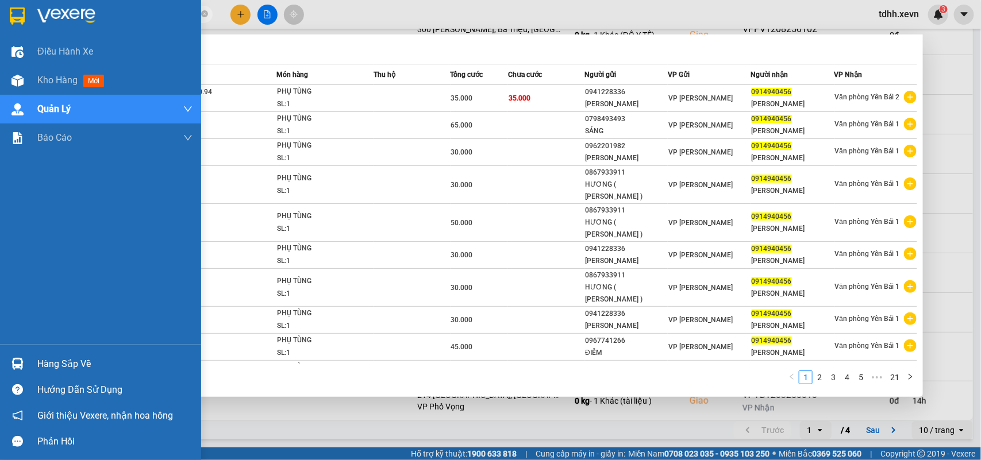
paste input "838764537"
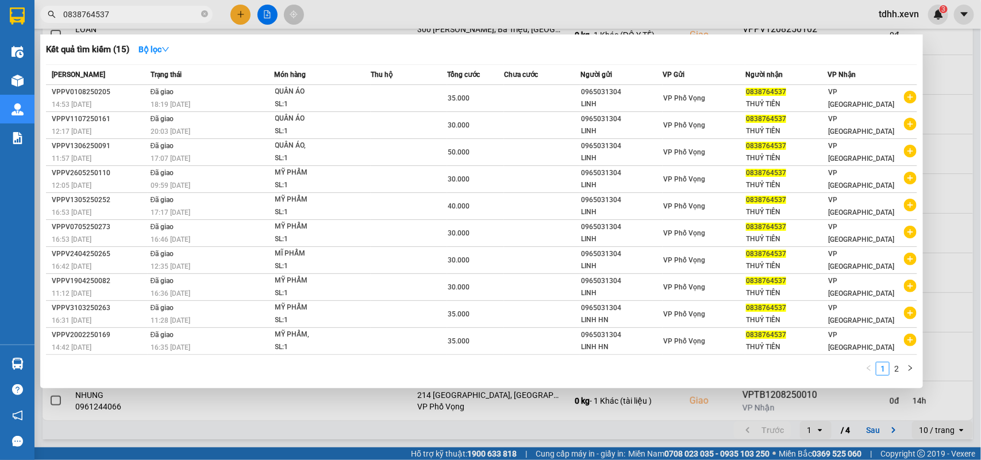
drag, startPoint x: 105, startPoint y: 21, endPoint x: 46, endPoint y: 39, distance: 62.0
click at [46, 25] on div "Kết quả tìm kiếm ( 15 ) Bộ lọc Mã ĐH Trạng thái Món hàng Thu hộ Tổng cước Chưa …" at bounding box center [112, 15] width 224 height 20
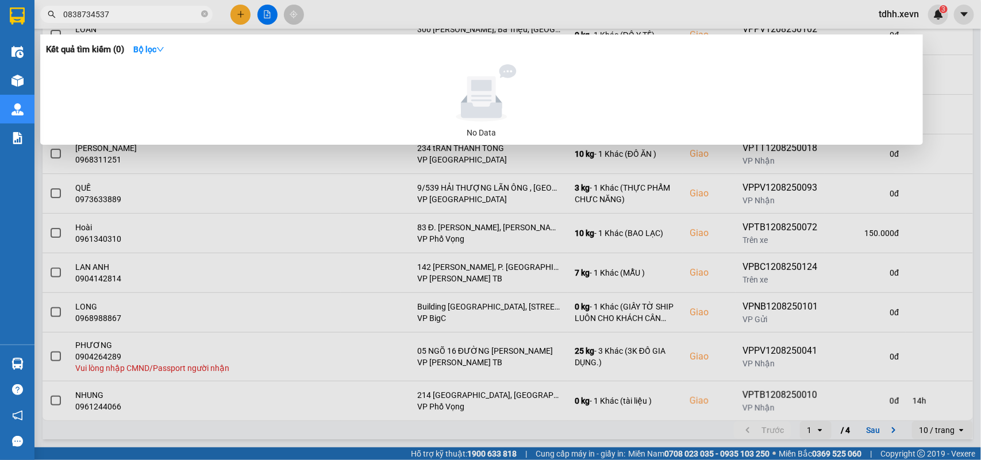
click at [87, 13] on input "0838734537" at bounding box center [131, 14] width 136 height 13
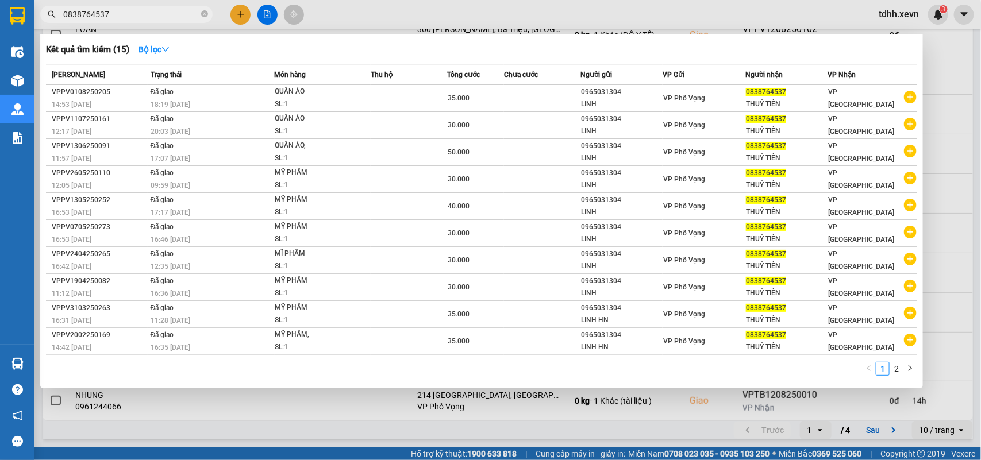
drag, startPoint x: 102, startPoint y: 16, endPoint x: 47, endPoint y: 33, distance: 57.8
click at [47, 25] on div "Kết quả tìm kiếm ( 15 ) Bộ lọc Mã ĐH Trạng thái Món hàng Thu hộ Tổng cước Chưa …" at bounding box center [112, 15] width 224 height 20
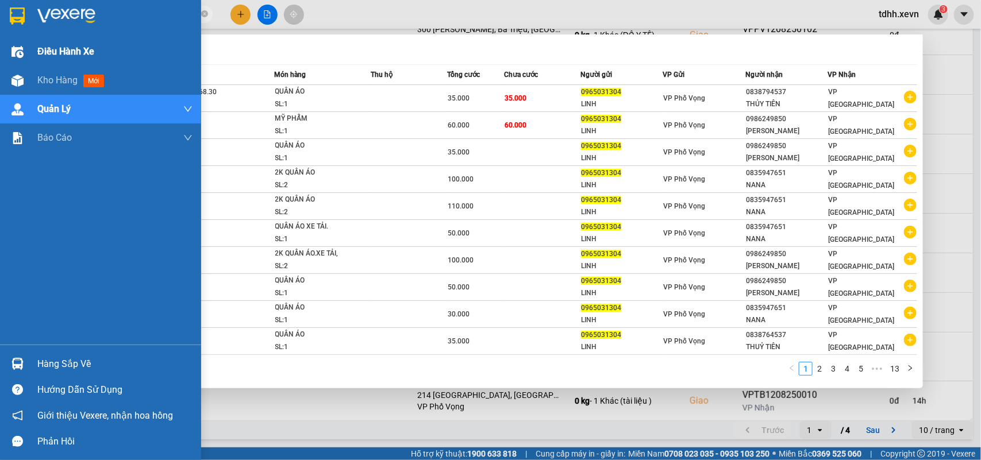
drag, startPoint x: 116, startPoint y: 16, endPoint x: 19, endPoint y: 38, distance: 99.7
click at [19, 38] on section "Kết quả tìm kiếm ( 126 ) Bộ lọc Mã ĐH Trạng thái Món hàng Thu hộ Tổng cước Chưa…" at bounding box center [490, 230] width 981 height 460
paste input "9833828"
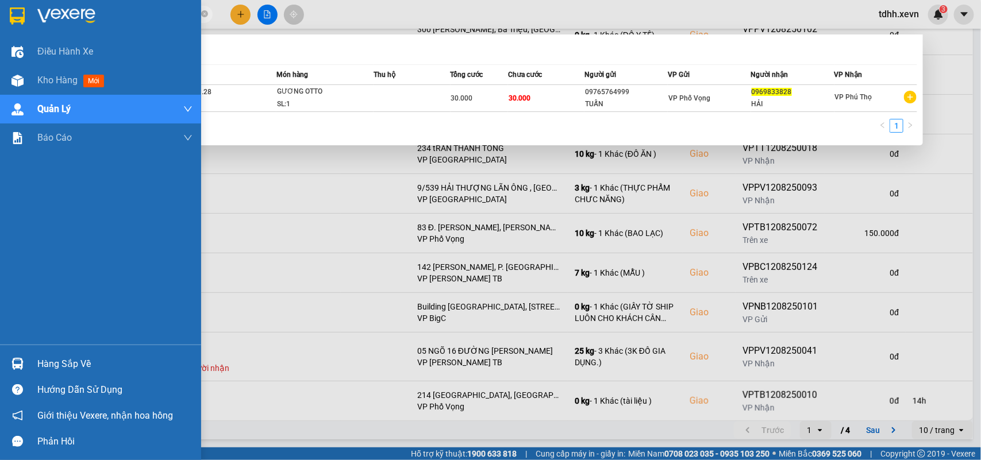
drag, startPoint x: 87, startPoint y: 15, endPoint x: 25, endPoint y: 35, distance: 65.8
click at [25, 35] on section "Kết quả tìm kiếm ( 1 ) Bộ lọc Mã ĐH Trạng thái Món hàng Thu hộ Tổng cước Chưa c…" at bounding box center [490, 230] width 981 height 460
paste input "17309402"
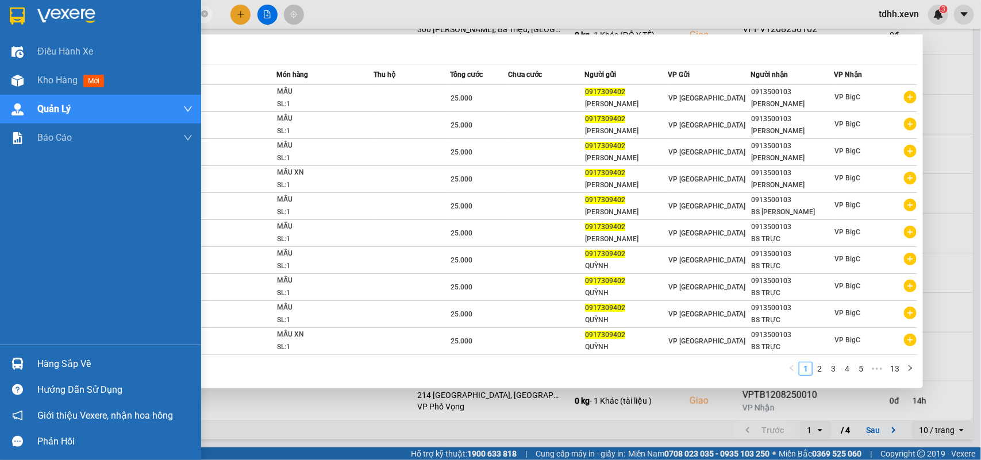
drag, startPoint x: 112, startPoint y: 12, endPoint x: 33, endPoint y: 21, distance: 79.2
click at [33, 21] on section "Kết quả tìm kiếm ( 127 ) Bộ lọc Mã ĐH Trạng thái Món hàng Thu hộ Tổng cước Chưa…" at bounding box center [490, 230] width 981 height 460
paste input "83733258"
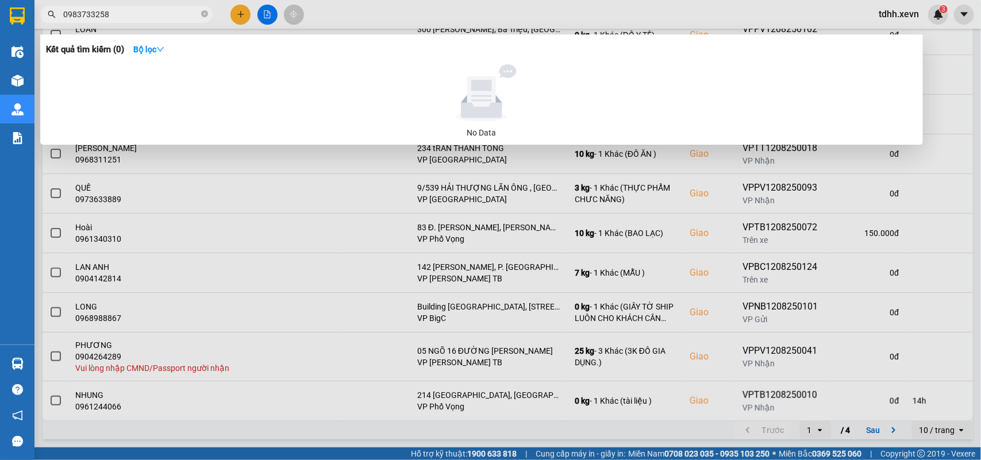
drag, startPoint x: 111, startPoint y: 19, endPoint x: 44, endPoint y: 34, distance: 68.4
click at [44, 25] on div "Kết quả tìm kiếm ( 0 ) Bộ lọc No Data 0983733258" at bounding box center [112, 15] width 224 height 20
paste input "389119350"
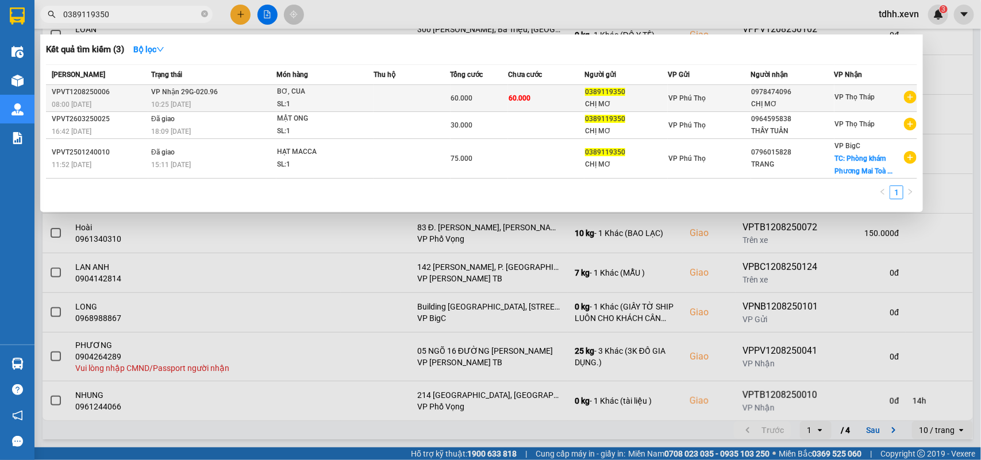
click at [305, 102] on div "SL: 1" at bounding box center [320, 104] width 86 height 13
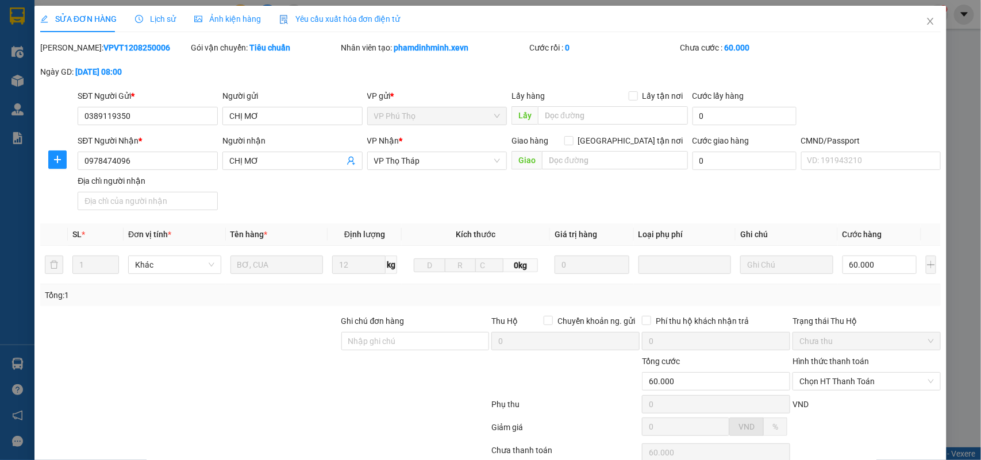
click at [156, 16] on span "Lịch sử" at bounding box center [155, 18] width 41 height 9
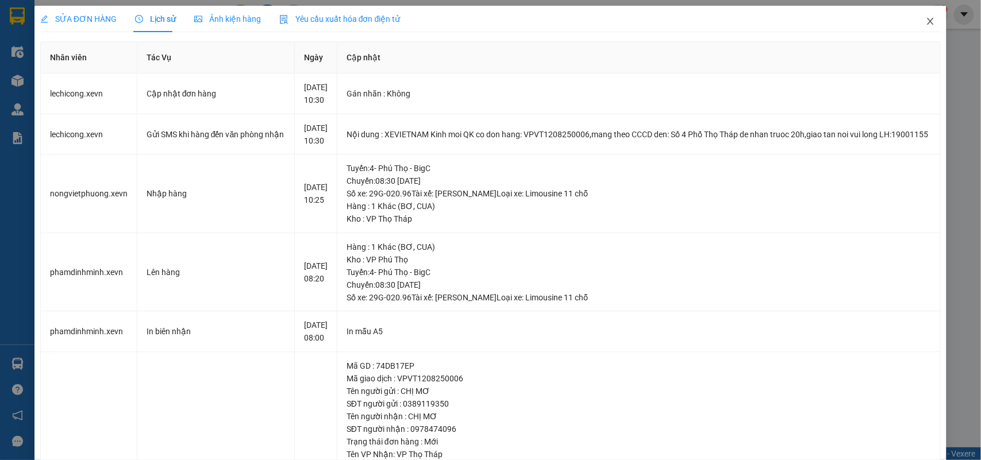
click at [925, 24] on span "Close" at bounding box center [930, 22] width 32 height 32
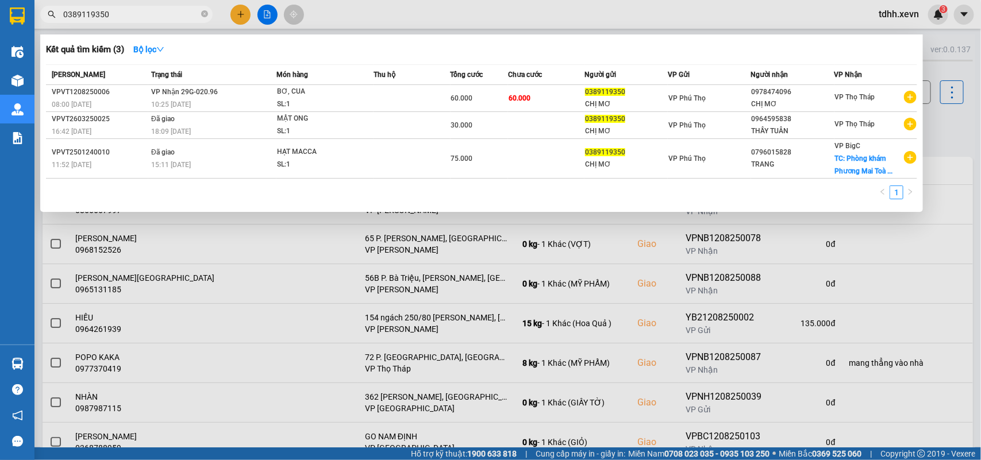
drag, startPoint x: 86, startPoint y: 18, endPoint x: 44, endPoint y: 26, distance: 42.8
click at [44, 25] on div "Kết quả tìm kiếm ( 3 ) Bộ lọc Mã ĐH Trạng thái Món hàng Thu hộ Tổng cước Chưa c…" at bounding box center [112, 15] width 224 height 20
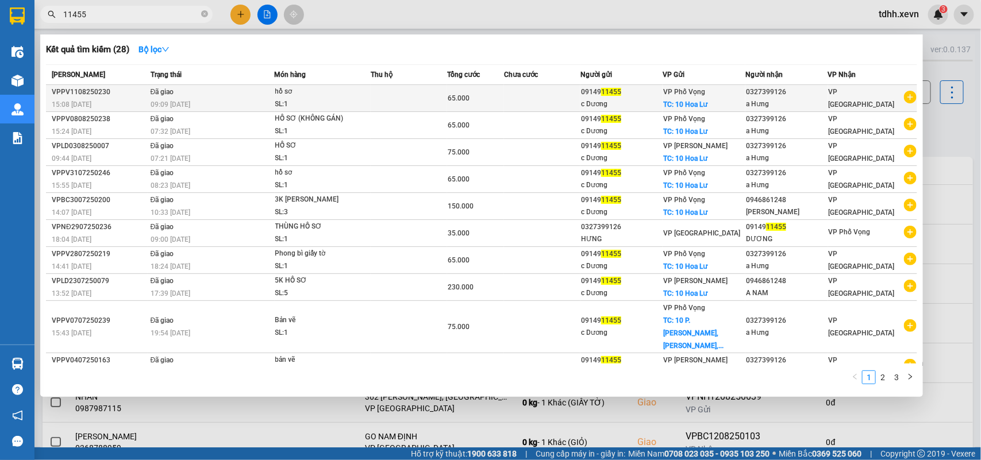
type input "11455"
click at [869, 99] on span "VP [GEOGRAPHIC_DATA]" at bounding box center [862, 98] width 66 height 21
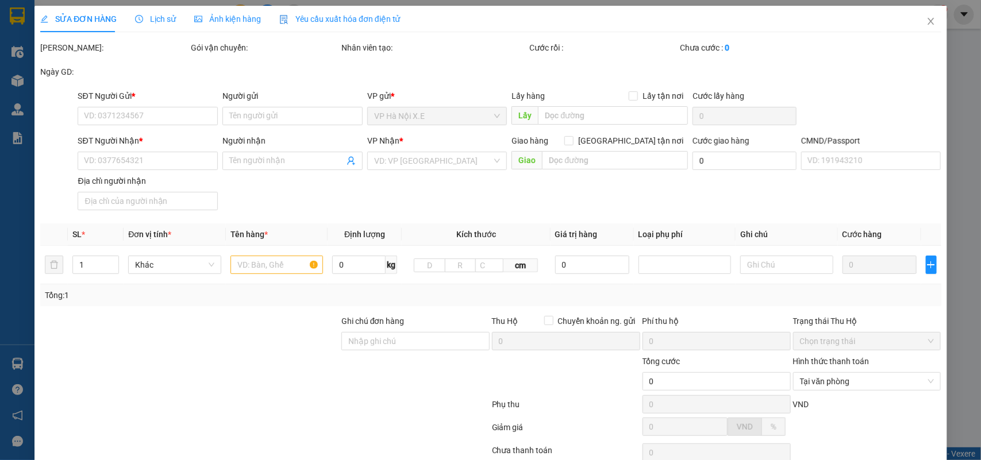
type input "0914911455"
type input "c Dương"
checkbox input "true"
type input "10 Hoa Lư"
type input "40.000"
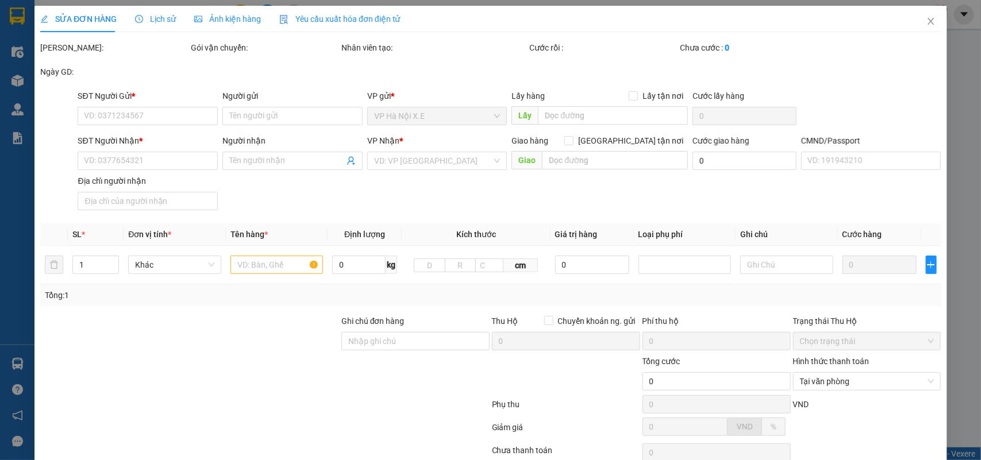
type input "0327399126"
type input "a Hưng"
type input "034093014099 VŨ MINH HƯNG,NAM HUÂN NAM ĐÌNH PHÙNG"
type input "123"
type input "mang thẳng vào vp XE VN báo đơn tổng đài đặt"
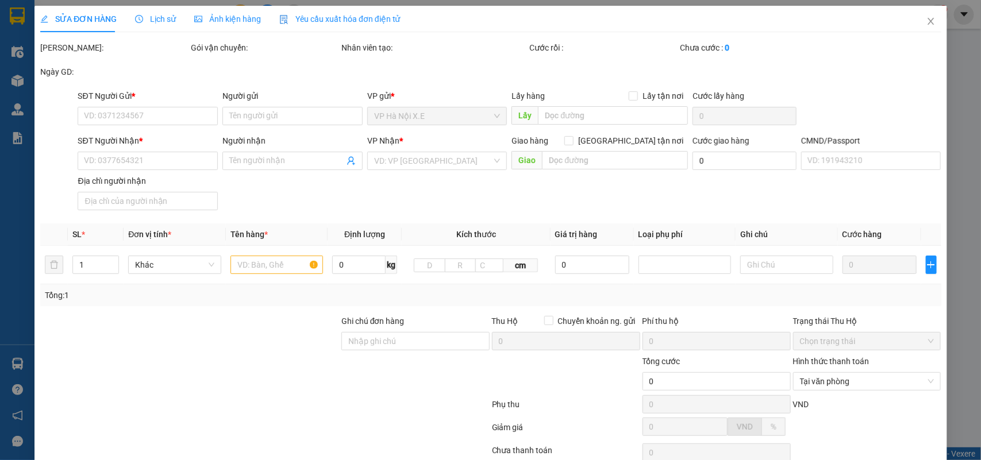
type input "65.000"
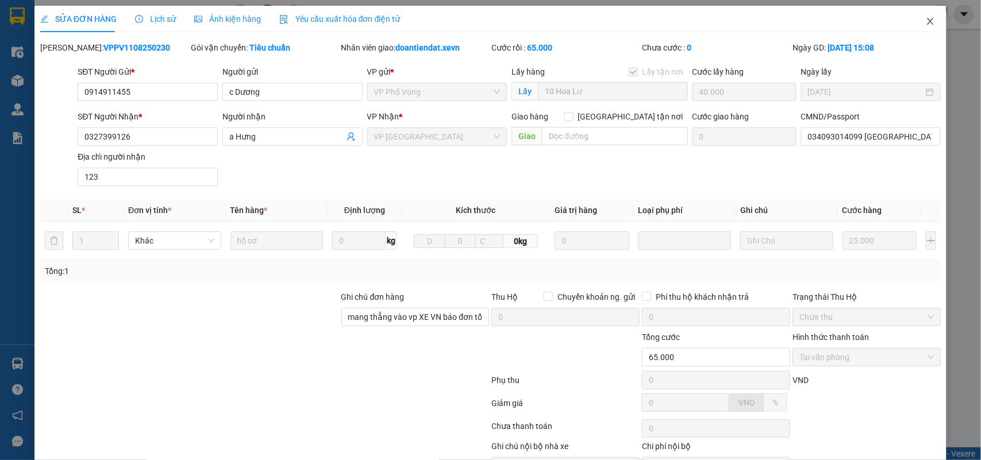
click at [926, 22] on icon "close" at bounding box center [930, 21] width 9 height 9
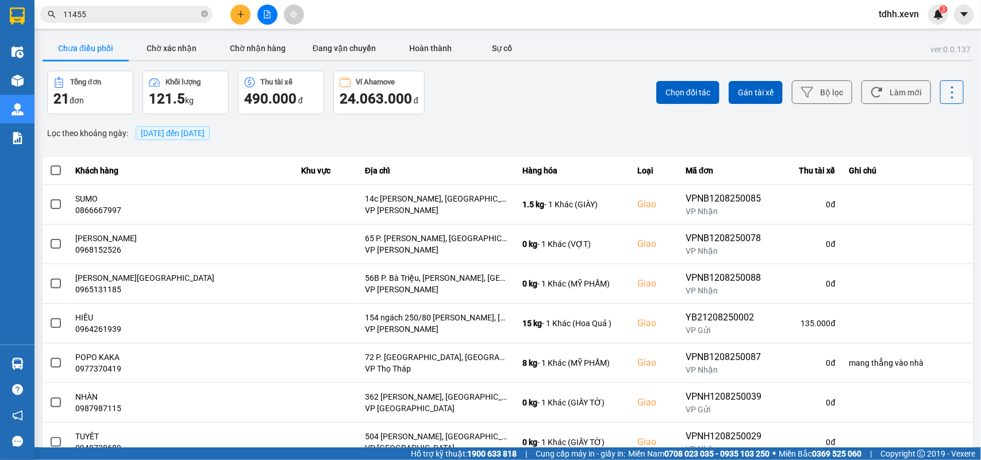
click at [90, 13] on input "11455" at bounding box center [131, 14] width 136 height 13
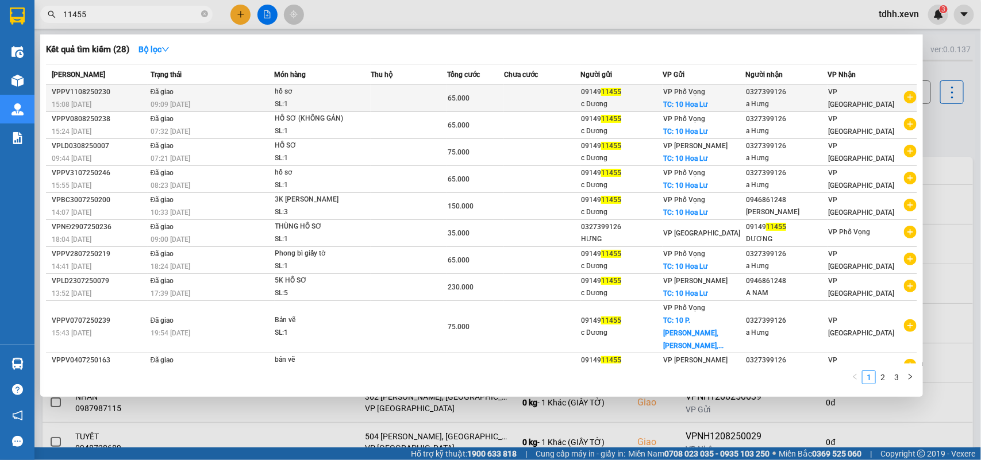
click at [906, 96] on icon "plus-circle" at bounding box center [910, 97] width 13 height 13
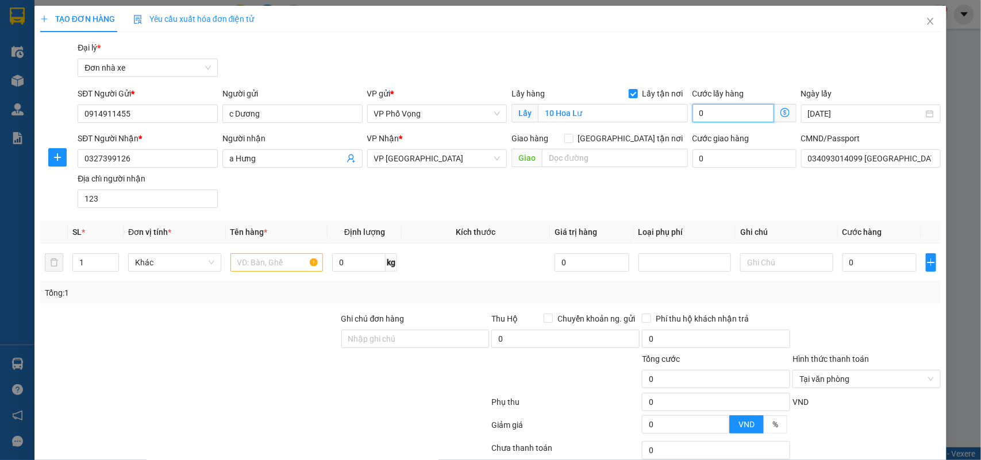
click at [696, 118] on input "0" at bounding box center [733, 113] width 82 height 18
type input "4"
type input "40"
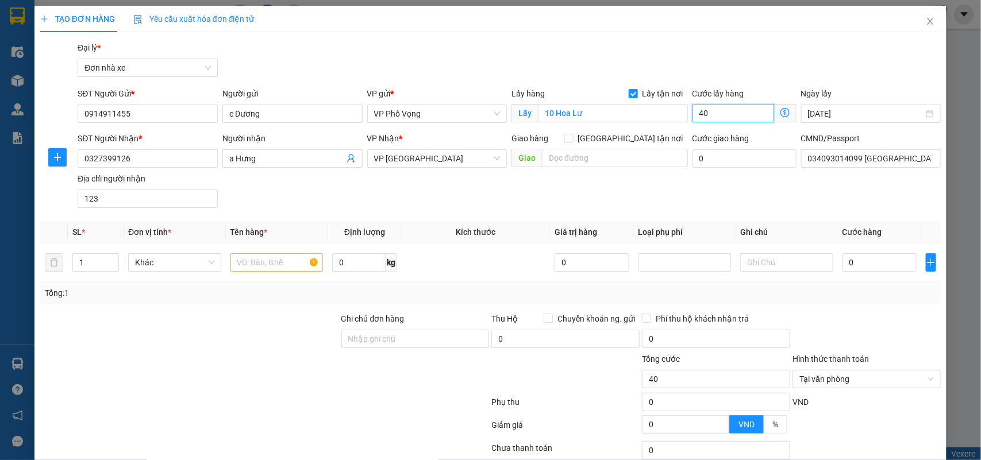
type input "400"
type input "4.000"
type input "40.000"
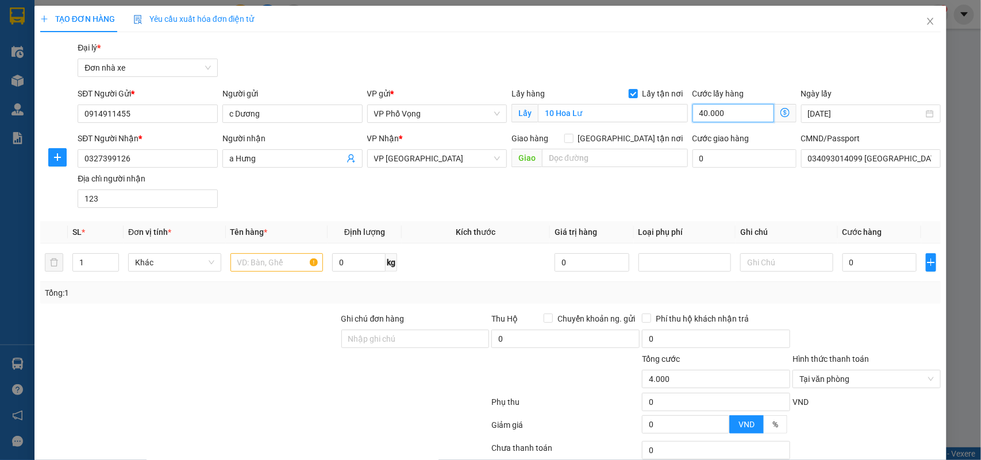
type input "40.000"
click at [271, 265] on input "text" at bounding box center [276, 262] width 93 height 18
type input "Tài liệu"
click at [842, 259] on input "0" at bounding box center [879, 262] width 74 height 18
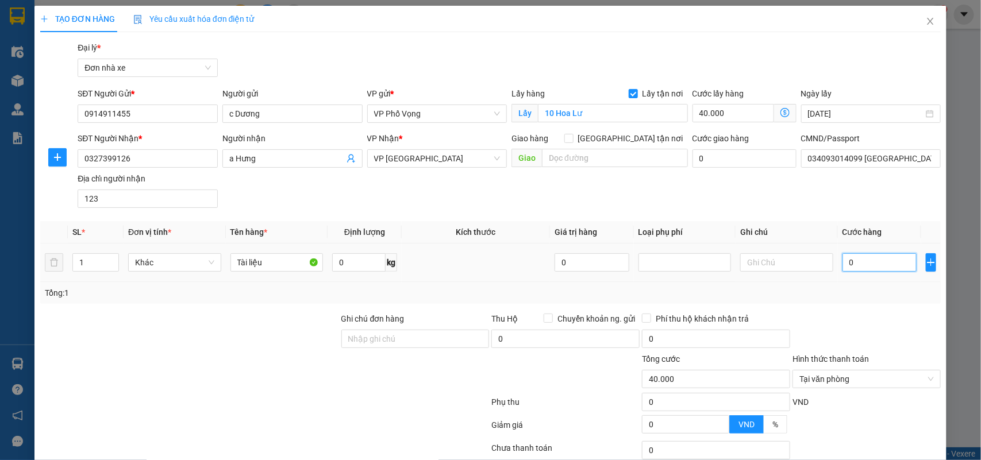
type input "2"
type input "40.002"
type input "25"
type input "40.025"
type input "250"
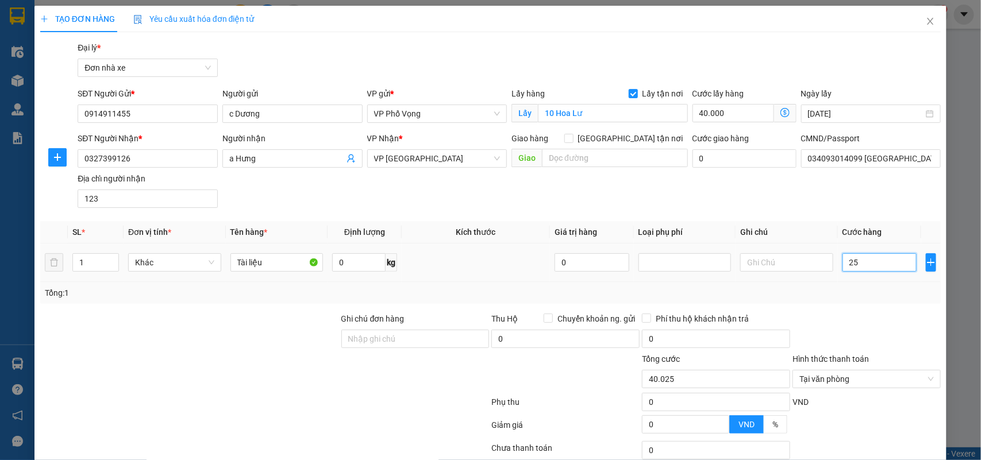
type input "40.250"
type input "2.500"
type input "42.500"
type input "25.000"
type input "65.000"
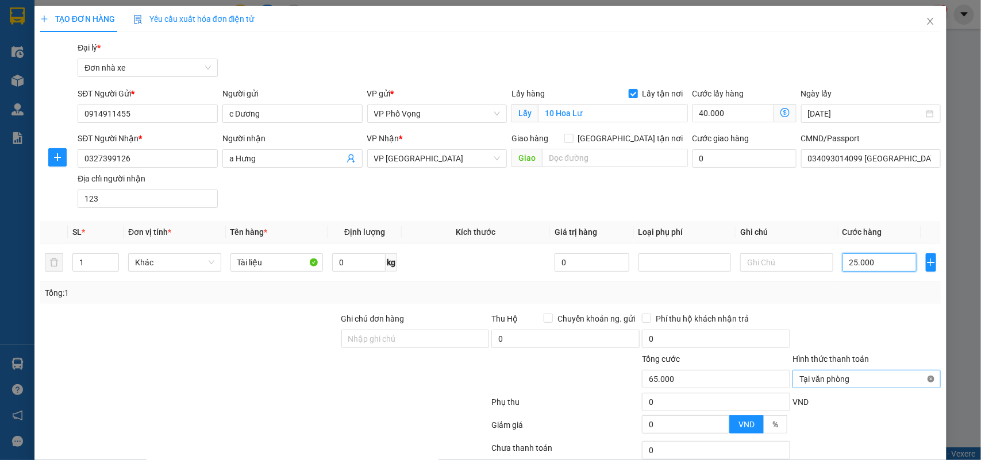
type input "65.000"
type input "25.000"
click at [404, 342] on input "Ghi chú đơn hàng" at bounding box center [415, 339] width 148 height 18
type input "mang vào vp báo đơn tổng đài đặt"
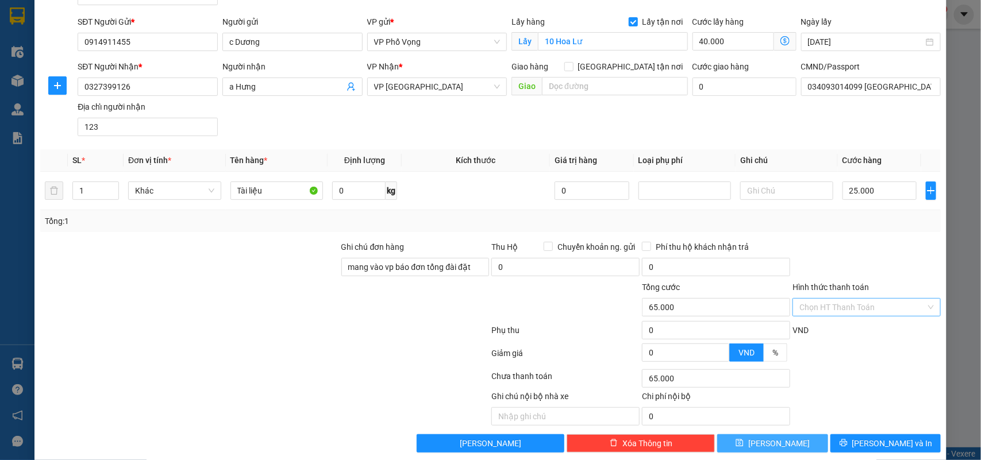
click at [722, 445] on button "Lưu" at bounding box center [772, 443] width 110 height 18
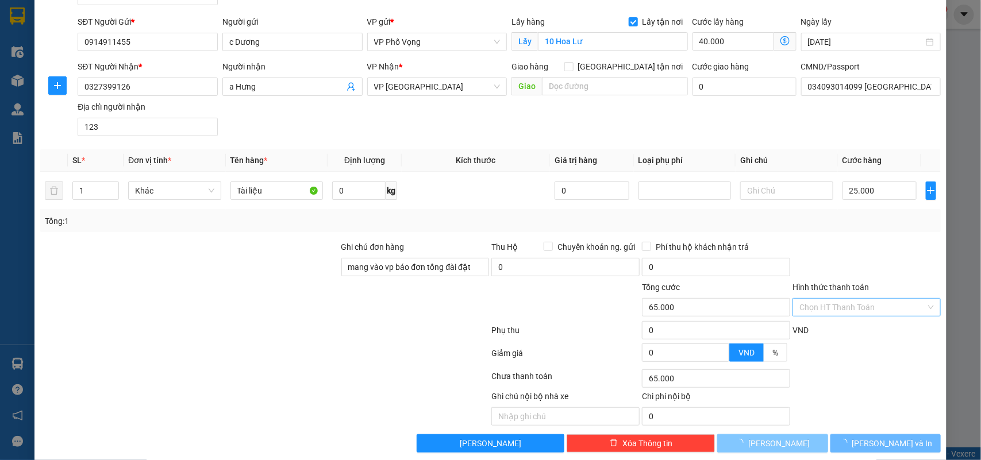
checkbox input "false"
type input "0"
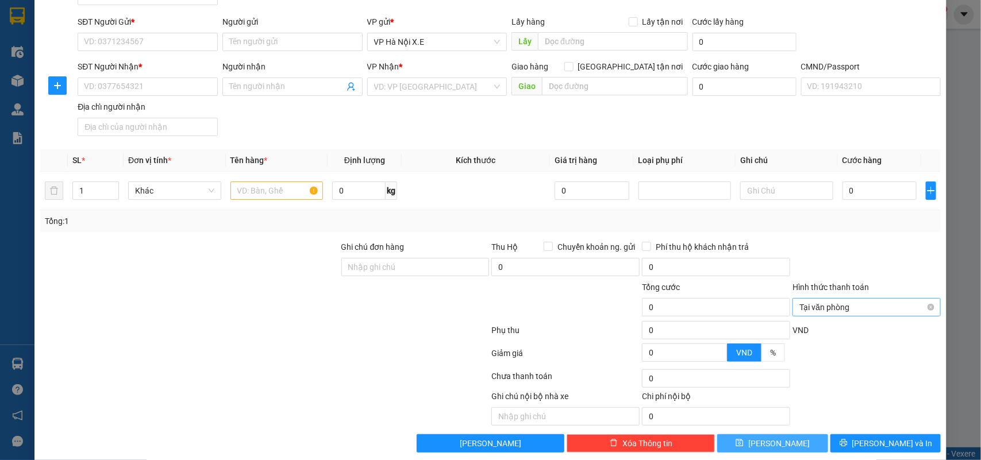
scroll to position [0, 0]
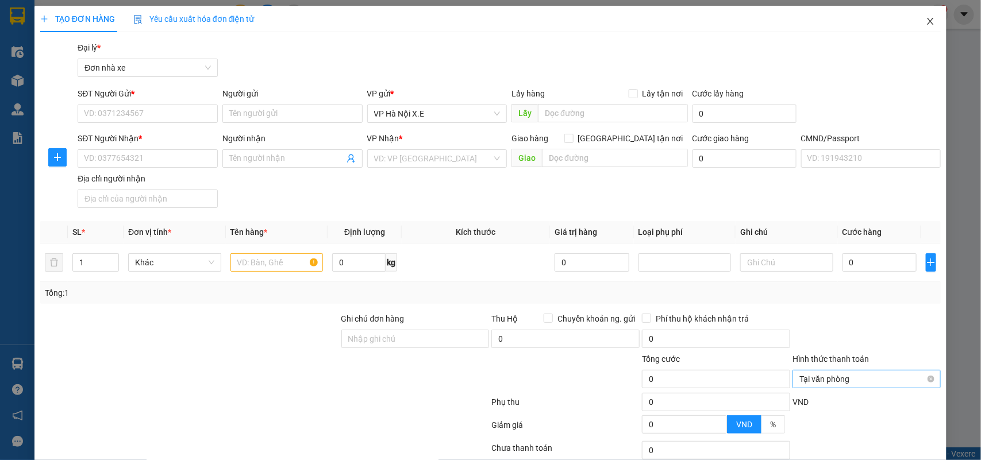
click at [926, 18] on span "Close" at bounding box center [930, 22] width 32 height 32
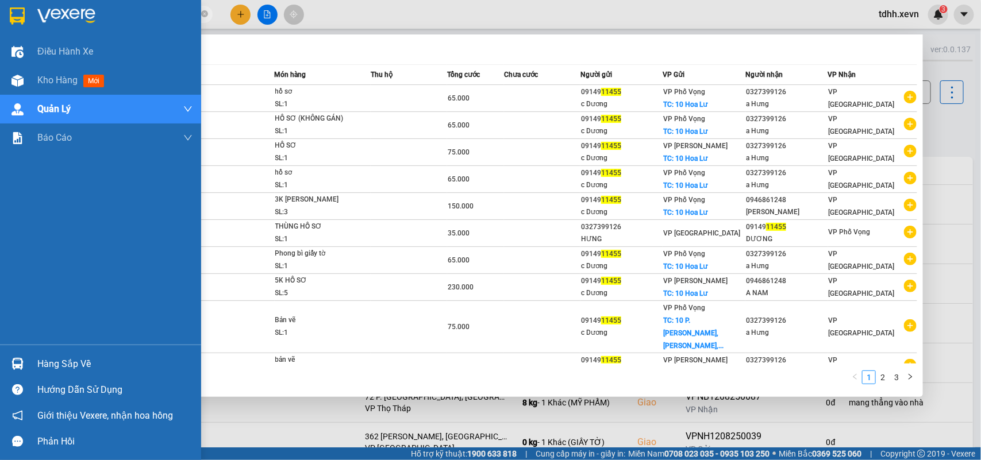
drag, startPoint x: 90, startPoint y: 10, endPoint x: 10, endPoint y: 25, distance: 81.7
click at [10, 25] on section "Kết quả tìm kiếm ( 28 ) Bộ lọc Mã ĐH Trạng thái Món hàng Thu hộ Tổng cước Chưa …" at bounding box center [490, 230] width 981 height 460
paste input "0933152828"
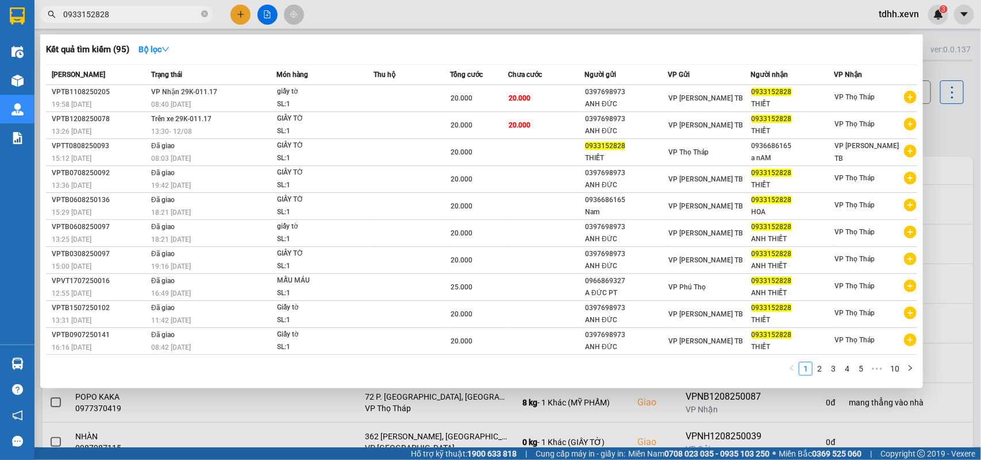
drag, startPoint x: 117, startPoint y: 16, endPoint x: 40, endPoint y: 24, distance: 76.9
click at [40, 24] on div "Kết quả tìm kiếm ( 95 ) Bộ lọc Mã ĐH Trạng thái Món hàng Thu hộ Tổng cước Chưa …" at bounding box center [112, 15] width 224 height 20
paste input "89023919"
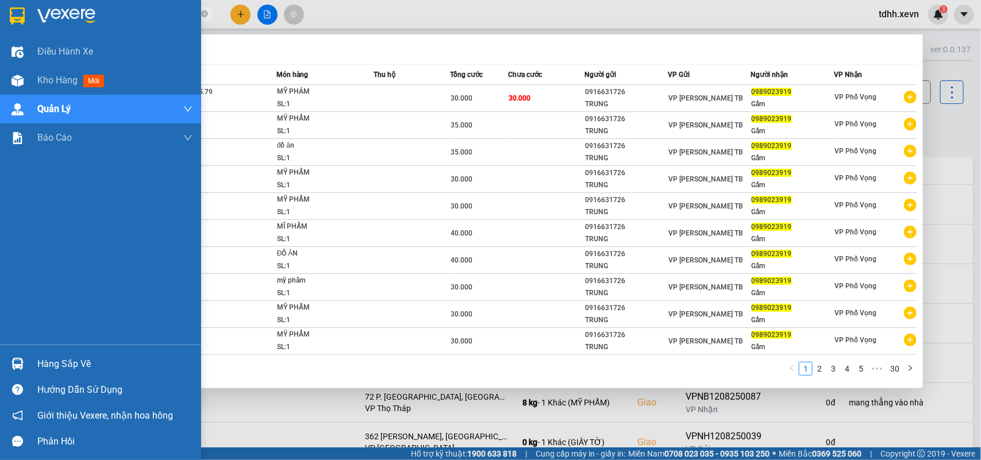
drag, startPoint x: 112, startPoint y: 11, endPoint x: 19, endPoint y: 25, distance: 94.0
click at [19, 25] on section "Kết quả tìm kiếm ( 300 ) Bộ lọc Mã ĐH Trạng thái Món hàng Thu hộ Tổng cước Chưa…" at bounding box center [490, 230] width 981 height 460
paste input "71890890"
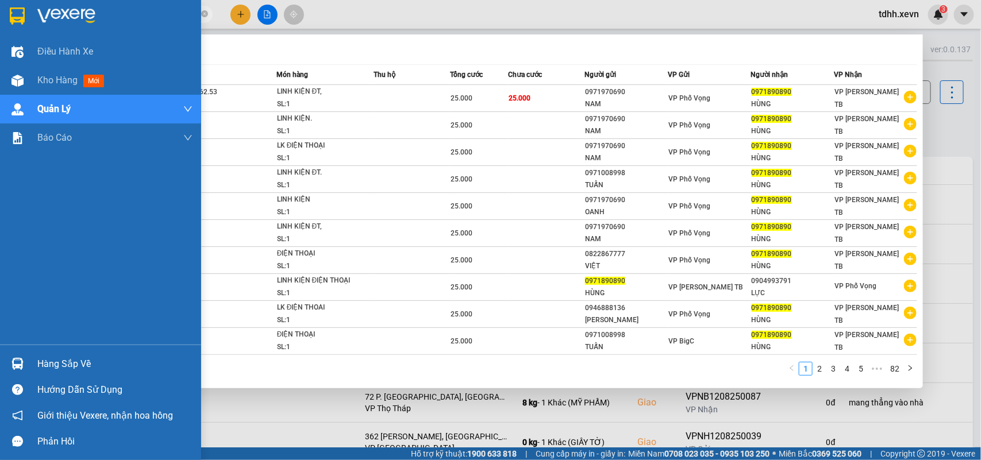
drag, startPoint x: 105, startPoint y: 14, endPoint x: 27, endPoint y: 33, distance: 79.7
click at [27, 33] on section "Kết quả tìm kiếm ( 816 ) Bộ lọc Mã ĐH Trạng thái Món hàng Thu hộ Tổng cước Chưa…" at bounding box center [490, 230] width 981 height 460
paste input "335552539"
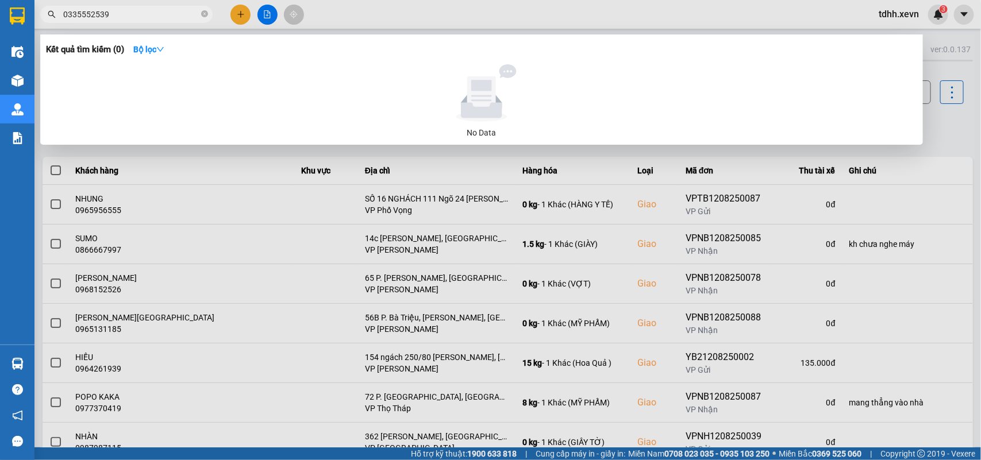
drag, startPoint x: 108, startPoint y: 17, endPoint x: 32, endPoint y: 37, distance: 79.0
click at [32, 37] on section "Kết quả tìm kiếm ( 0 ) Bộ lọc No Data 0335552539 tdhh.xevn 3 Điều hành xe Kho h…" at bounding box center [490, 230] width 981 height 460
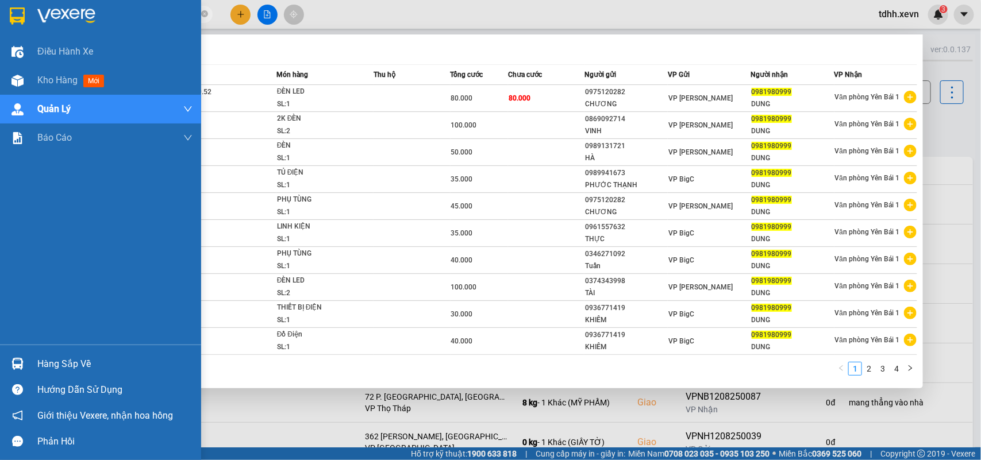
drag, startPoint x: 115, startPoint y: 14, endPoint x: 13, endPoint y: 14, distance: 102.3
click at [13, 14] on section "Kết quả tìm kiếm ( 32 ) Bộ lọc Mã ĐH Trạng thái Món hàng Thu hộ Tổng cước Chưa …" at bounding box center [490, 230] width 981 height 460
paste input "848834213"
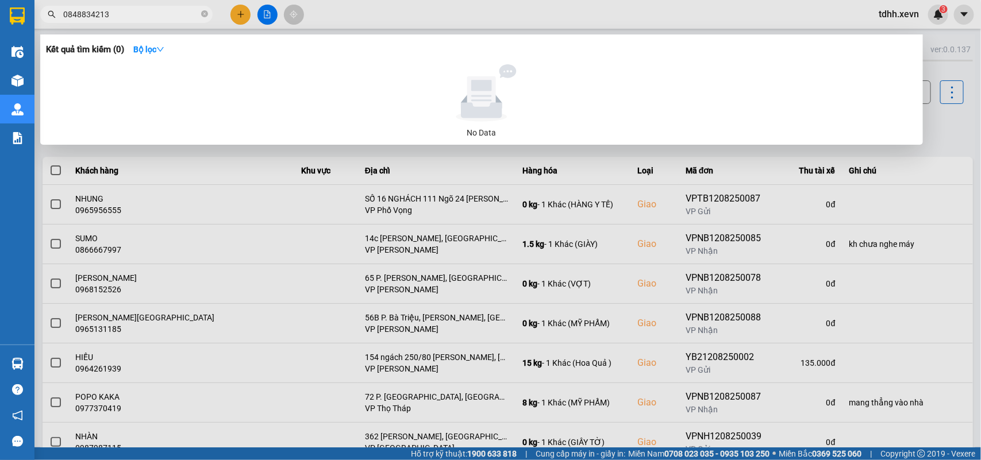
drag, startPoint x: 116, startPoint y: 13, endPoint x: 35, endPoint y: 23, distance: 81.1
click at [35, 23] on div "Kết quả tìm kiếm ( 0 ) Bộ lọc No Data 0848834213" at bounding box center [112, 15] width 224 height 20
paste input "29398386"
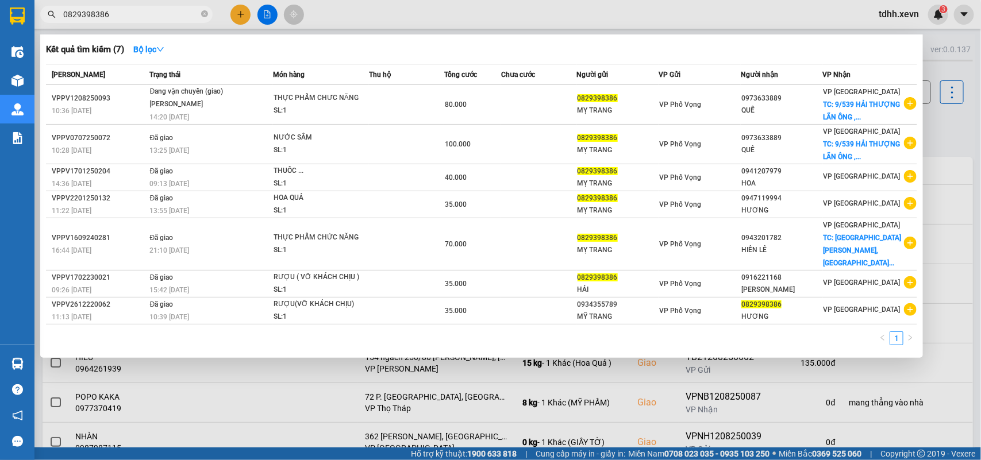
drag, startPoint x: 110, startPoint y: 18, endPoint x: 44, endPoint y: 36, distance: 69.0
click at [44, 25] on div "Kết quả tìm kiếm ( 7 ) Bộ lọc Mã ĐH Trạng thái Món hàng Thu hộ Tổng cước Chưa c…" at bounding box center [112, 15] width 224 height 20
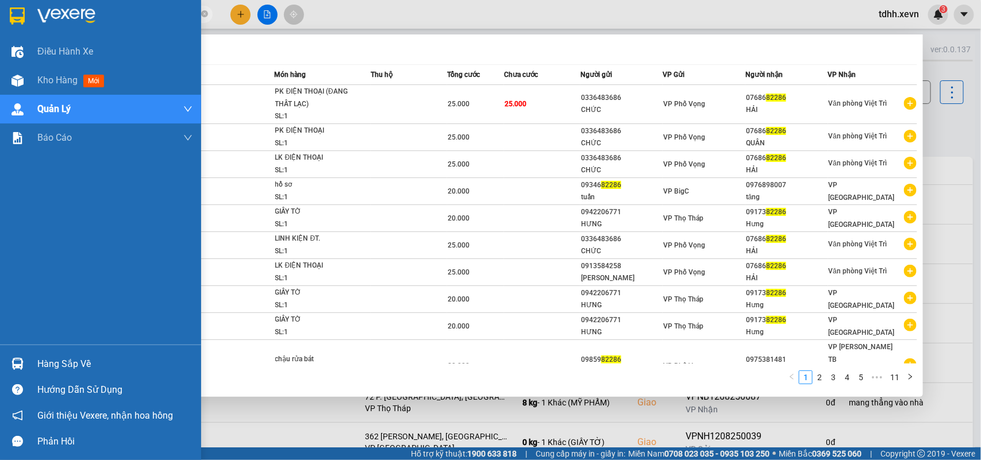
drag, startPoint x: 99, startPoint y: 14, endPoint x: 0, endPoint y: 35, distance: 101.5
click at [0, 35] on section "Kết quả tìm kiếm ( 101 ) Bộ lọc Mã ĐH Trạng thái Món hàng Thu hộ Tổng cước Chưa…" at bounding box center [490, 230] width 981 height 460
paste input "0866924197"
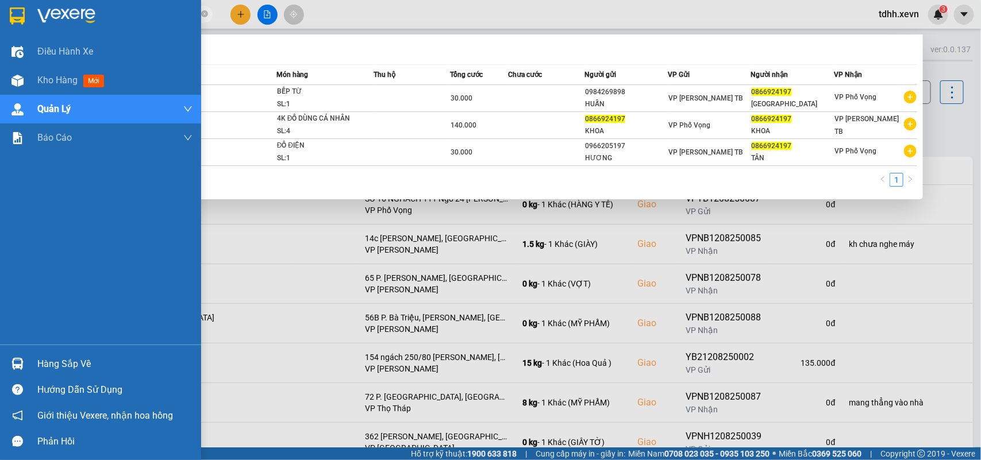
drag, startPoint x: 108, startPoint y: 13, endPoint x: 22, endPoint y: 25, distance: 87.0
click at [22, 25] on section "Kết quả tìm kiếm ( 3 ) Bộ lọc Mã ĐH Trạng thái Món hàng Thu hộ Tổng cước Chưa c…" at bounding box center [490, 230] width 981 height 460
paste input "898350"
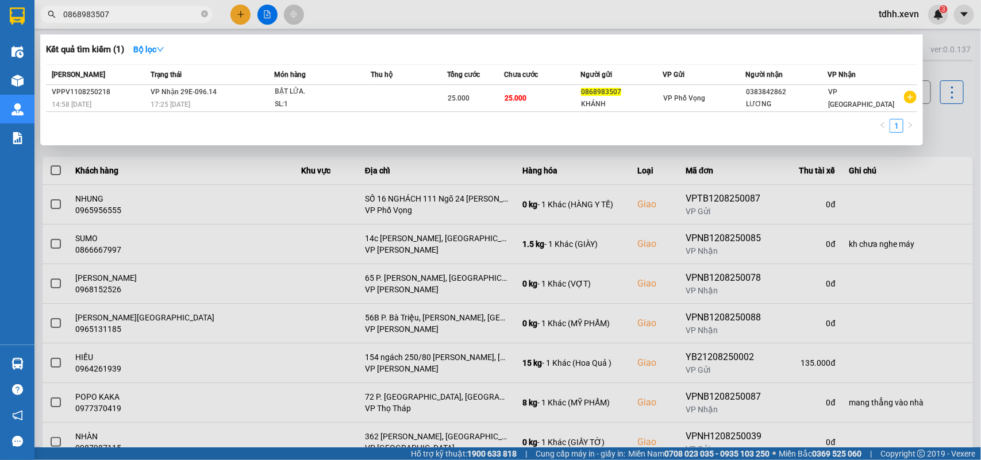
drag, startPoint x: 89, startPoint y: 21, endPoint x: 47, endPoint y: 32, distance: 43.5
click at [47, 25] on div "Kết quả tìm kiếm ( 1 ) Bộ lọc Mã ĐH Trạng thái Món hàng Thu hộ Tổng cước Chưa c…" at bounding box center [112, 15] width 224 height 20
paste input "7558202"
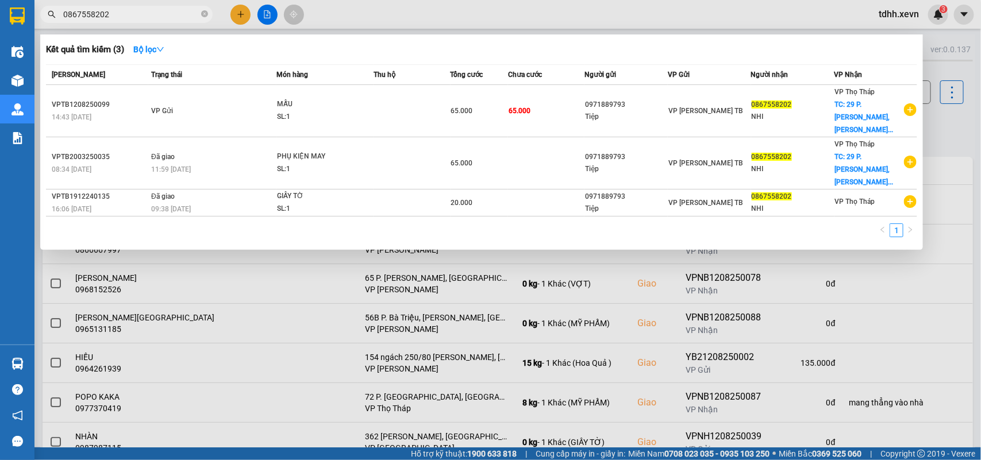
type input "0867558202"
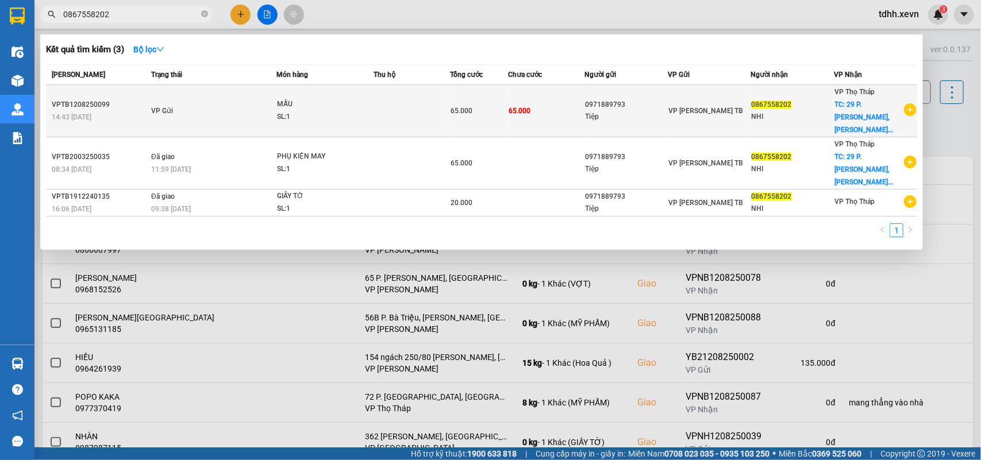
click at [425, 111] on td at bounding box center [412, 111] width 77 height 52
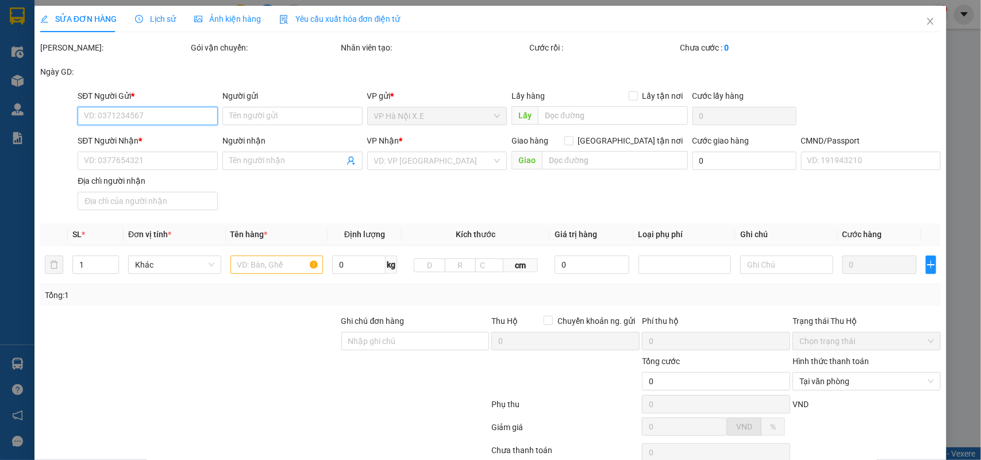
type input "0971889793"
type input "Tiệp"
type input "0867558202"
type input "NHI"
checkbox input "true"
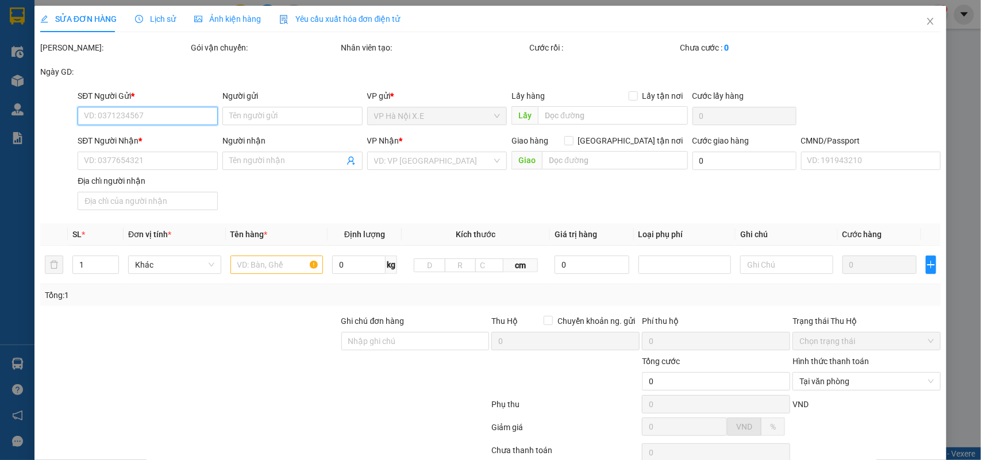
type input "29 P. Liễu Giai, Ngọc Khánh, Ba Đình, Hà Nội 100000, Việt Nam"
type input "MAI"
type input "65.000"
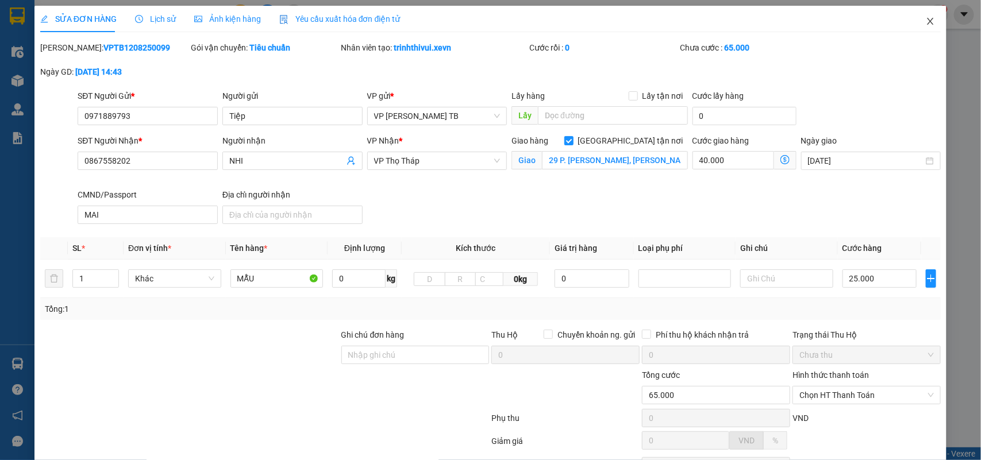
click at [926, 22] on span "Close" at bounding box center [930, 22] width 32 height 32
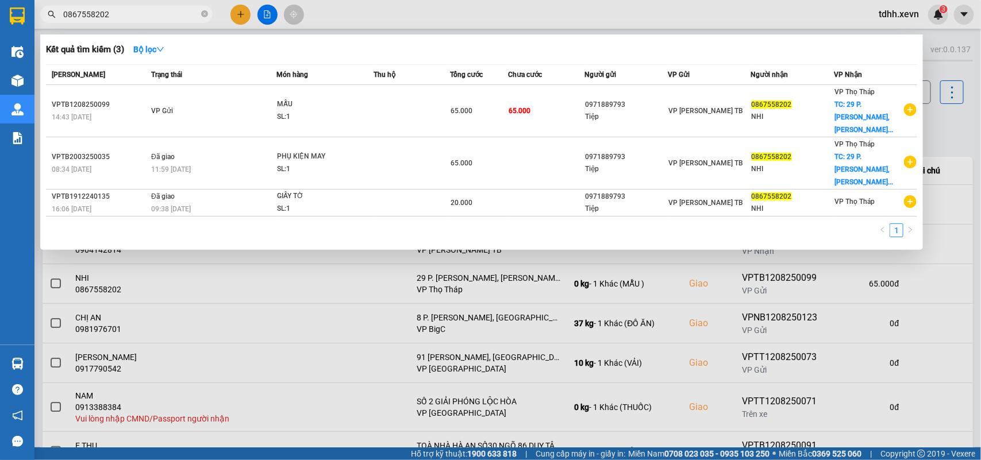
drag, startPoint x: 116, startPoint y: 11, endPoint x: 45, endPoint y: 18, distance: 71.0
click at [45, 18] on span "0867558202" at bounding box center [126, 14] width 172 height 17
paste input "91567332"
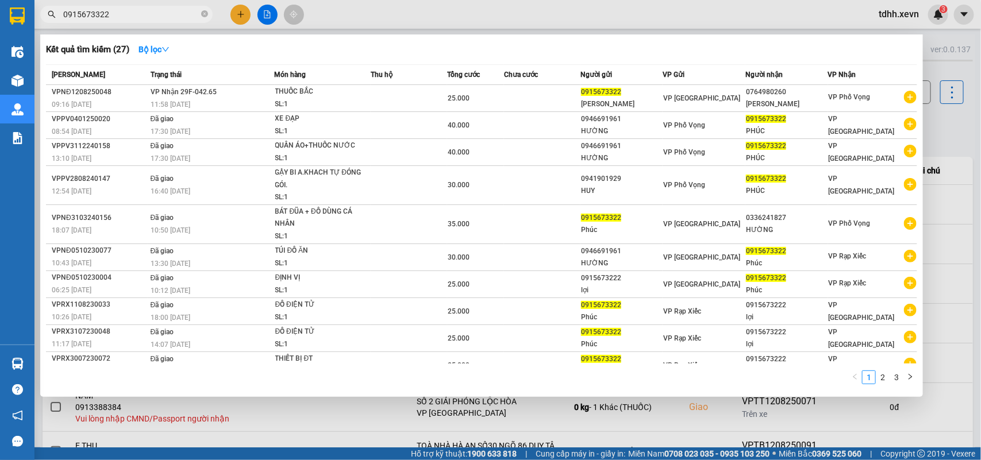
click at [928, 124] on div at bounding box center [490, 230] width 981 height 460
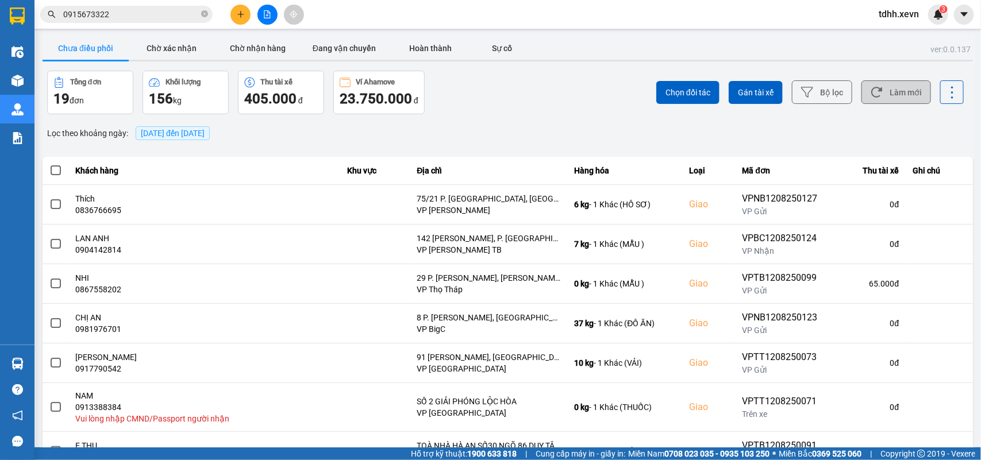
click at [917, 94] on button "Làm mới" at bounding box center [896, 92] width 70 height 24
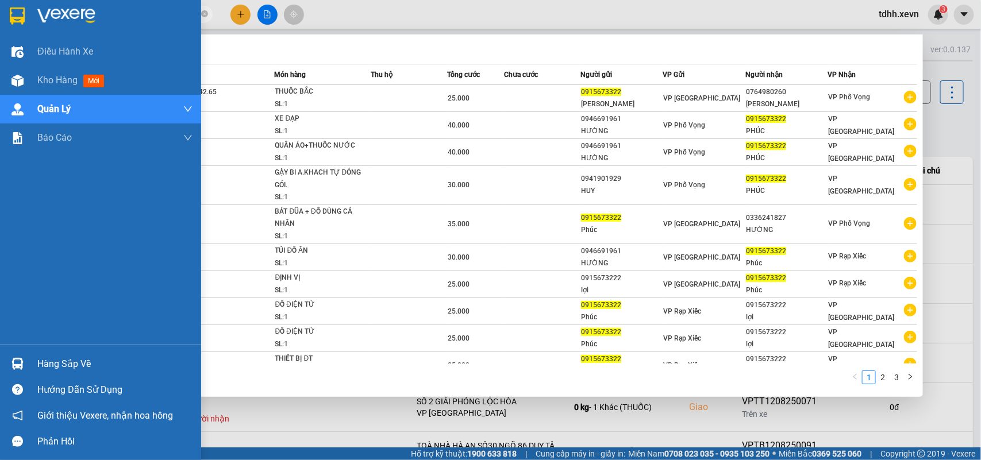
drag, startPoint x: 39, startPoint y: 16, endPoint x: 30, endPoint y: 18, distance: 8.9
click at [30, 18] on section "Kết quả tìm kiếm ( 27 ) Bộ lọc Mã ĐH Trạng thái Món hàng Thu hộ Tổng cước Chưa …" at bounding box center [490, 230] width 981 height 460
paste input "6851350"
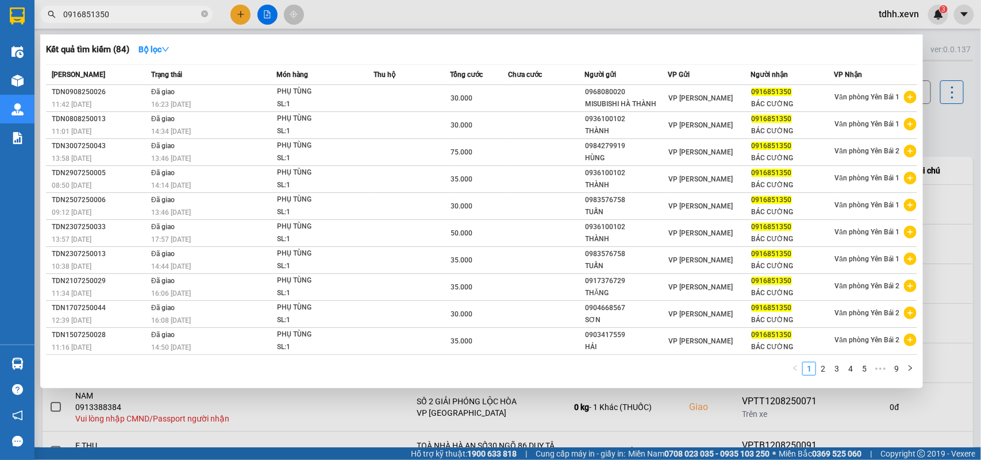
drag, startPoint x: 117, startPoint y: 16, endPoint x: 9, endPoint y: 40, distance: 110.3
click at [9, 40] on section "Kết quả tìm kiếm ( 84 ) Bộ lọc Mã ĐH Trạng thái Món hàng Thu hộ Tổng cước Chưa …" at bounding box center [490, 230] width 981 height 460
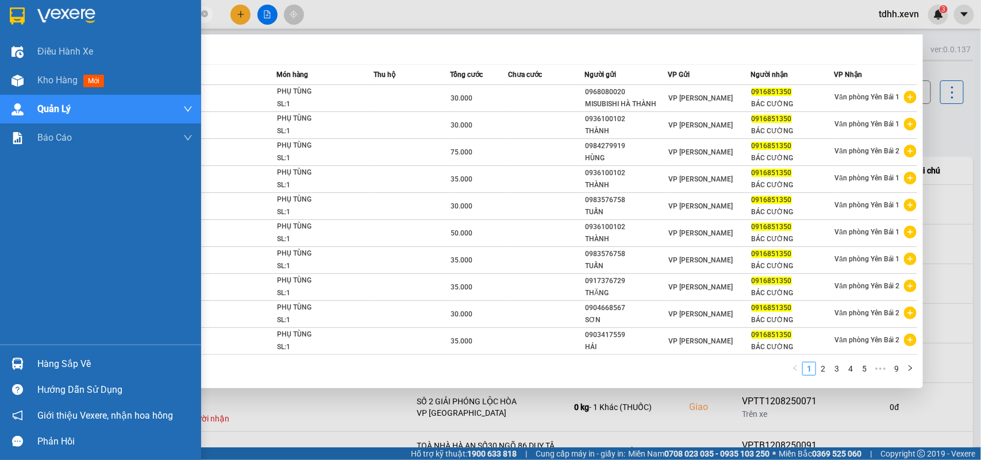
paste input "03488869"
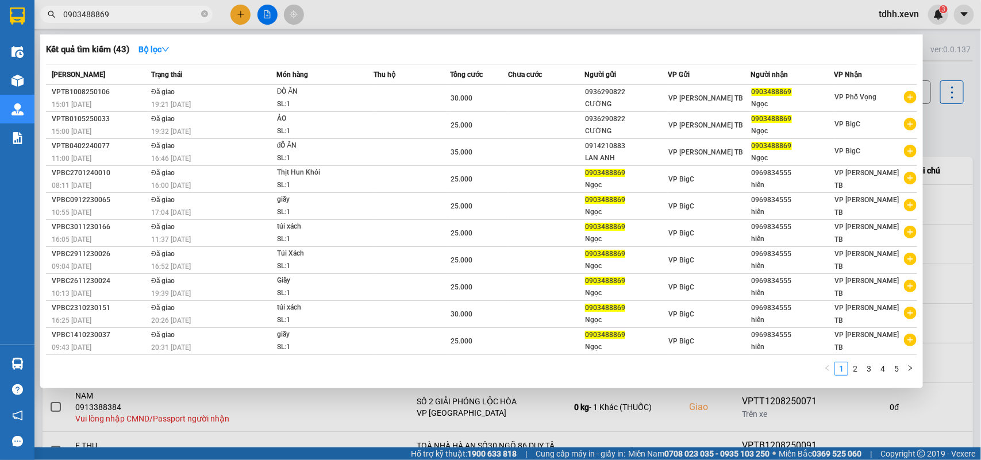
type input "0903488869"
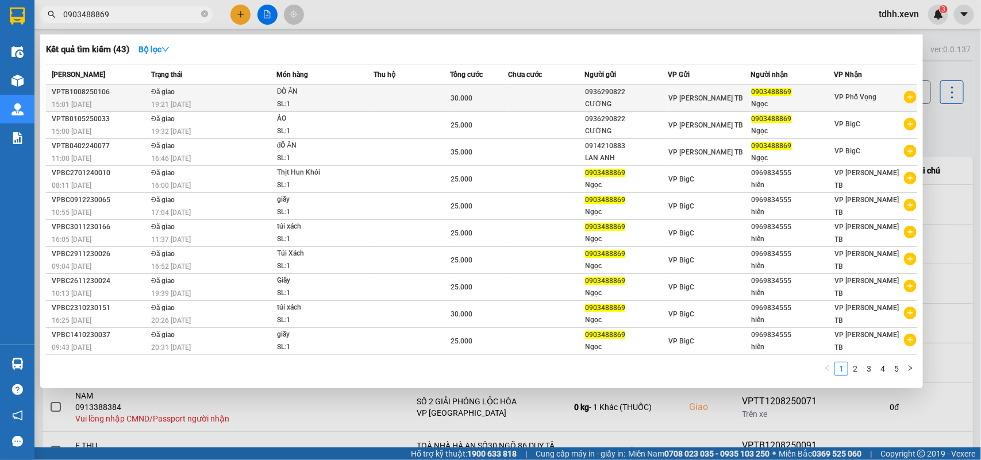
click at [692, 102] on span "VP [PERSON_NAME] TB" at bounding box center [705, 98] width 75 height 8
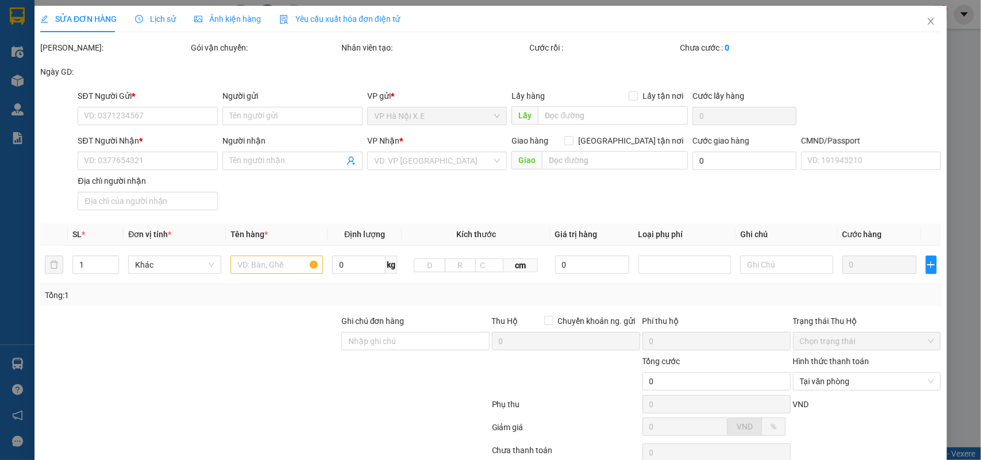
type input "0936290822"
type input "CƯỜNG"
type input "0903488869"
type input "Ngọc"
type input "034175007077"
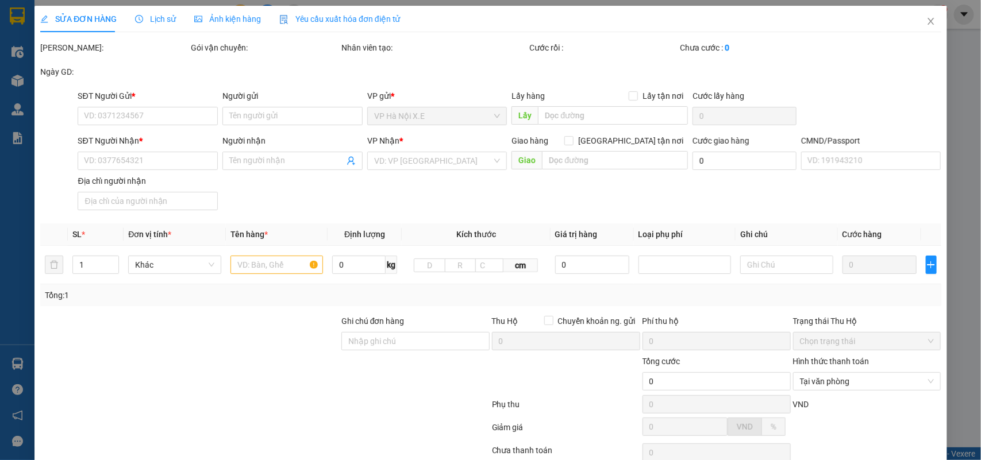
type input "30.000"
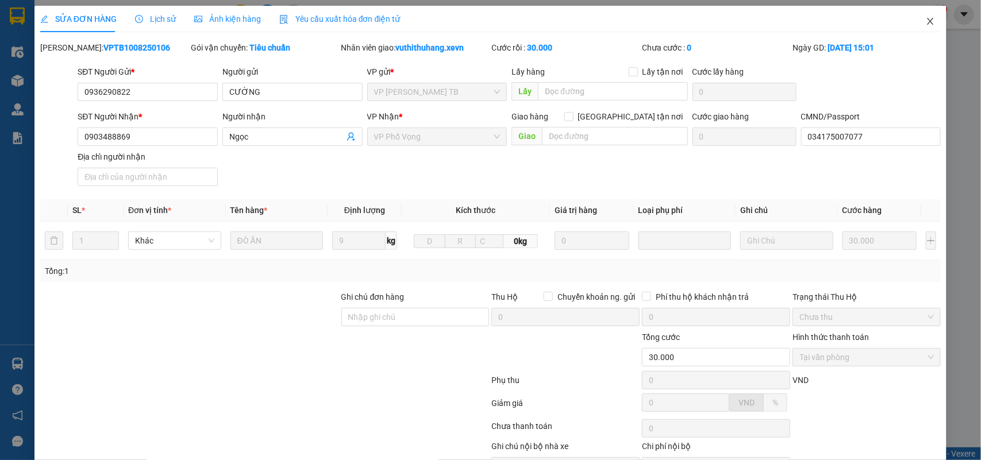
click at [927, 21] on icon "close" at bounding box center [930, 21] width 6 height 7
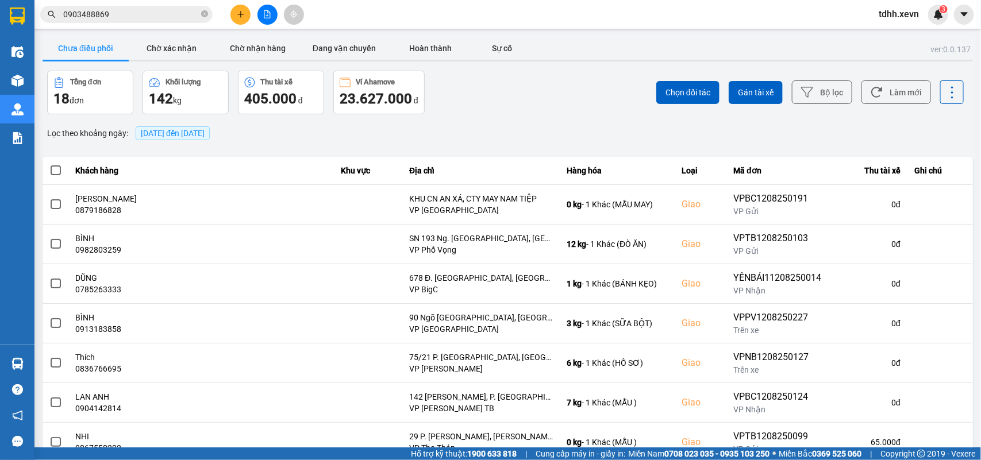
click at [114, 19] on input "0903488869" at bounding box center [131, 14] width 136 height 13
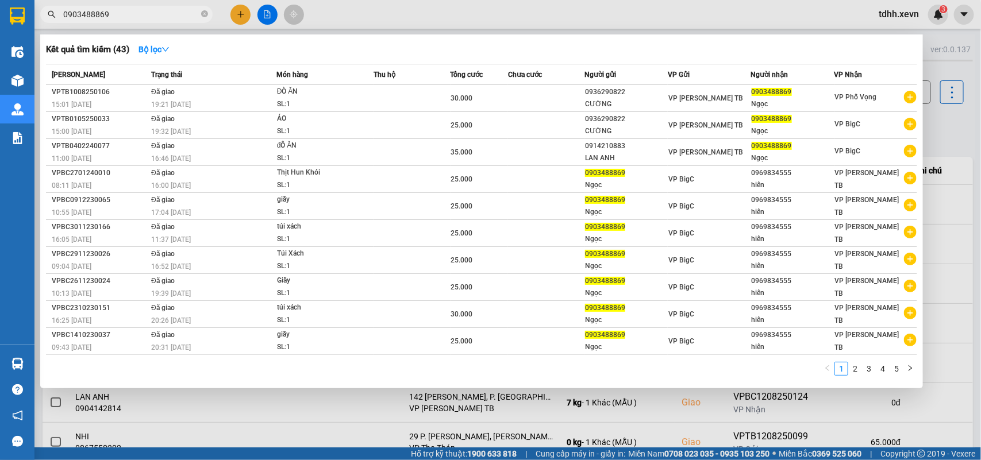
drag, startPoint x: 101, startPoint y: 16, endPoint x: 27, endPoint y: 24, distance: 73.9
click at [27, 24] on section "Kết quả tìm kiếm ( 43 ) Bộ lọc Mã ĐH Trạng thái Món hàng Thu hộ Tổng cước Chưa …" at bounding box center [490, 230] width 981 height 460
click at [106, 17] on input "0903488869" at bounding box center [131, 14] width 136 height 13
paste input "832235300"
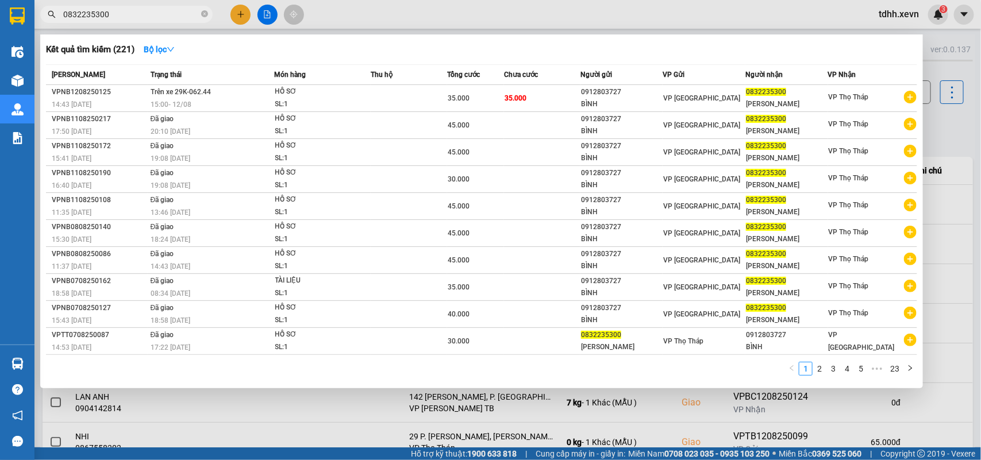
drag, startPoint x: 116, startPoint y: 14, endPoint x: 33, endPoint y: 24, distance: 83.3
click at [33, 24] on section "Kết quả tìm kiếm ( 221 ) Bộ lọc Mã ĐH Trạng thái Món hàng Thu hộ Tổng cước Chưa…" at bounding box center [490, 230] width 981 height 460
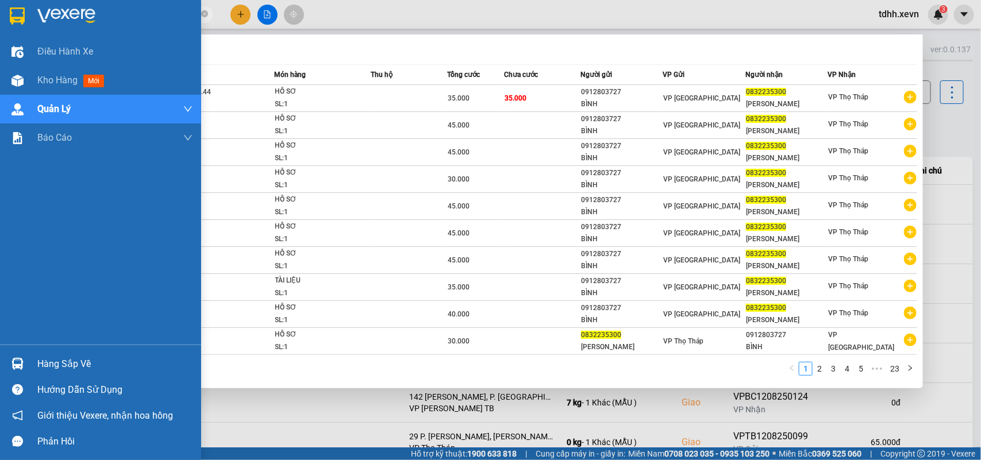
paste input "917326133"
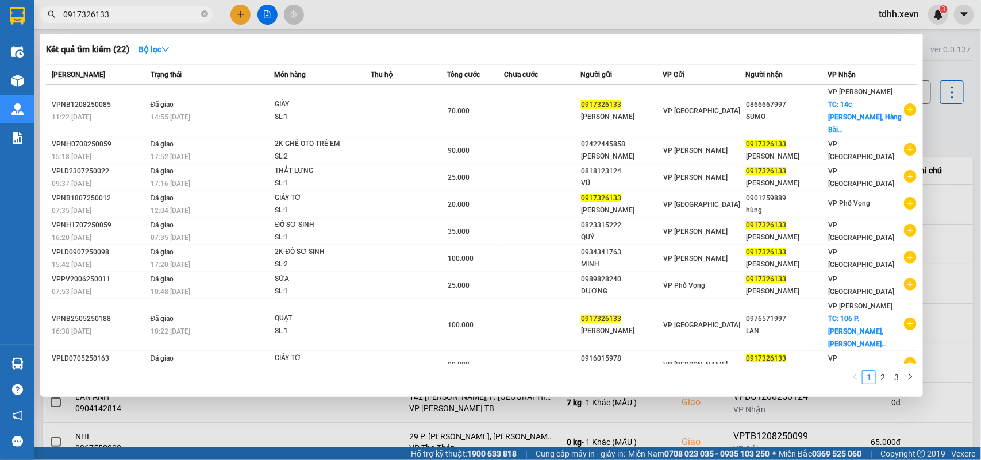
drag, startPoint x: 107, startPoint y: 13, endPoint x: 29, endPoint y: 25, distance: 79.1
click at [29, 25] on section "Kết quả tìm kiếm ( 22 ) Bộ lọc Mã ĐH Trạng thái Món hàng Thu hộ Tổng cước Chưa …" at bounding box center [490, 230] width 981 height 460
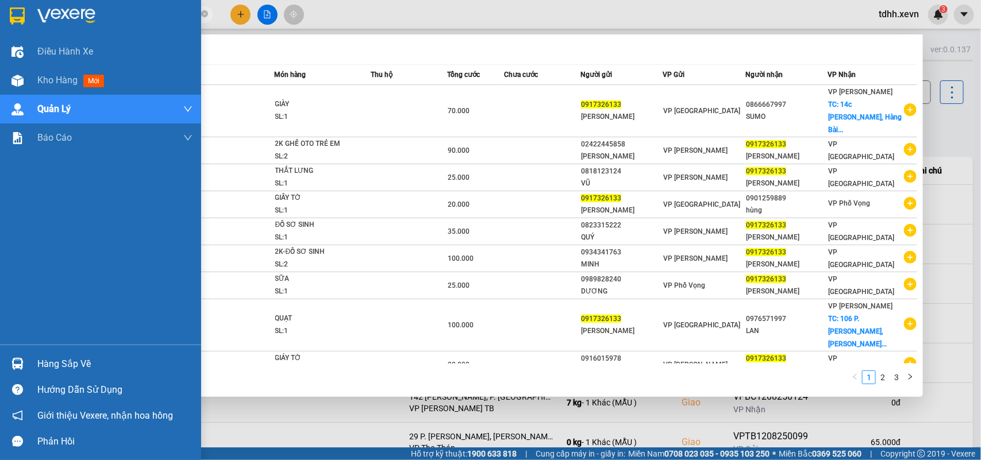
paste input "35549329"
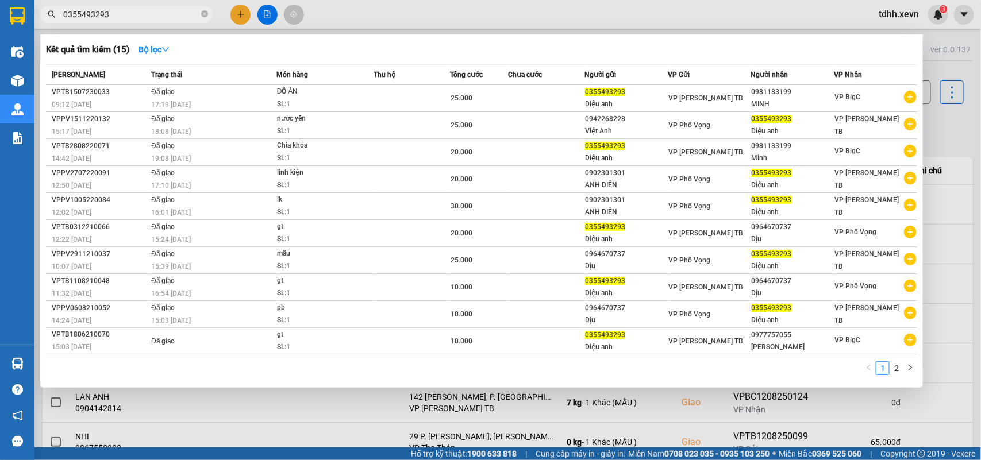
drag, startPoint x: 110, startPoint y: 15, endPoint x: 117, endPoint y: 10, distance: 8.3
click at [39, 25] on div "Kết quả tìm kiếm ( 15 ) Bộ lọc Mã ĐH Trạng thái Món hàng Thu hộ Tổng cước Chưa …" at bounding box center [112, 15] width 224 height 20
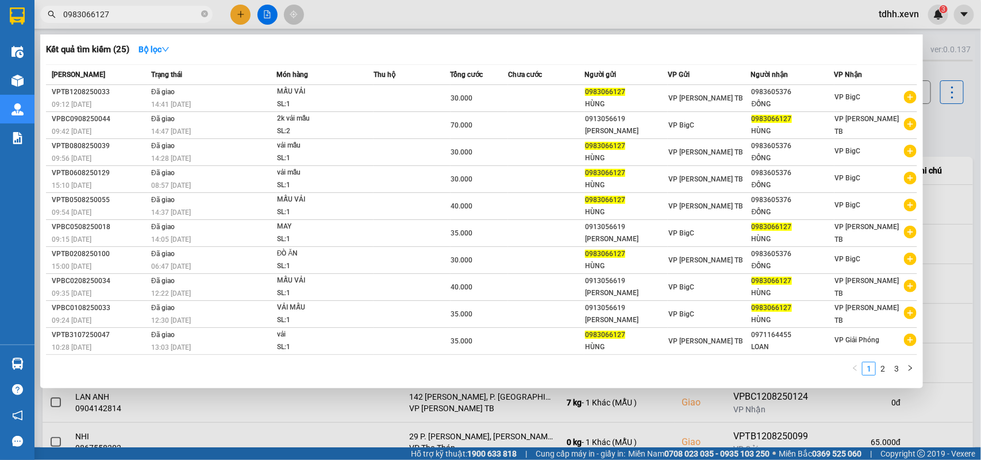
drag, startPoint x: 109, startPoint y: 13, endPoint x: 59, endPoint y: 26, distance: 52.3
click at [59, 25] on div "Kết quả tìm kiếm ( 25 ) Bộ lọc Mã ĐH Trạng thái Món hàng Thu hộ Tổng cước Chưa …" at bounding box center [112, 15] width 224 height 20
paste input "866639218"
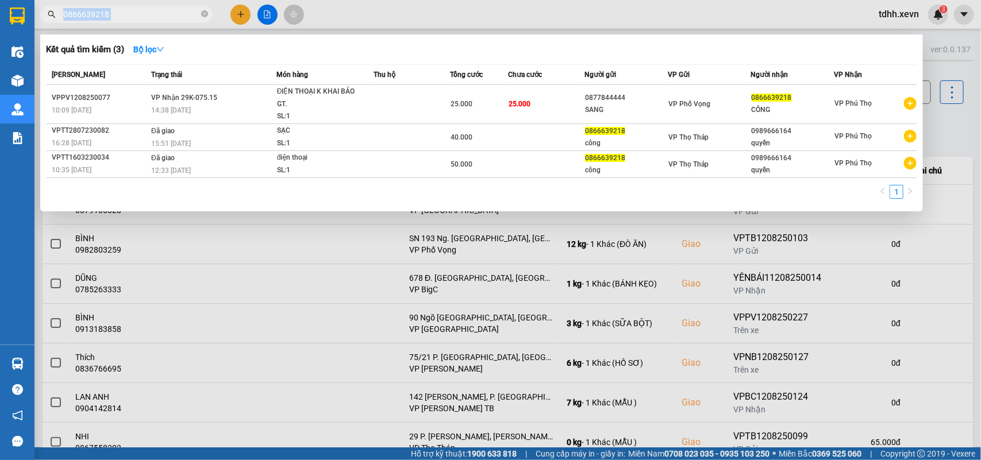
drag, startPoint x: 106, startPoint y: 16, endPoint x: 48, endPoint y: 16, distance: 58.6
click at [48, 16] on div "0866639218" at bounding box center [112, 14] width 224 height 17
click at [87, 11] on input "0866639218" at bounding box center [131, 14] width 136 height 13
paste input "987540635"
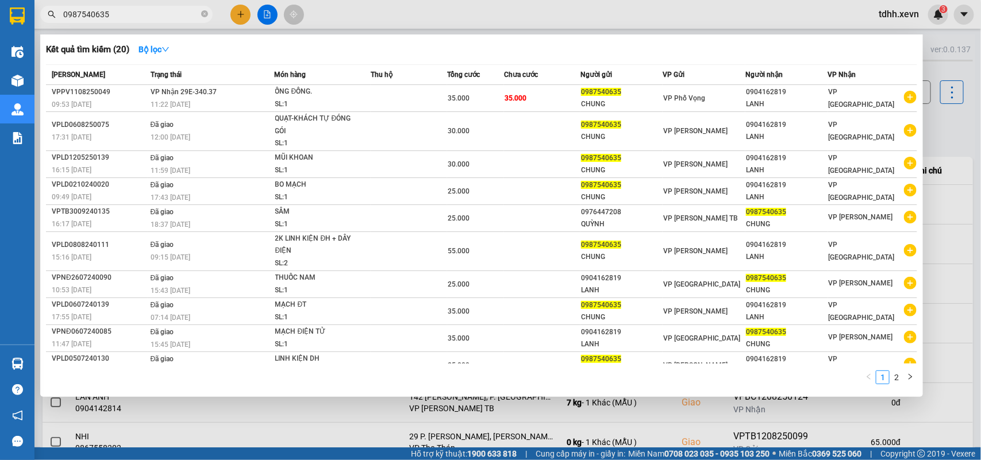
drag, startPoint x: 113, startPoint y: 12, endPoint x: 47, endPoint y: 21, distance: 67.2
click at [47, 21] on span "0987540635" at bounding box center [126, 14] width 172 height 17
paste input "355493293"
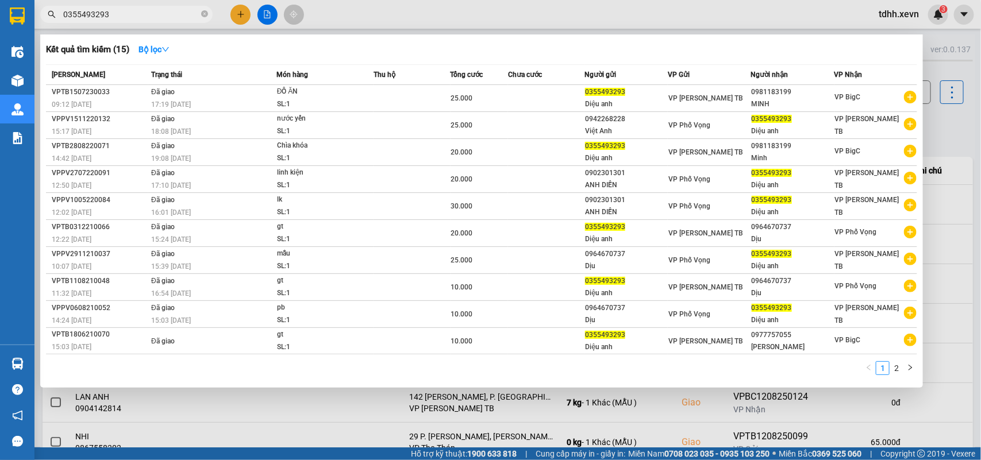
drag, startPoint x: 121, startPoint y: 13, endPoint x: 42, endPoint y: 20, distance: 79.7
click at [42, 20] on span "0355493293" at bounding box center [126, 14] width 172 height 17
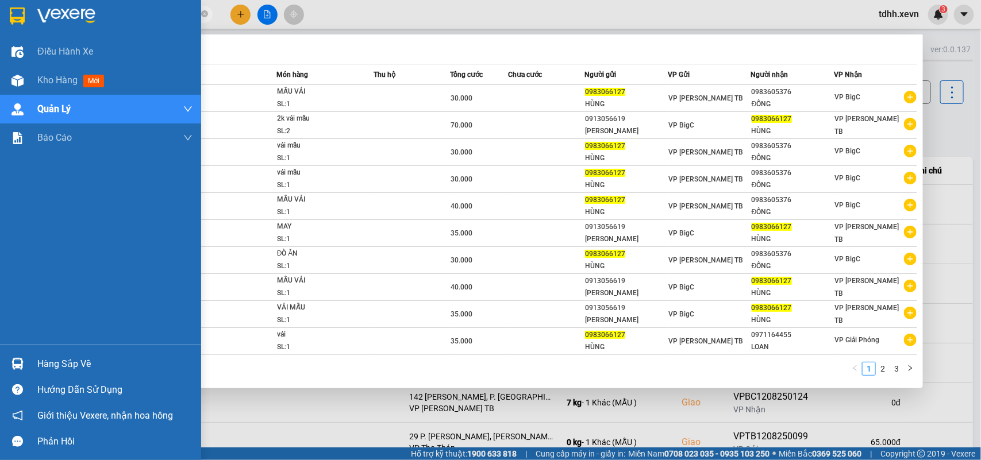
drag, startPoint x: 81, startPoint y: 18, endPoint x: 32, endPoint y: 36, distance: 52.5
click at [32, 36] on section "Kết quả tìm kiếm ( 25 ) Bộ lọc Mã ĐH Trạng thái Món hàng Thu hộ Tổng cước Chưa …" at bounding box center [490, 230] width 981 height 460
paste input "888866808"
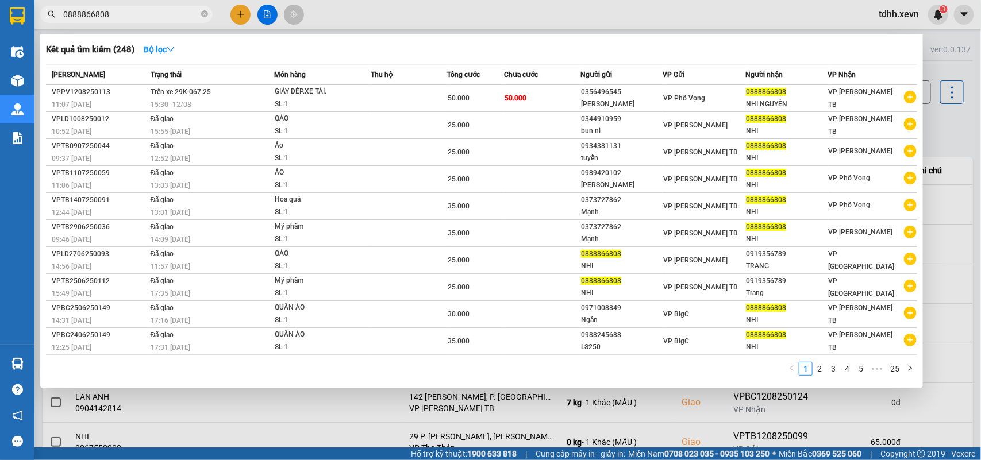
drag, startPoint x: 53, startPoint y: 36, endPoint x: 24, endPoint y: 47, distance: 31.8
click at [24, 47] on section "Kết quả tìm kiếm ( 248 ) Bộ lọc Mã ĐH Trạng thái Món hàng Thu hộ Tổng cước Chưa…" at bounding box center [490, 230] width 981 height 460
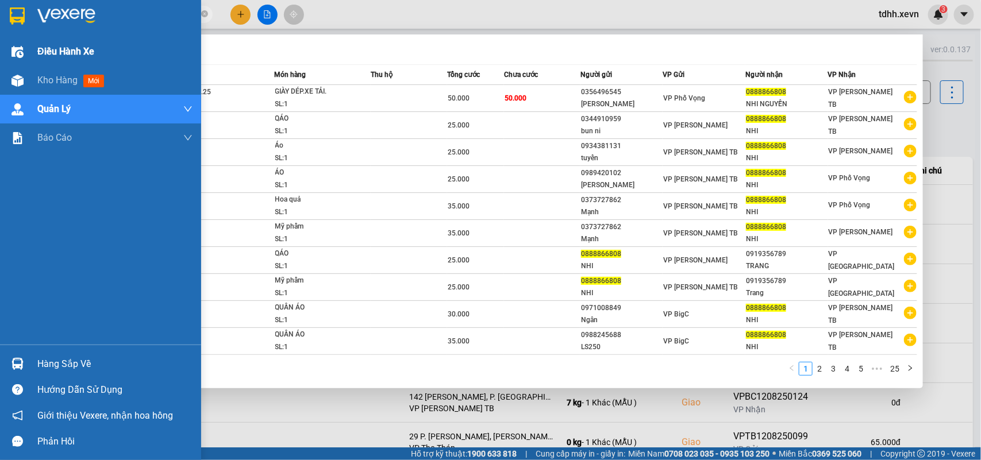
paste input "393814136"
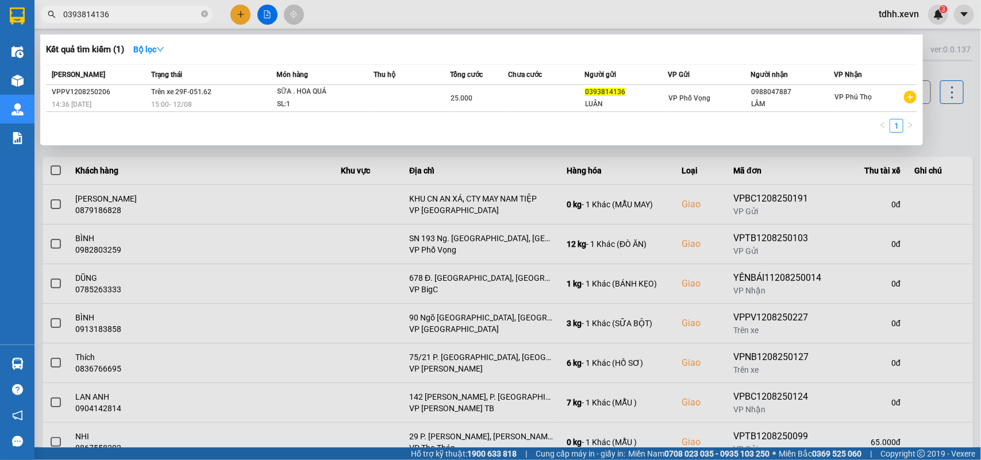
drag, startPoint x: 113, startPoint y: 13, endPoint x: 45, endPoint y: 30, distance: 70.5
click at [45, 25] on div "Kết quả tìm kiếm ( 1 ) Bộ lọc Mã ĐH Trạng thái Món hàng Thu hộ Tổng cước Chưa c…" at bounding box center [112, 15] width 224 height 20
paste input "3561995"
drag, startPoint x: 108, startPoint y: 10, endPoint x: 38, endPoint y: 32, distance: 73.3
click at [38, 25] on div "Kết quả tìm kiếm ( 1 ) Bộ lọc Mã ĐH Trạng thái Món hàng Thu hộ Tổng cước Chưa c…" at bounding box center [112, 15] width 224 height 20
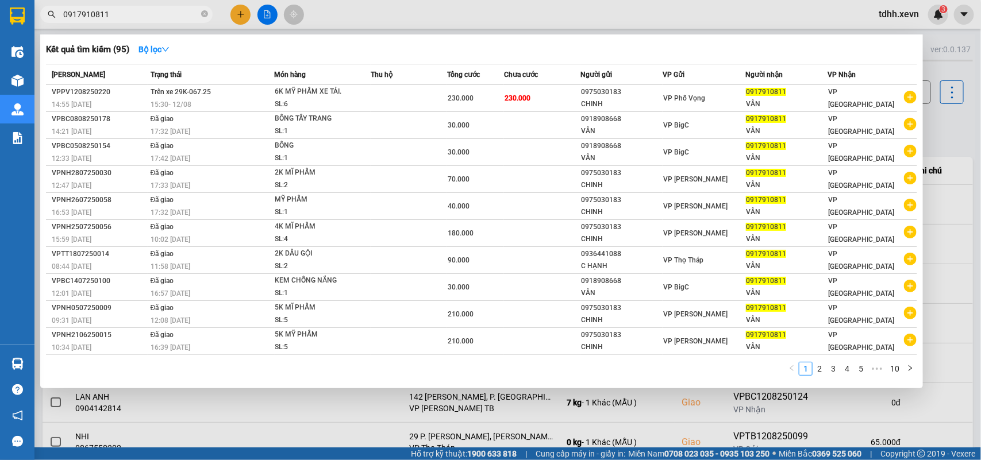
drag, startPoint x: 106, startPoint y: 17, endPoint x: 36, endPoint y: 28, distance: 70.9
click at [36, 25] on div "Kết quả tìm kiếm ( 95 ) Bộ lọc Mã ĐH Trạng thái Món hàng Thu hộ Tổng cước Chưa …" at bounding box center [112, 15] width 224 height 20
paste input "2435409020"
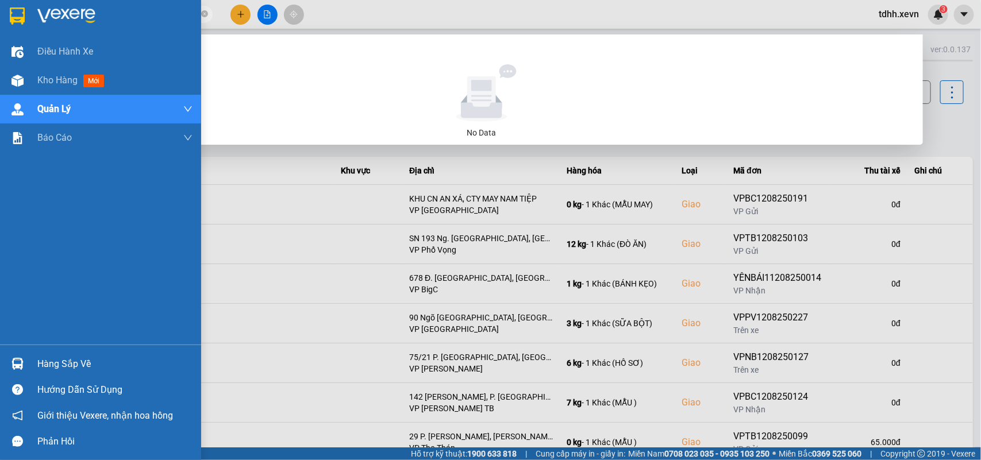
drag, startPoint x: 118, startPoint y: 15, endPoint x: 26, endPoint y: 28, distance: 92.2
click at [26, 28] on section "Kết quả tìm kiếm ( 0 ) Bộ lọc No Data 02435409020 tdhh.xevn 3 Điều hành xe Kho …" at bounding box center [490, 230] width 981 height 460
paste input "983790228"
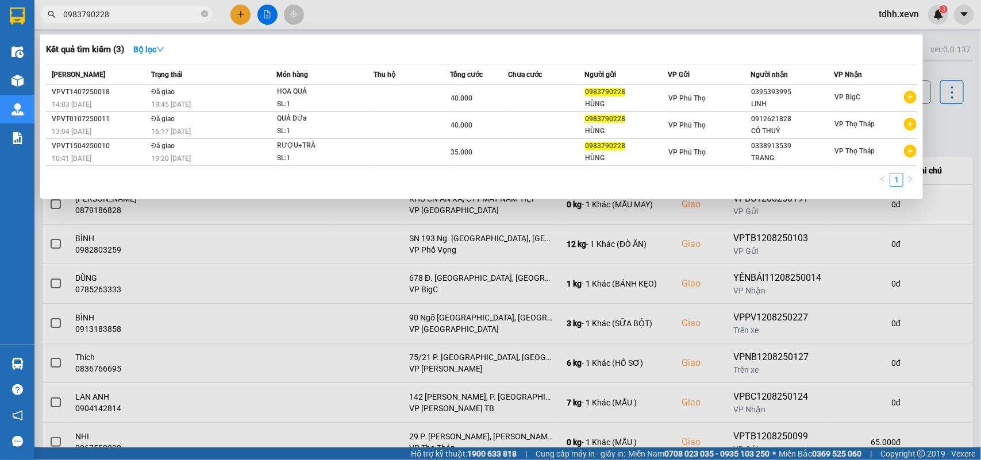
drag, startPoint x: 105, startPoint y: 10, endPoint x: 52, endPoint y: 28, distance: 55.8
click at [52, 25] on div "Kết quả tìm kiếm ( 3 ) Bộ lọc Mã ĐH Trạng thái Món hàng Thu hộ Tổng cước Chưa c…" at bounding box center [112, 15] width 224 height 20
paste input "397482480"
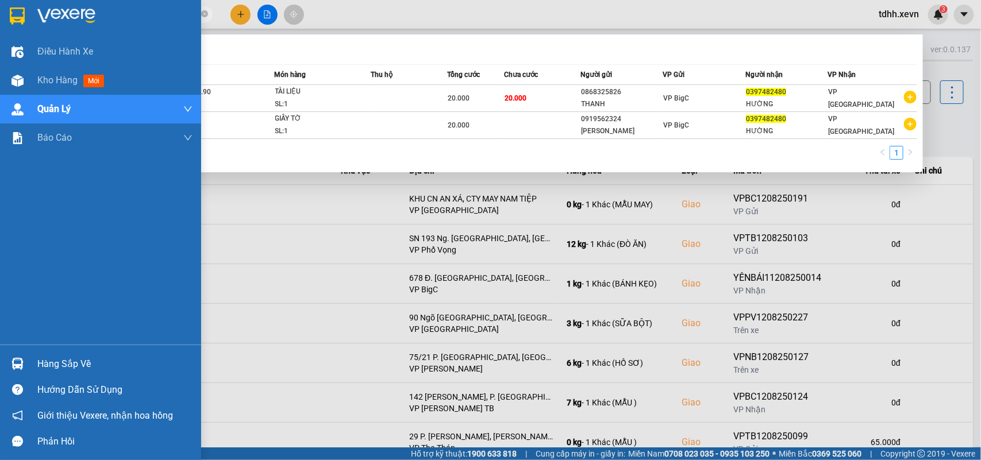
drag, startPoint x: 120, startPoint y: 18, endPoint x: 0, endPoint y: 17, distance: 119.5
click at [0, 17] on section "Kết quả tìm kiếm ( 2 ) Bộ lọc Mã ĐH Trạng thái Món hàng Thu hộ Tổng cước Chưa c…" at bounding box center [490, 230] width 981 height 460
paste input "983040082"
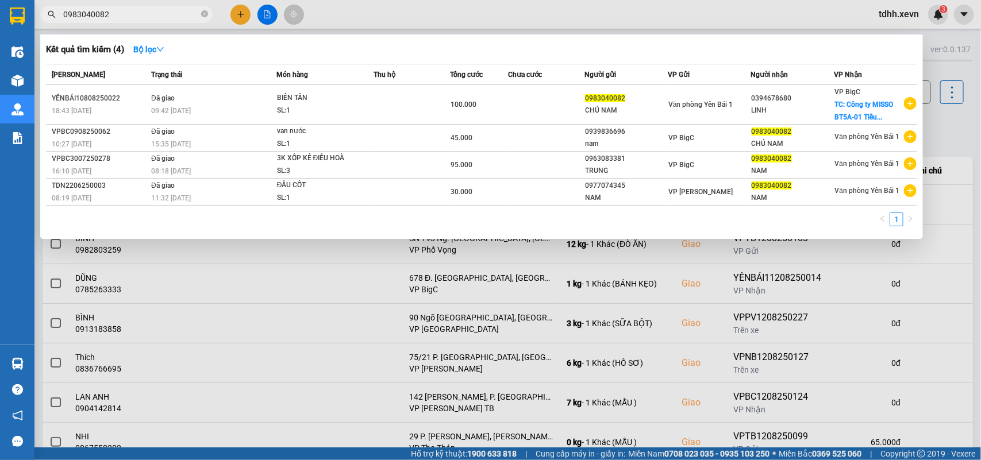
drag, startPoint x: 110, startPoint y: 9, endPoint x: 67, endPoint y: 20, distance: 44.5
click at [67, 20] on span "0983040082" at bounding box center [126, 14] width 172 height 17
click at [88, 18] on input "0983040082" at bounding box center [131, 14] width 136 height 13
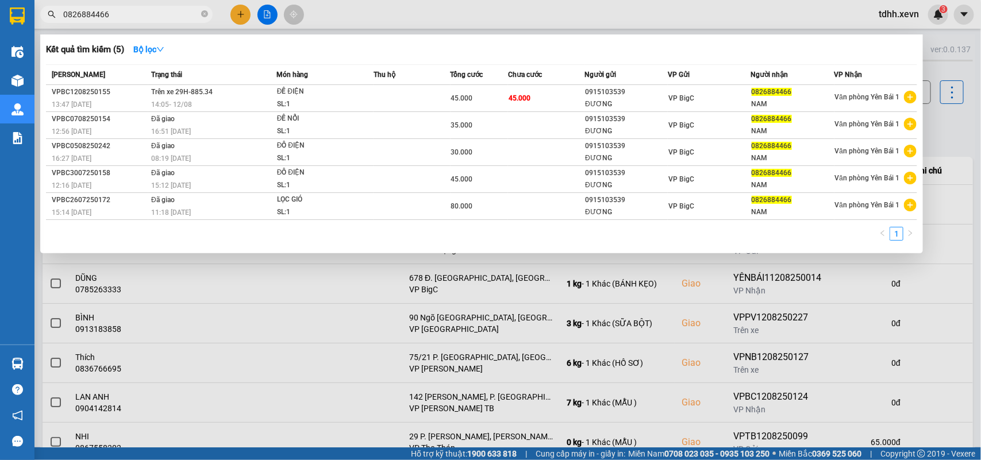
drag, startPoint x: 108, startPoint y: 11, endPoint x: 49, endPoint y: 32, distance: 62.0
click at [49, 25] on div "Kết quả tìm kiếm ( 5 ) Bộ lọc Mã ĐH Trạng thái Món hàng Thu hộ Tổng cước Chưa c…" at bounding box center [112, 15] width 224 height 20
paste input "988526669"
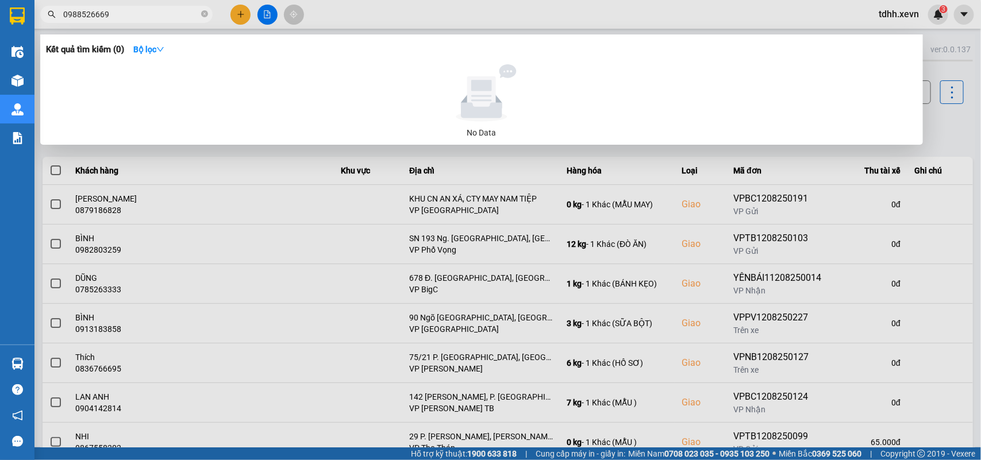
drag, startPoint x: 120, startPoint y: 13, endPoint x: 29, endPoint y: 25, distance: 91.5
click at [29, 25] on section "Kết quả tìm kiếm ( 0 ) Bộ lọc No Data 0988526669 tdhh.xevn 3 Điều hành xe Kho h…" at bounding box center [490, 230] width 981 height 460
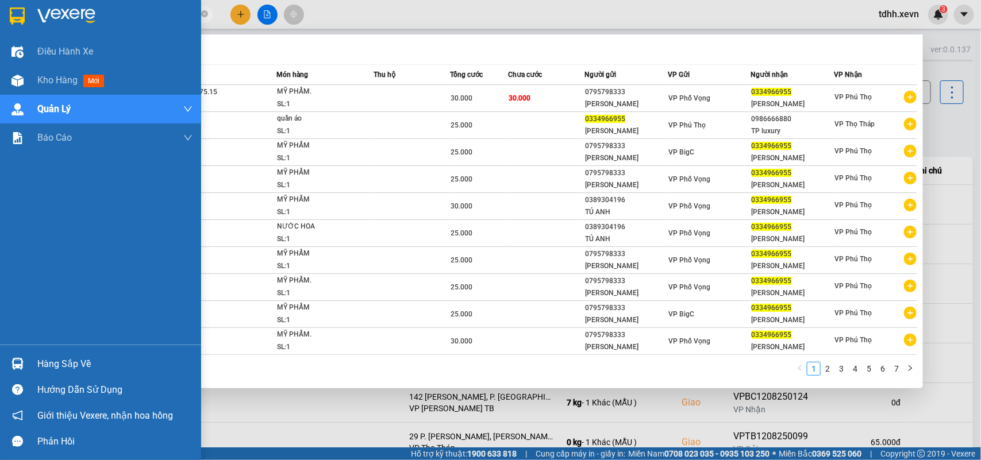
drag, startPoint x: 113, startPoint y: 13, endPoint x: 30, endPoint y: 32, distance: 85.6
click at [30, 32] on section "Kết quả tìm kiếm ( 66 ) Bộ lọc Mã ĐH Trạng thái Món hàng Thu hộ Tổng cước Chưa …" at bounding box center [490, 230] width 981 height 460
paste input "961265640"
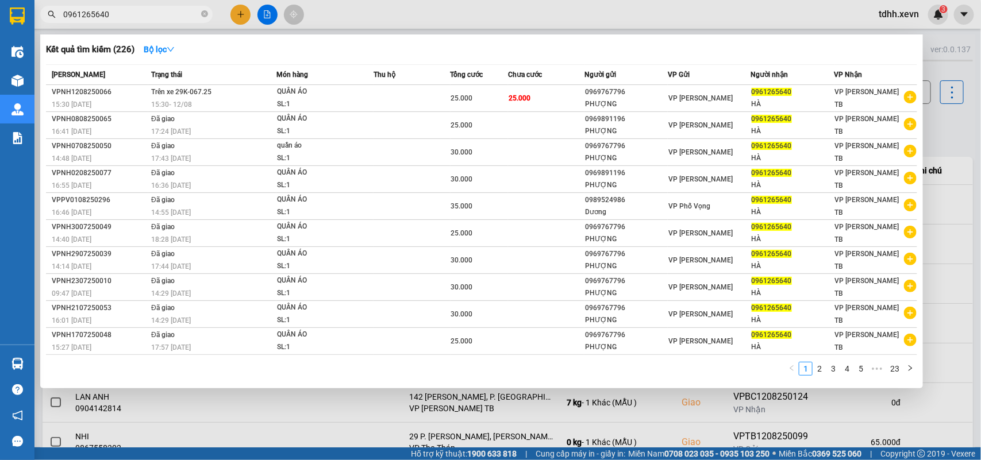
drag, startPoint x: 110, startPoint y: 10, endPoint x: 53, endPoint y: 7, distance: 56.4
click at [53, 7] on span "0961265640" at bounding box center [126, 14] width 172 height 17
paste input "34766628"
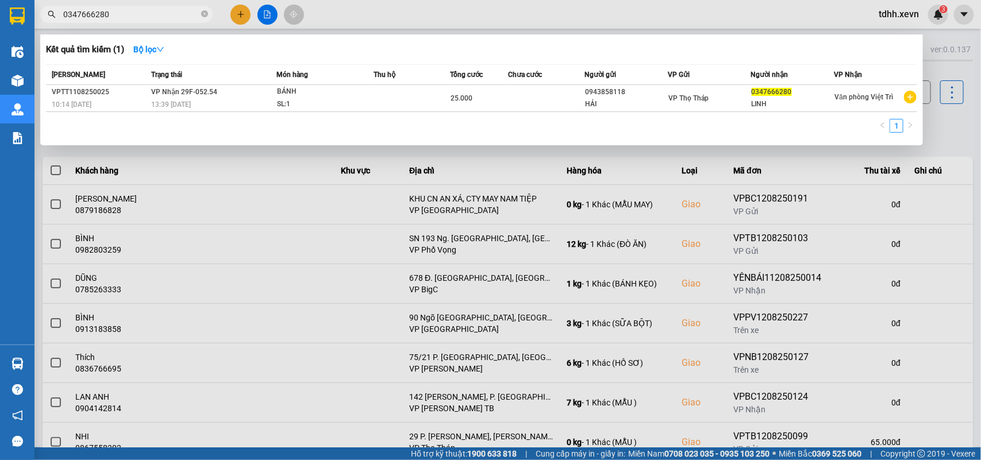
type input "0347666280"
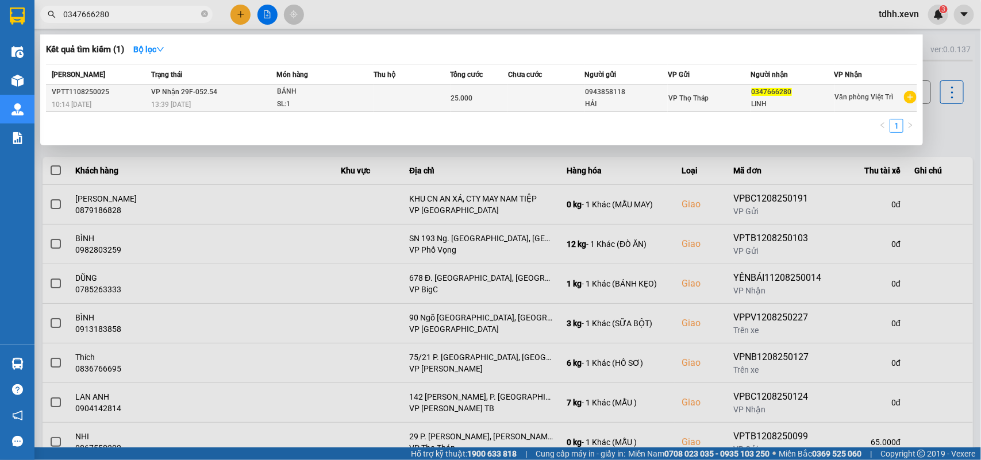
click at [259, 91] on td "VP Nhận 29F-052.54 13:39 - 11/08" at bounding box center [212, 98] width 128 height 27
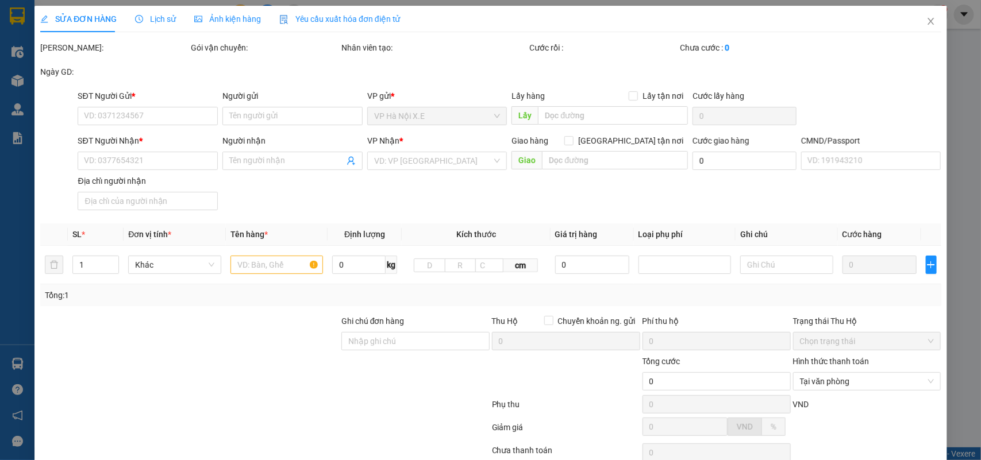
type input "0943858118"
type input "HẢI"
type input "0347666280"
type input "LINH"
type input "25.000"
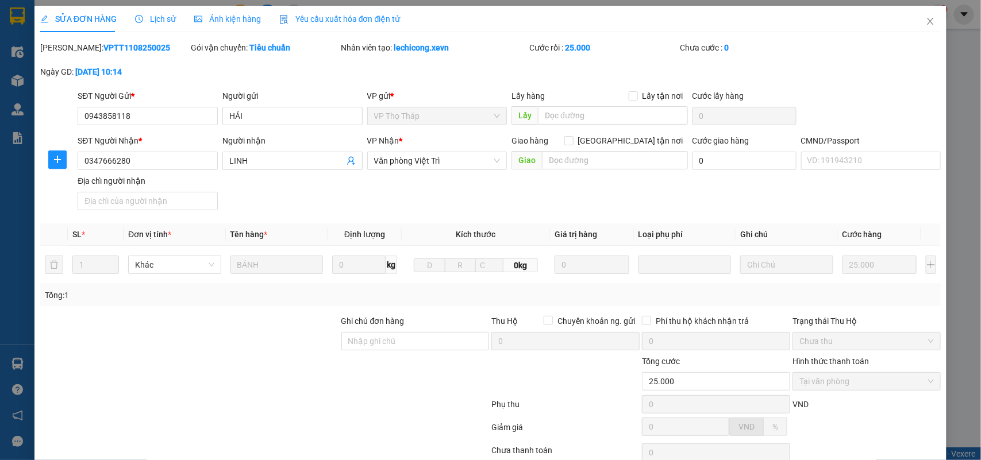
click at [151, 6] on div "Lịch sử" at bounding box center [155, 19] width 41 height 26
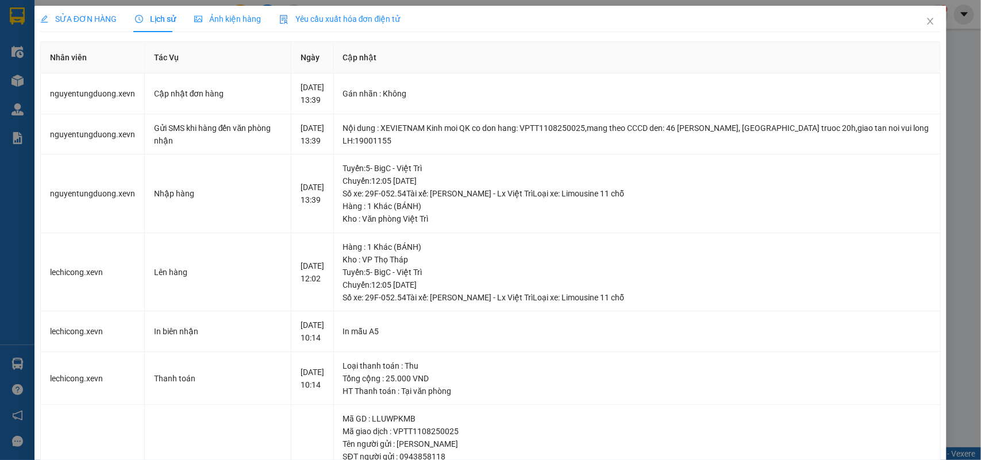
click at [153, 15] on span "Lịch sử" at bounding box center [155, 18] width 41 height 9
click at [929, 20] on span "Close" at bounding box center [930, 22] width 32 height 32
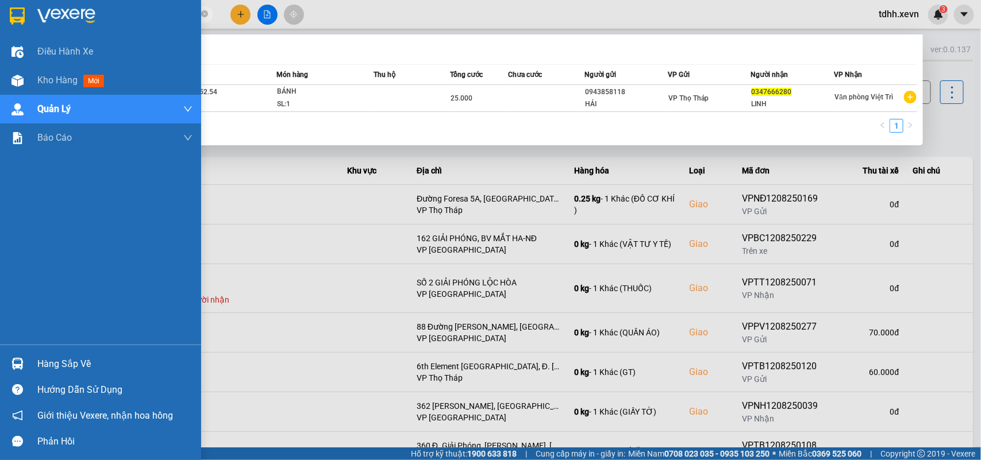
drag, startPoint x: 115, startPoint y: 16, endPoint x: 26, endPoint y: 18, distance: 89.1
click at [26, 18] on section "Kết quả tìm kiếm ( 1 ) Bộ lọc Mã ĐH Trạng thái Món hàng Thu hộ Tổng cước Chưa c…" at bounding box center [490, 230] width 981 height 460
paste input "931561369"
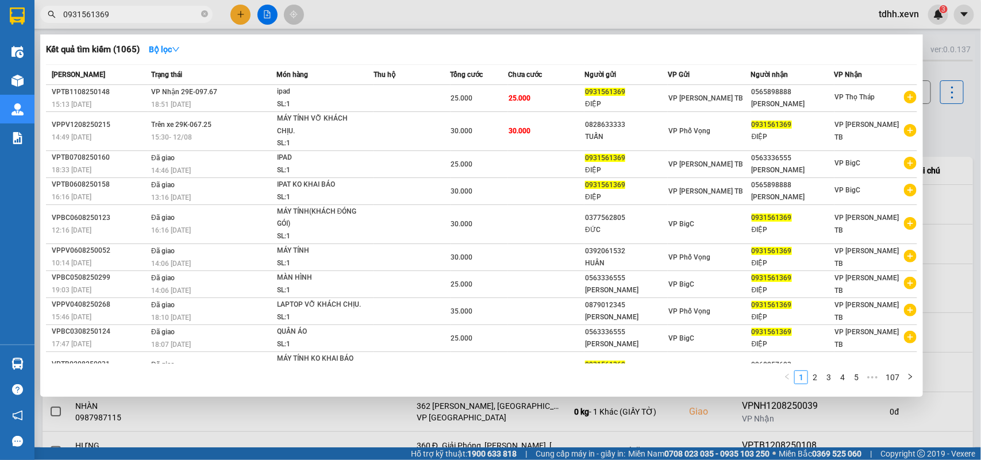
click at [85, 16] on input "0931561369" at bounding box center [131, 14] width 136 height 13
paste input "64827300"
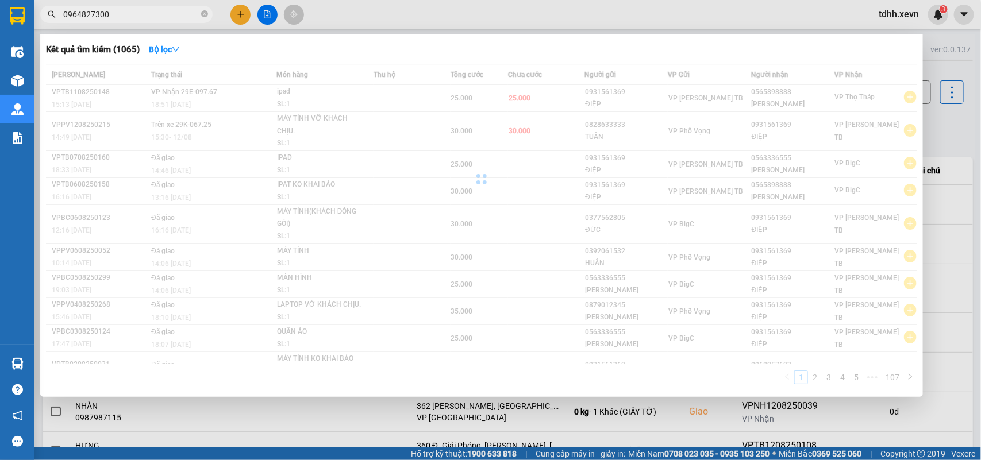
type input "0964827300"
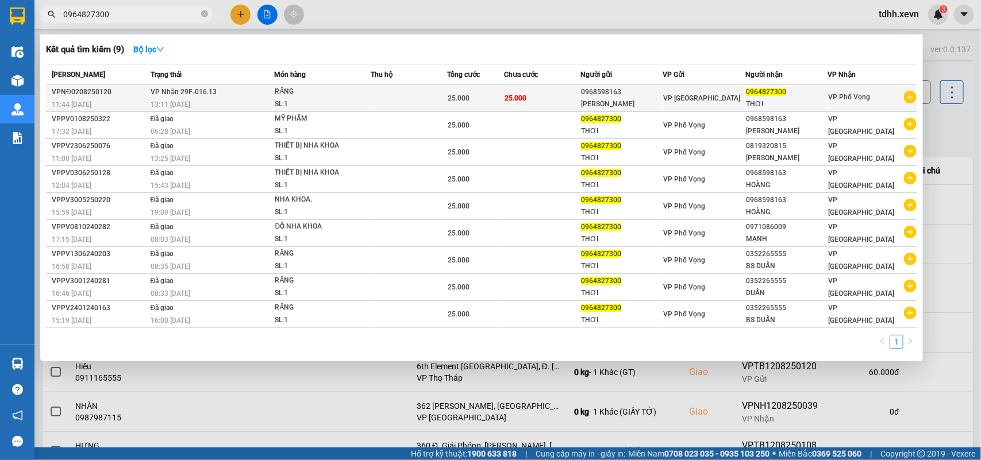
click at [525, 105] on td "25.000" at bounding box center [542, 98] width 76 height 27
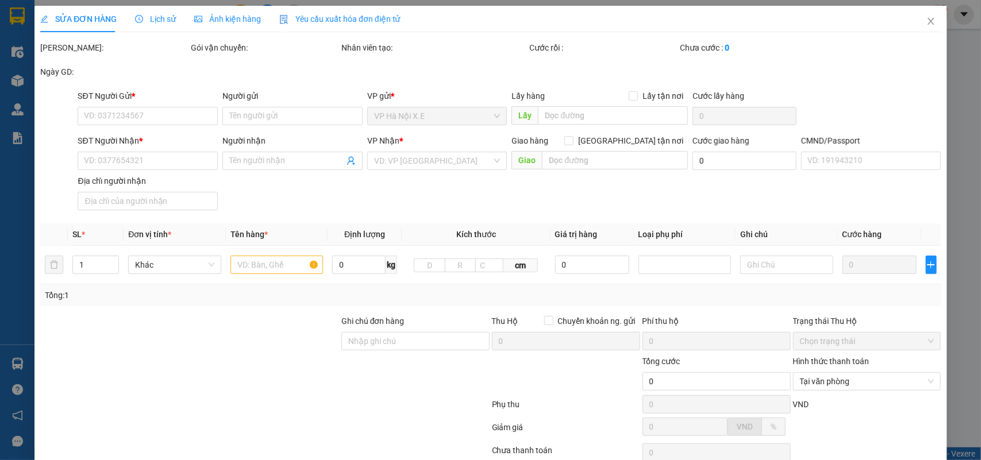
type input "0968598163"
type input "HOÀNG KHANH"
type input "0964827300"
type input "THƠI"
type input "25.000"
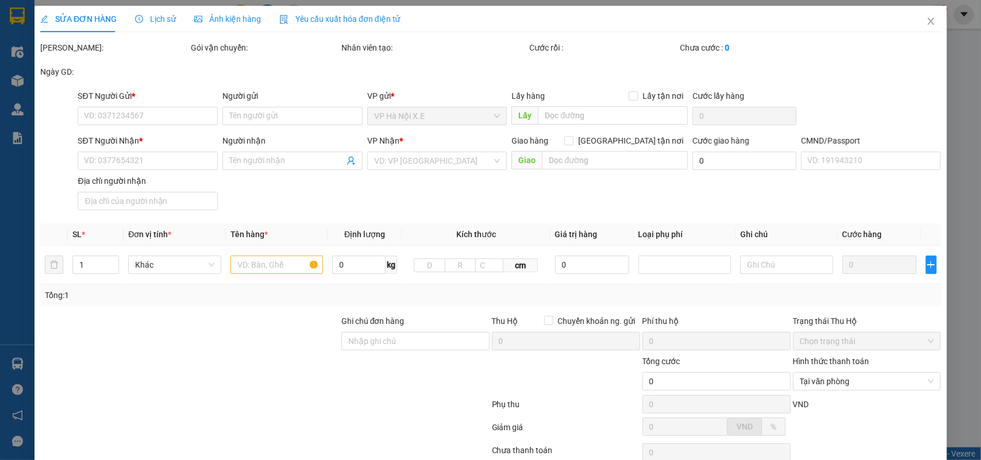
type input "25.000"
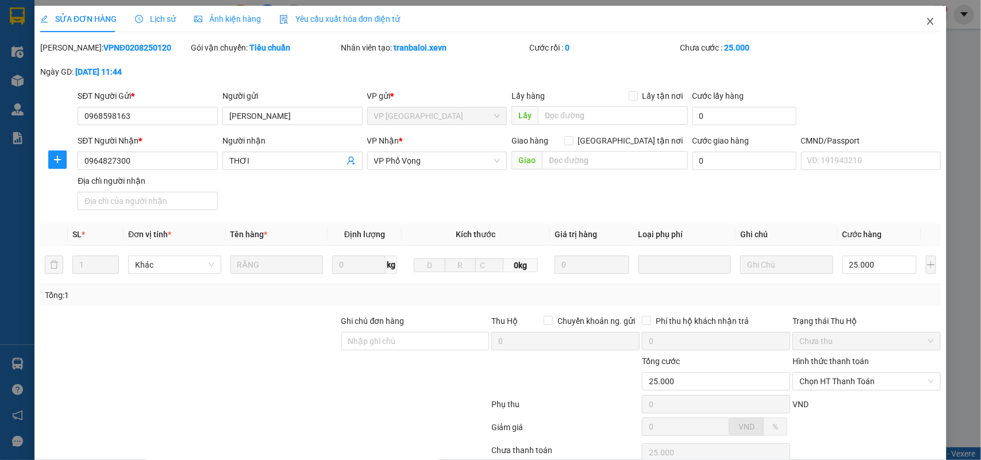
click at [926, 25] on icon "close" at bounding box center [930, 21] width 9 height 9
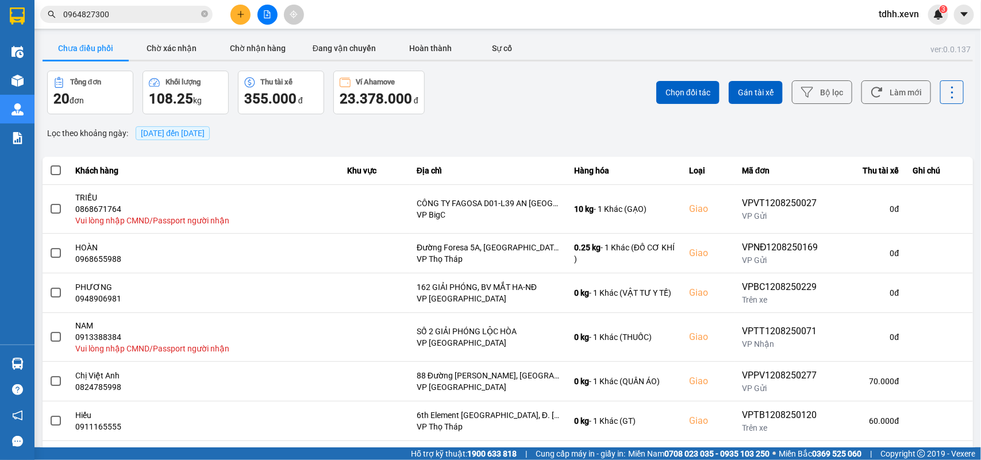
click at [107, 16] on input "0964827300" at bounding box center [131, 14] width 136 height 13
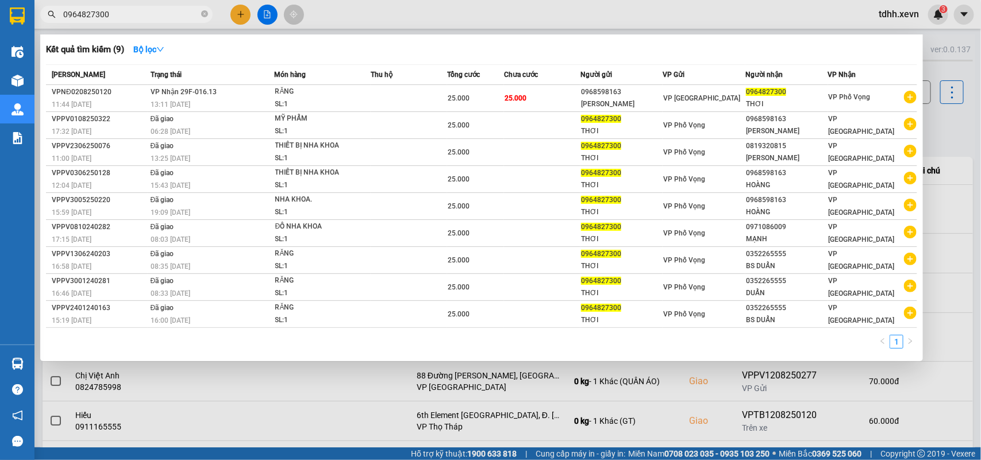
drag, startPoint x: 106, startPoint y: 16, endPoint x: 52, endPoint y: 16, distance: 54.6
click at [52, 16] on div "0964827300" at bounding box center [112, 14] width 224 height 17
paste input "16511981"
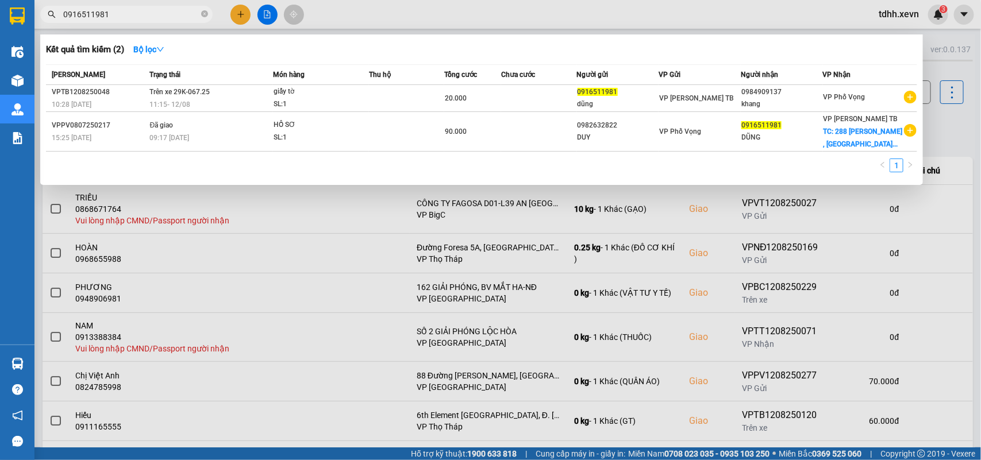
drag, startPoint x: 107, startPoint y: 16, endPoint x: 44, endPoint y: 26, distance: 63.4
click at [44, 25] on div "Kết quả tìm kiếm ( 2 ) Bộ lọc Mã ĐH Trạng thái Món hàng Thu hộ Tổng cước Chưa c…" at bounding box center [112, 15] width 224 height 20
paste input "347991159"
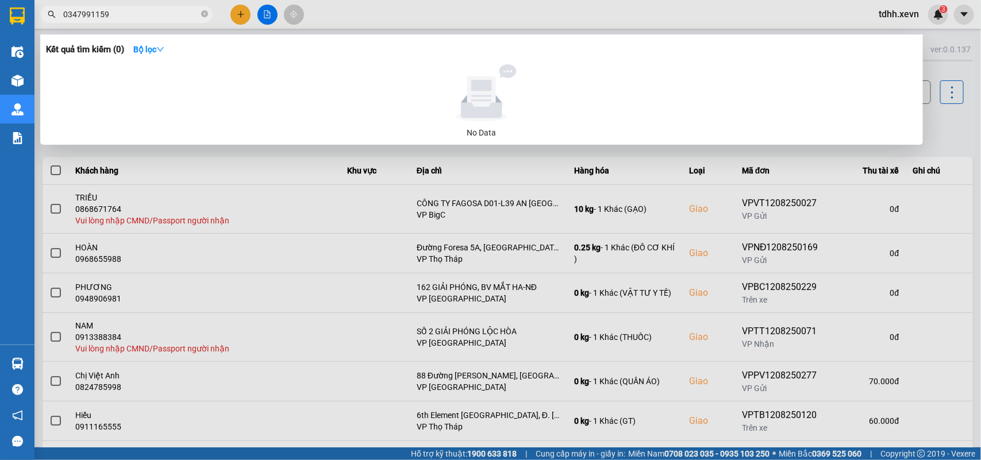
type input "0347991159"
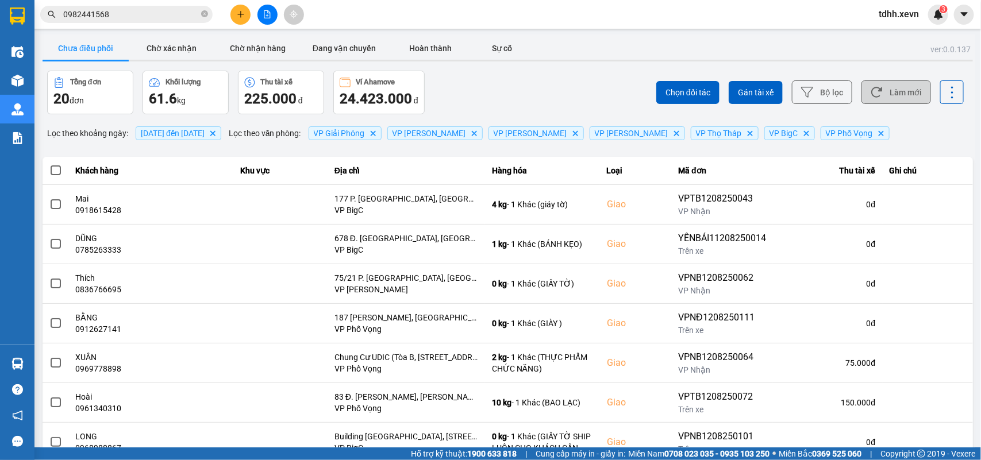
click at [883, 90] on button "Làm mới" at bounding box center [896, 92] width 70 height 24
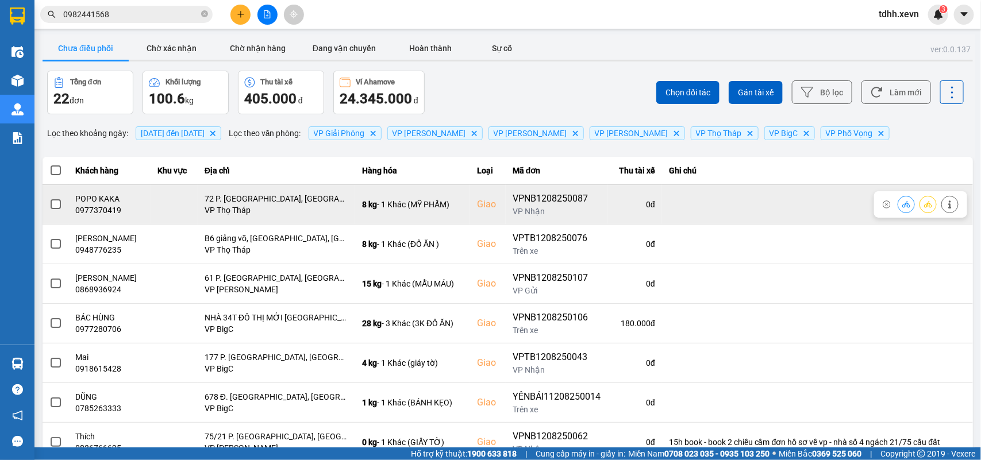
click at [79, 215] on div "0977370419" at bounding box center [110, 210] width 68 height 11
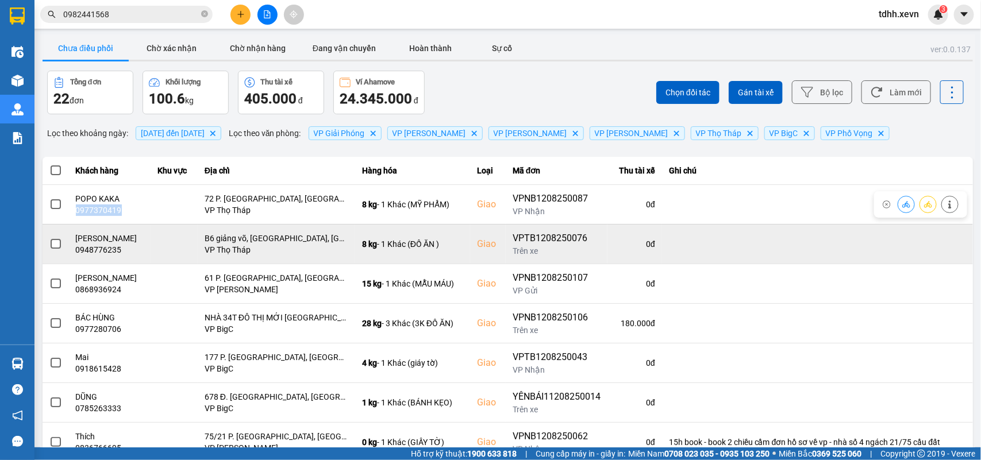
copy div "0977370419"
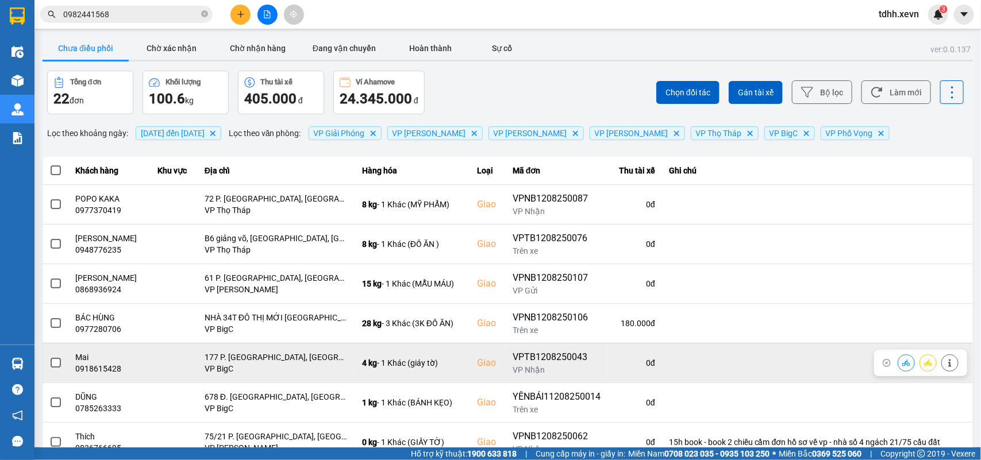
click at [110, 372] on div "0918615428" at bounding box center [110, 368] width 68 height 11
copy div "0918615428"
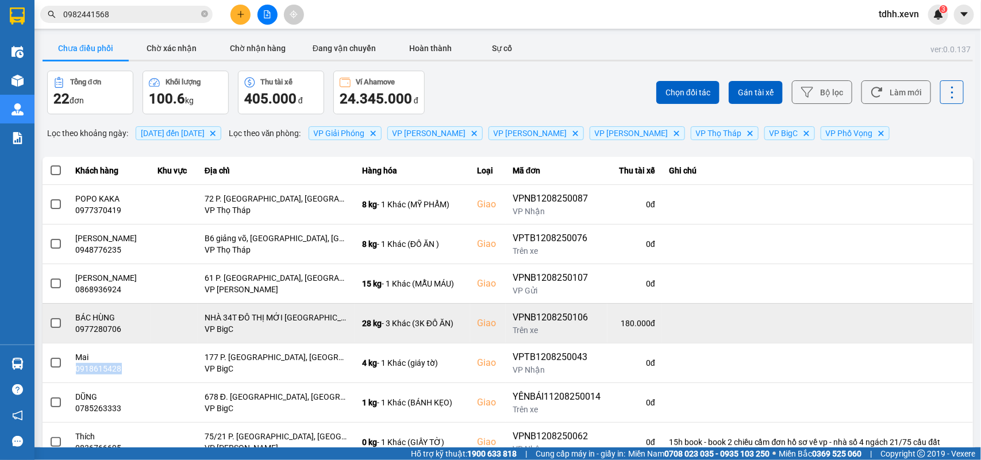
click at [883, 14] on span "tdhh.xevn" at bounding box center [898, 14] width 59 height 14
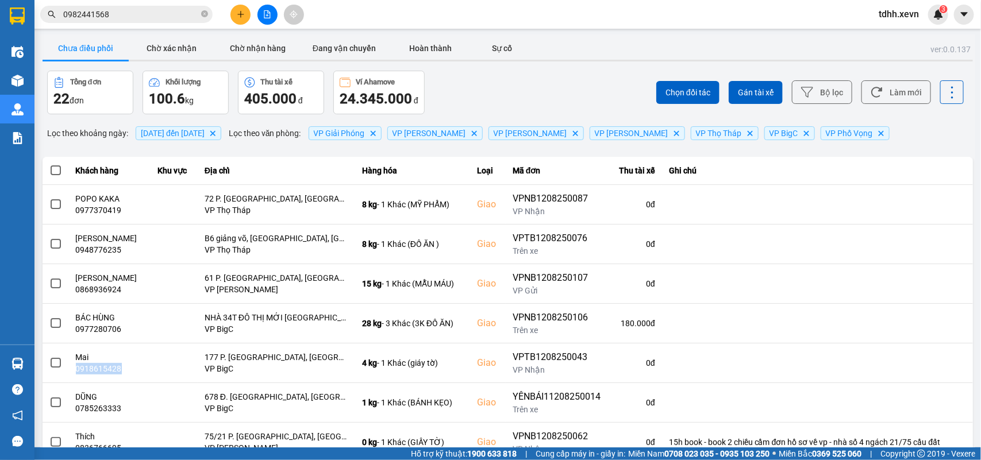
scroll to position [162, 0]
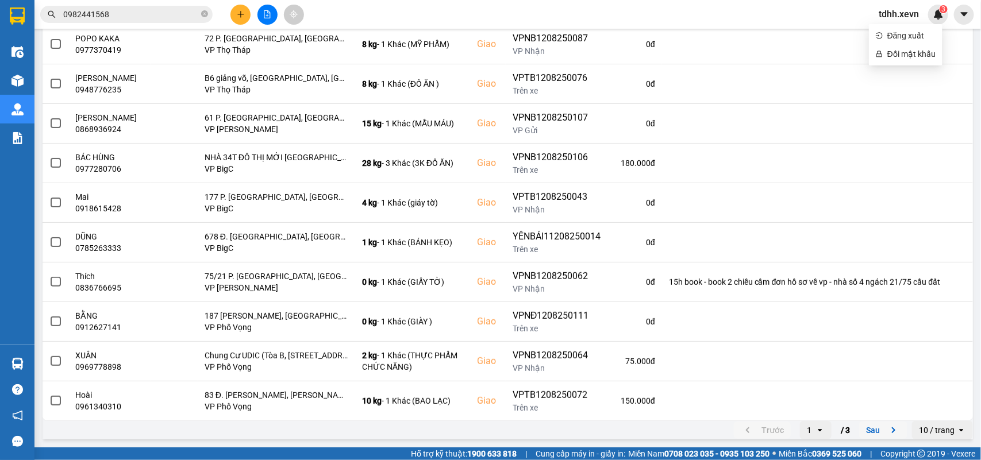
click at [888, 429] on icon "next page. current page 1 / 3" at bounding box center [894, 431] width 14 height 14
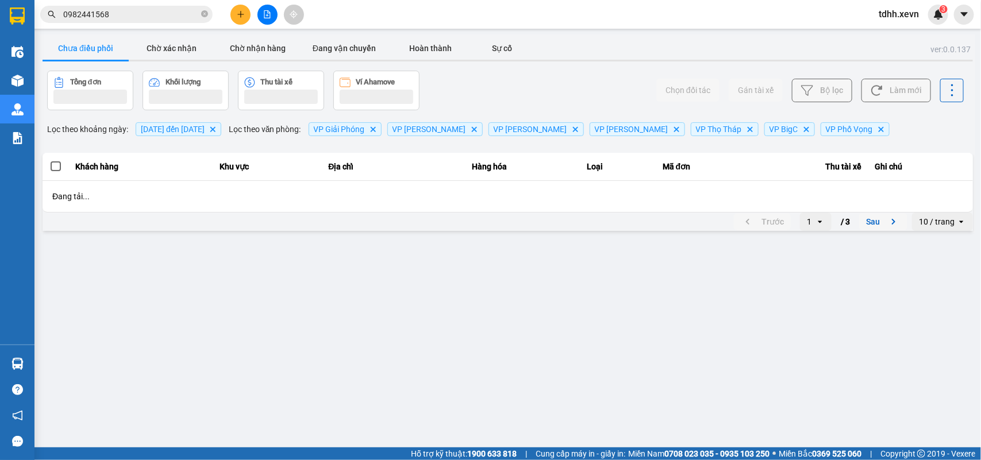
scroll to position [0, 0]
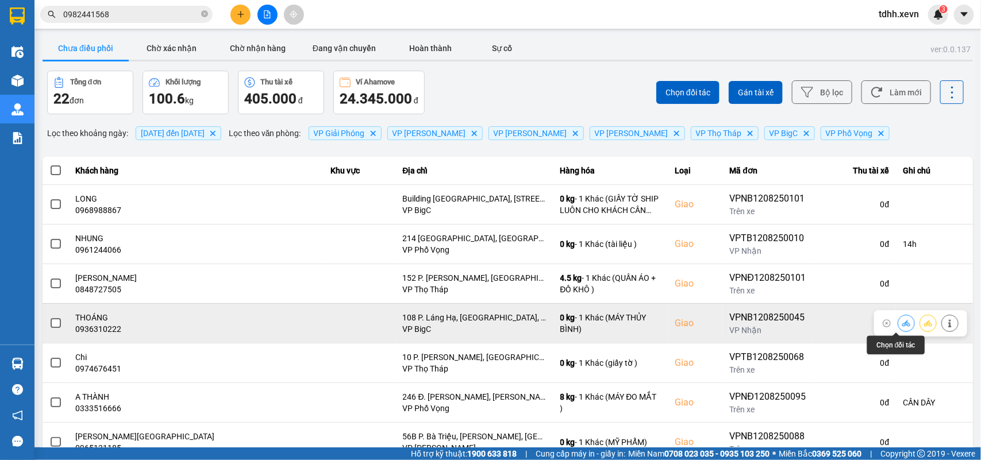
click at [902, 325] on icon at bounding box center [906, 323] width 8 height 6
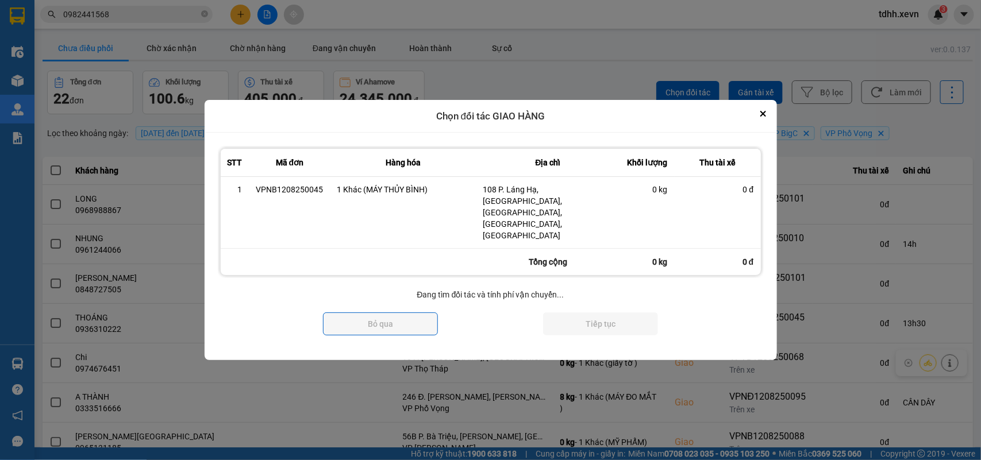
click at [897, 326] on div at bounding box center [490, 230] width 981 height 460
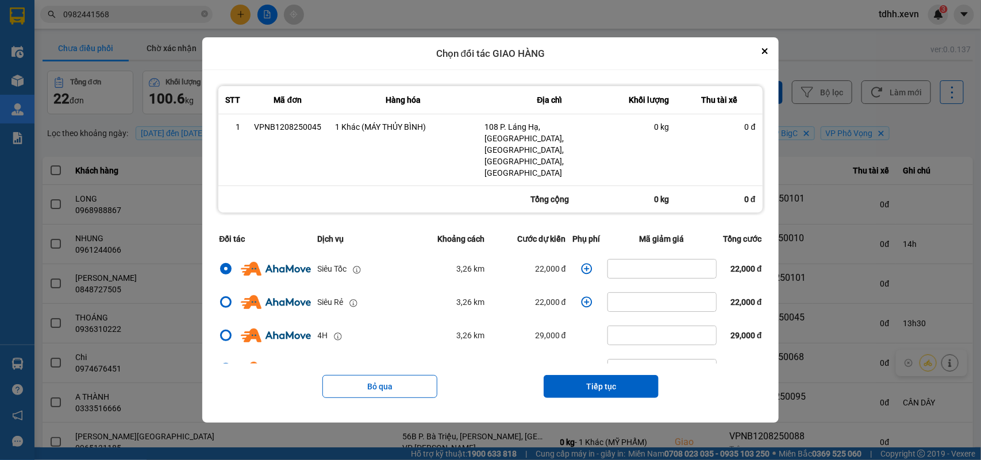
click at [581, 263] on icon "dialog" at bounding box center [586, 268] width 11 height 11
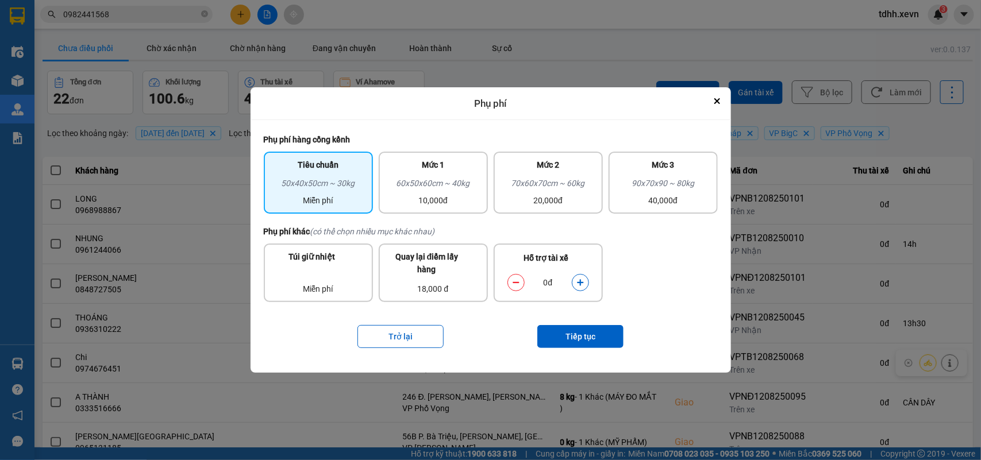
click at [581, 248] on div "Hỗ trợ tài xế 0đ" at bounding box center [548, 273] width 109 height 59
click at [575, 282] on button "dialog" at bounding box center [580, 283] width 16 height 20
click at [573, 331] on button "Tiếp tục" at bounding box center [580, 336] width 86 height 23
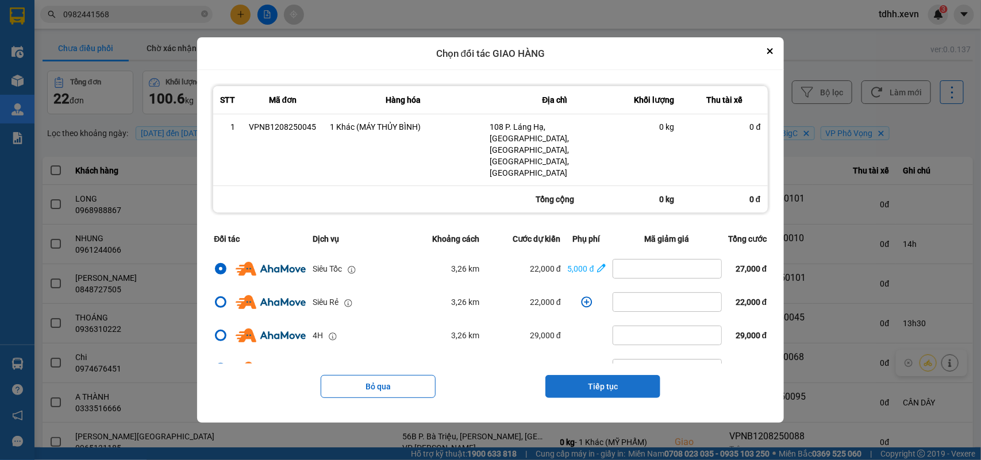
click at [602, 375] on button "Tiếp tục" at bounding box center [602, 386] width 115 height 23
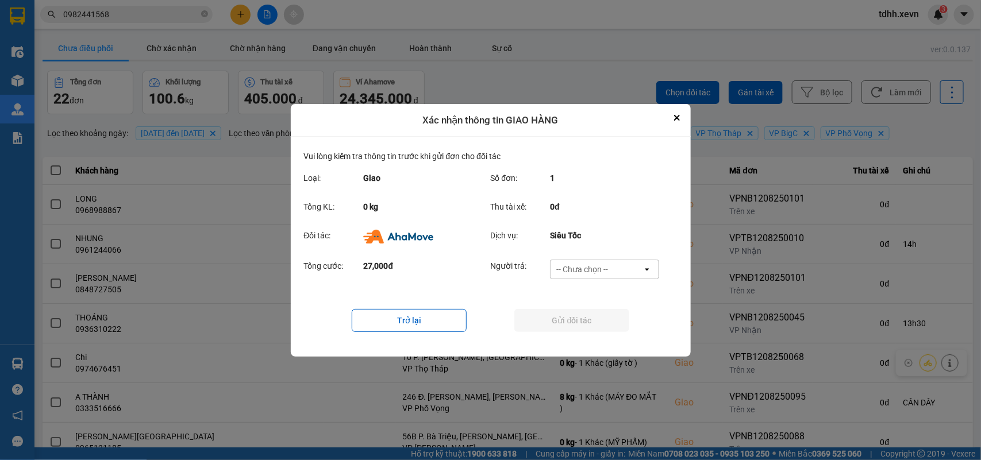
click at [624, 266] on div "-- Chưa chọn --" at bounding box center [597, 269] width 92 height 18
click at [587, 335] on span "Ví Ahamove" at bounding box center [582, 334] width 47 height 11
click at [587, 335] on div "Trở lại Gửi đối tác" at bounding box center [491, 321] width 374 height 46
click at [587, 310] on button "Gửi đối tác" at bounding box center [571, 320] width 115 height 23
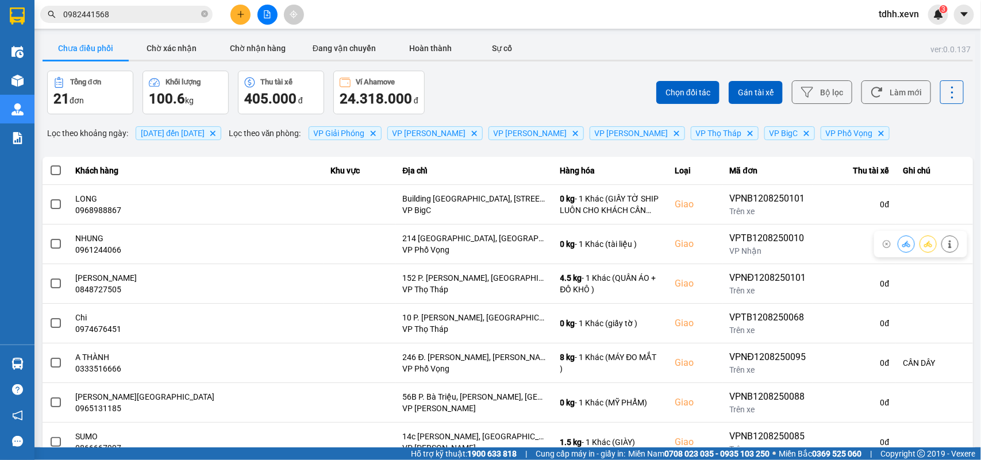
scroll to position [162, 0]
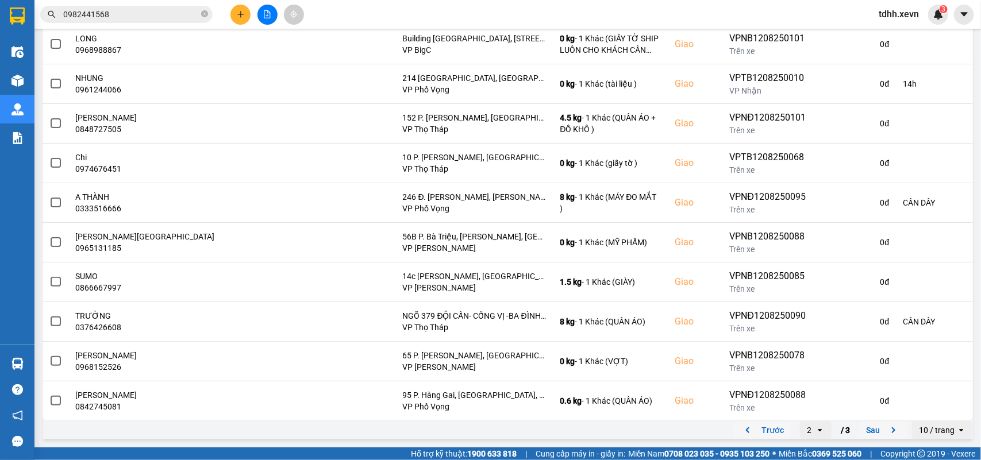
click at [746, 429] on icon "previous page. current page 2 / 3" at bounding box center [747, 431] width 3 height 6
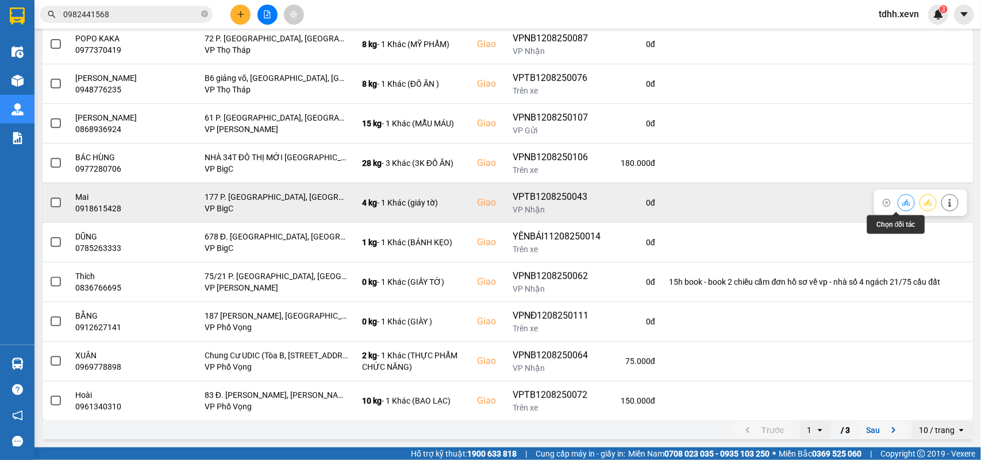
click at [898, 204] on button at bounding box center [906, 203] width 16 height 20
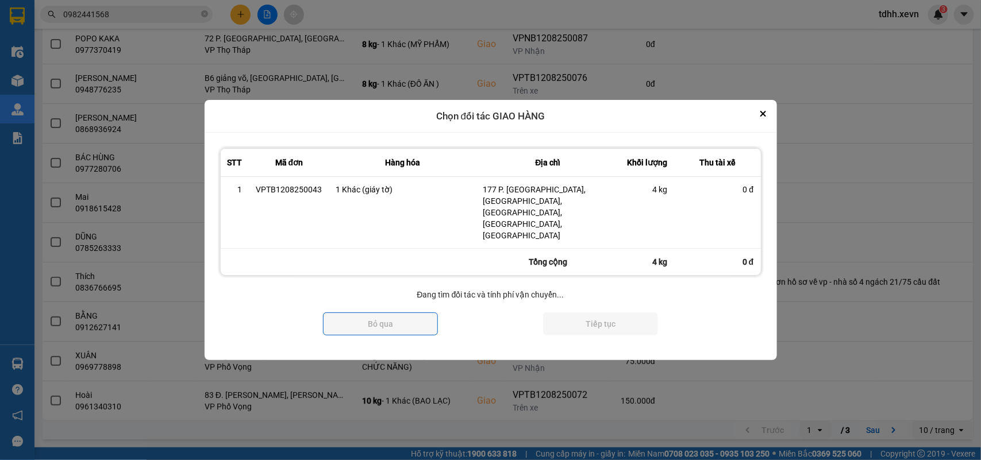
click at [892, 204] on div at bounding box center [490, 230] width 981 height 460
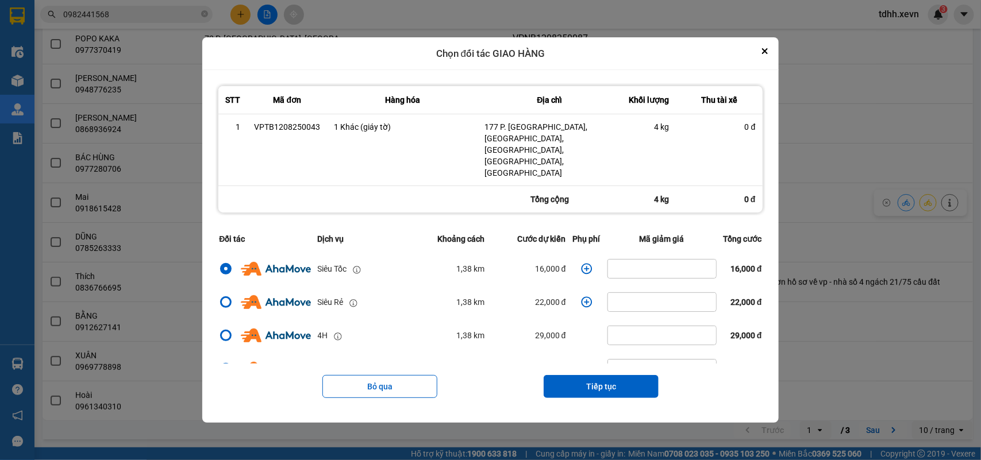
click at [582, 263] on icon "dialog" at bounding box center [586, 268] width 11 height 11
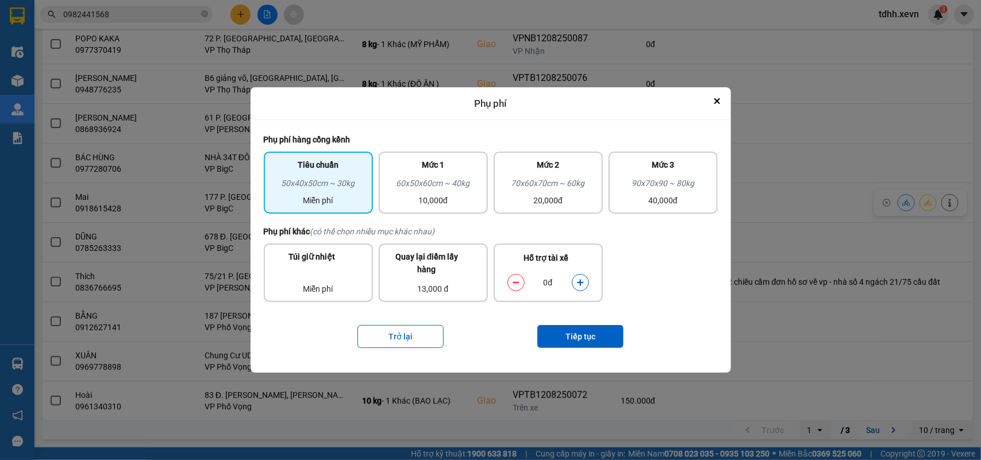
drag, startPoint x: 579, startPoint y: 283, endPoint x: 582, endPoint y: 290, distance: 7.3
click at [579, 286] on icon "dialog" at bounding box center [580, 283] width 8 height 8
click at [584, 332] on button "Tiếp tục" at bounding box center [580, 336] width 86 height 23
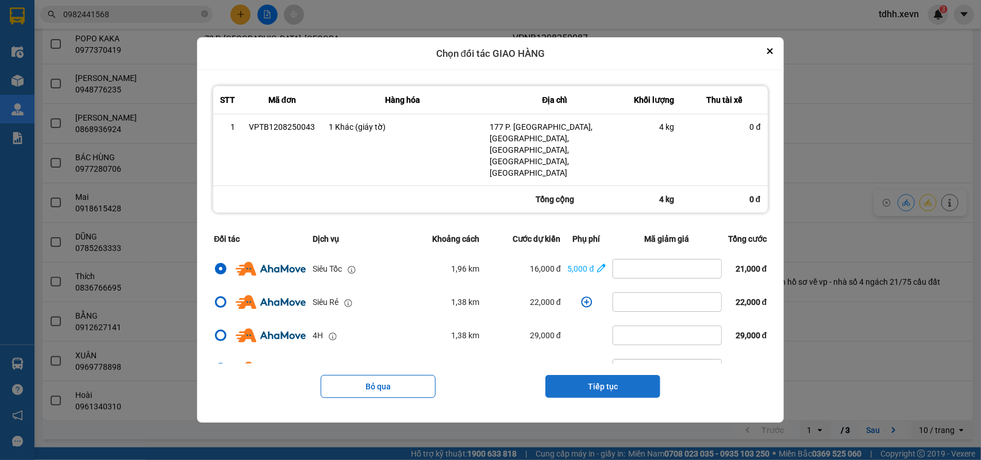
click at [601, 375] on button "Tiếp tục" at bounding box center [602, 386] width 115 height 23
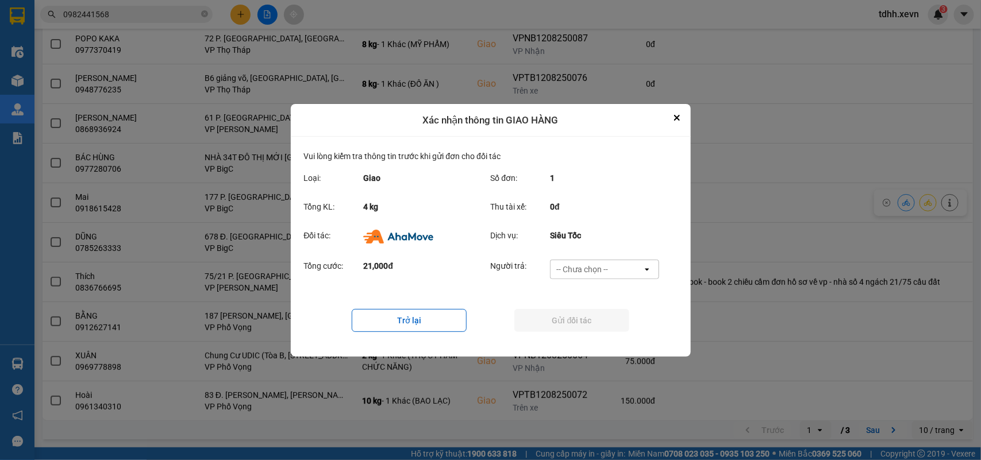
click at [610, 269] on div "-- Chưa chọn --" at bounding box center [597, 269] width 92 height 18
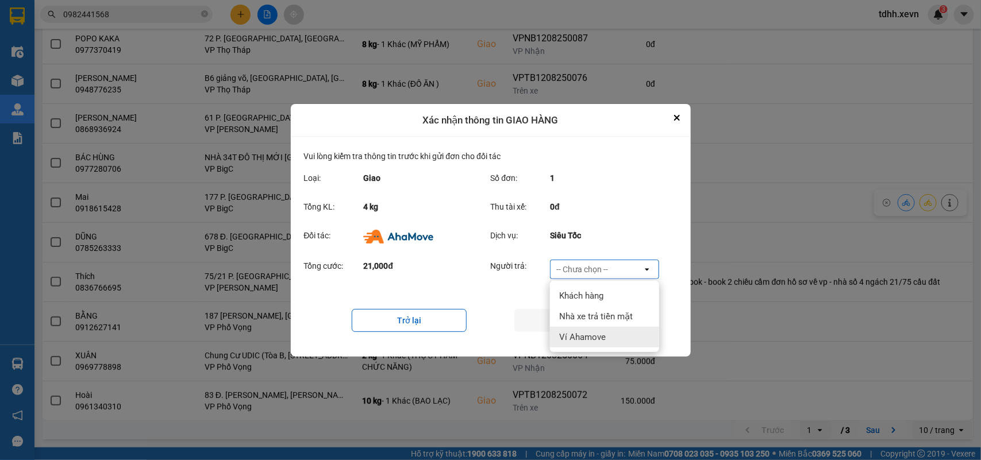
click at [591, 332] on span "Ví Ahamove" at bounding box center [582, 337] width 47 height 11
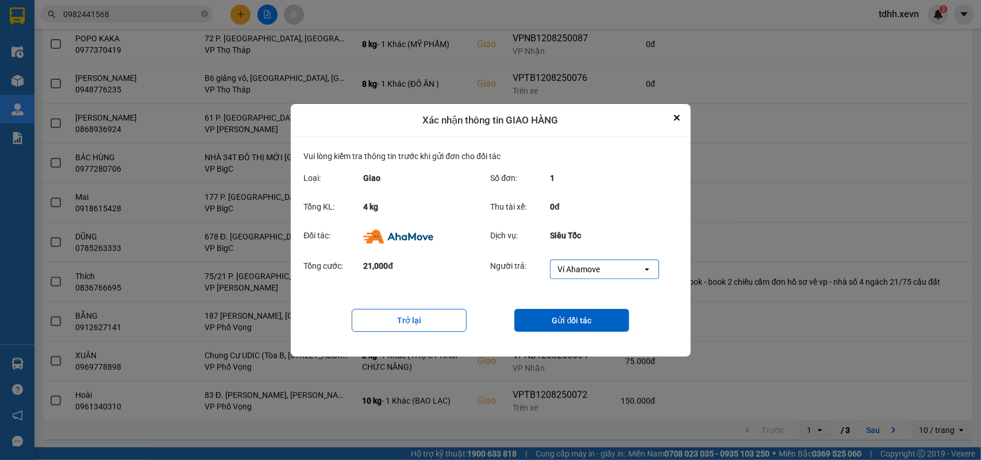
click at [591, 330] on button "Gửi đối tác" at bounding box center [571, 320] width 115 height 23
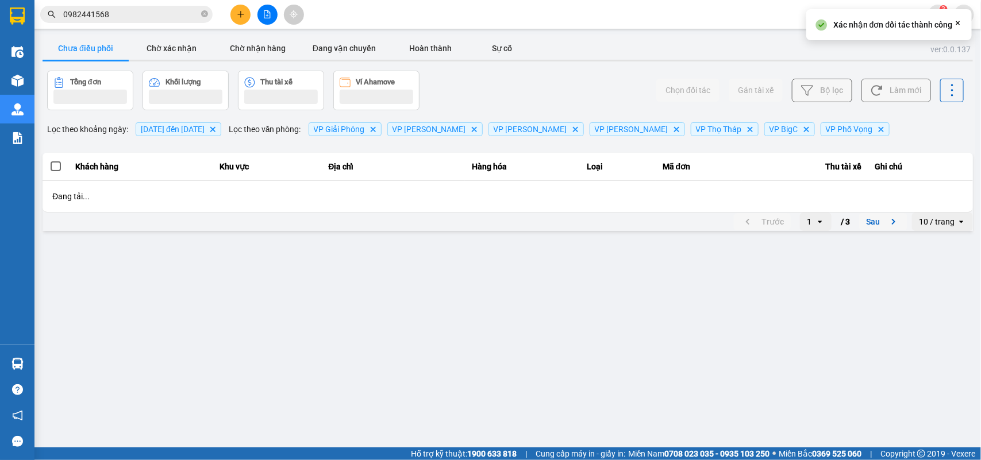
scroll to position [0, 0]
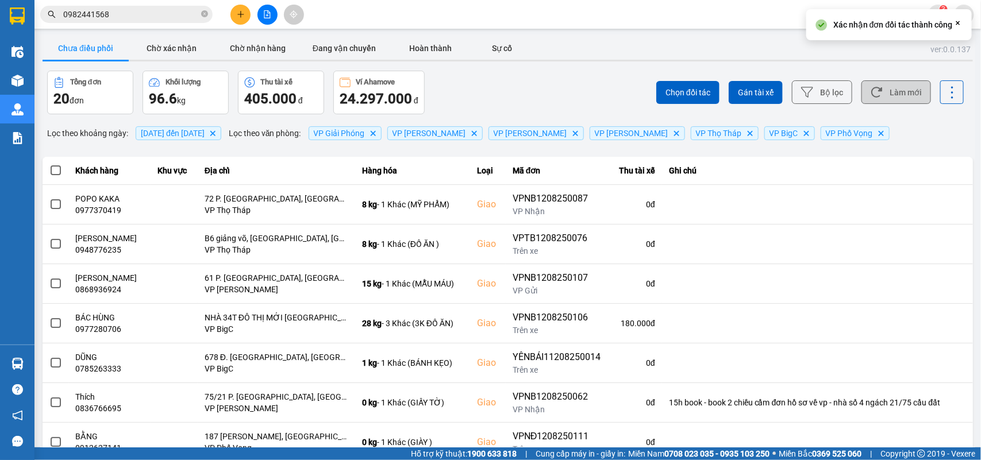
click at [875, 91] on button "Làm mới" at bounding box center [896, 92] width 70 height 24
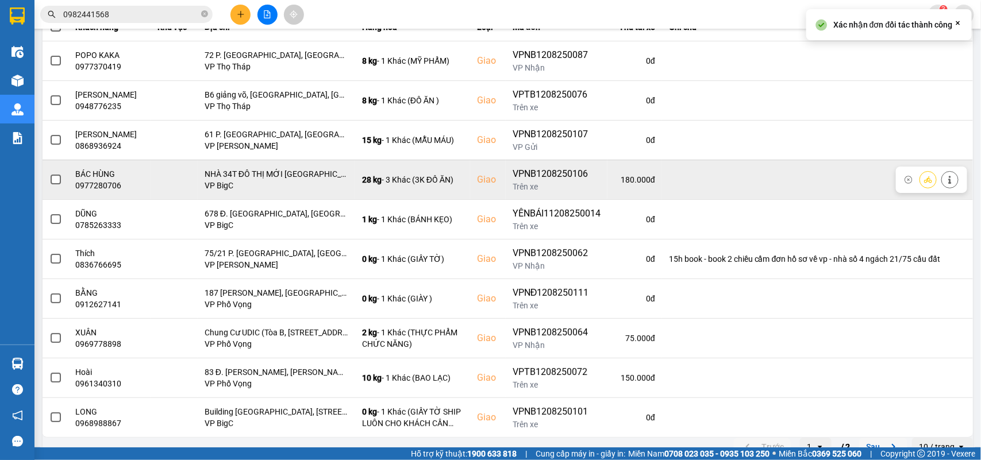
scroll to position [162, 0]
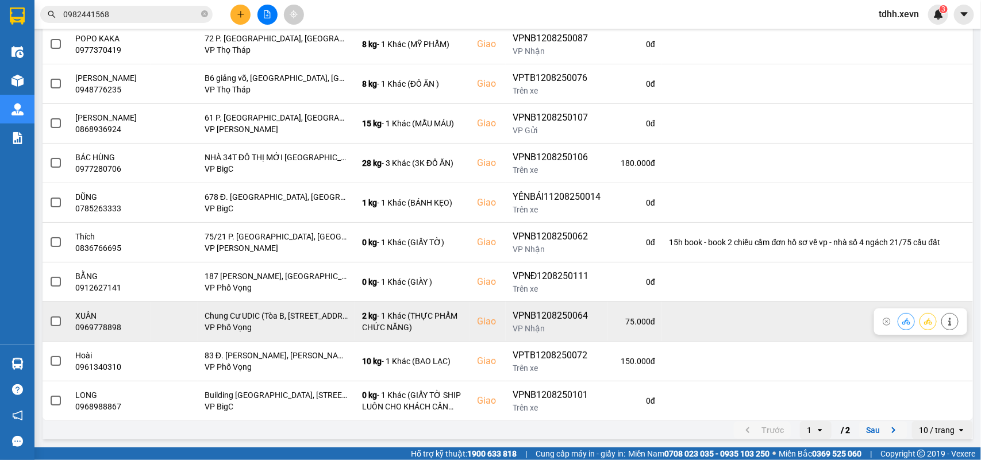
click at [111, 325] on div "0969778898" at bounding box center [110, 327] width 68 height 11
copy div "0969778898"
drag, startPoint x: 894, startPoint y: 321, endPoint x: 933, endPoint y: 315, distance: 38.9
click at [933, 315] on div at bounding box center [928, 321] width 61 height 17
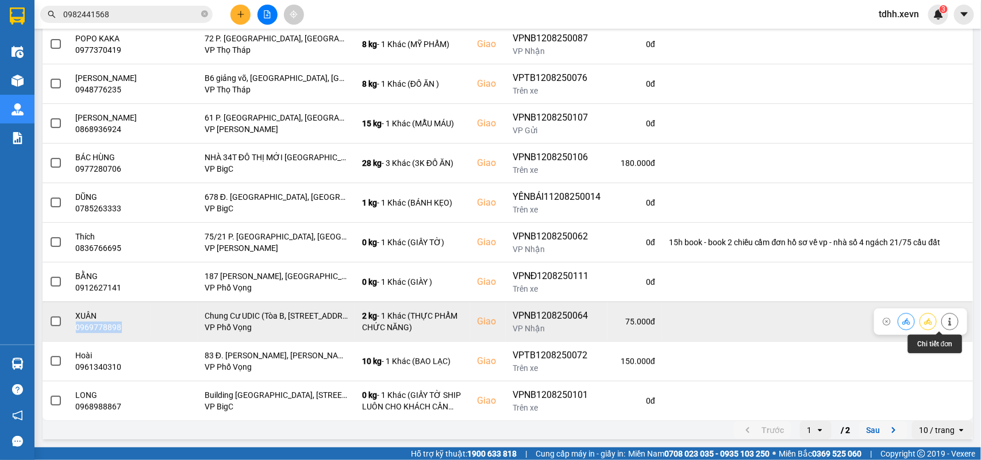
click at [946, 319] on icon at bounding box center [950, 322] width 8 height 8
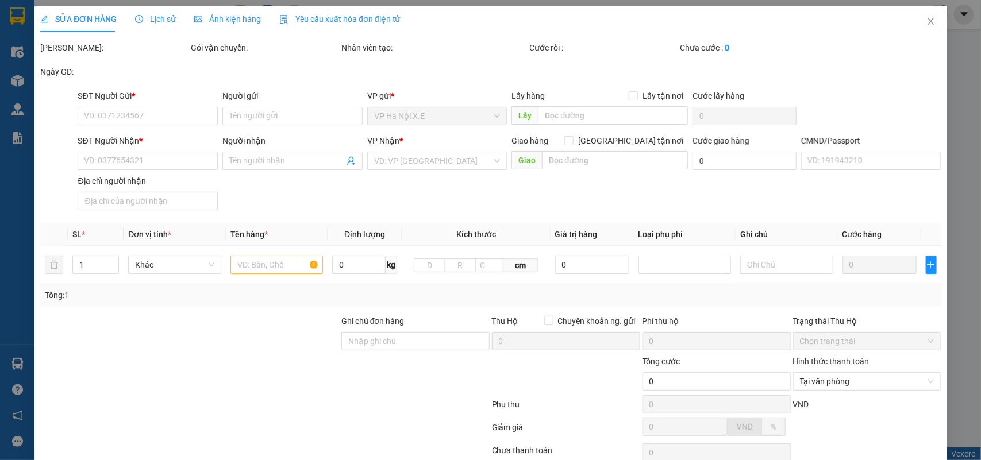
type input "0978678999"
type input "LÊ THỊ LIÊN"
type input "0969778898"
type input "XUÂN"
checkbox input "true"
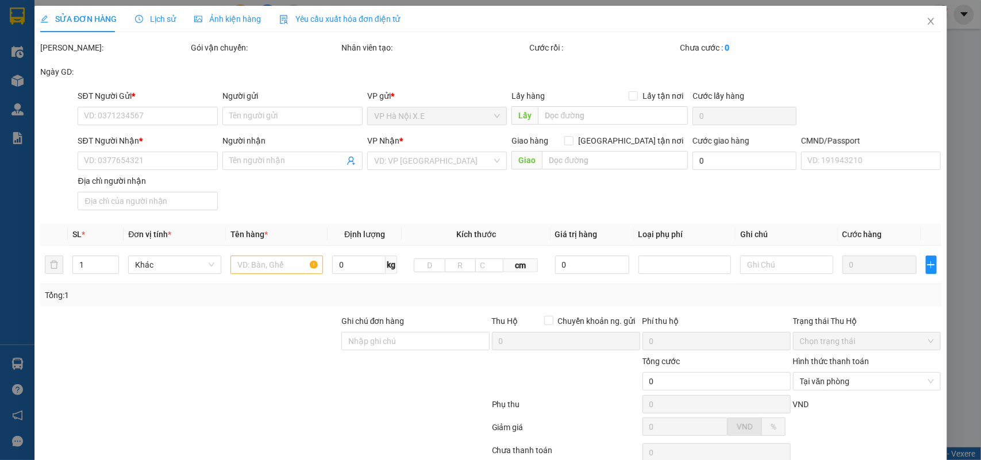
type input "Chung Cư UDIC (Tòa B, [STREET_ADDRESS]"
type input "NGUYỄN THỊ XUÂN"
type input "75.000"
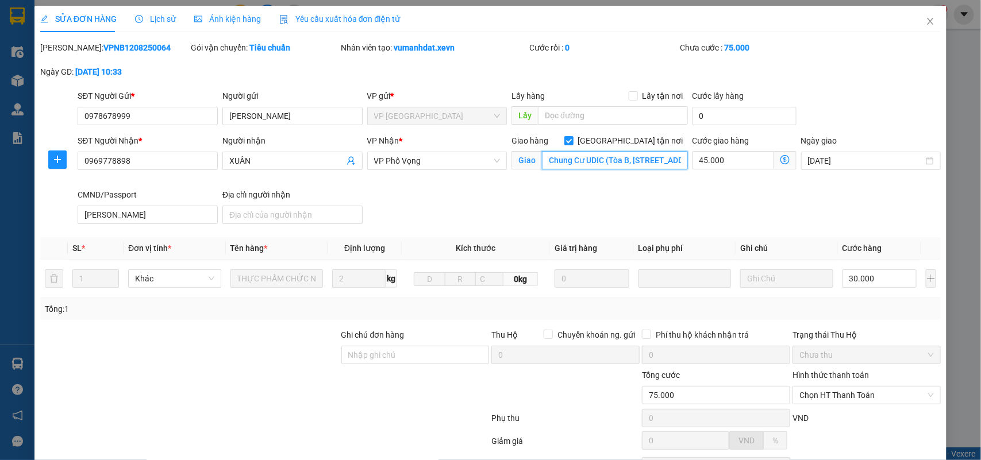
click at [616, 161] on input "Chung Cư UDIC (Tòa B, [STREET_ADDRESS]" at bounding box center [615, 160] width 146 height 18
click at [375, 361] on input "Ghi chú đơn hàng" at bounding box center [415, 355] width 148 height 18
type input "sảnh A, toà A"
click at [613, 162] on input "Chung Cư UDIC (Tòa B, [STREET_ADDRESS]" at bounding box center [615, 160] width 146 height 18
click at [609, 161] on input "Chung Cư UDIC (Tòa B, [STREET_ADDRESS]" at bounding box center [615, 160] width 146 height 18
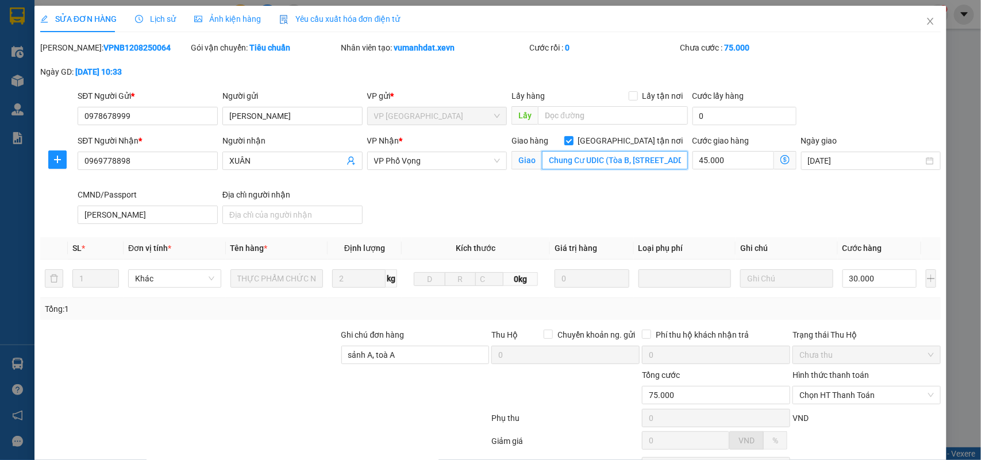
drag, startPoint x: 604, startPoint y: 164, endPoint x: 619, endPoint y: 168, distance: 15.9
click at [619, 168] on input "Chung Cư UDIC (Tòa B, [STREET_ADDRESS]" at bounding box center [615, 160] width 146 height 18
drag, startPoint x: 601, startPoint y: 167, endPoint x: 567, endPoint y: 174, distance: 34.6
click at [567, 174] on div "Giao hàng Giao tận nơi Giao Chung Cư UDIC (Tòa B, Tổ 22A, Vĩnh Tuy, Hoàng Mai, …" at bounding box center [599, 154] width 176 height 40
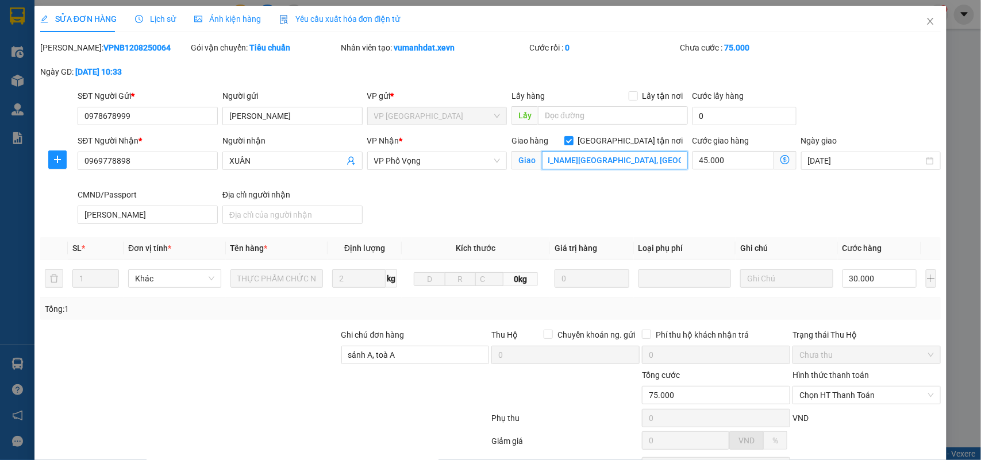
scroll to position [105, 0]
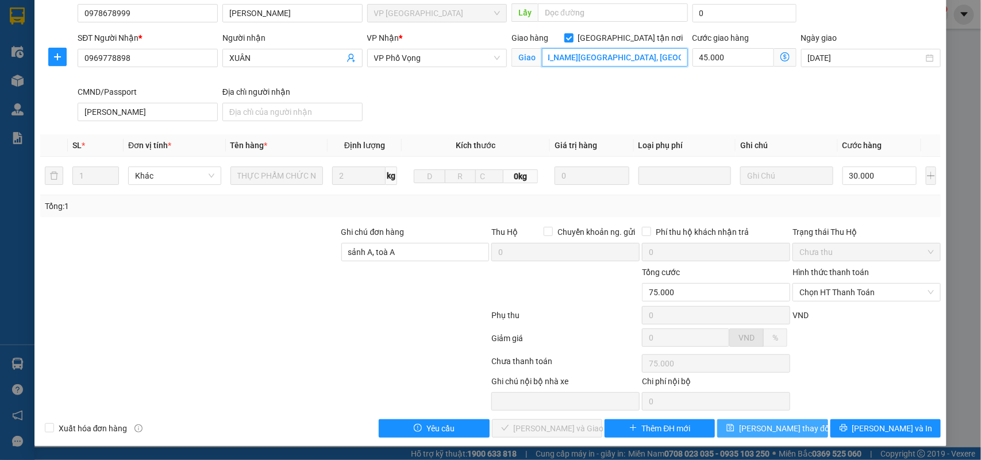
type input "Chung Cư UDIC Vĩnh Tuy, Hoàng Mai, Hà Nội"
click at [759, 424] on span "[PERSON_NAME] thay đổi" at bounding box center [785, 428] width 92 height 13
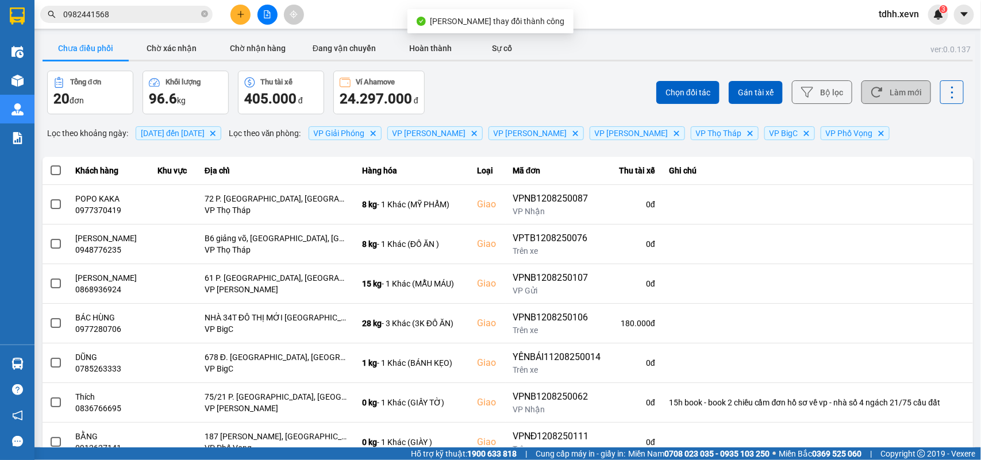
click at [879, 104] on button "Làm mới" at bounding box center [896, 92] width 70 height 24
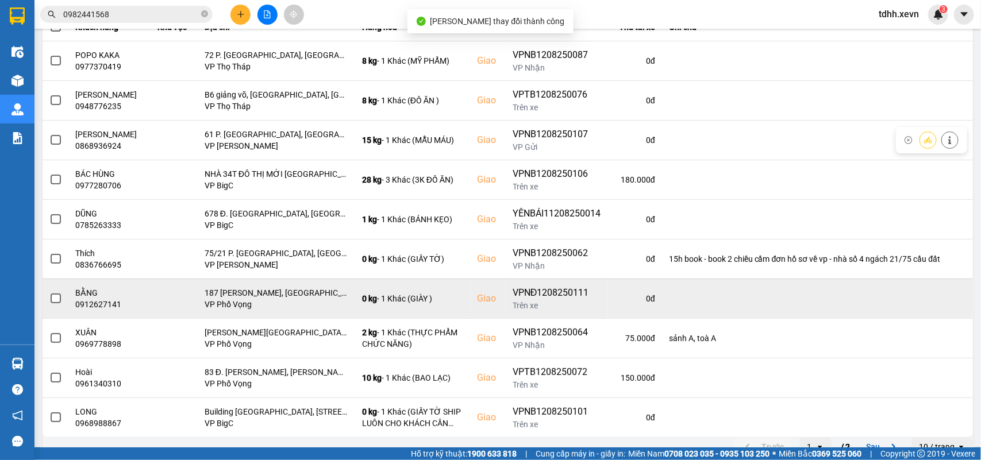
scroll to position [162, 0]
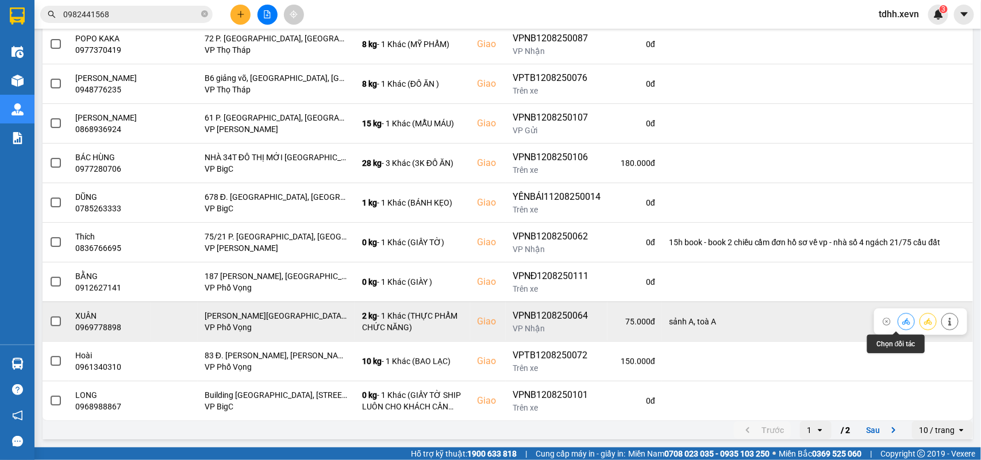
click at [902, 322] on icon at bounding box center [906, 322] width 8 height 8
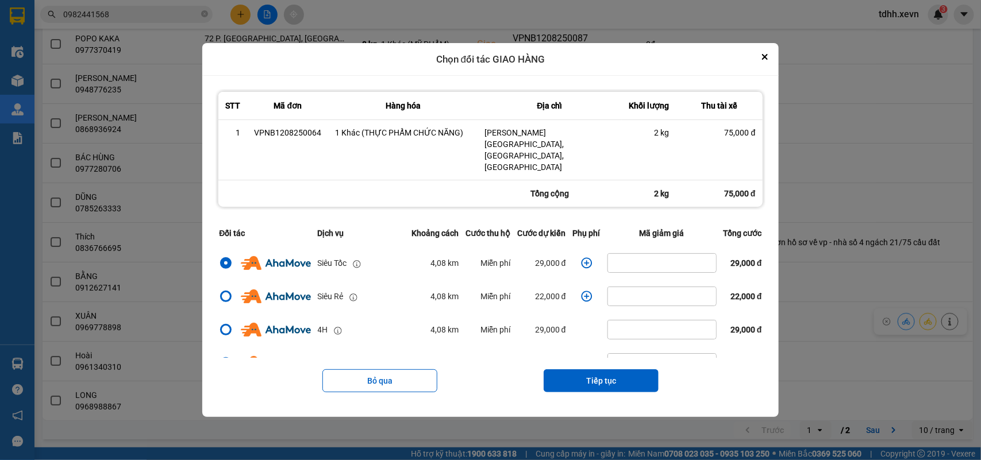
click at [583, 257] on icon "dialog" at bounding box center [586, 262] width 11 height 11
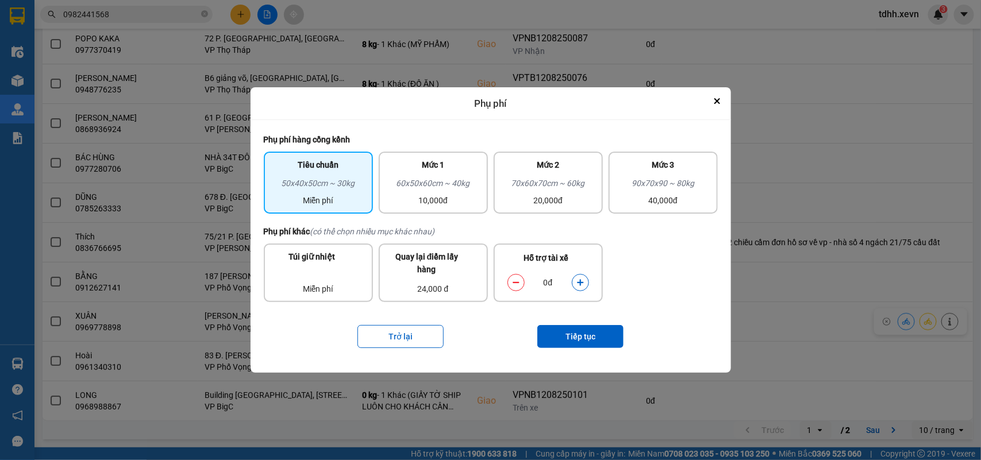
click at [585, 279] on button "dialog" at bounding box center [580, 283] width 16 height 20
click at [579, 336] on button "Tiếp tục" at bounding box center [580, 336] width 86 height 23
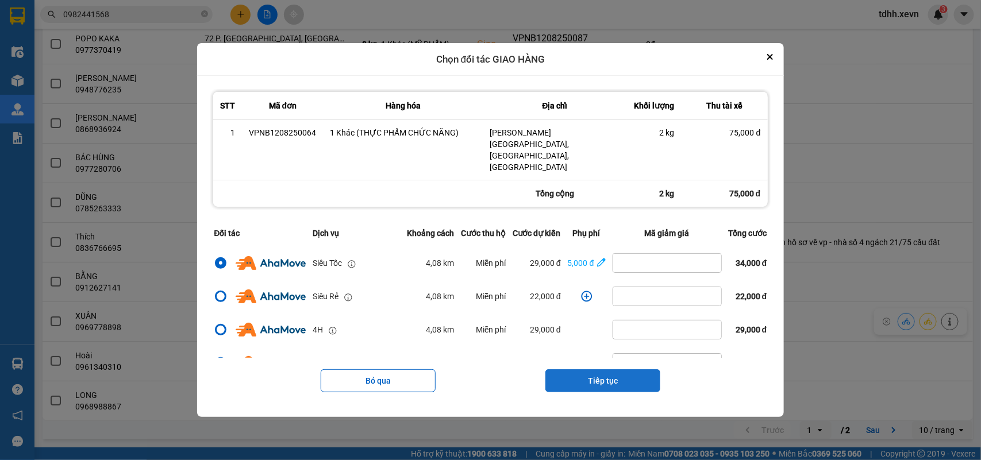
click at [599, 369] on button "Tiếp tục" at bounding box center [602, 380] width 115 height 23
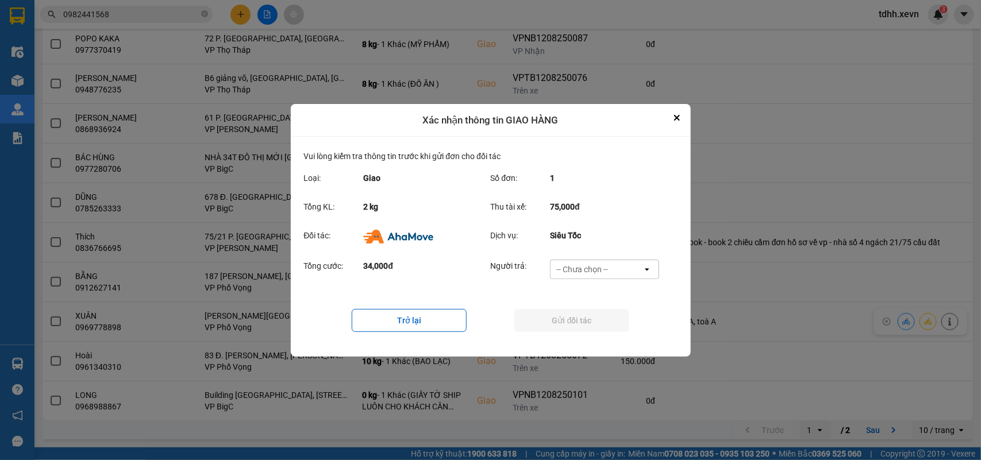
drag, startPoint x: 622, startPoint y: 270, endPoint x: 615, endPoint y: 274, distance: 7.5
click at [621, 270] on div "-- Chưa chọn --" at bounding box center [597, 269] width 92 height 18
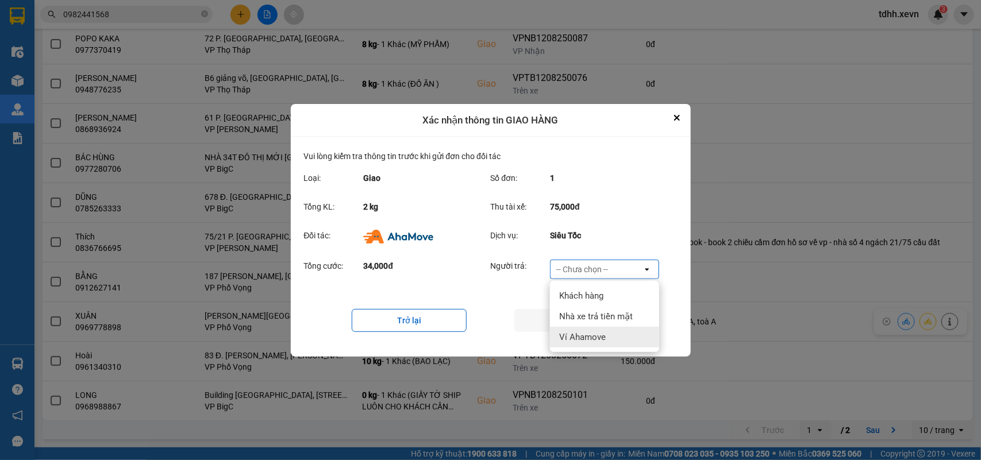
drag, startPoint x: 588, startPoint y: 334, endPoint x: 590, endPoint y: 324, distance: 10.6
click at [588, 333] on span "Ví Ahamove" at bounding box center [582, 337] width 47 height 11
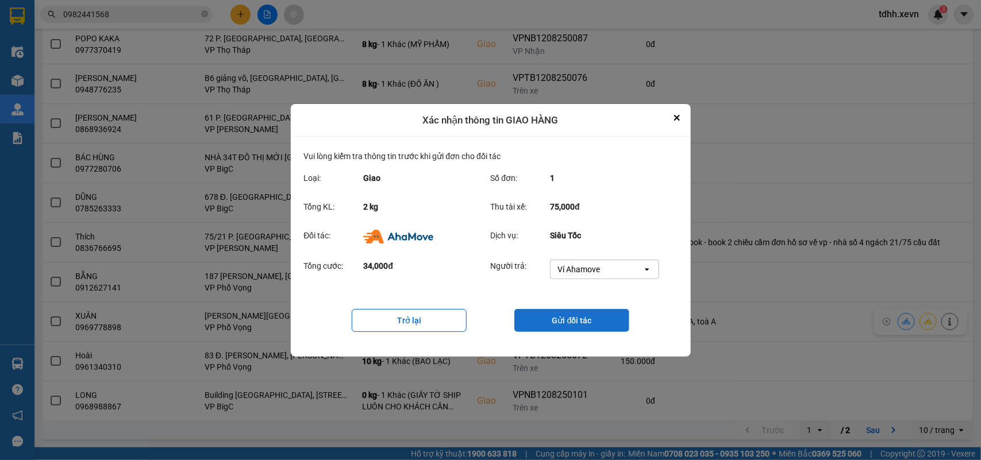
click at [591, 324] on button "Gửi đối tác" at bounding box center [571, 320] width 115 height 23
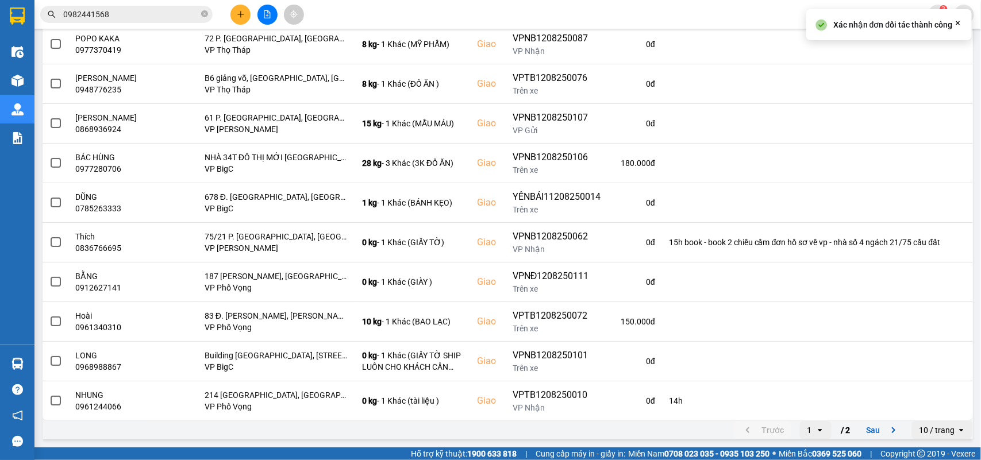
scroll to position [0, 0]
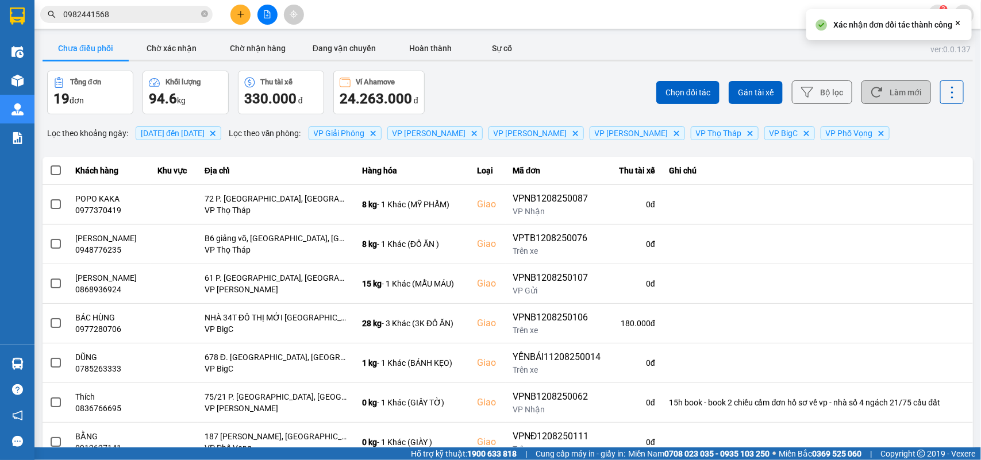
click at [914, 96] on button "Làm mới" at bounding box center [896, 92] width 70 height 24
click at [167, 52] on button "Chờ xác nhận" at bounding box center [172, 48] width 86 height 23
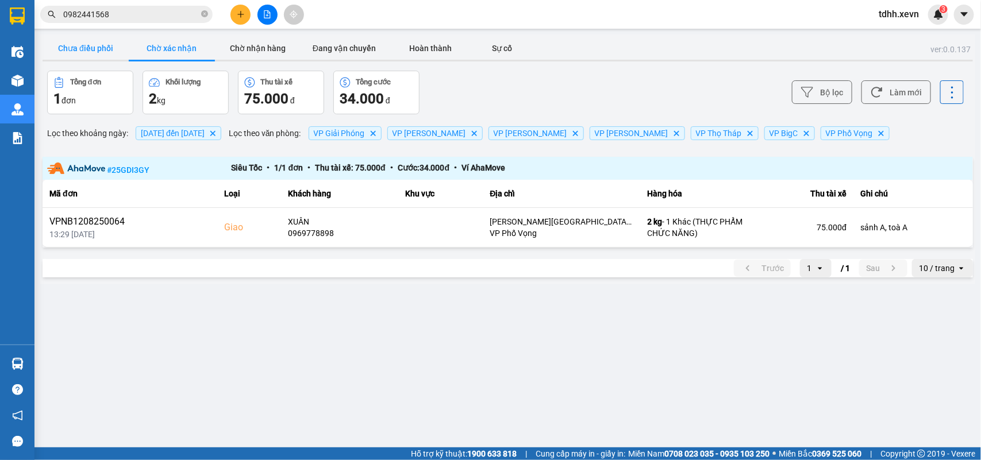
click at [76, 44] on button "Chưa điều phối" at bounding box center [86, 48] width 86 height 23
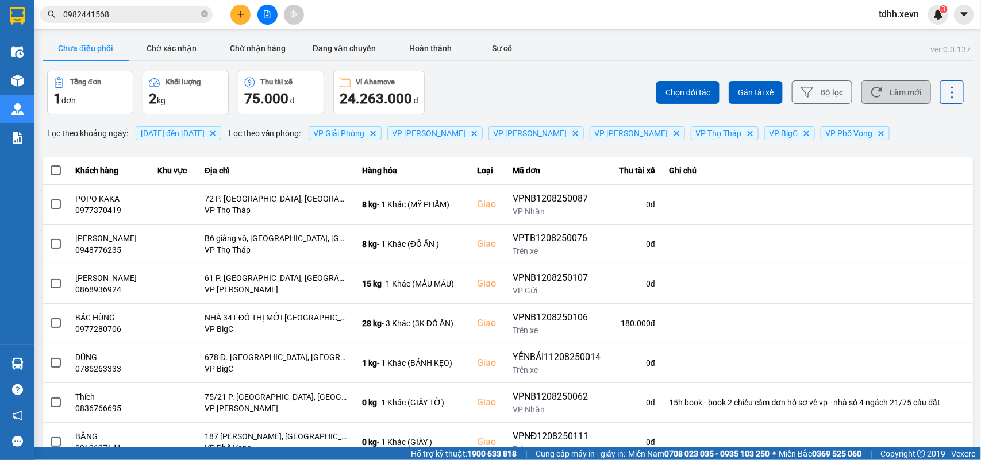
click at [880, 96] on button "Làm mới" at bounding box center [896, 92] width 70 height 24
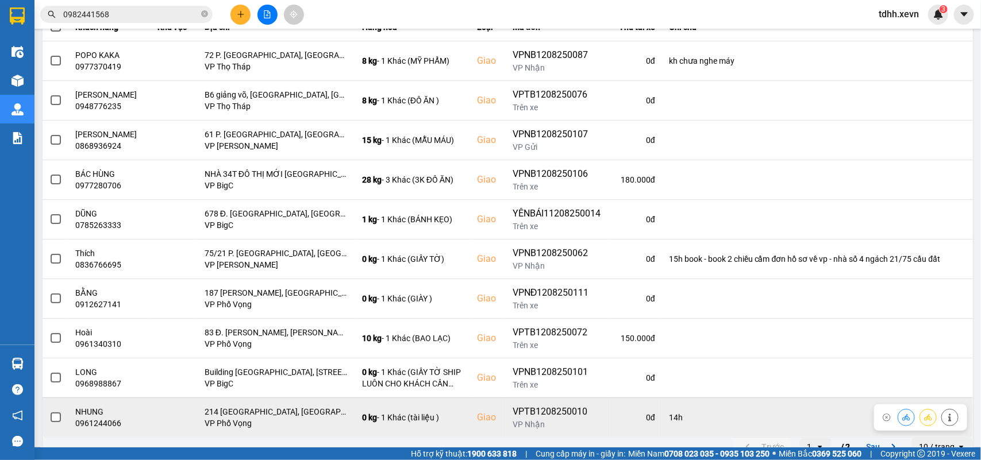
scroll to position [162, 0]
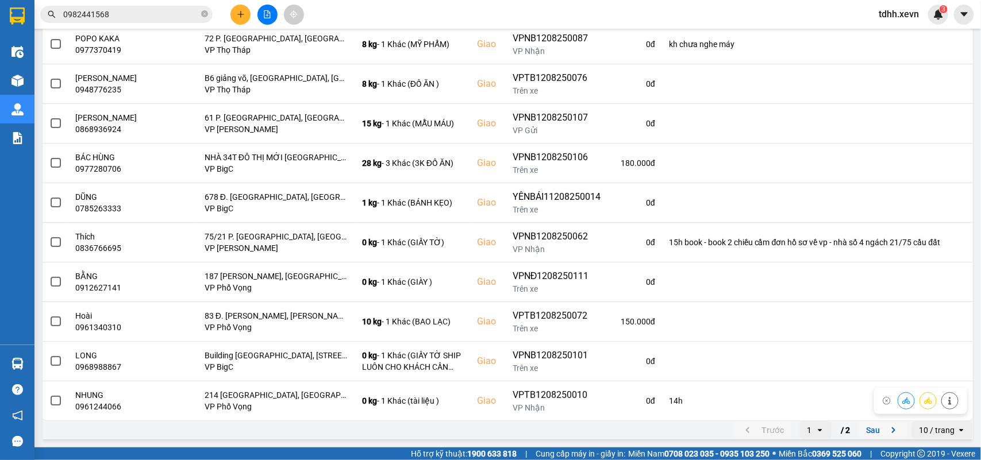
click at [887, 432] on icon "next page. current page 1 / 2" at bounding box center [894, 431] width 14 height 14
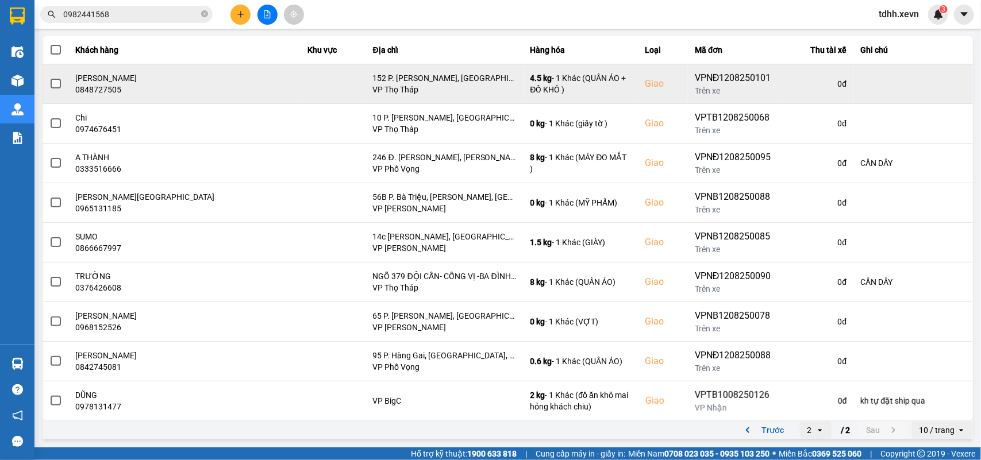
scroll to position [0, 0]
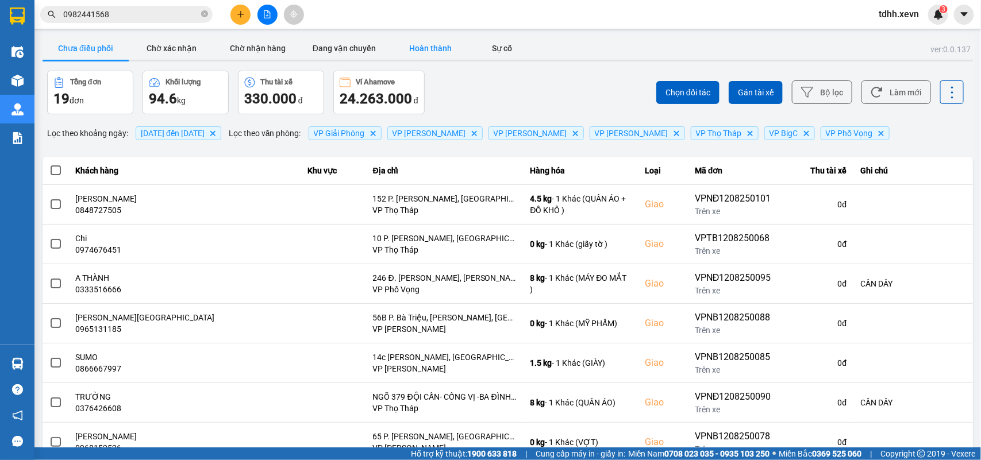
click at [448, 52] on button "Hoàn thành" at bounding box center [430, 48] width 86 height 23
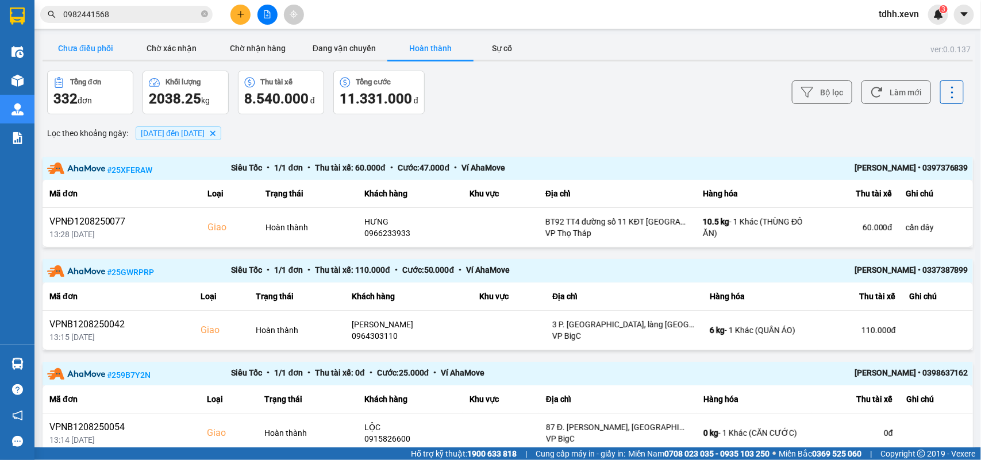
click at [99, 49] on button "Chưa điều phối" at bounding box center [86, 48] width 86 height 23
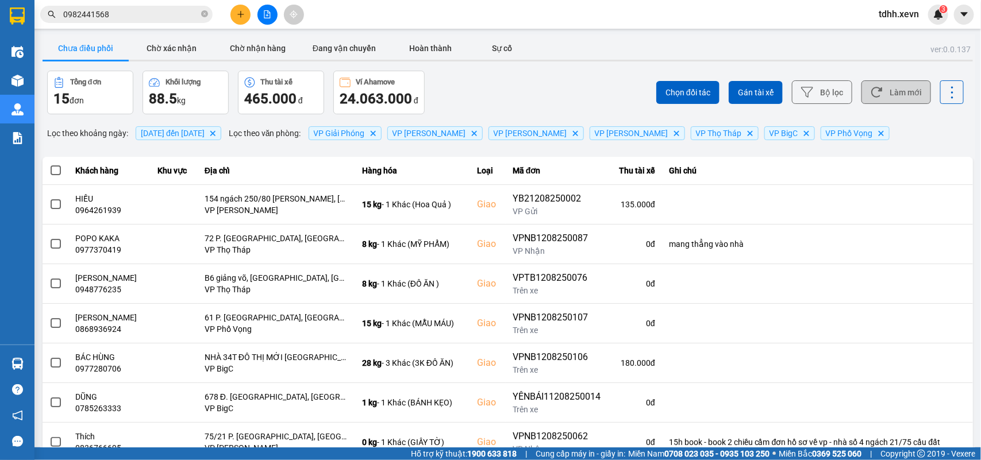
click at [891, 90] on button "Làm mới" at bounding box center [896, 92] width 70 height 24
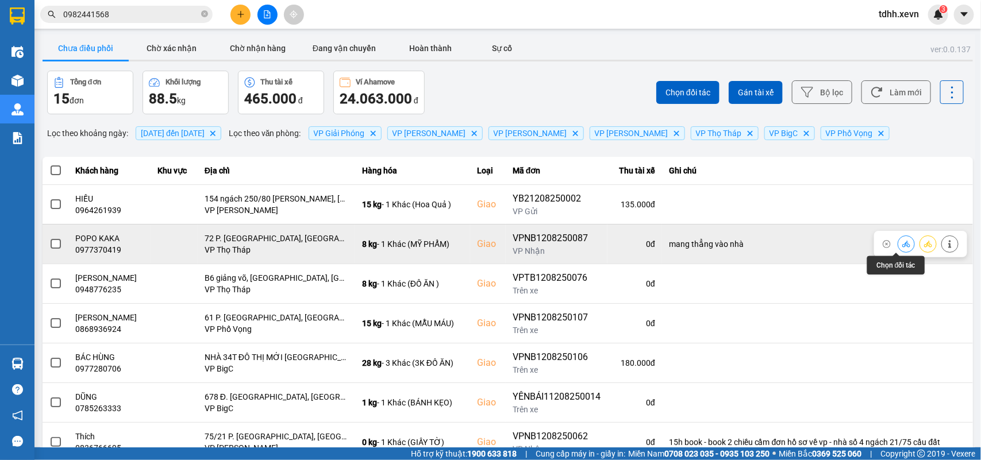
click at [902, 243] on icon at bounding box center [906, 244] width 8 height 8
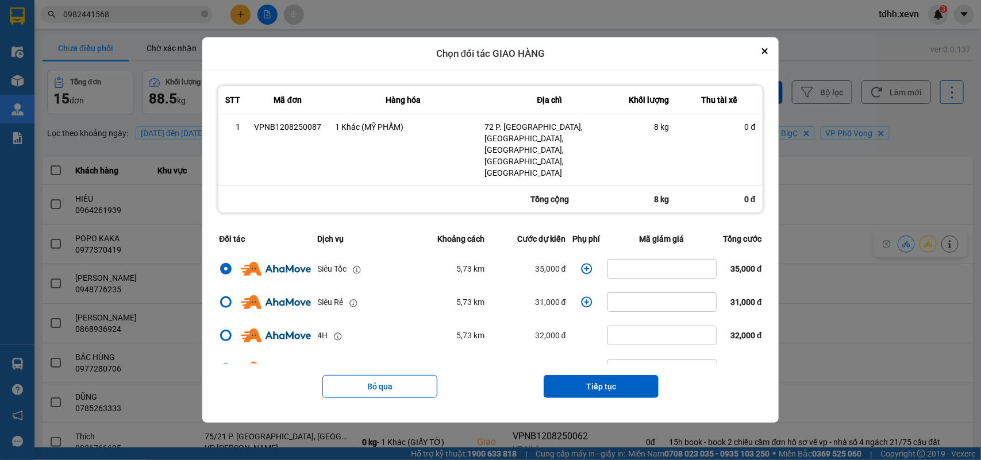
click at [582, 263] on icon "dialog" at bounding box center [586, 268] width 11 height 11
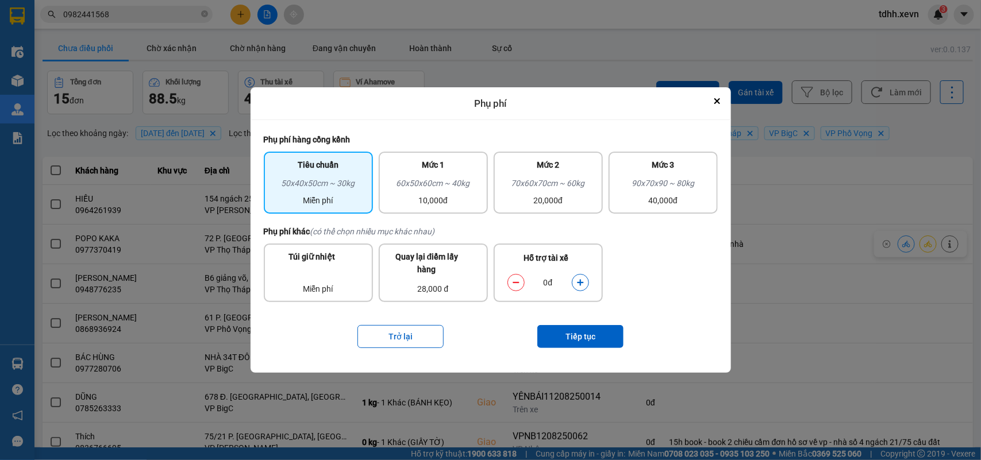
drag, startPoint x: 578, startPoint y: 280, endPoint x: 578, endPoint y: 290, distance: 10.3
click at [578, 284] on icon "dialog" at bounding box center [580, 283] width 8 height 8
click at [575, 340] on button "Tiếp tục" at bounding box center [580, 336] width 86 height 23
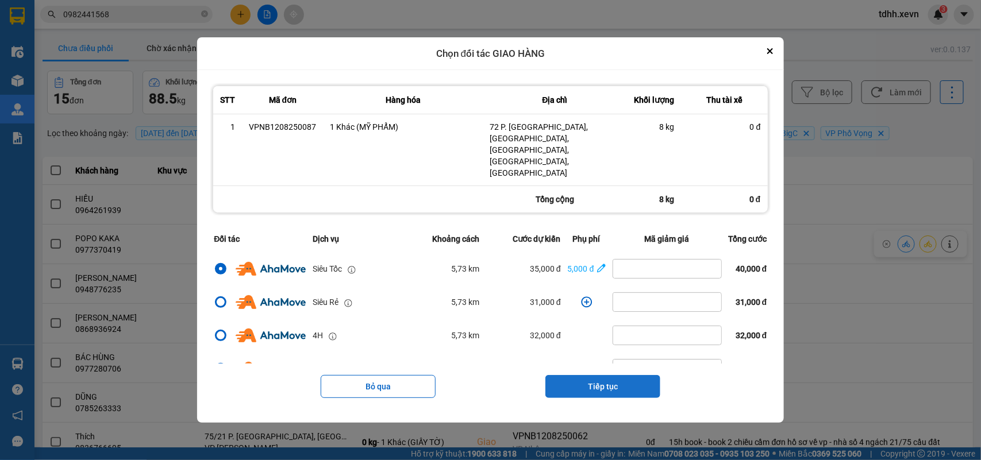
click at [596, 375] on button "Tiếp tục" at bounding box center [602, 386] width 115 height 23
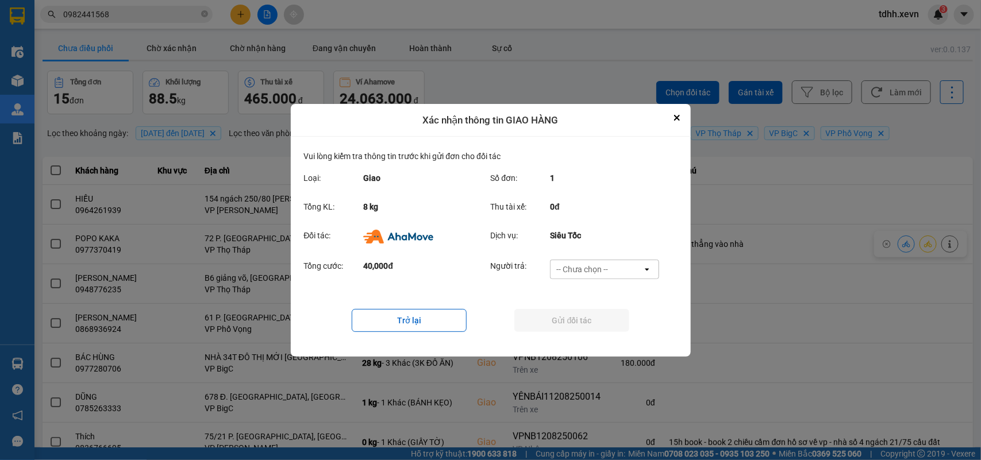
click at [615, 260] on div "-- Chưa chọn --" at bounding box center [597, 269] width 92 height 18
click at [596, 335] on span "Ví Ahamove" at bounding box center [582, 334] width 47 height 11
click at [598, 326] on button "Gửi đối tác" at bounding box center [571, 320] width 115 height 23
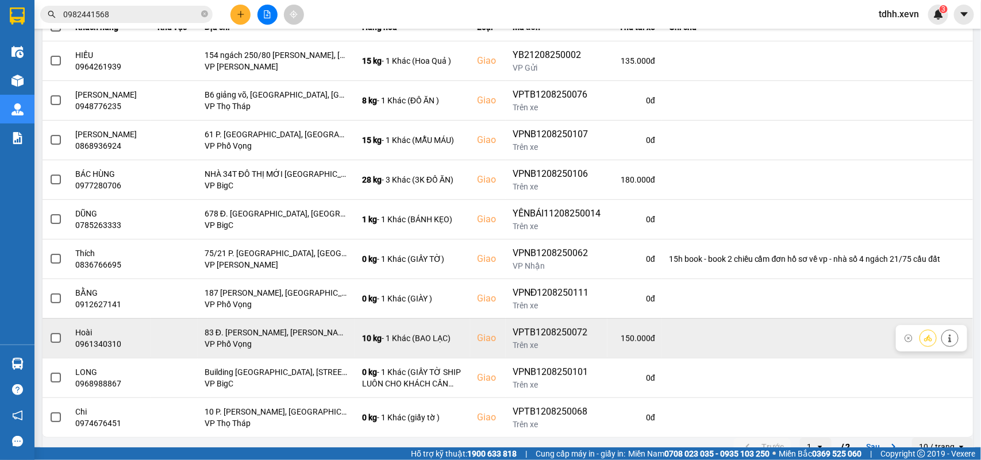
scroll to position [162, 0]
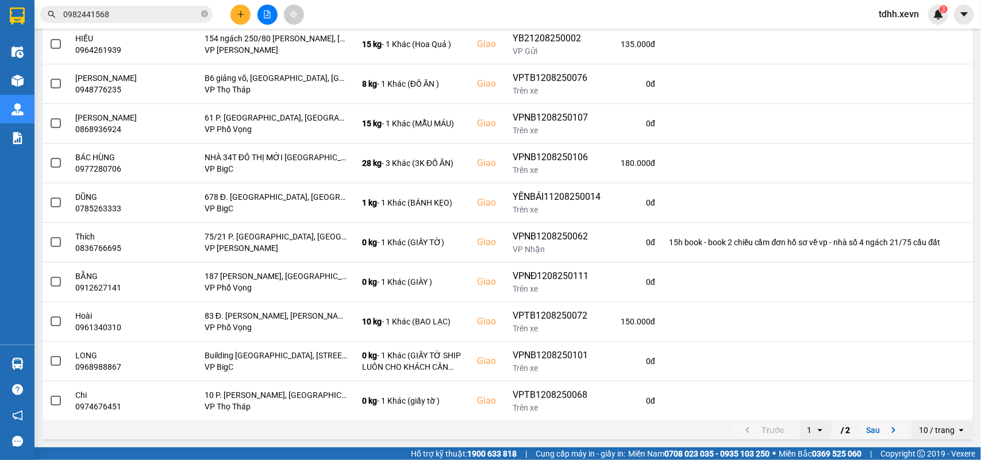
click at [887, 432] on icon "next page. current page 1 / 2" at bounding box center [894, 431] width 14 height 14
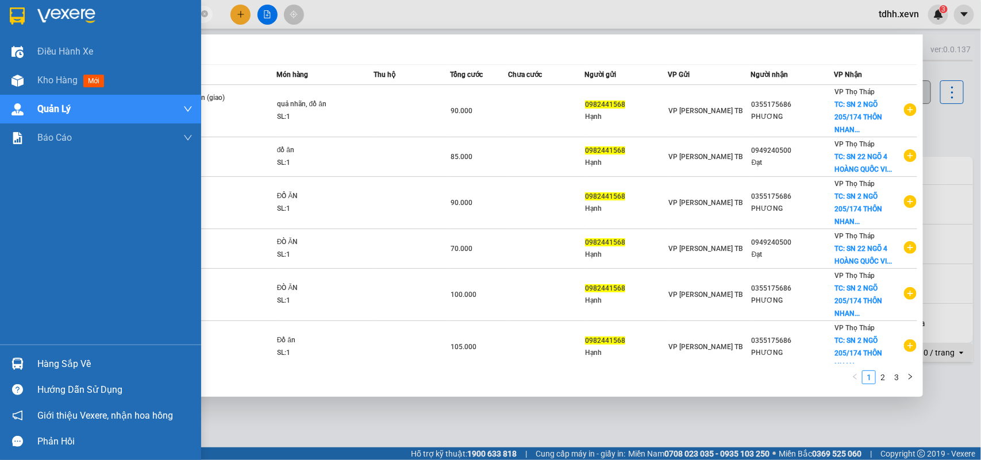
drag, startPoint x: 118, startPoint y: 13, endPoint x: 27, endPoint y: 7, distance: 91.6
click at [27, 7] on section "Kết quả tìm kiếm ( 27 ) Bộ lọc Mã ĐH Trạng thái Món hàng Thu hộ Tổng cước Chưa …" at bounding box center [490, 230] width 981 height 460
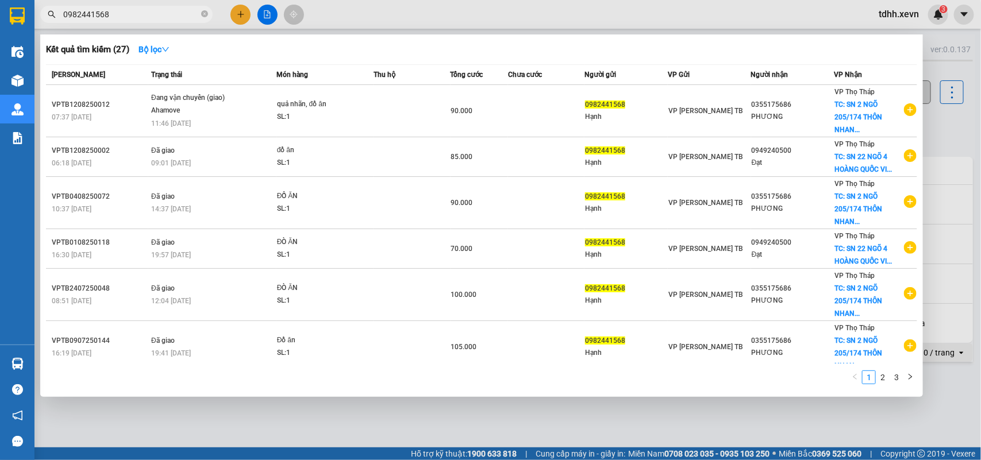
paste input "393814136"
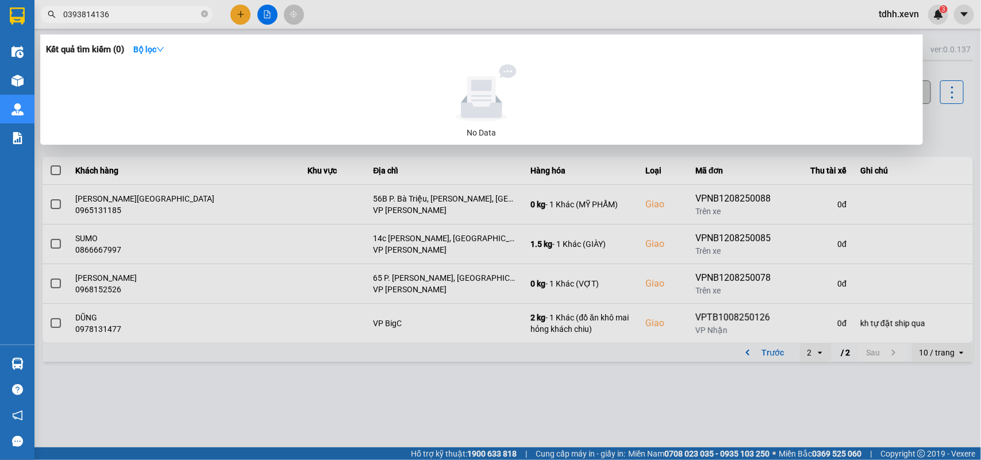
click at [937, 121] on div at bounding box center [490, 230] width 981 height 460
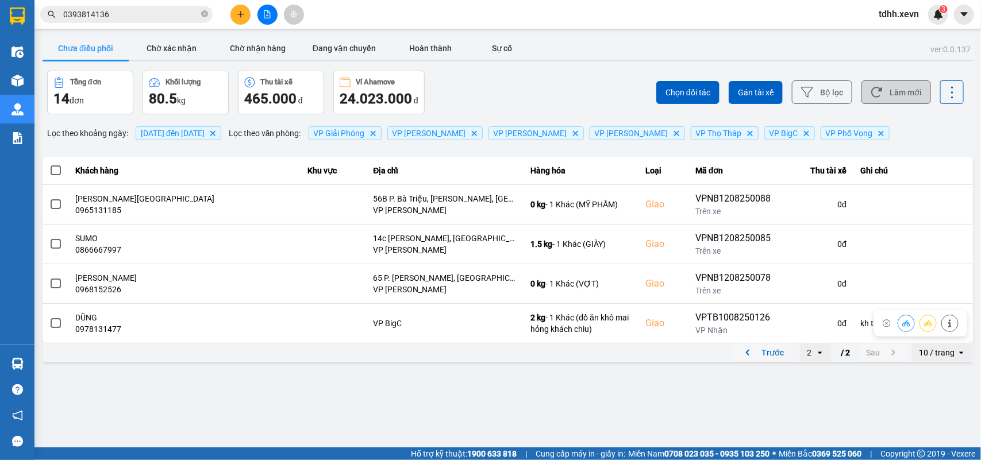
click at [747, 354] on icon "previous page. current page 2 / 2" at bounding box center [748, 353] width 14 height 14
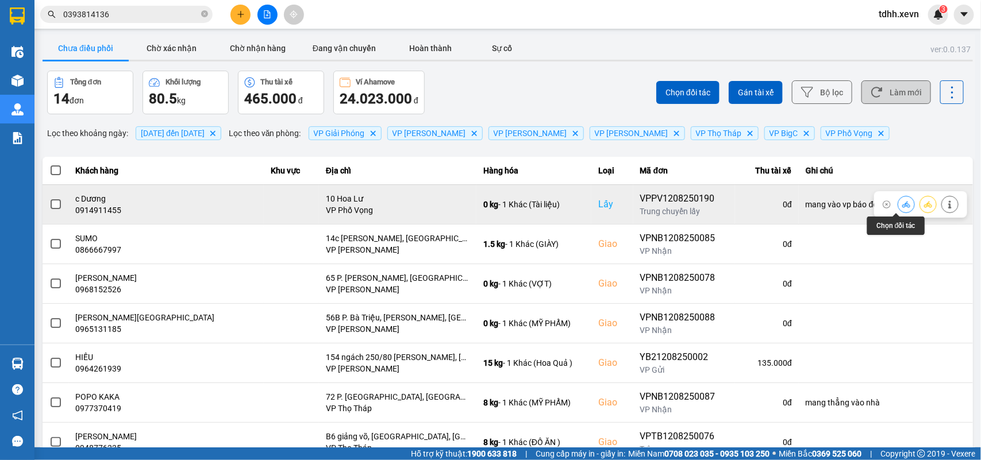
click at [902, 203] on icon at bounding box center [906, 205] width 8 height 8
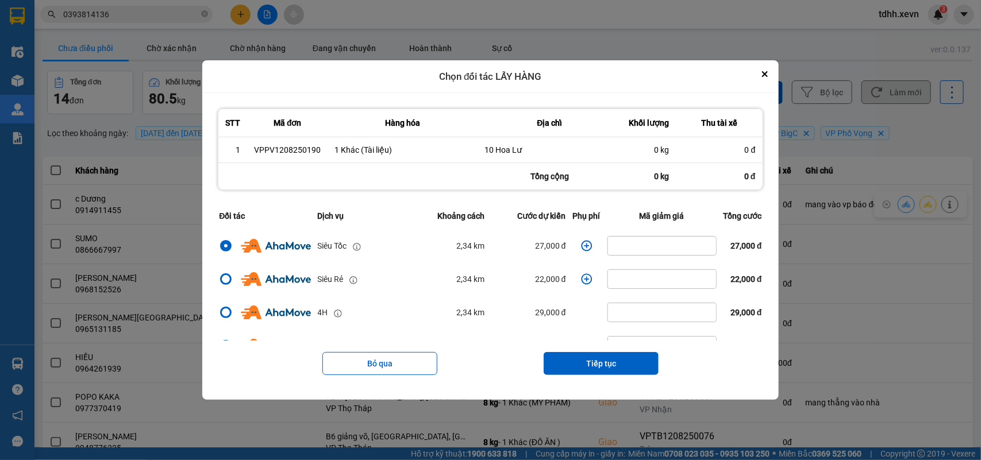
click at [581, 246] on icon "dialog" at bounding box center [586, 246] width 11 height 11
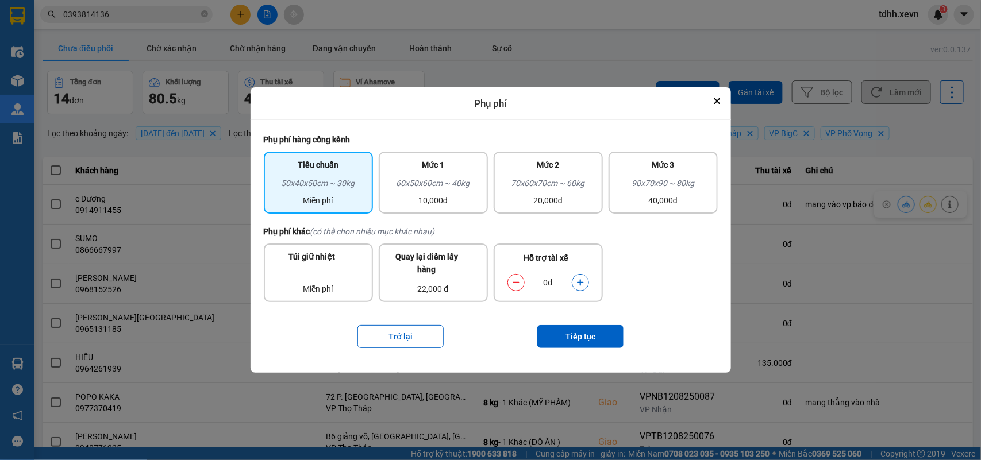
click at [578, 283] on icon "dialog" at bounding box center [580, 283] width 8 height 8
click at [573, 330] on button "Tiếp tục" at bounding box center [580, 336] width 86 height 23
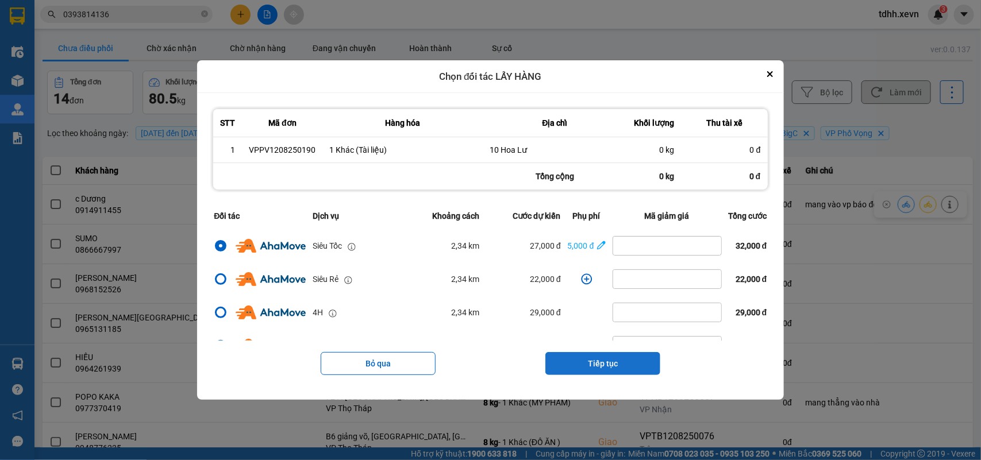
click at [628, 366] on button "Tiếp tục" at bounding box center [602, 363] width 115 height 23
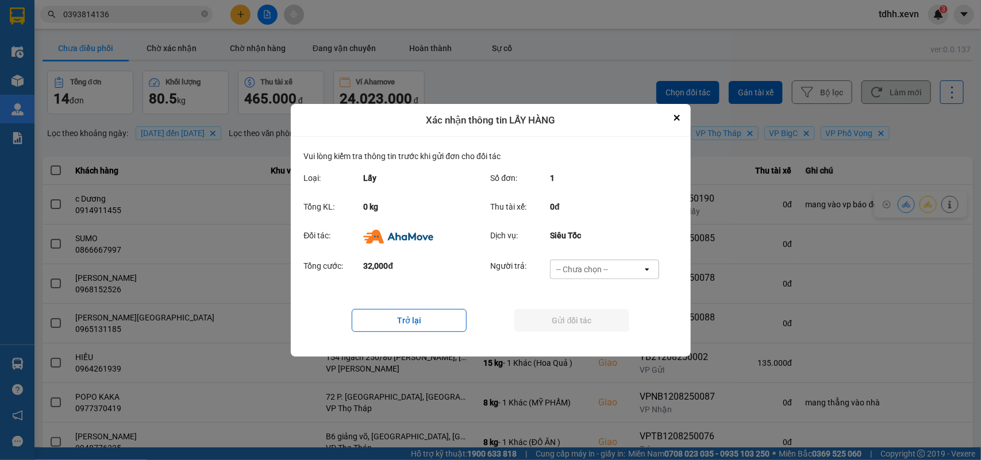
click at [628, 265] on div "-- Chưa chọn --" at bounding box center [597, 269] width 92 height 18
click at [601, 328] on div "Ví Ahamove" at bounding box center [604, 335] width 109 height 21
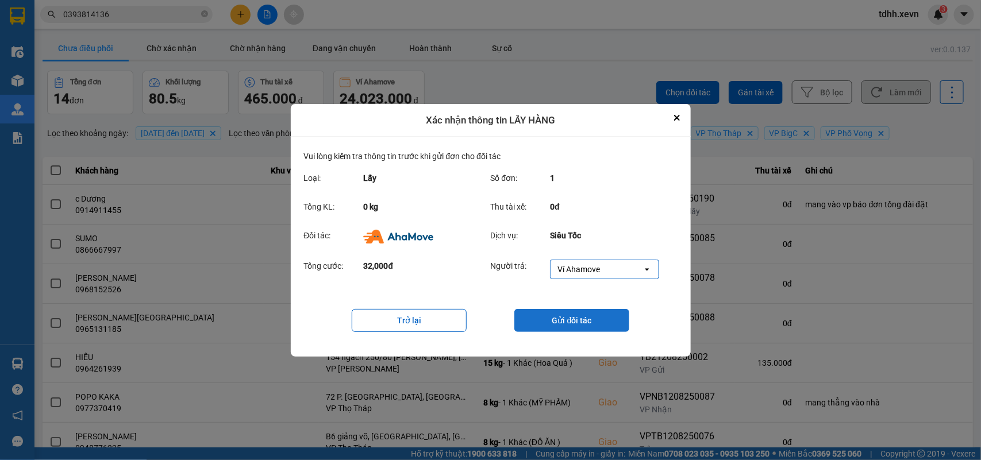
click at [601, 326] on button "Gửi đối tác" at bounding box center [571, 320] width 115 height 23
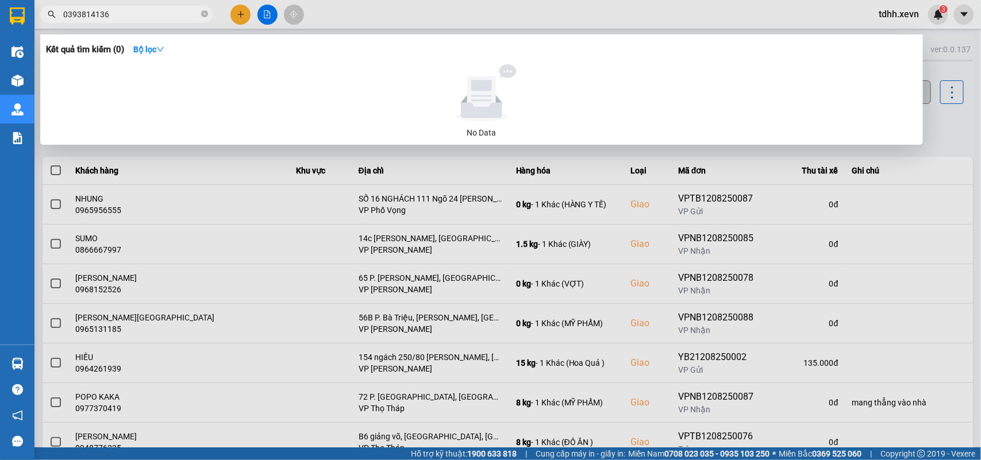
drag, startPoint x: 107, startPoint y: 10, endPoint x: 36, endPoint y: 20, distance: 72.6
click at [36, 20] on div "0393814136" at bounding box center [112, 14] width 224 height 17
paste input "76488888"
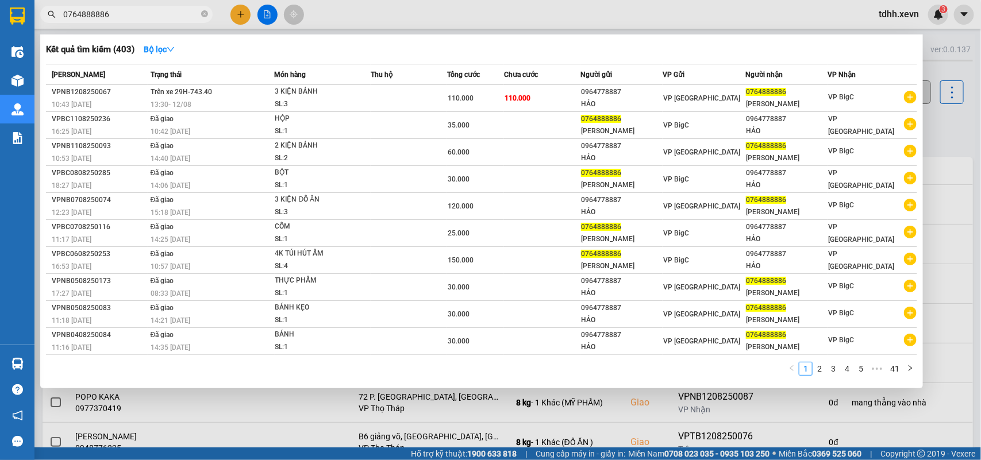
click at [965, 122] on div at bounding box center [490, 230] width 981 height 460
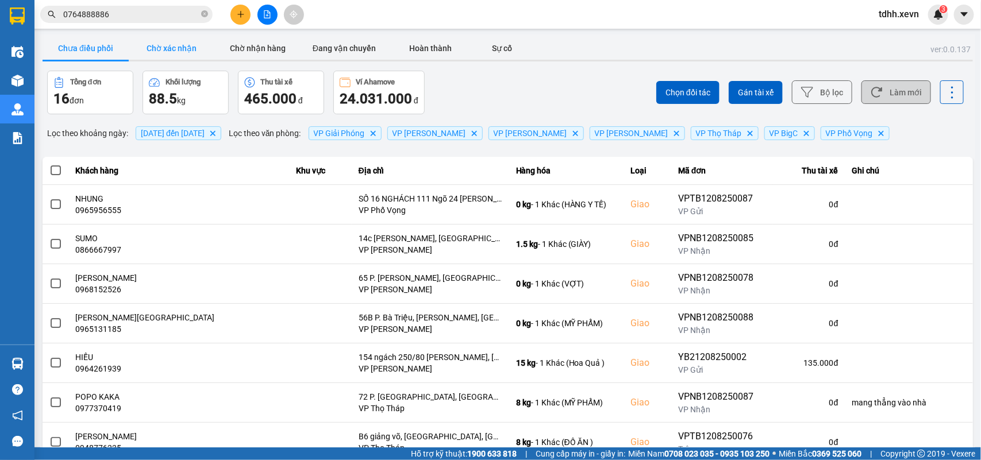
click at [164, 42] on button "Chờ xác nhận" at bounding box center [172, 48] width 86 height 23
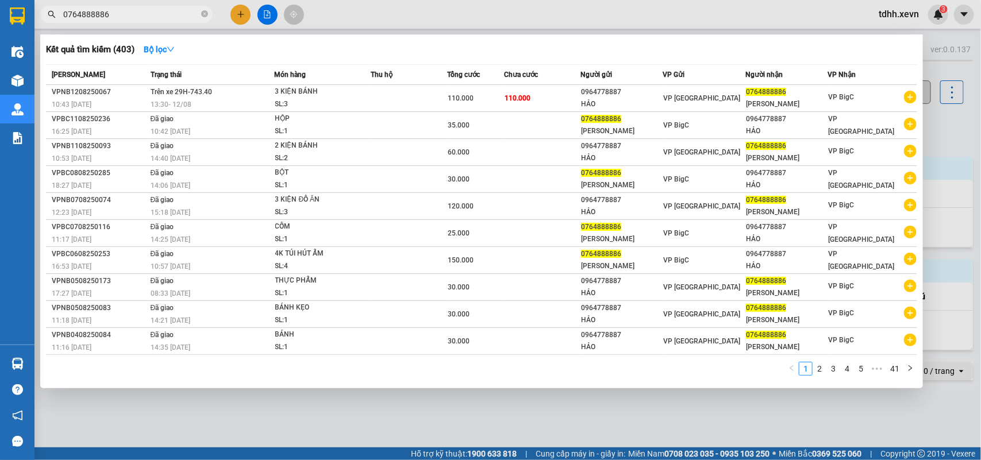
drag, startPoint x: 119, startPoint y: 10, endPoint x: 36, endPoint y: 26, distance: 84.9
click at [36, 25] on div "Kết quả tìm kiếm ( 403 ) Bộ lọc Mã ĐH Trạng thái Món hàng Thu hộ Tổng cước Chưa…" at bounding box center [112, 15] width 224 height 20
paste input "964018688"
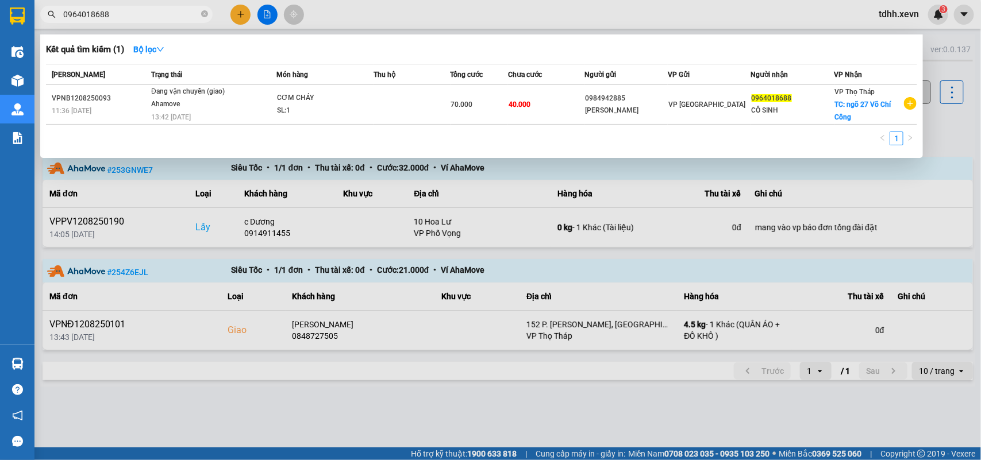
type input "0964018688"
click at [976, 125] on div at bounding box center [490, 230] width 981 height 460
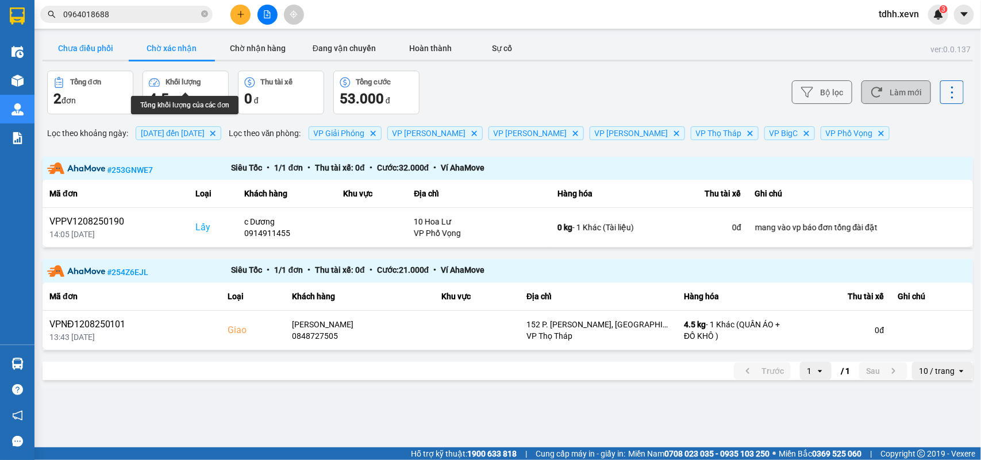
click at [99, 49] on button "Chưa điều phối" at bounding box center [86, 48] width 86 height 23
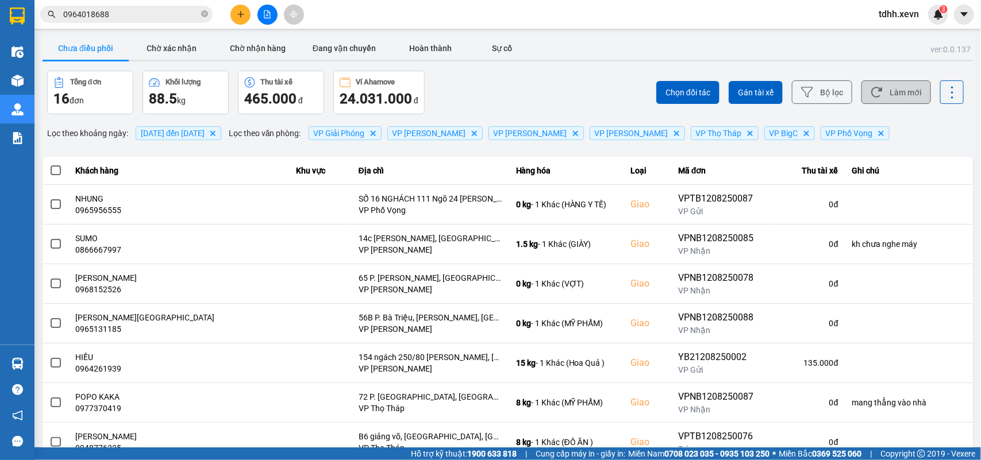
click at [895, 89] on button "Làm mới" at bounding box center [896, 92] width 70 height 24
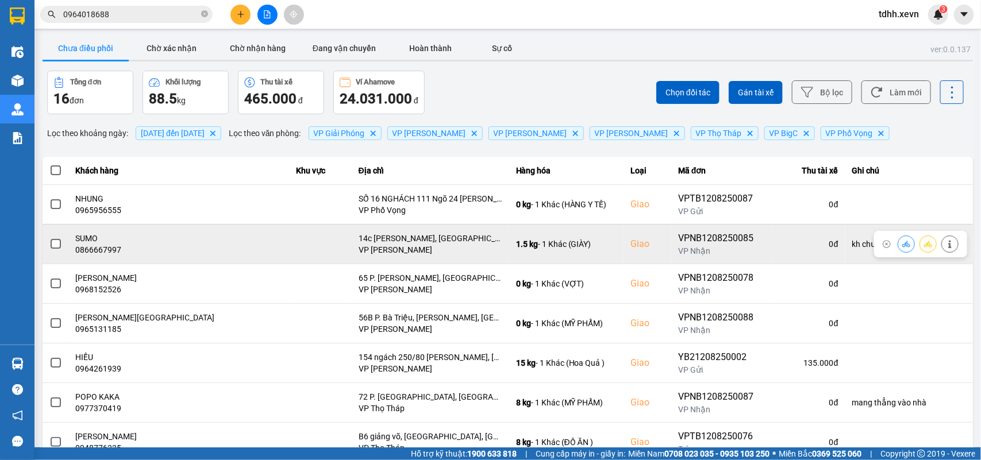
click at [946, 241] on icon at bounding box center [950, 244] width 8 height 8
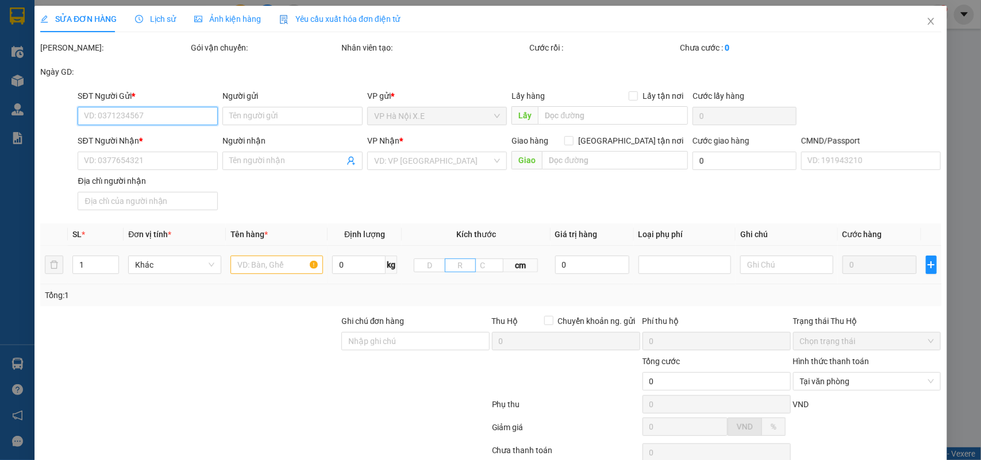
type input "0917326133"
type input "VŨ HOÀNG ANH"
type input "0866667997"
type input "SUMO"
checkbox input "true"
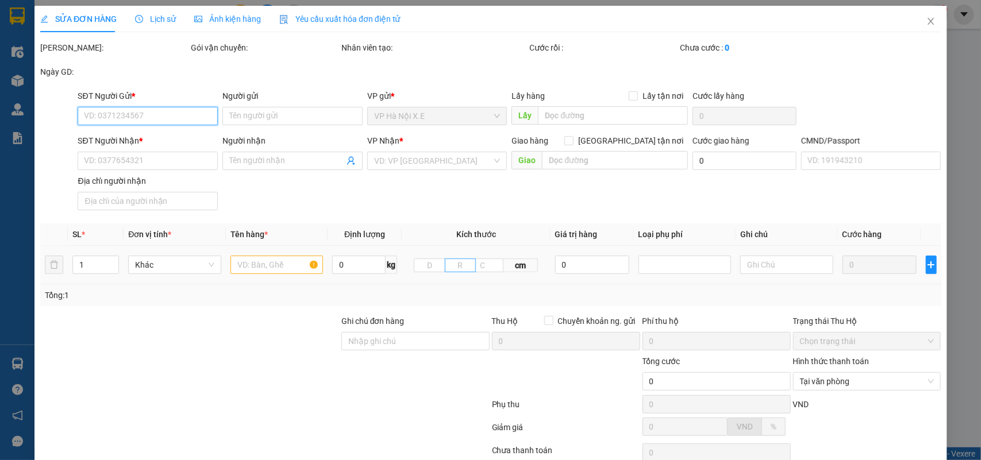
type input "14c [PERSON_NAME], [GEOGRAPHIC_DATA], [GEOGRAPHIC_DATA], [GEOGRAPHIC_DATA], [GE…"
type input "0345279205-KHÁNH-SHIP"
type input "kh chưa nghe máy"
type input "70.000"
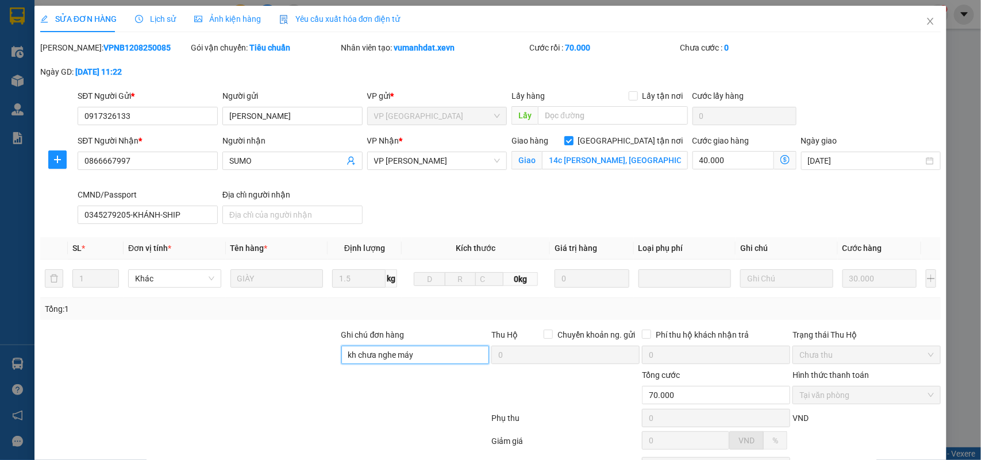
click at [367, 353] on input "kh chưa nghe máy" at bounding box center [415, 355] width 148 height 18
click at [368, 353] on input "kh chưa nghe máy" at bounding box center [415, 355] width 148 height 18
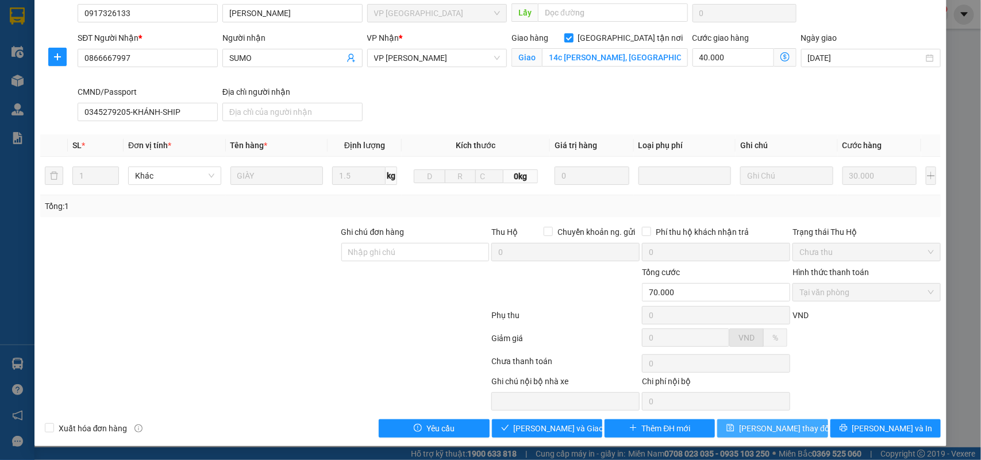
click at [770, 432] on span "[PERSON_NAME] thay đổi" at bounding box center [785, 428] width 92 height 13
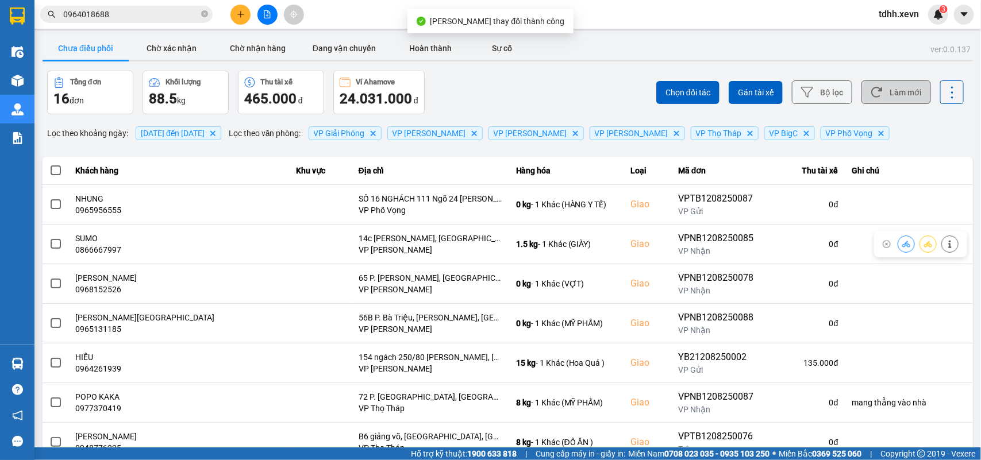
click at [887, 90] on button "Làm mới" at bounding box center [896, 92] width 70 height 24
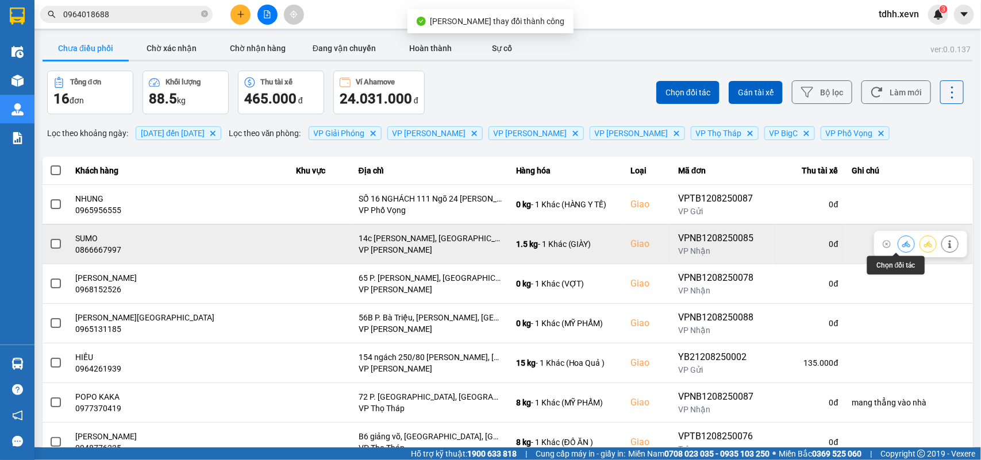
click at [902, 246] on icon at bounding box center [906, 244] width 8 height 6
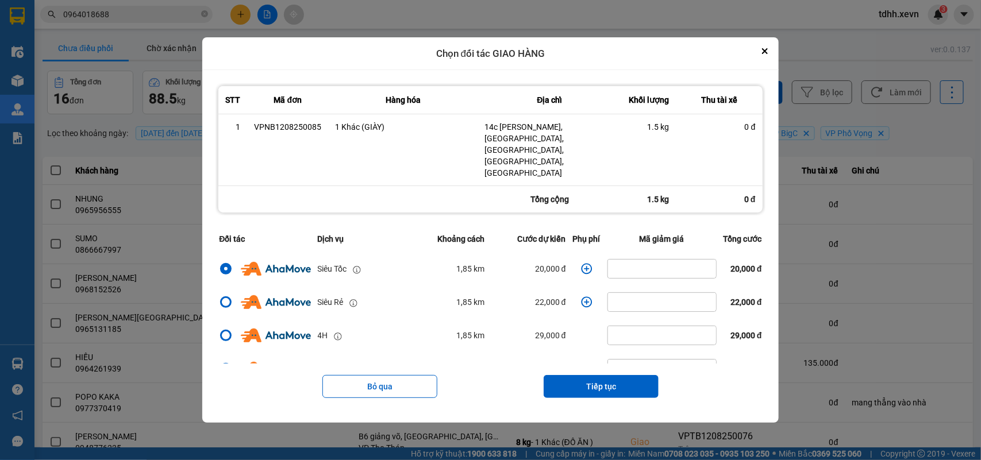
click at [582, 263] on icon "dialog" at bounding box center [586, 268] width 11 height 11
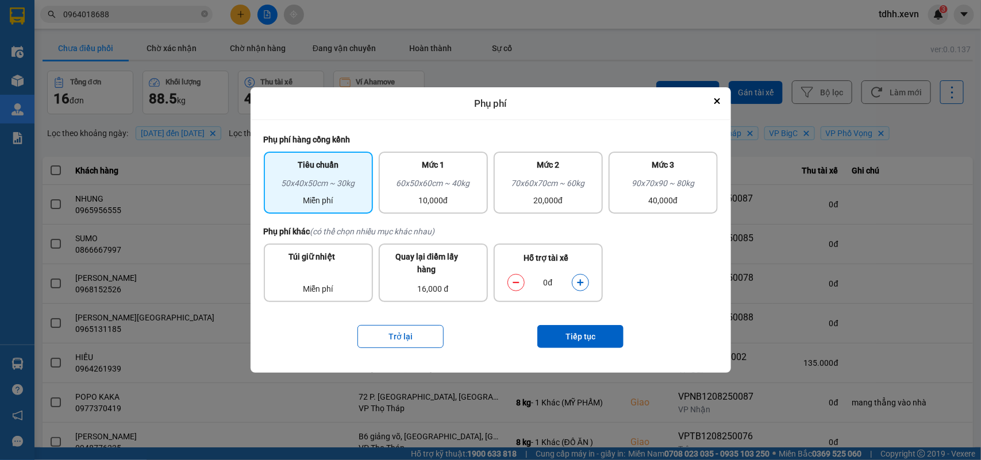
drag, startPoint x: 573, startPoint y: 282, endPoint x: 571, endPoint y: 308, distance: 26.0
click at [573, 283] on button "dialog" at bounding box center [580, 283] width 16 height 20
click at [563, 337] on button "Tiếp tục" at bounding box center [580, 336] width 86 height 23
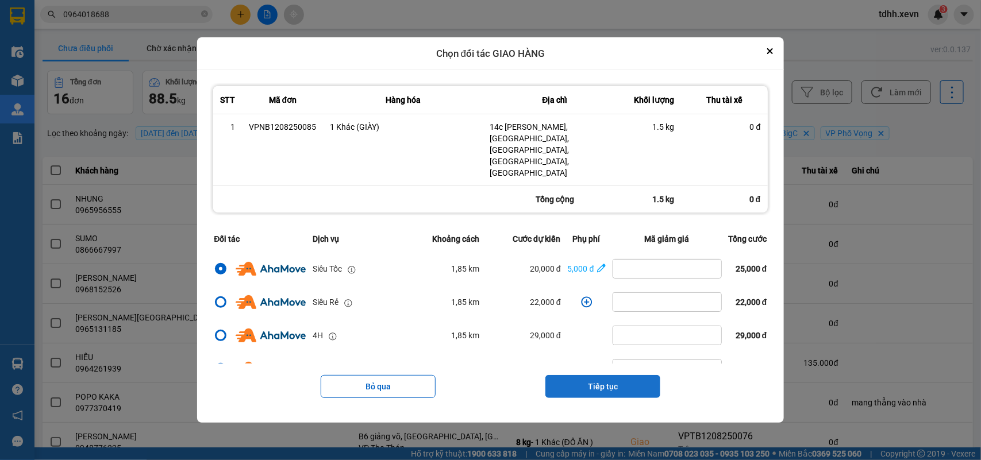
click at [621, 375] on button "Tiếp tục" at bounding box center [602, 386] width 115 height 23
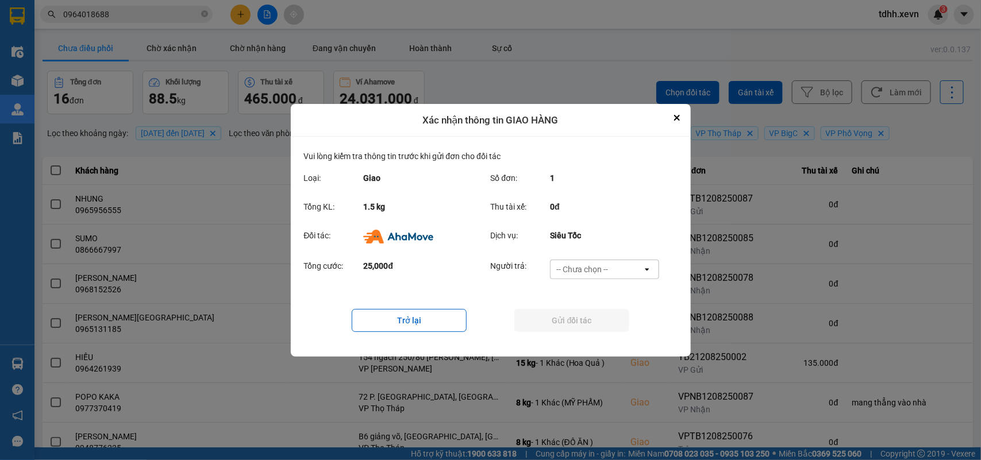
click at [629, 265] on div "-- Chưa chọn --" at bounding box center [597, 269] width 92 height 18
click at [580, 333] on span "Ví Ahamove" at bounding box center [582, 334] width 47 height 11
click at [583, 328] on button "Gửi đối tác" at bounding box center [571, 320] width 115 height 23
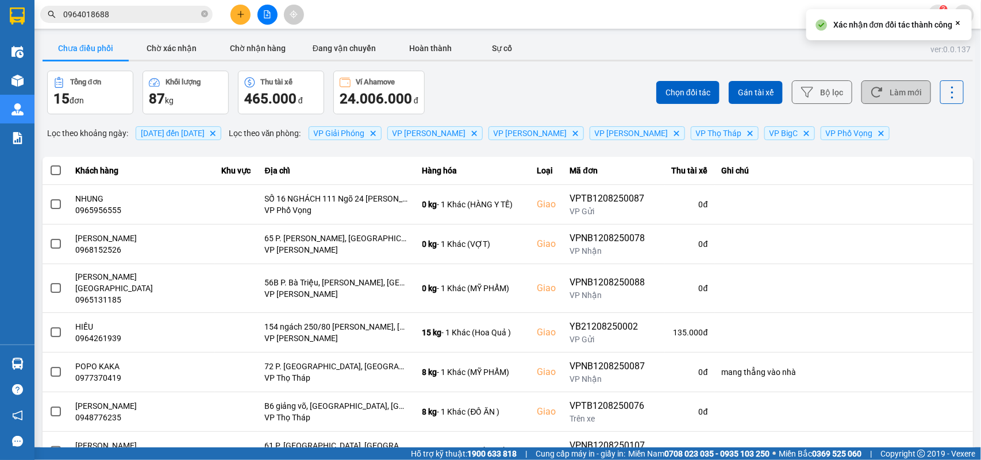
click at [902, 98] on button "Làm mới" at bounding box center [896, 92] width 70 height 24
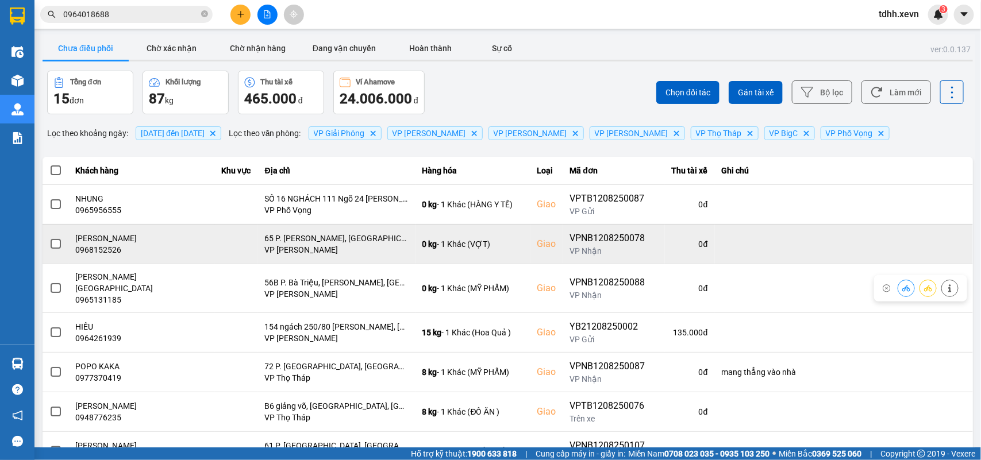
click at [91, 253] on div "0968152526" at bounding box center [142, 249] width 132 height 11
copy div "0968152526"
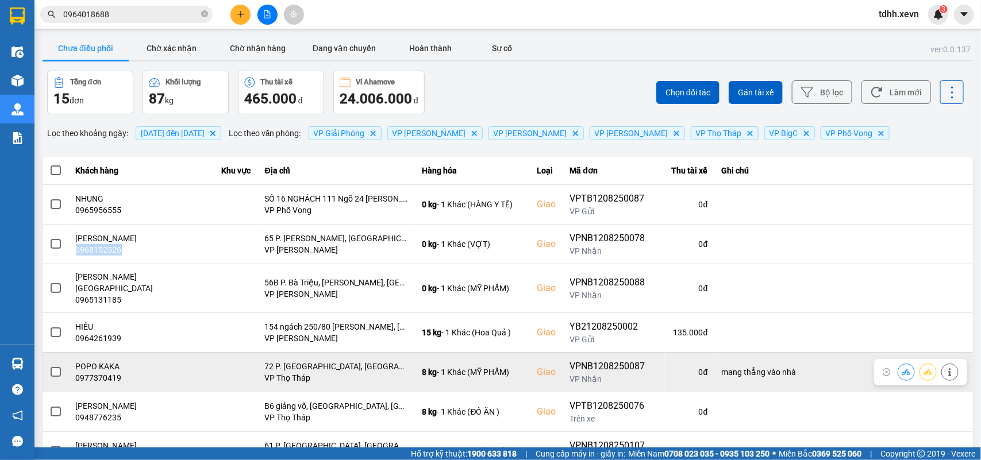
click at [902, 368] on icon at bounding box center [906, 372] width 8 height 8
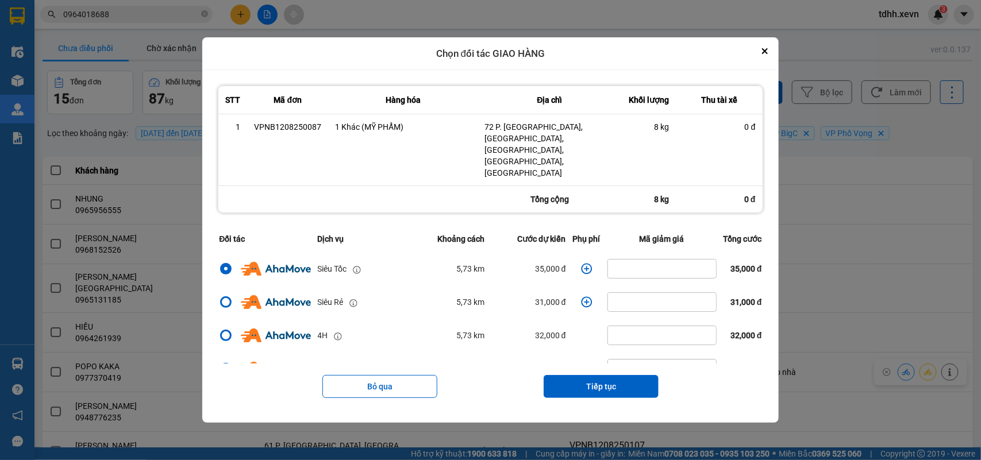
click at [581, 263] on icon "dialog" at bounding box center [586, 268] width 11 height 11
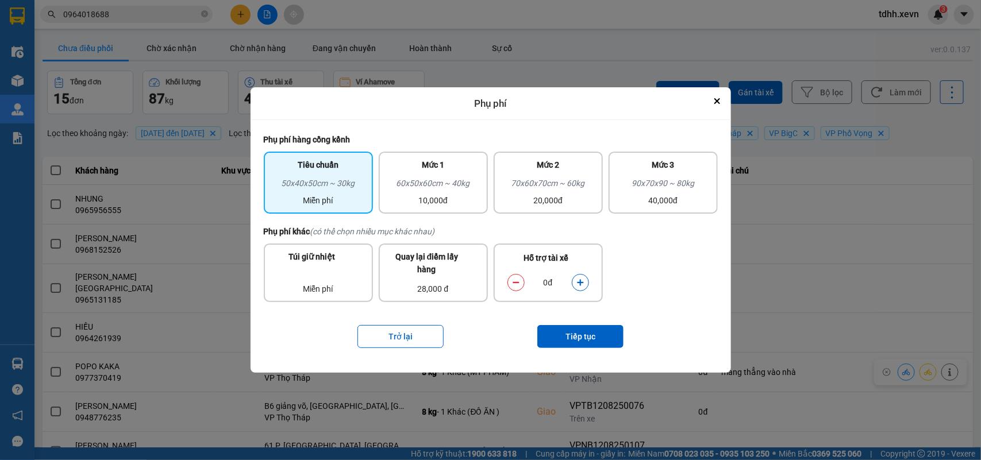
click at [575, 279] on button "dialog" at bounding box center [580, 283] width 16 height 20
click at [573, 335] on button "Tiếp tục" at bounding box center [580, 336] width 86 height 23
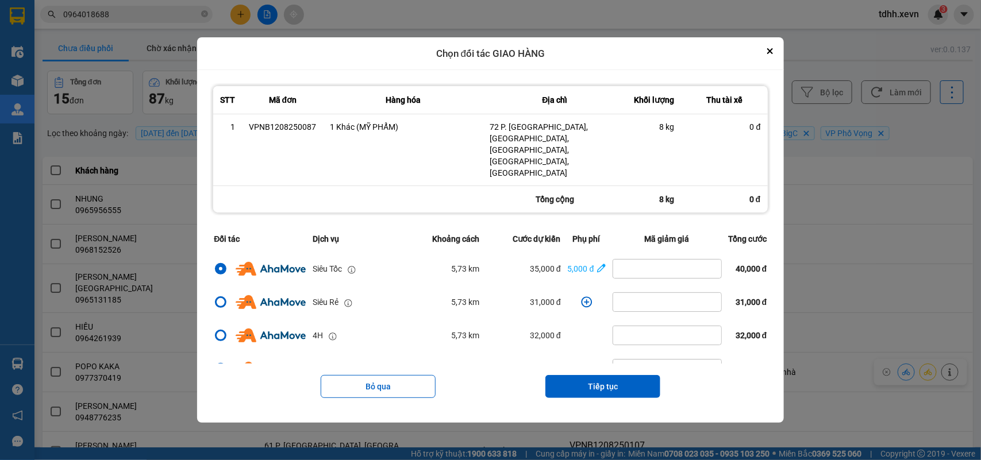
drag, startPoint x: 621, startPoint y: 371, endPoint x: 618, endPoint y: 348, distance: 23.2
click at [619, 375] on button "Tiếp tục" at bounding box center [602, 386] width 115 height 23
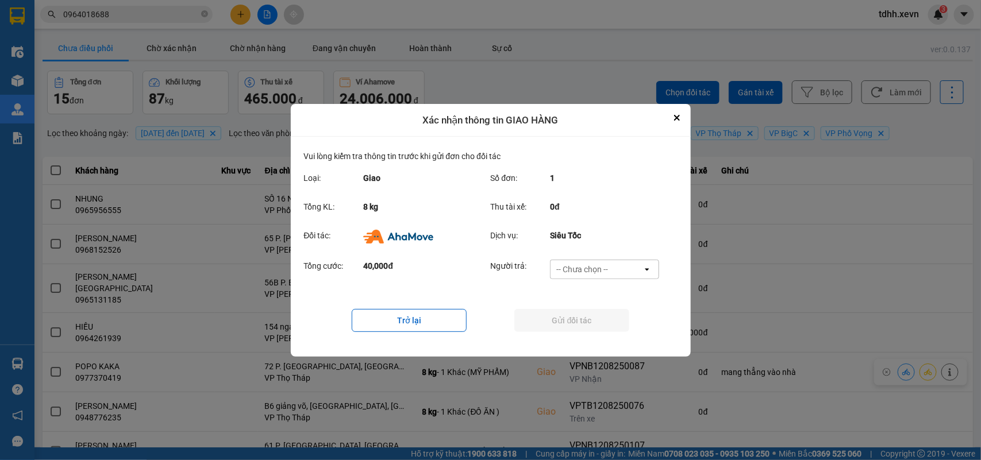
click at [613, 265] on div "-- Chưa chọn --" at bounding box center [597, 269] width 92 height 18
click at [587, 337] on span "Ví Ahamove" at bounding box center [582, 334] width 47 height 11
click at [592, 326] on button "Gửi đối tác" at bounding box center [571, 320] width 115 height 23
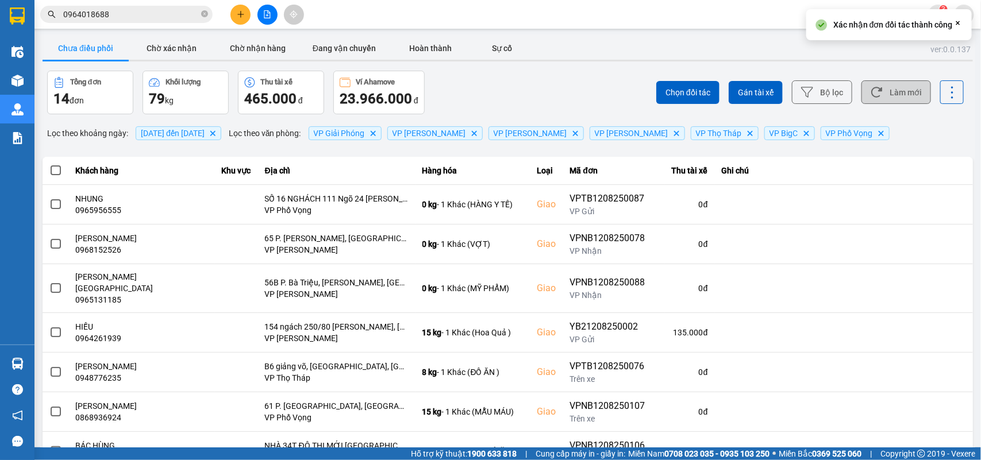
click at [892, 95] on button "Làm mới" at bounding box center [896, 92] width 70 height 24
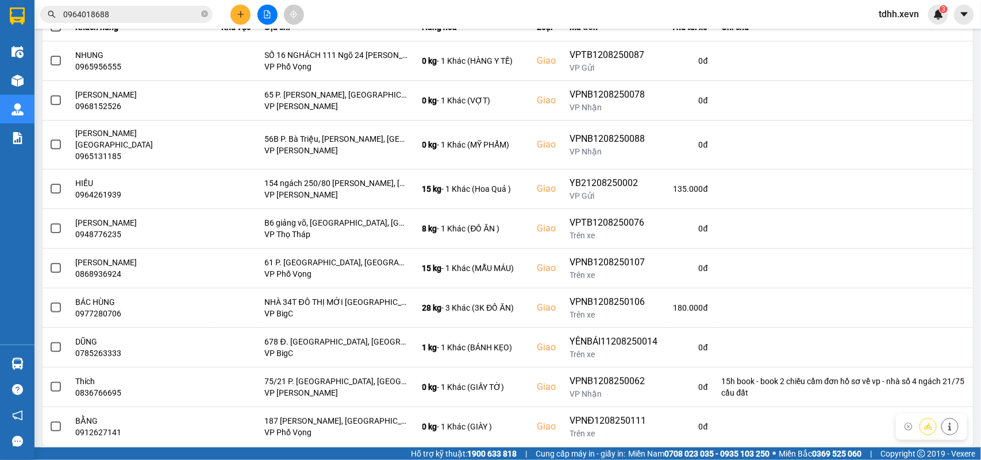
scroll to position [162, 0]
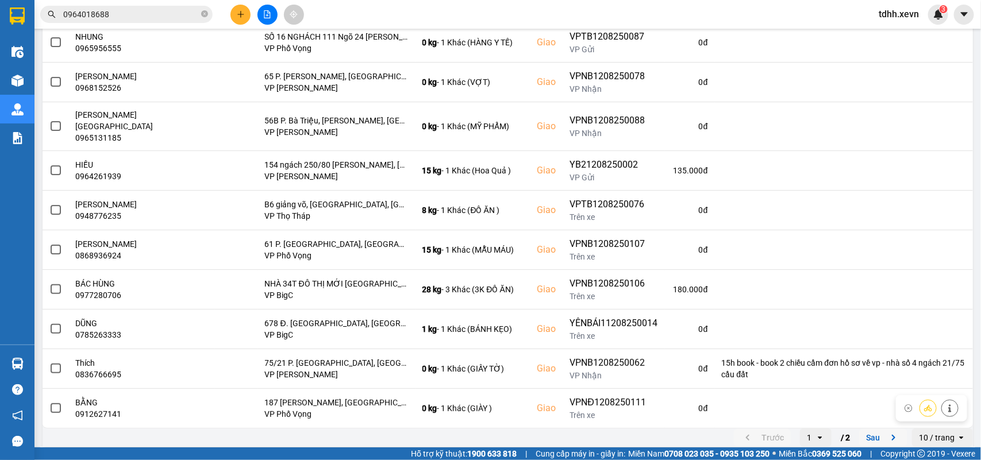
click at [887, 431] on icon "next page. current page 1 / 2" at bounding box center [894, 438] width 14 height 14
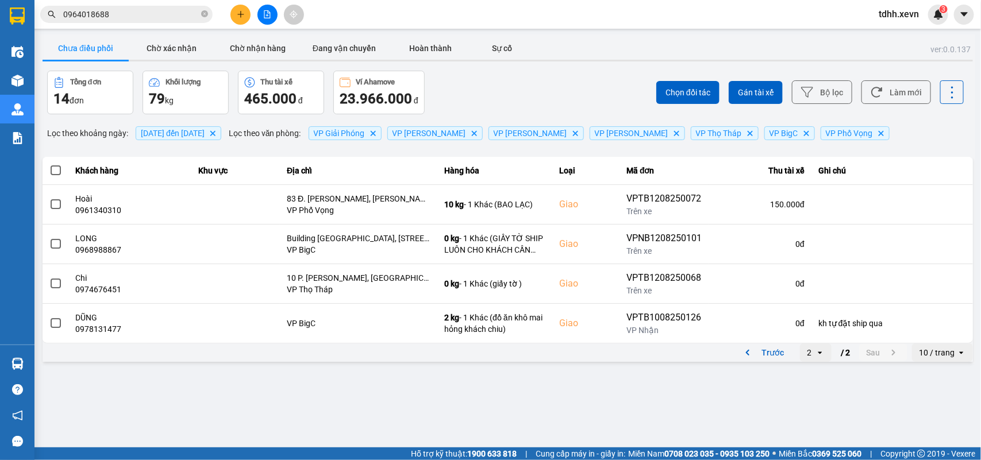
scroll to position [0, 0]
click at [750, 347] on icon "previous page. current page 2 / 2" at bounding box center [748, 353] width 14 height 14
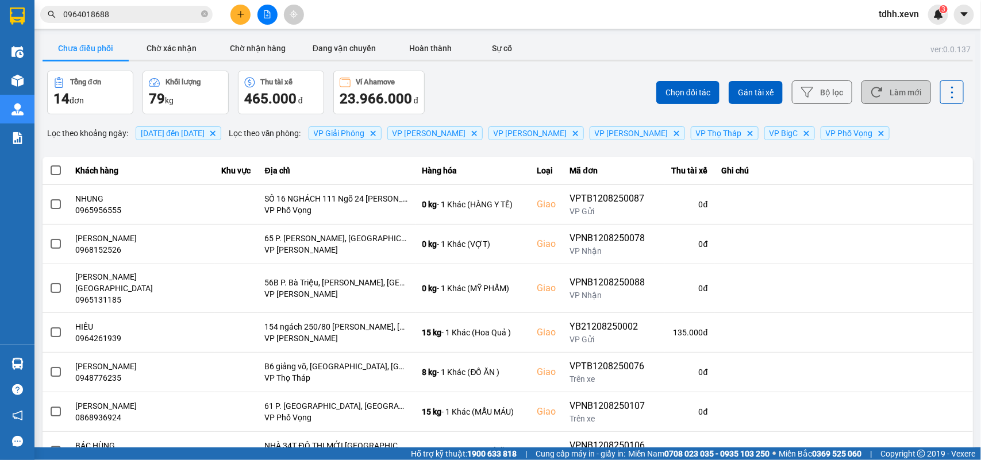
click at [903, 93] on button "Làm mới" at bounding box center [896, 92] width 70 height 24
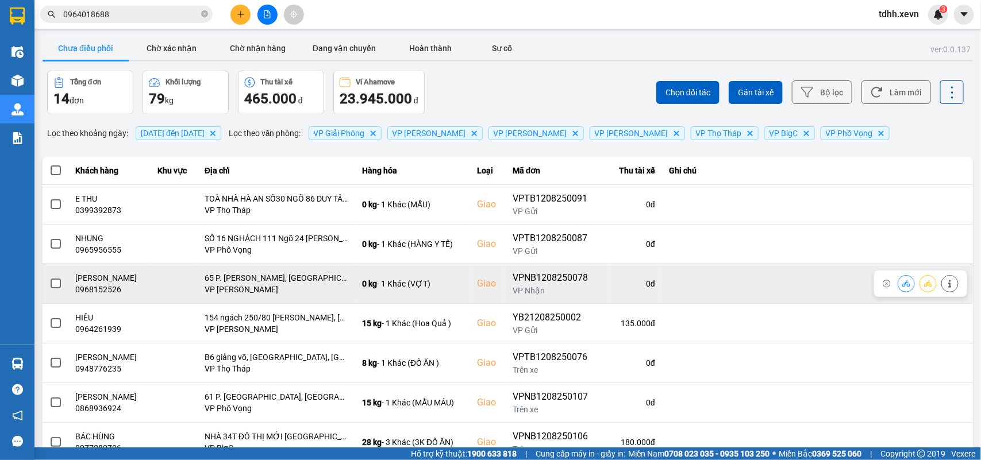
click at [902, 284] on icon at bounding box center [906, 283] width 8 height 6
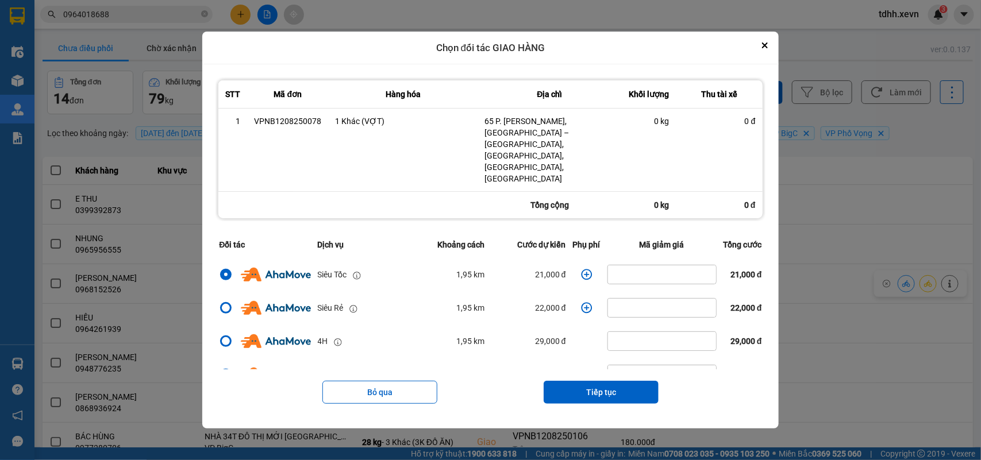
click at [582, 269] on icon "dialog" at bounding box center [586, 274] width 11 height 11
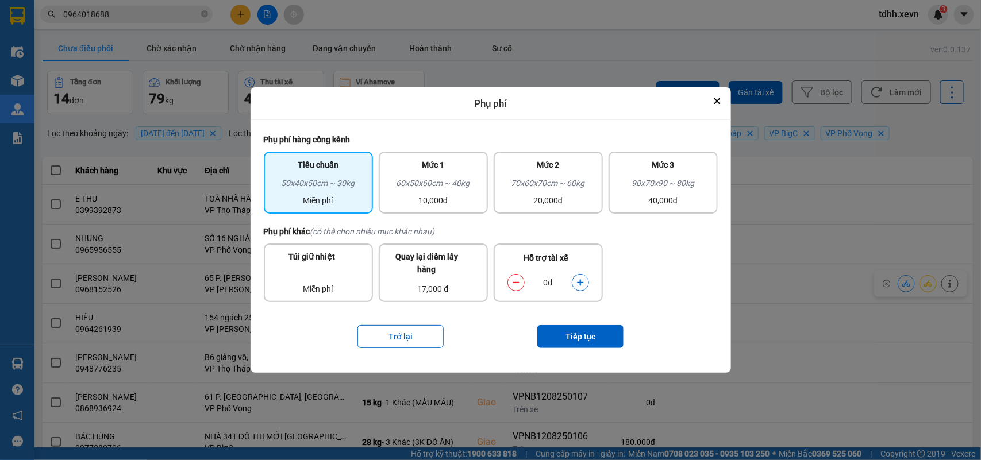
click at [584, 275] on button "dialog" at bounding box center [580, 283] width 16 height 20
click at [573, 332] on button "Tiếp tục" at bounding box center [580, 336] width 86 height 23
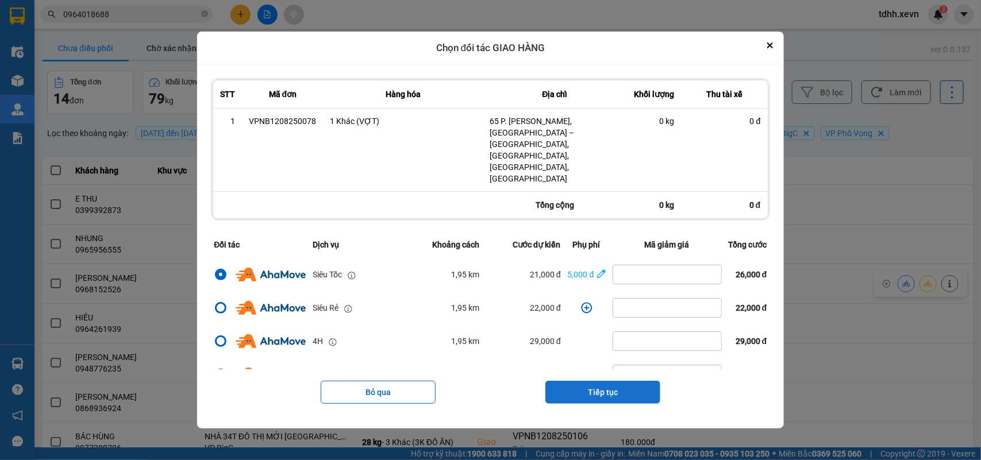
click at [613, 381] on button "Tiếp tục" at bounding box center [602, 392] width 115 height 23
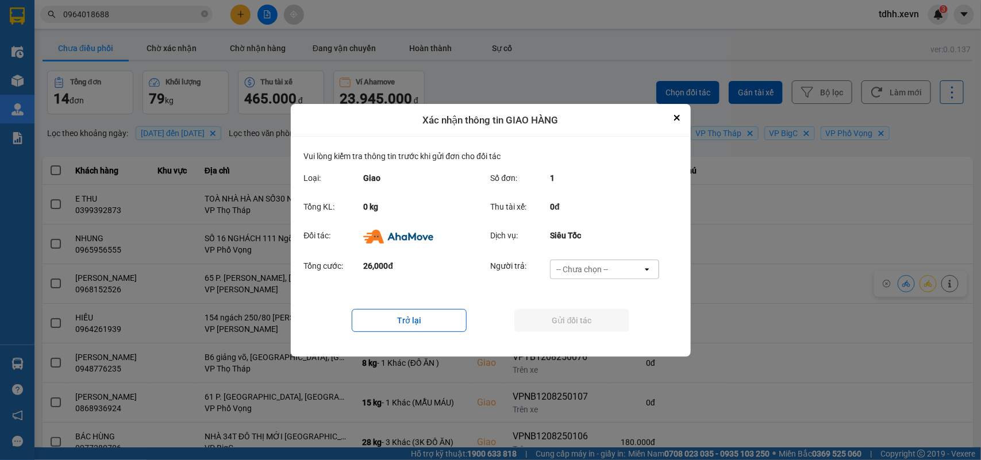
click at [618, 264] on div "-- Chưa chọn --" at bounding box center [597, 269] width 92 height 18
click at [592, 326] on div "Ví Ahamove" at bounding box center [604, 335] width 109 height 21
click at [592, 325] on button "Gửi đối tác" at bounding box center [571, 320] width 115 height 23
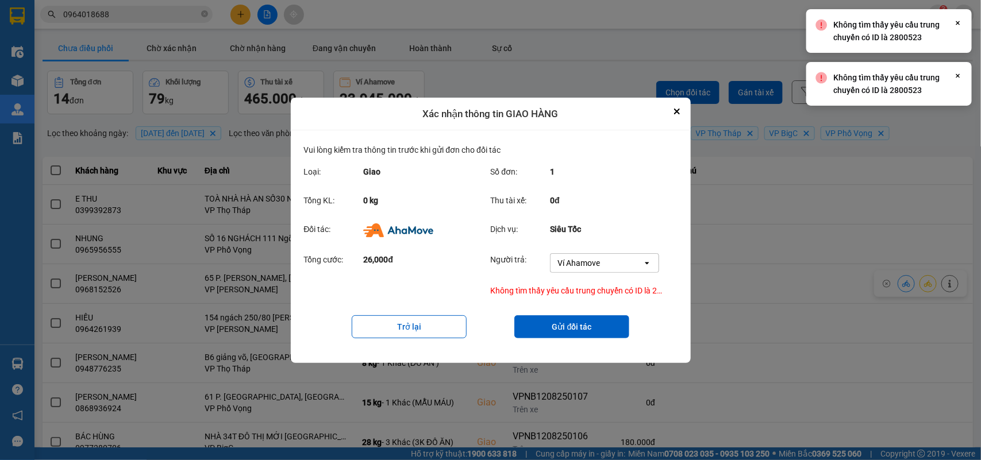
click at [880, 181] on div "ver: 0.0.137 Chưa điều phối Chờ xác nhận Chờ nhận hàng Đang vận chuyển Hoàn thà…" at bounding box center [507, 318] width 935 height 568
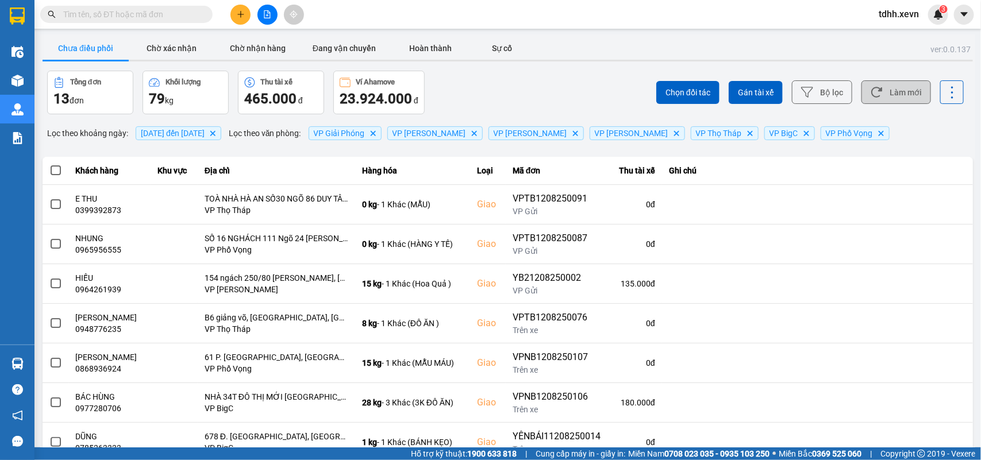
click at [904, 89] on button "Làm mới" at bounding box center [896, 92] width 70 height 24
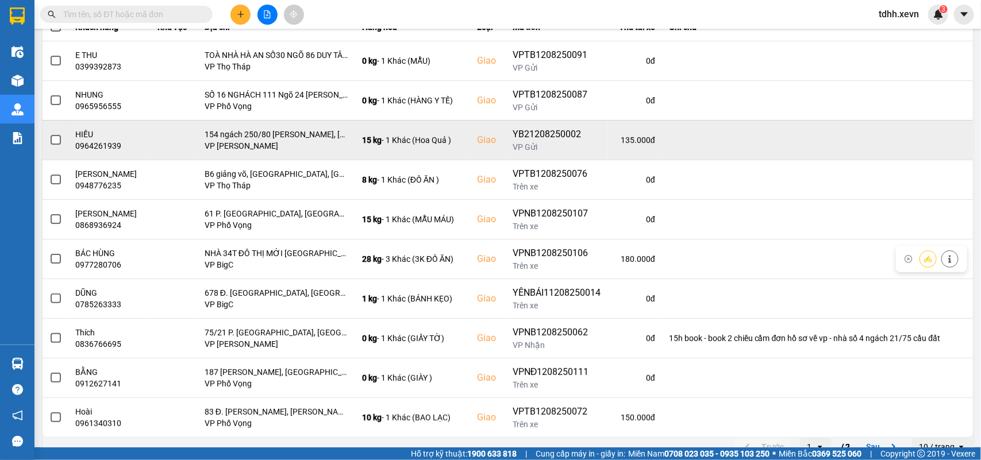
scroll to position [162, 0]
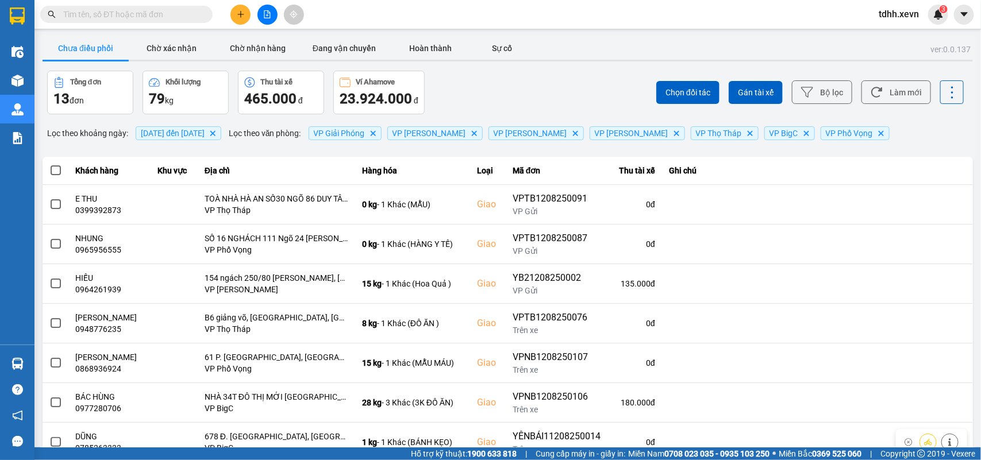
scroll to position [162, 0]
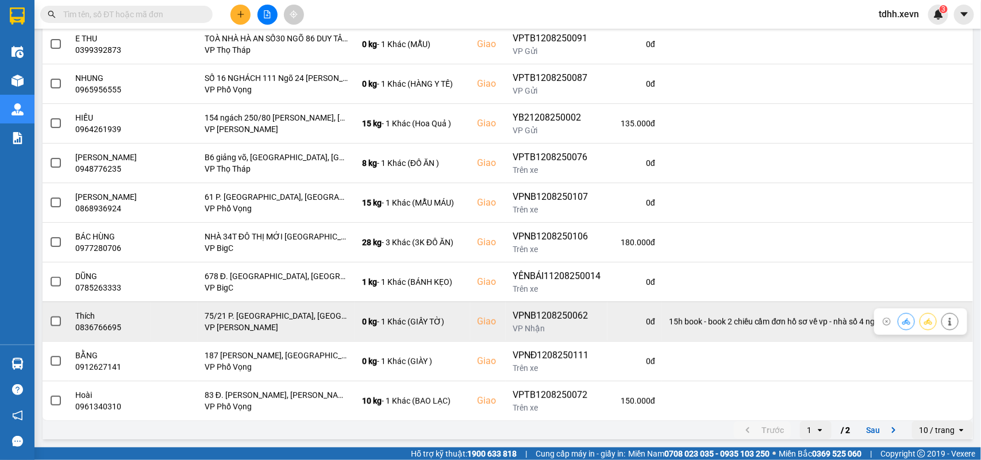
click at [946, 318] on icon at bounding box center [950, 322] width 8 height 8
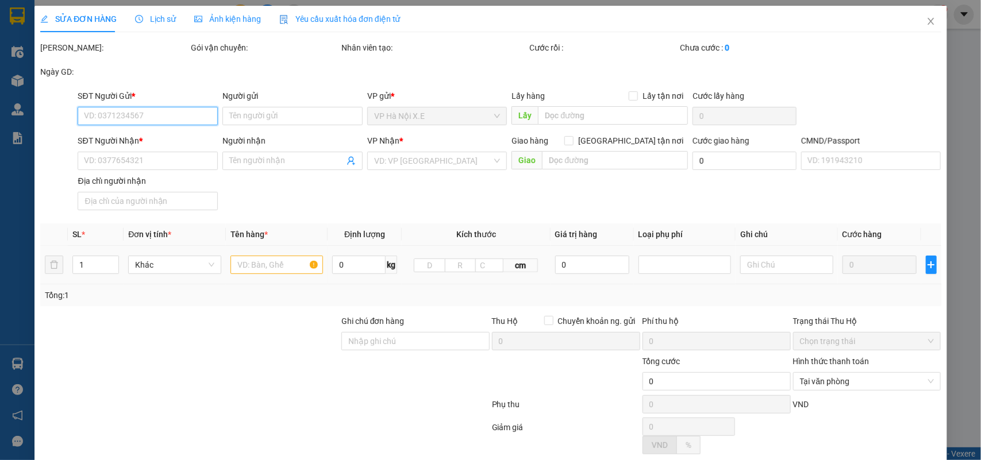
type input "0965836590"
type input "[PERSON_NAME]"
type input "0836766695"
type input "Thích"
checkbox input "true"
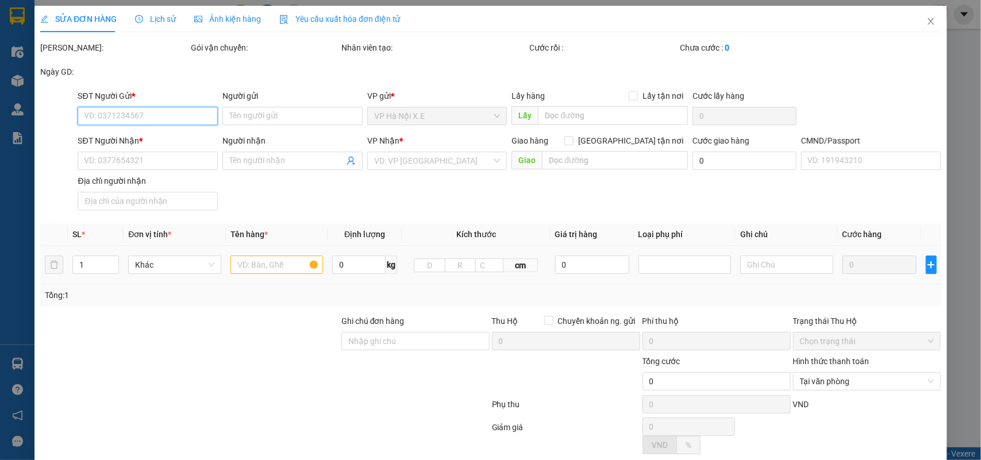
type input "75/21 P. [GEOGRAPHIC_DATA], [GEOGRAPHIC_DATA], [GEOGRAPHIC_DATA], [GEOGRAPHIC_D…"
type input "037087002827"
type input "đơn 2 chiều, giao cho khách xong lấy đơn về lại vp 283 [PERSON_NAME]"
type input "75.000"
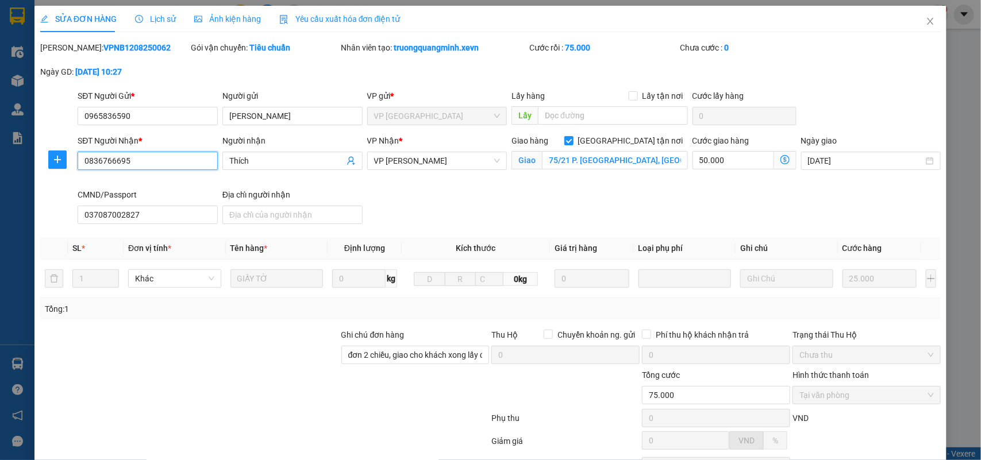
drag, startPoint x: 130, startPoint y: 165, endPoint x: 84, endPoint y: 181, distance: 48.5
click at [84, 181] on div "SĐT Người Nhận * 0836766695 0836766695" at bounding box center [147, 161] width 145 height 54
click at [926, 22] on icon "close" at bounding box center [930, 21] width 9 height 9
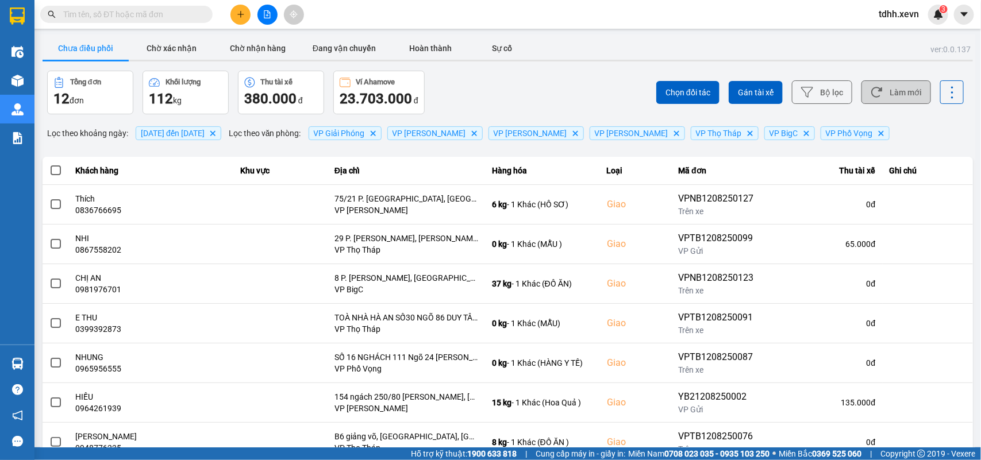
click at [886, 90] on button "Làm mới" at bounding box center [896, 92] width 70 height 24
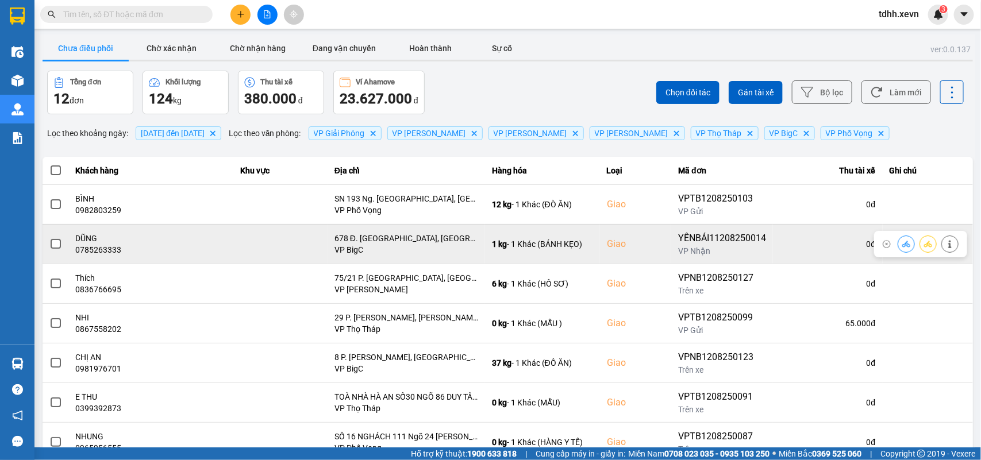
click at [105, 249] on div "0785263333" at bounding box center [151, 249] width 151 height 11
copy div "0785263333"
click at [902, 244] on icon at bounding box center [906, 244] width 8 height 8
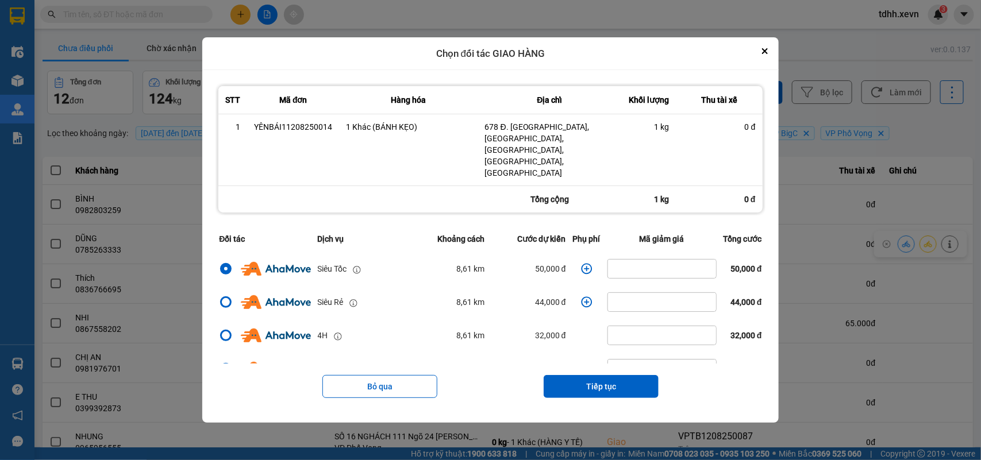
click at [573, 253] on td "dialog" at bounding box center [586, 268] width 34 height 33
click at [581, 264] on icon "dialog" at bounding box center [586, 269] width 11 height 11
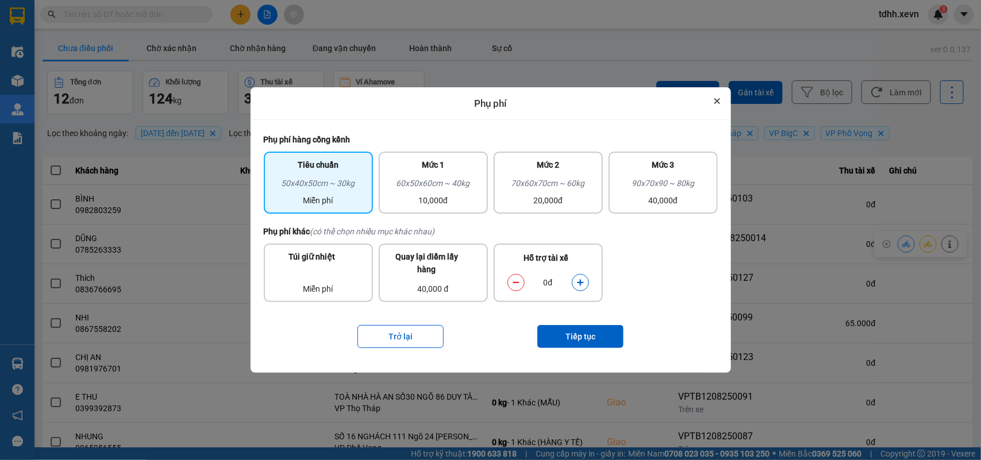
click at [714, 97] on button "Close" at bounding box center [717, 101] width 14 height 14
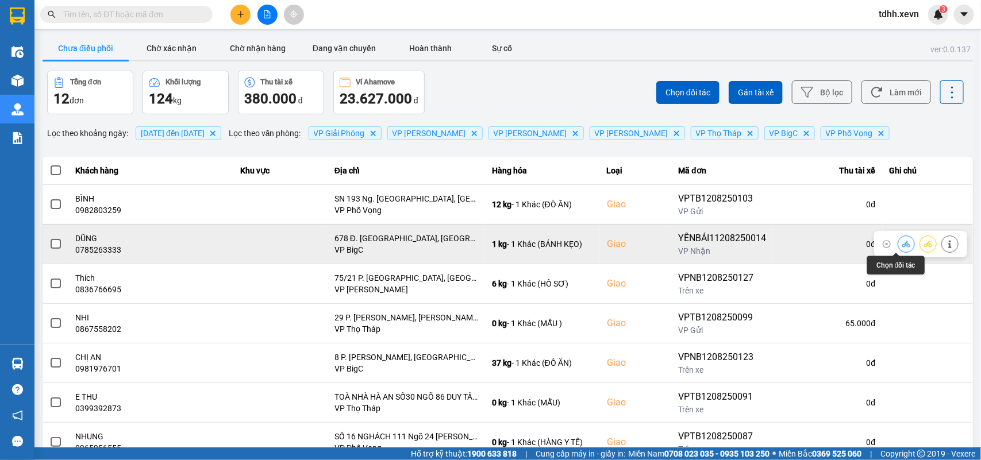
click at [898, 248] on button at bounding box center [906, 244] width 16 height 20
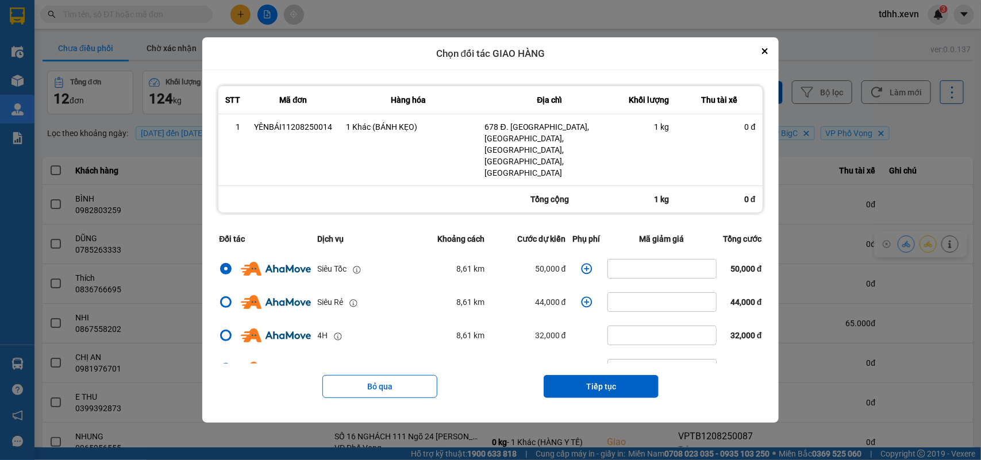
click at [584, 263] on icon "dialog" at bounding box center [586, 268] width 11 height 11
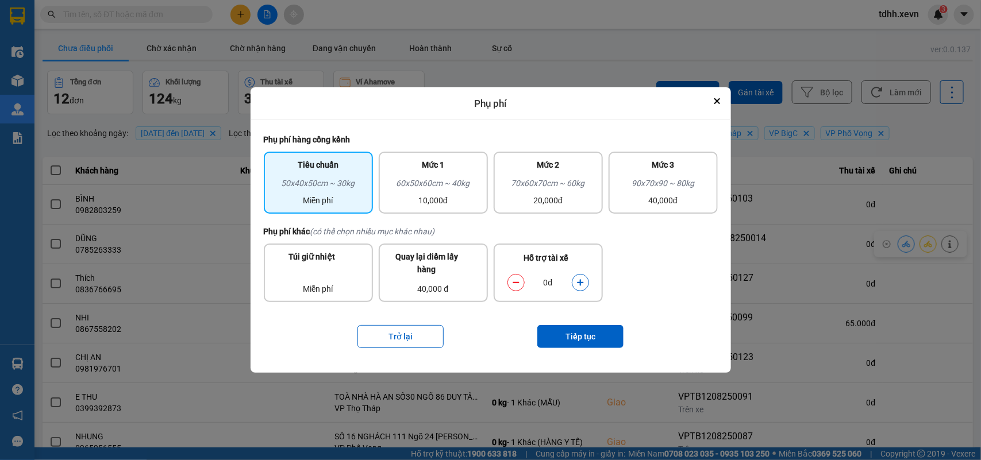
click at [582, 276] on button "dialog" at bounding box center [580, 283] width 16 height 20
click at [579, 334] on button "Tiếp tục" at bounding box center [580, 336] width 86 height 23
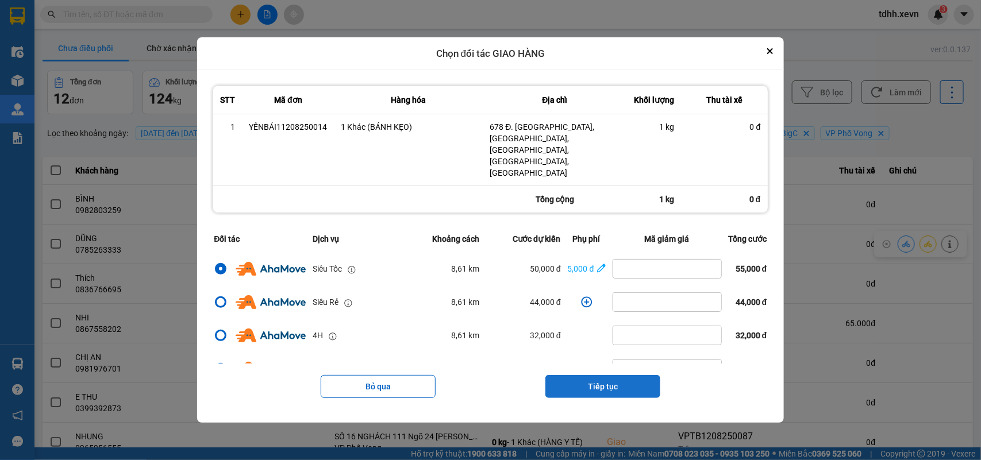
click at [613, 376] on button "Tiếp tục" at bounding box center [602, 386] width 115 height 23
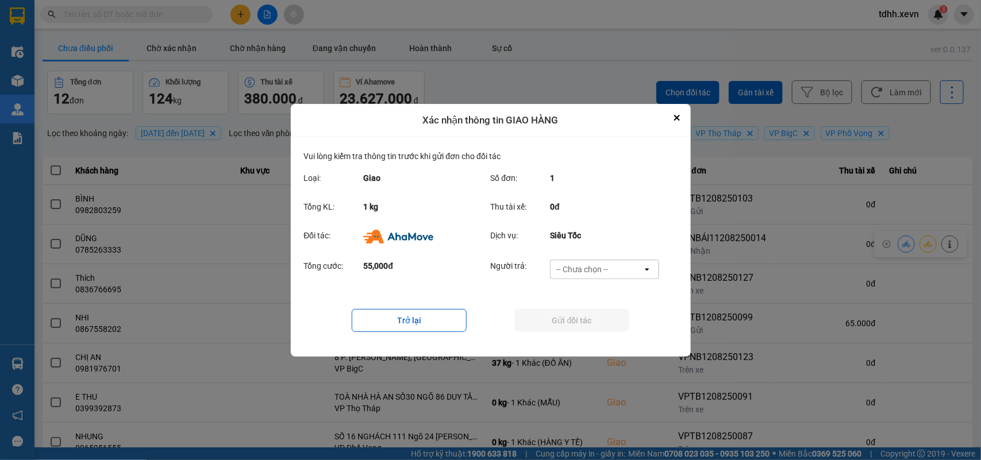
click at [608, 271] on div "-- Chưa chọn --" at bounding box center [597, 269] width 92 height 18
click at [594, 330] on span "Ví Ahamove" at bounding box center [582, 334] width 47 height 11
click at [594, 326] on button "Gửi đối tác" at bounding box center [571, 320] width 115 height 23
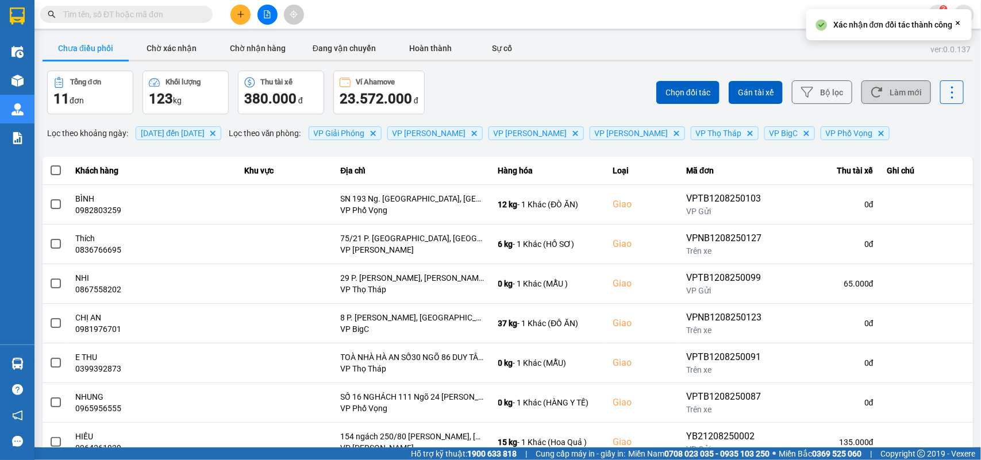
click at [886, 97] on button "Làm mới" at bounding box center [896, 92] width 70 height 24
click at [75, 18] on input "text" at bounding box center [131, 14] width 136 height 13
paste input "0985285999"
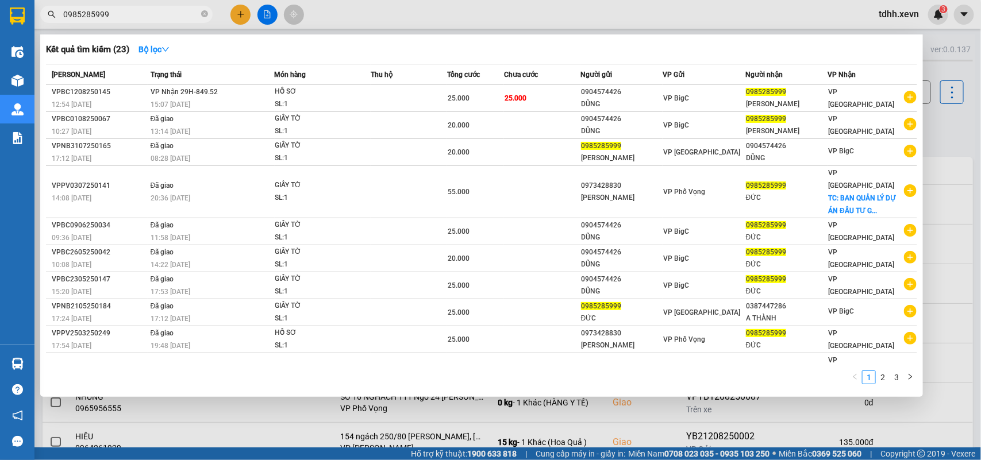
type input "0985285999"
click at [931, 122] on div at bounding box center [490, 230] width 981 height 460
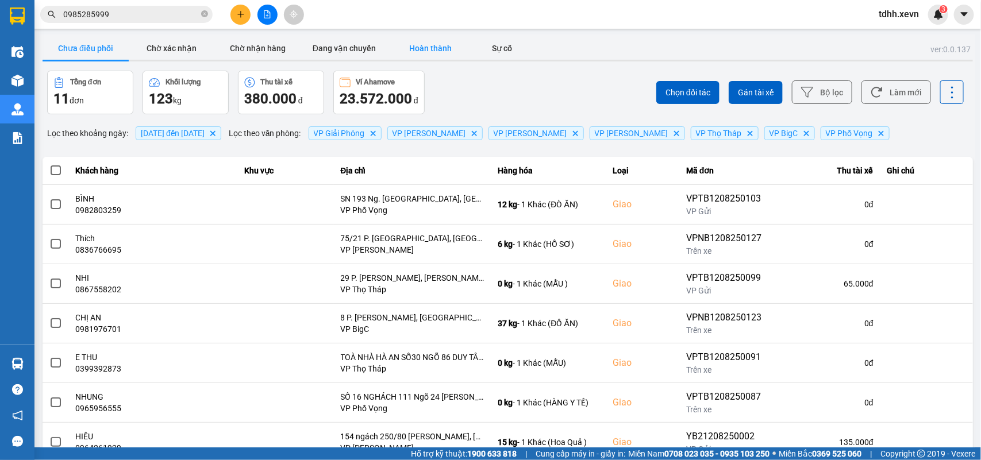
click at [444, 45] on button "Hoàn thành" at bounding box center [430, 48] width 86 height 23
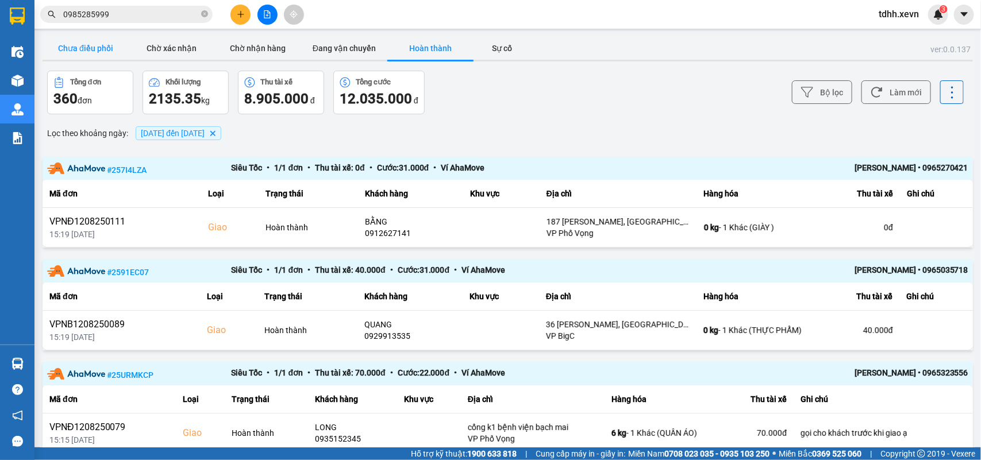
click at [116, 55] on button "Chưa điều phối" at bounding box center [86, 48] width 86 height 23
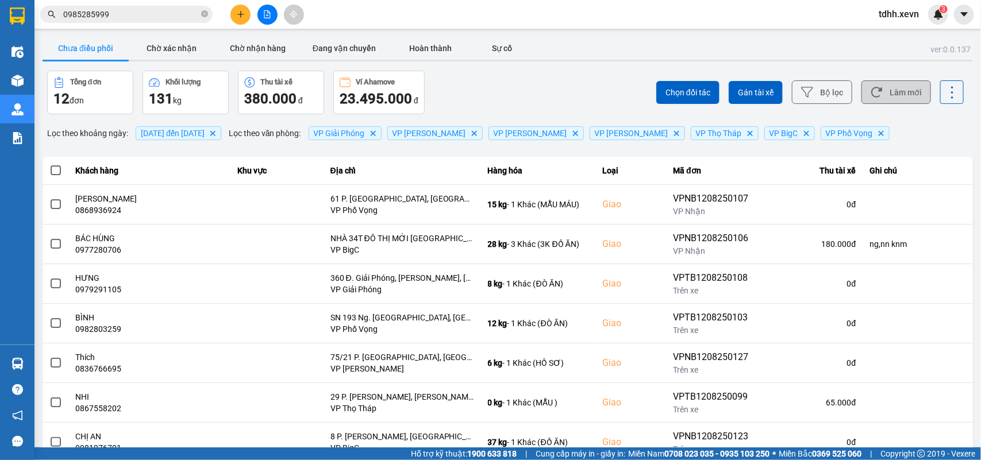
click at [892, 84] on button "Làm mới" at bounding box center [896, 92] width 70 height 24
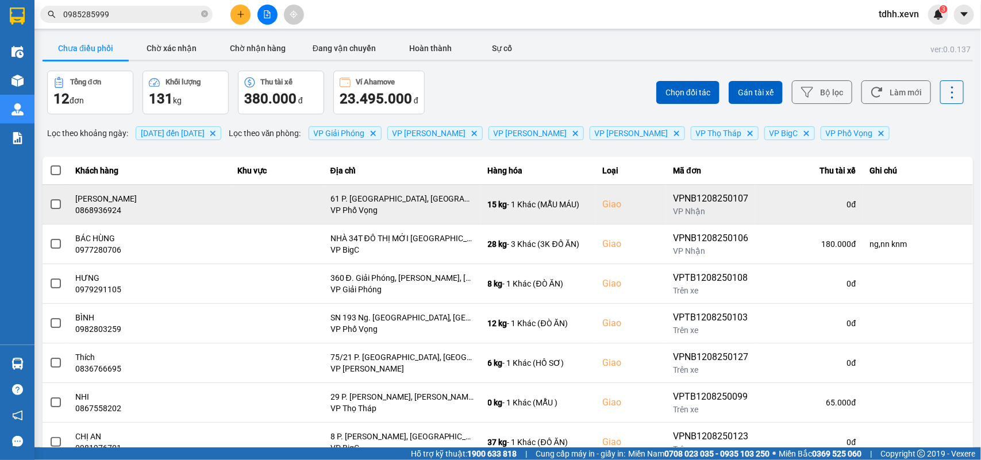
click at [90, 214] on div "0868936924" at bounding box center [150, 210] width 148 height 11
copy div "0868936924"
click at [946, 205] on icon at bounding box center [950, 205] width 8 height 8
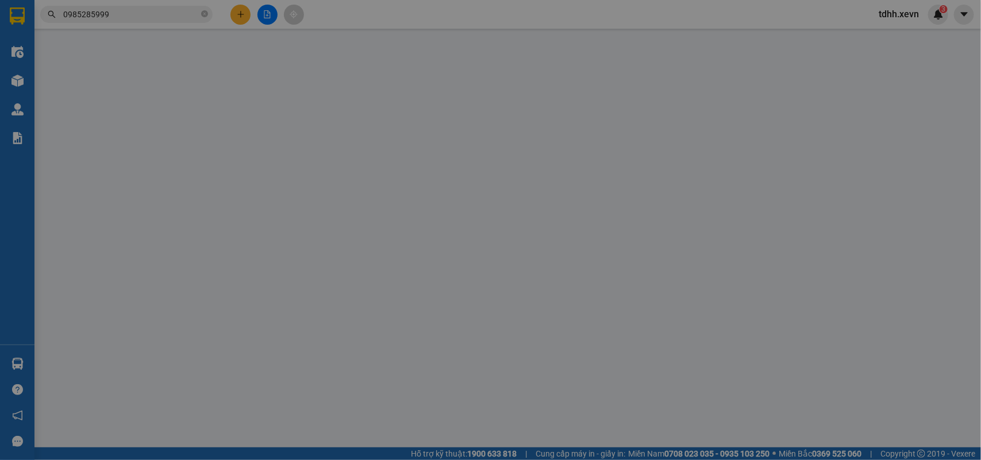
type input "0353140517"
type input "NGUYỄN LƯƠNG HOÀNG HẢI"
type input "0868936924"
type input "NGUYỄN THỊ HOÀI THU"
checkbox input "true"
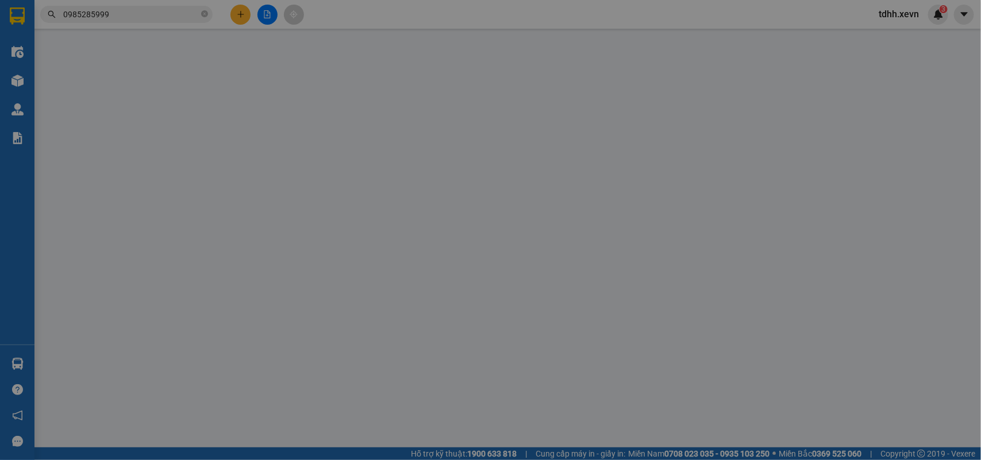
type input "61 P. Vũ Thạnh, Chợ Dừa, Đống Đa, Hà Nội 11500, Việt Nam"
type input "1"
type input "90.000"
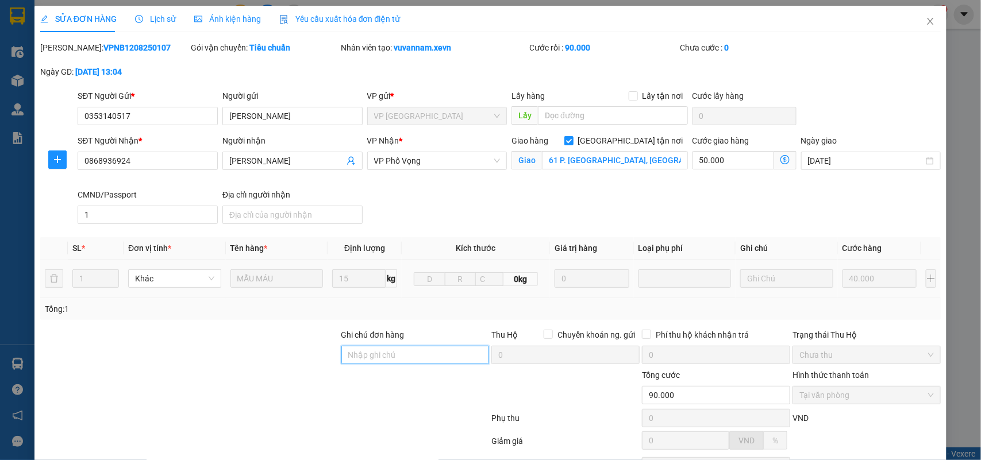
drag, startPoint x: 357, startPoint y: 352, endPoint x: 375, endPoint y: 296, distance: 58.3
click at [357, 352] on input "Ghi chú đơn hàng" at bounding box center [415, 355] width 148 height 18
type input "cần dây"
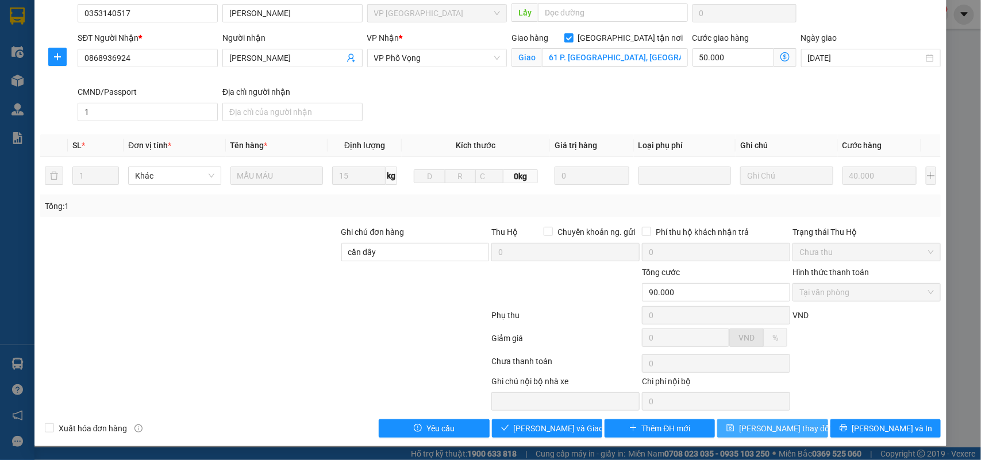
click at [773, 429] on span "Lưu thay đổi" at bounding box center [785, 428] width 92 height 13
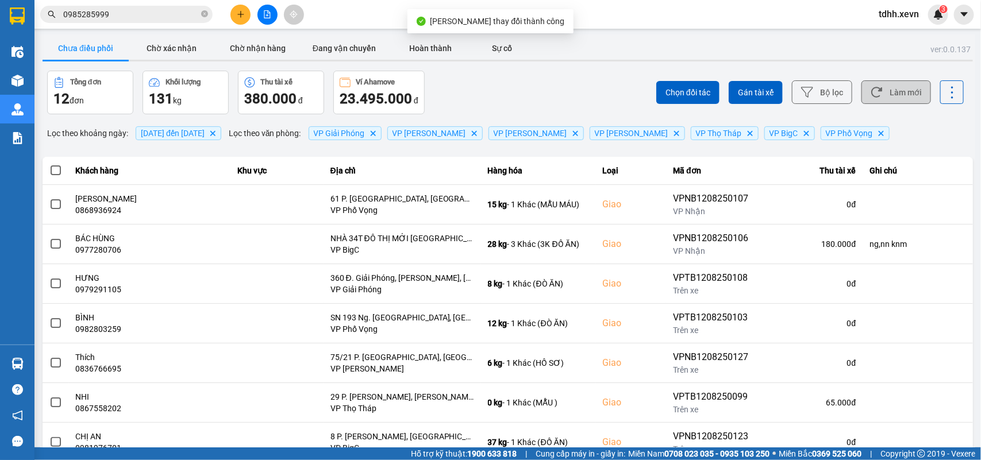
click at [905, 88] on button "Làm mới" at bounding box center [896, 92] width 70 height 24
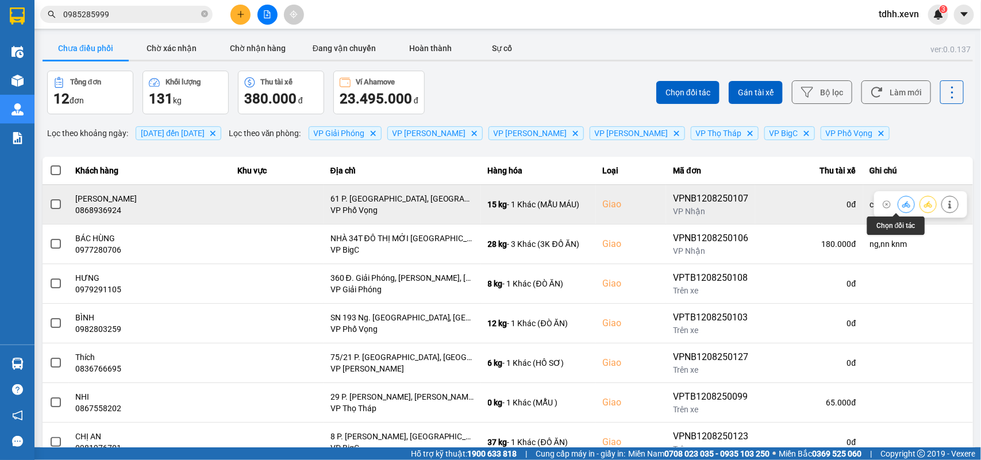
click at [902, 205] on icon at bounding box center [906, 205] width 8 height 8
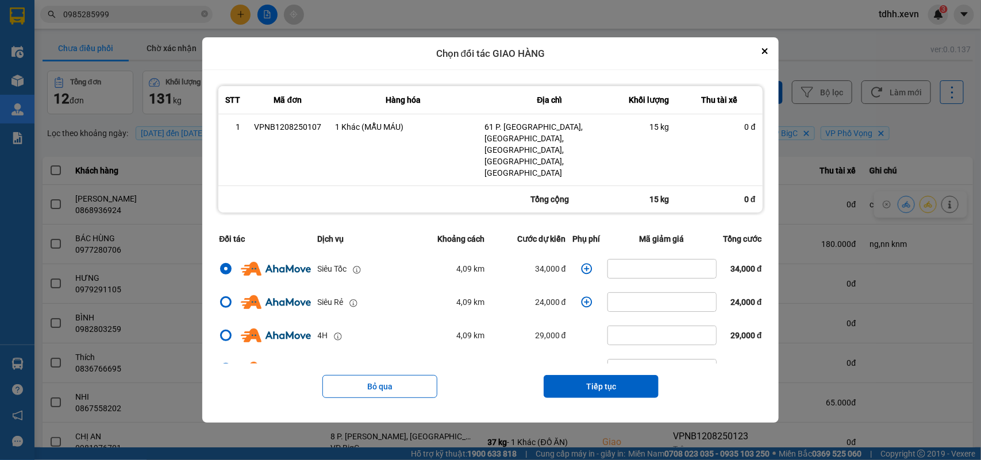
click at [581, 264] on icon "dialog" at bounding box center [586, 269] width 11 height 11
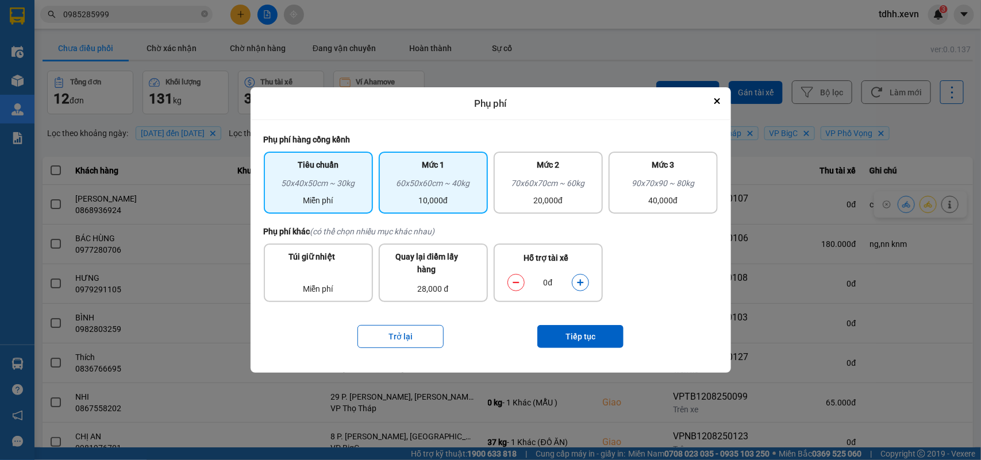
click at [434, 180] on div "60x50x60cm ~ 40kg" at bounding box center [433, 185] width 95 height 17
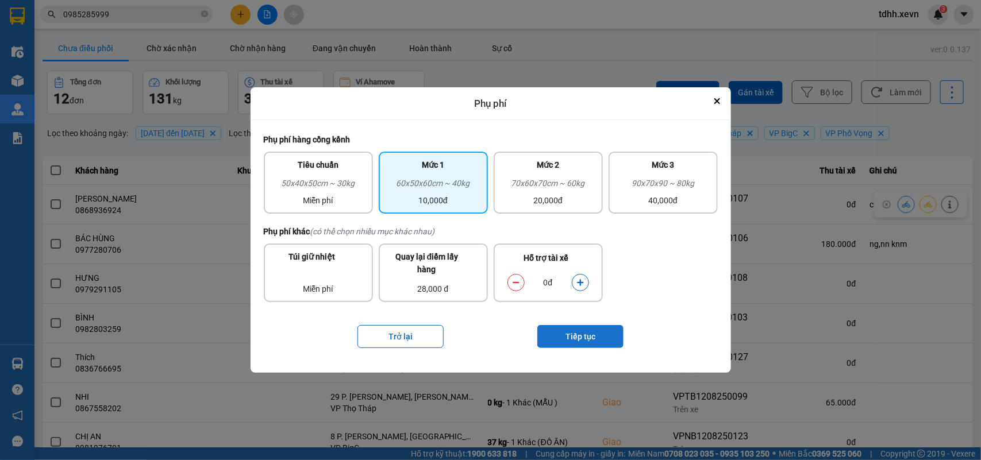
click at [556, 337] on button "Tiếp tục" at bounding box center [580, 336] width 86 height 23
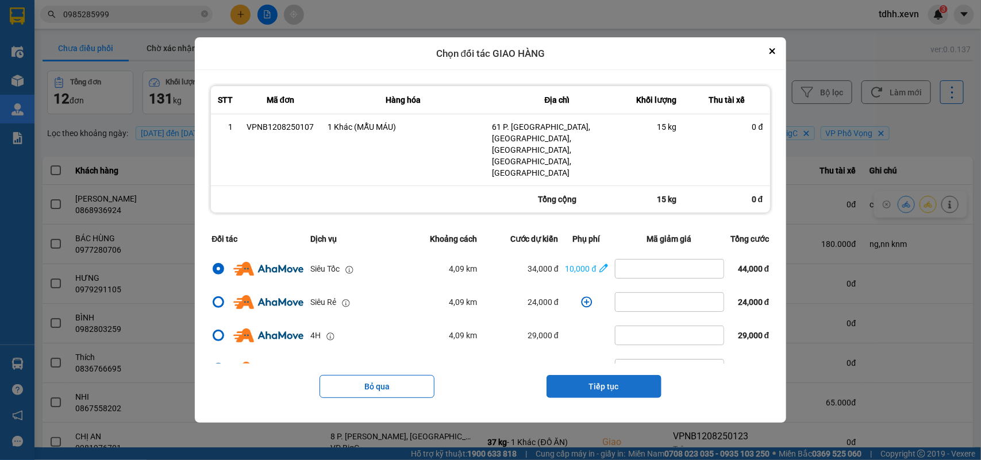
click at [590, 376] on button "Tiếp tục" at bounding box center [603, 386] width 115 height 23
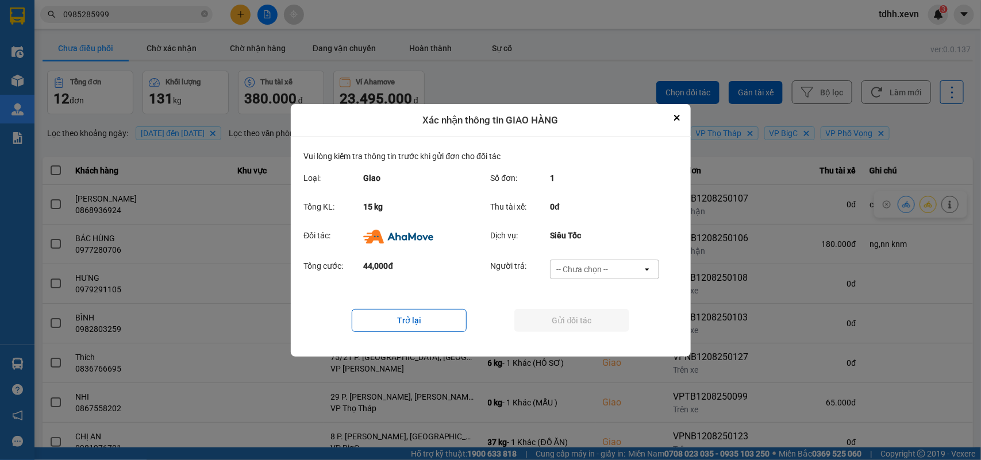
click at [618, 261] on div "-- Chưa chọn --" at bounding box center [597, 269] width 92 height 18
click at [595, 329] on span "Ví Ahamove" at bounding box center [582, 334] width 47 height 11
click at [595, 329] on button "Gửi đối tác" at bounding box center [571, 320] width 115 height 23
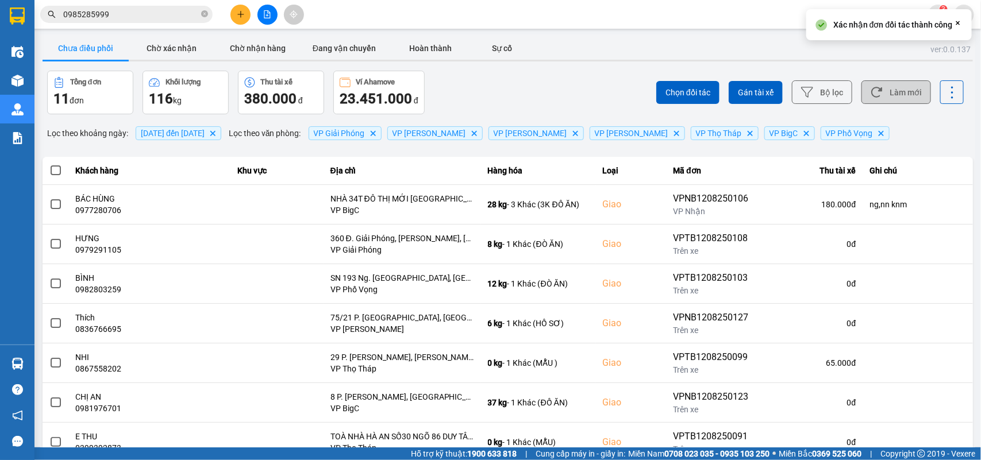
click at [894, 84] on button "Làm mới" at bounding box center [896, 92] width 70 height 24
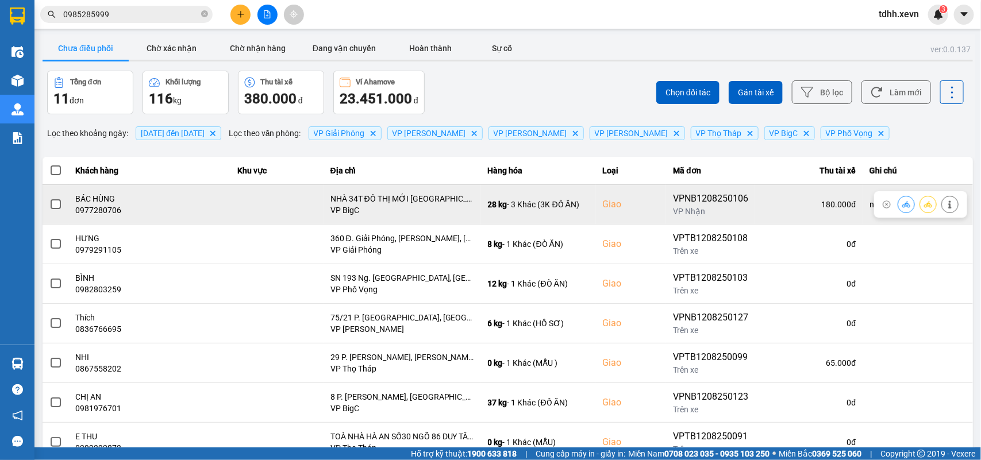
click at [102, 209] on div "0977280706" at bounding box center [150, 210] width 148 height 11
click at [946, 203] on icon at bounding box center [950, 205] width 8 height 8
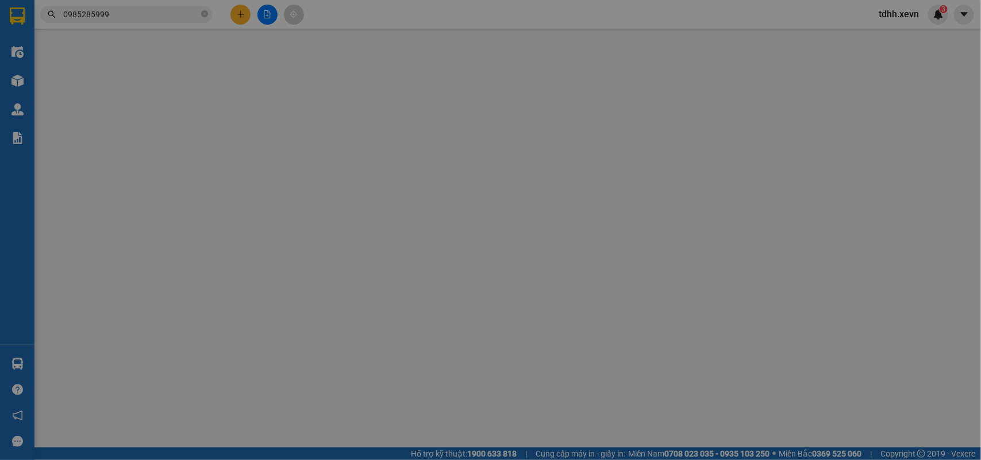
type input "0963624796"
type input "BÚN MỌC TỐ NHƯ"
type input "0977280706"
type input "BÁC HÙNG"
checkbox input "true"
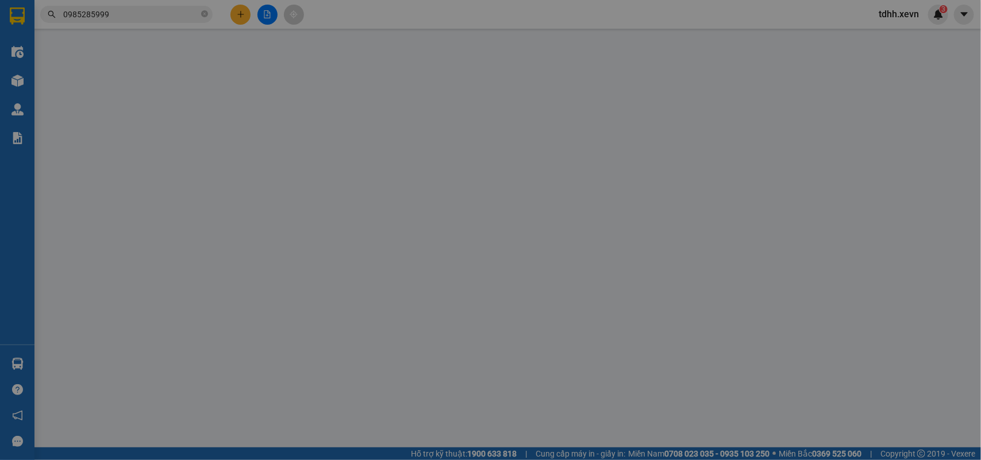
type input "NHÀ 34T ĐÔ THỊ MỚI Trung Hoà, Cầu Giấy, Hà Nội, Việt Nam"
type input "1"
type input "ng,nn knm"
type input "180.000"
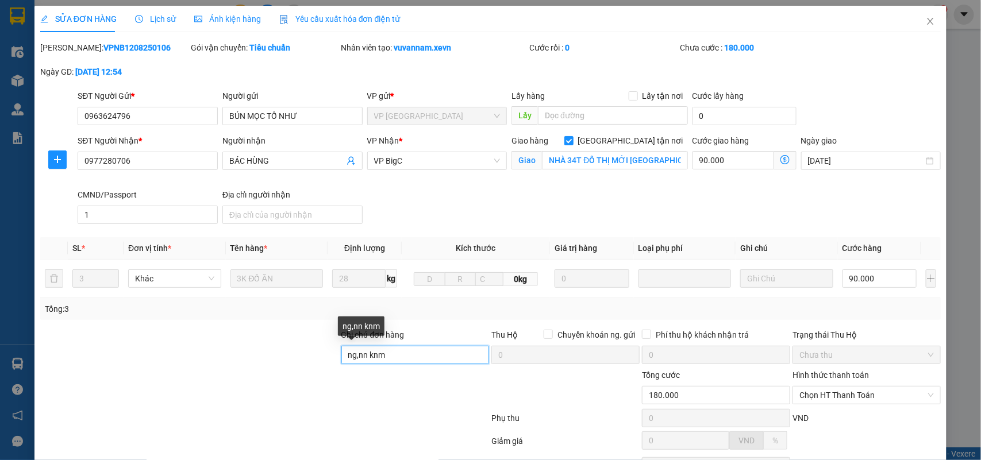
click at [378, 355] on input "ng,nn knm" at bounding box center [415, 355] width 148 height 18
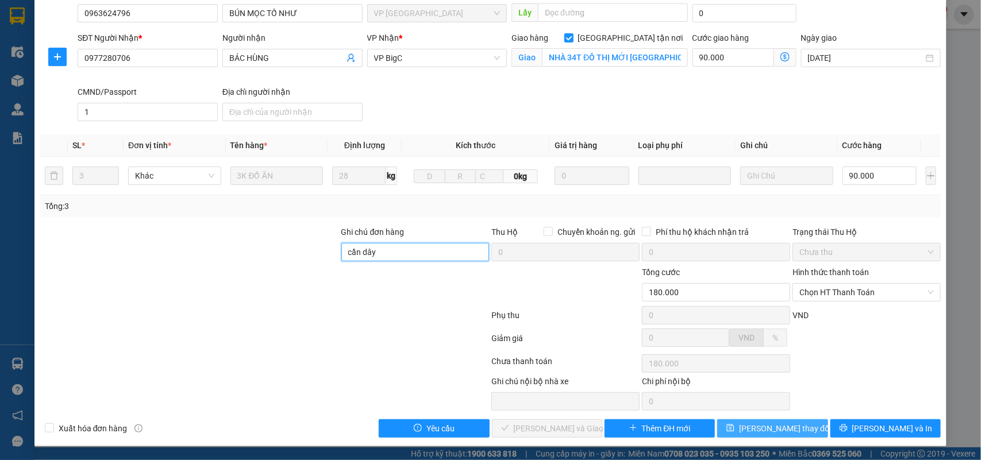
type input "cần dây"
drag, startPoint x: 783, startPoint y: 426, endPoint x: 788, endPoint y: 417, distance: 10.5
click at [782, 426] on span "Lưu thay đổi" at bounding box center [785, 428] width 92 height 13
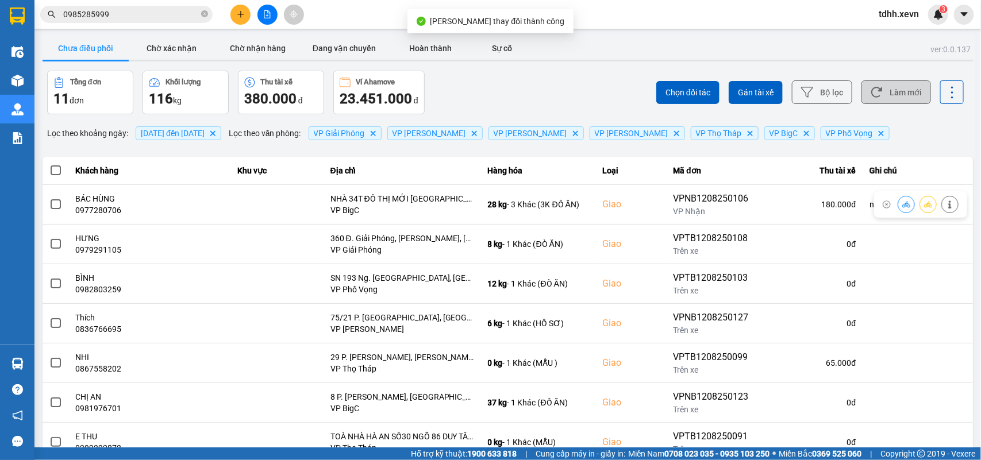
click at [901, 99] on button "Làm mới" at bounding box center [896, 92] width 70 height 24
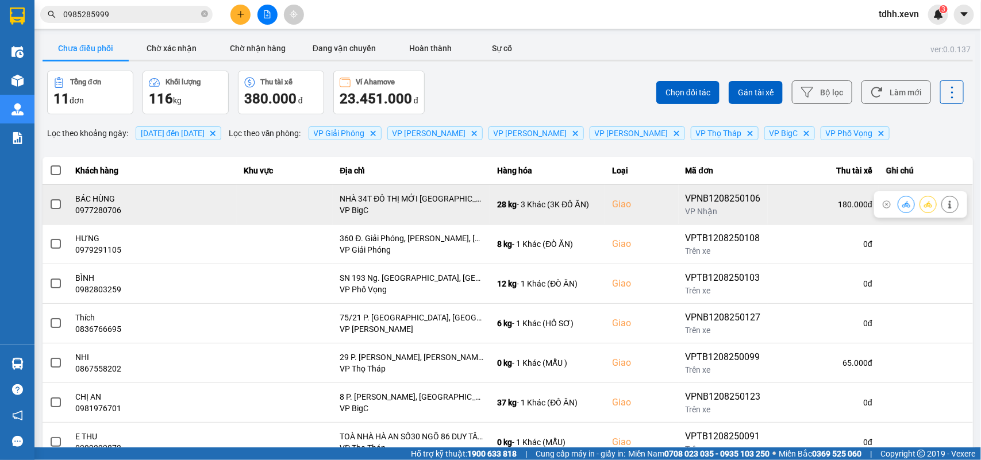
click at [898, 210] on button at bounding box center [906, 204] width 16 height 20
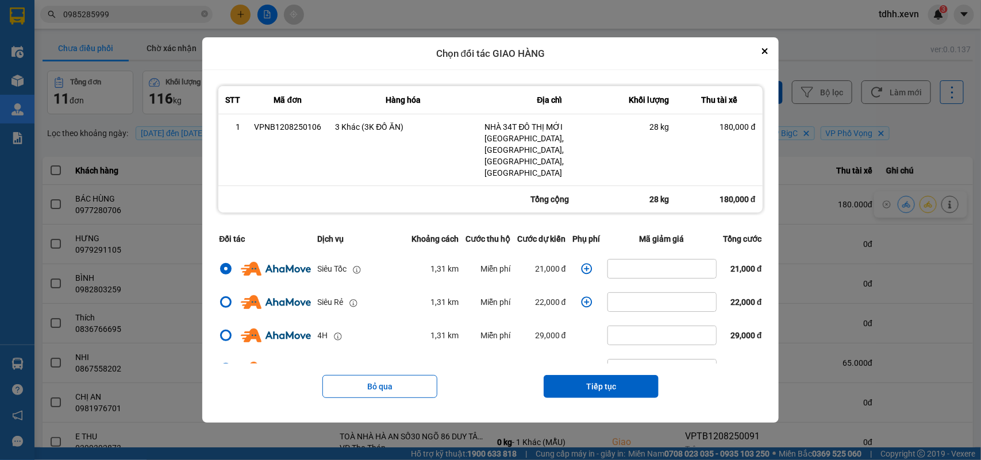
click at [581, 264] on icon "dialog" at bounding box center [586, 269] width 11 height 11
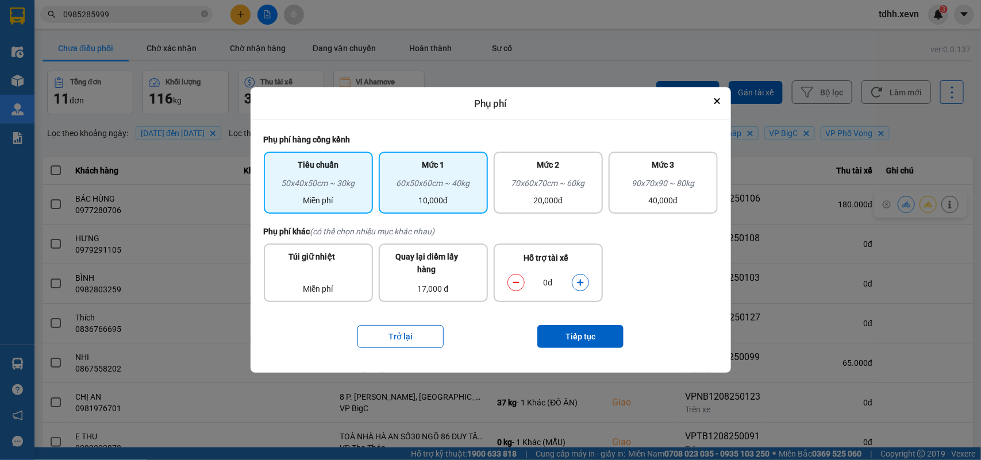
click at [469, 202] on div "10,000đ" at bounding box center [433, 200] width 95 height 13
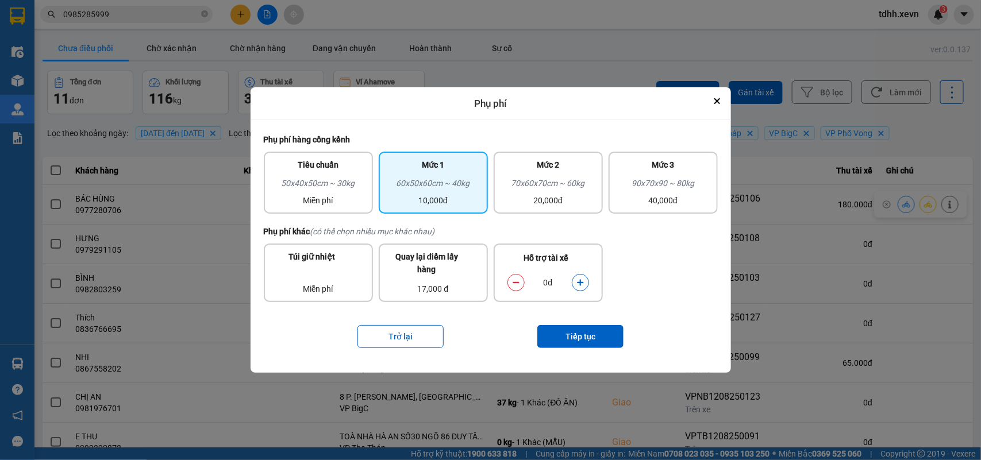
click at [580, 284] on icon "dialog" at bounding box center [580, 283] width 6 height 6
click at [570, 341] on button "Tiếp tục" at bounding box center [580, 336] width 86 height 23
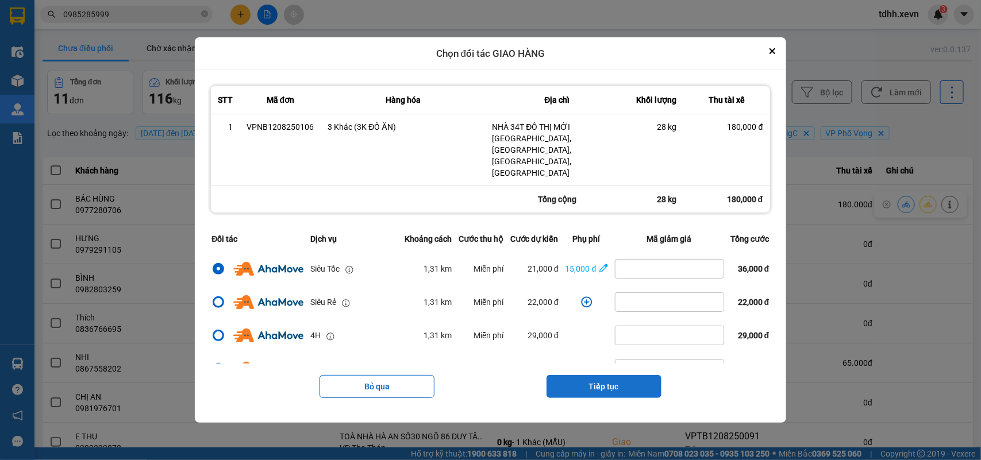
click at [584, 375] on button "Tiếp tục" at bounding box center [603, 386] width 115 height 23
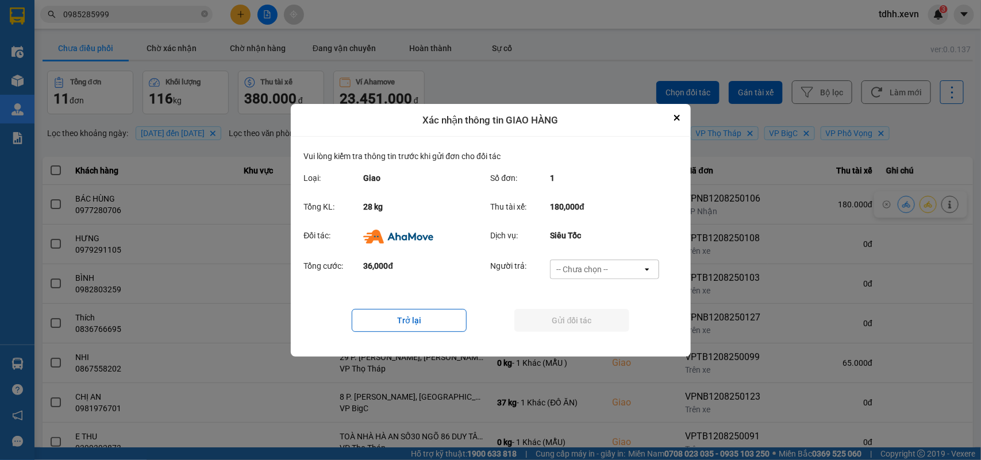
click at [613, 268] on div "-- Chưa chọn --" at bounding box center [597, 269] width 92 height 18
click at [587, 329] on span "Ví Ahamove" at bounding box center [582, 334] width 47 height 11
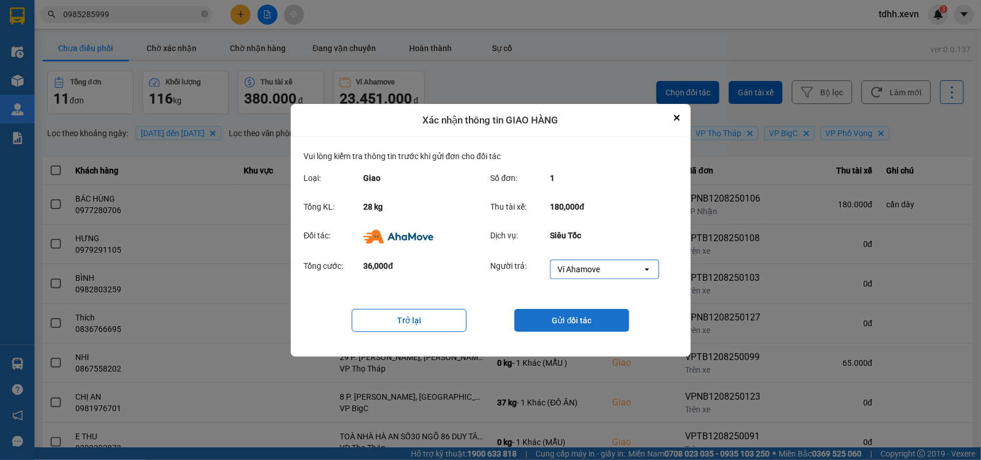
click at [588, 329] on button "Gửi đối tác" at bounding box center [571, 320] width 115 height 23
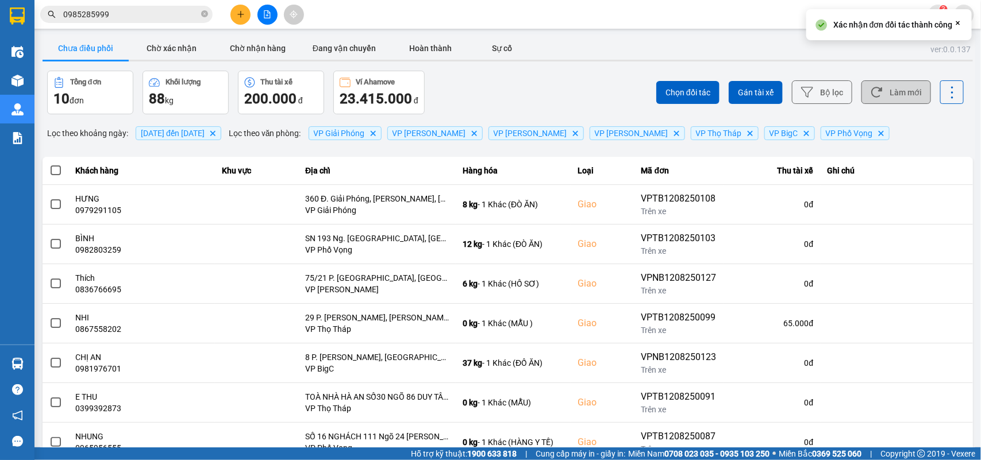
click at [895, 82] on button "Làm mới" at bounding box center [896, 92] width 70 height 24
click at [172, 39] on button "Chờ xác nhận" at bounding box center [172, 48] width 86 height 23
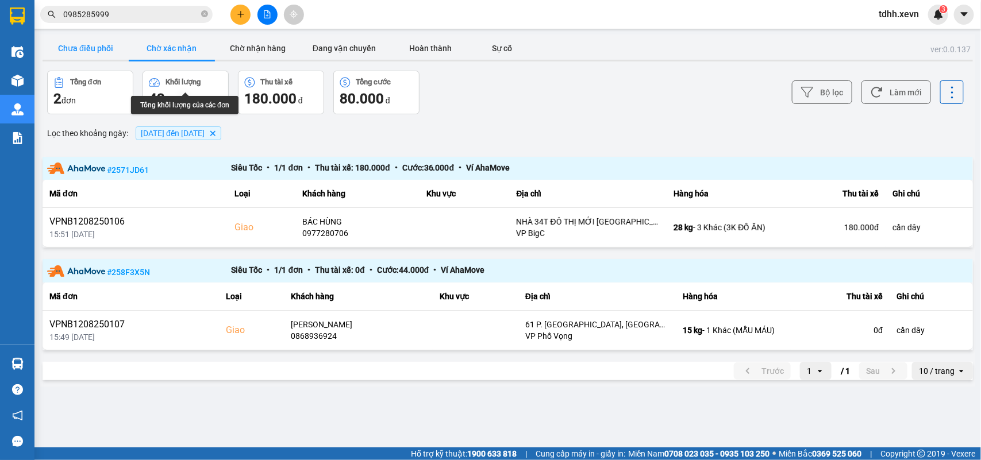
click at [105, 47] on button "Chưa điều phối" at bounding box center [86, 48] width 86 height 23
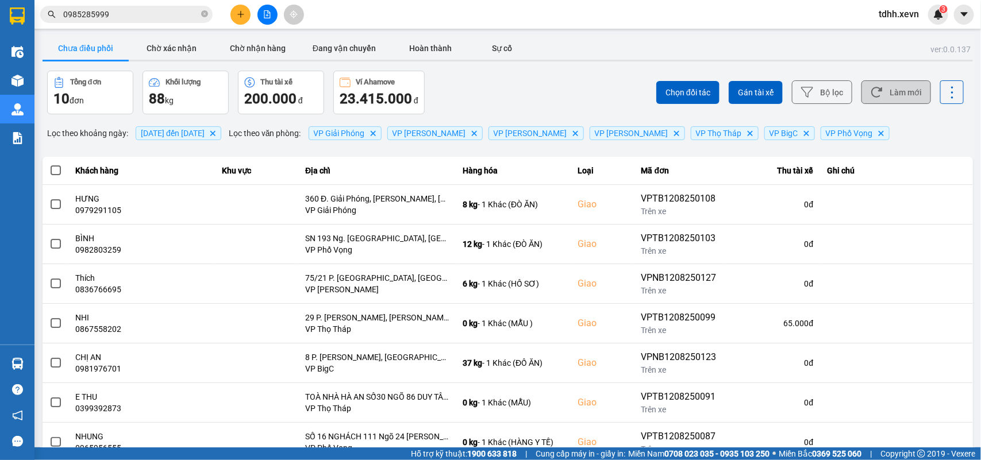
click at [881, 90] on button "Làm mới" at bounding box center [896, 92] width 70 height 24
click at [901, 96] on button "Làm mới" at bounding box center [896, 92] width 70 height 24
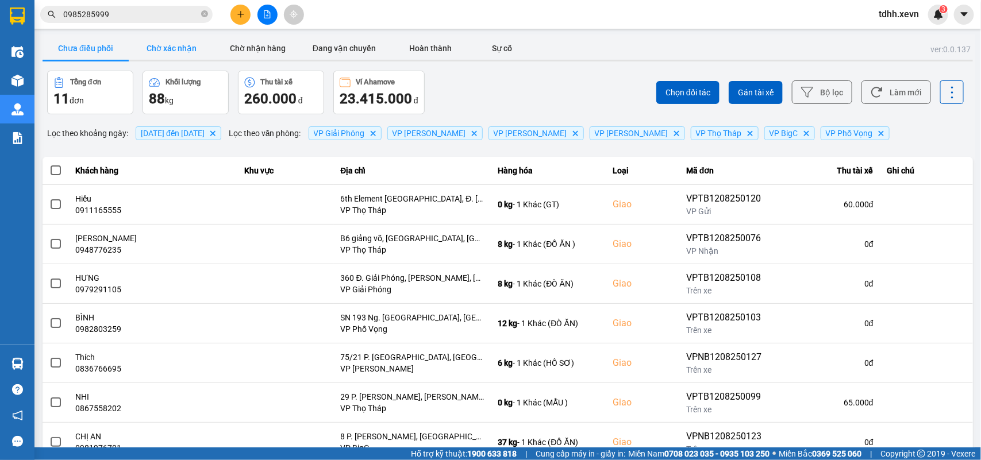
click at [184, 49] on button "Chờ xác nhận" at bounding box center [172, 48] width 86 height 23
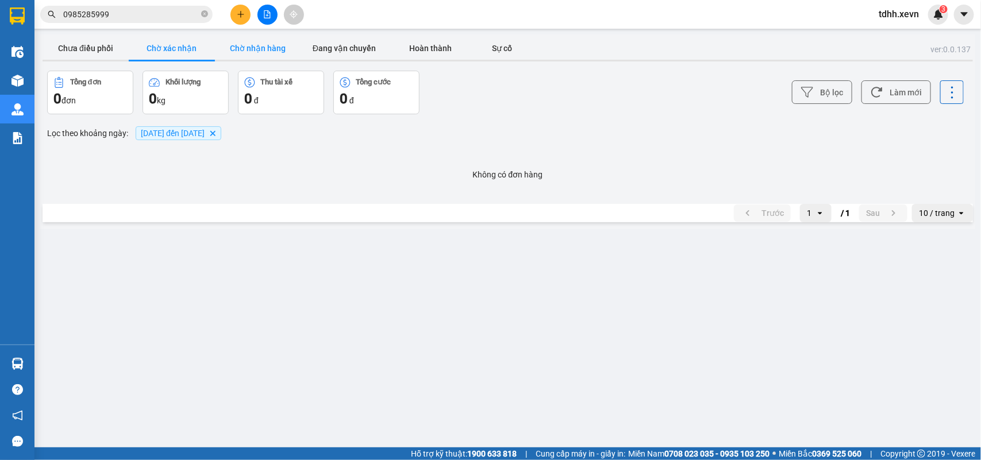
click at [256, 49] on button "Chờ nhận hàng" at bounding box center [258, 48] width 86 height 23
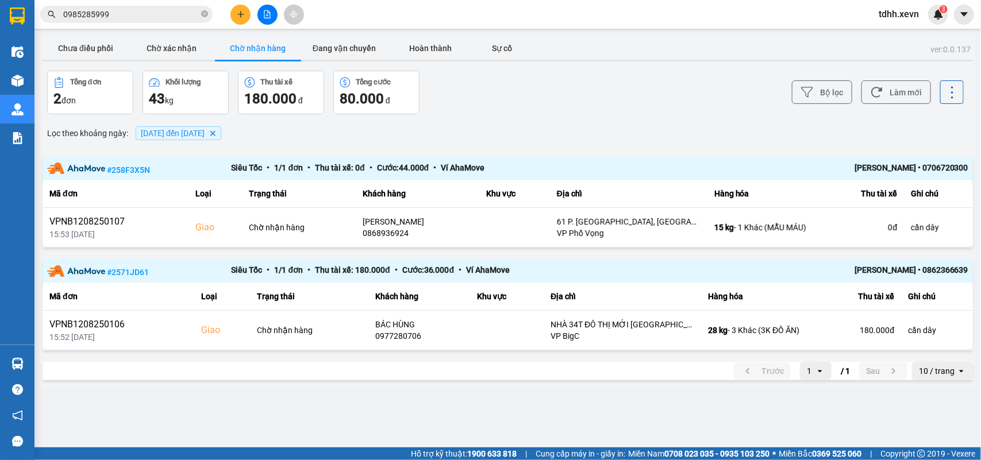
drag, startPoint x: 921, startPoint y: 272, endPoint x: 969, endPoint y: 274, distance: 47.7
click at [969, 274] on div "# 2571JD61 Siêu Tốc • 1 / 1 đơn • Thu tài xế: 180.000 đ • Cước: 36.000 đ • Ví A…" at bounding box center [508, 271] width 930 height 24
copy div "0862366639"
click at [90, 47] on button "Chưa điều phối" at bounding box center [86, 48] width 86 height 23
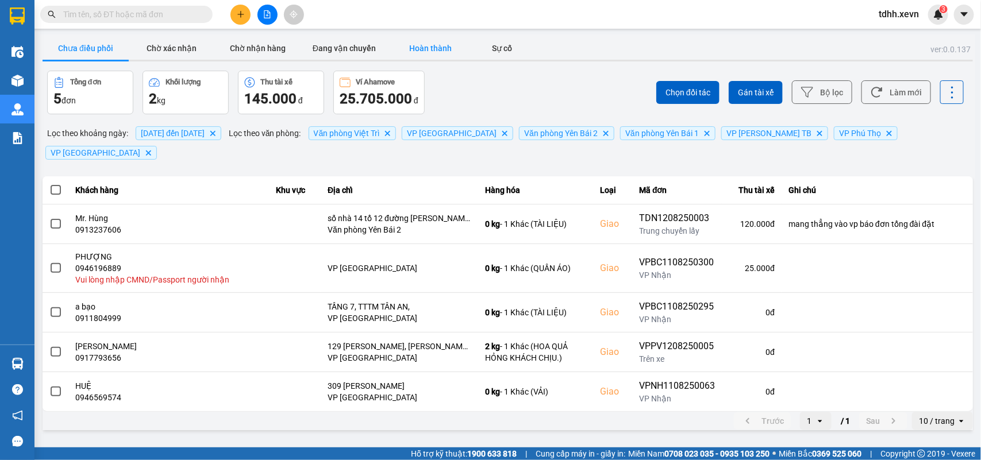
click at [440, 51] on button "Hoàn thành" at bounding box center [430, 48] width 86 height 23
